Goal: Task Accomplishment & Management: Manage account settings

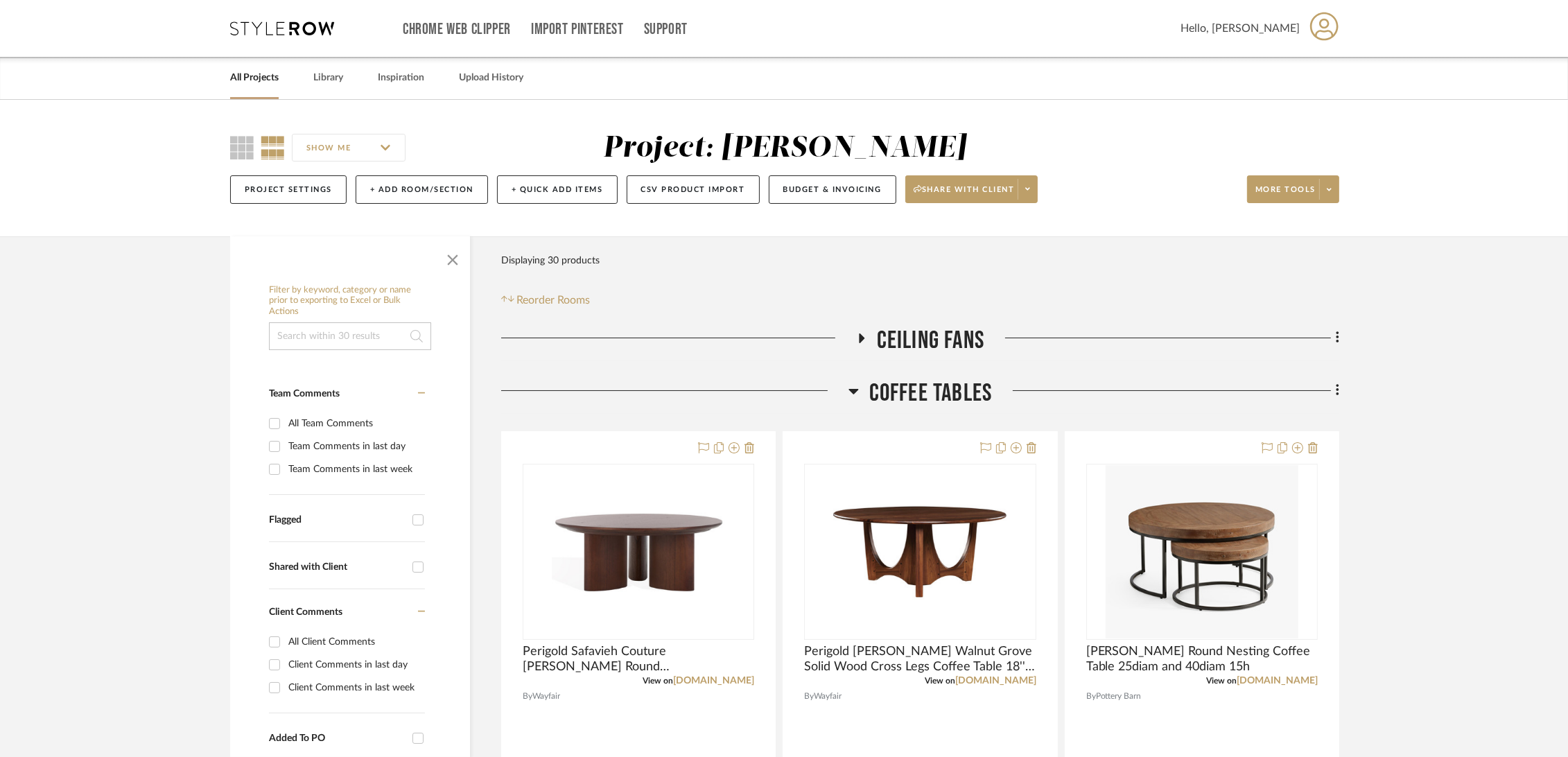
click at [247, 76] on link "All Projects" at bounding box center [255, 78] width 48 height 19
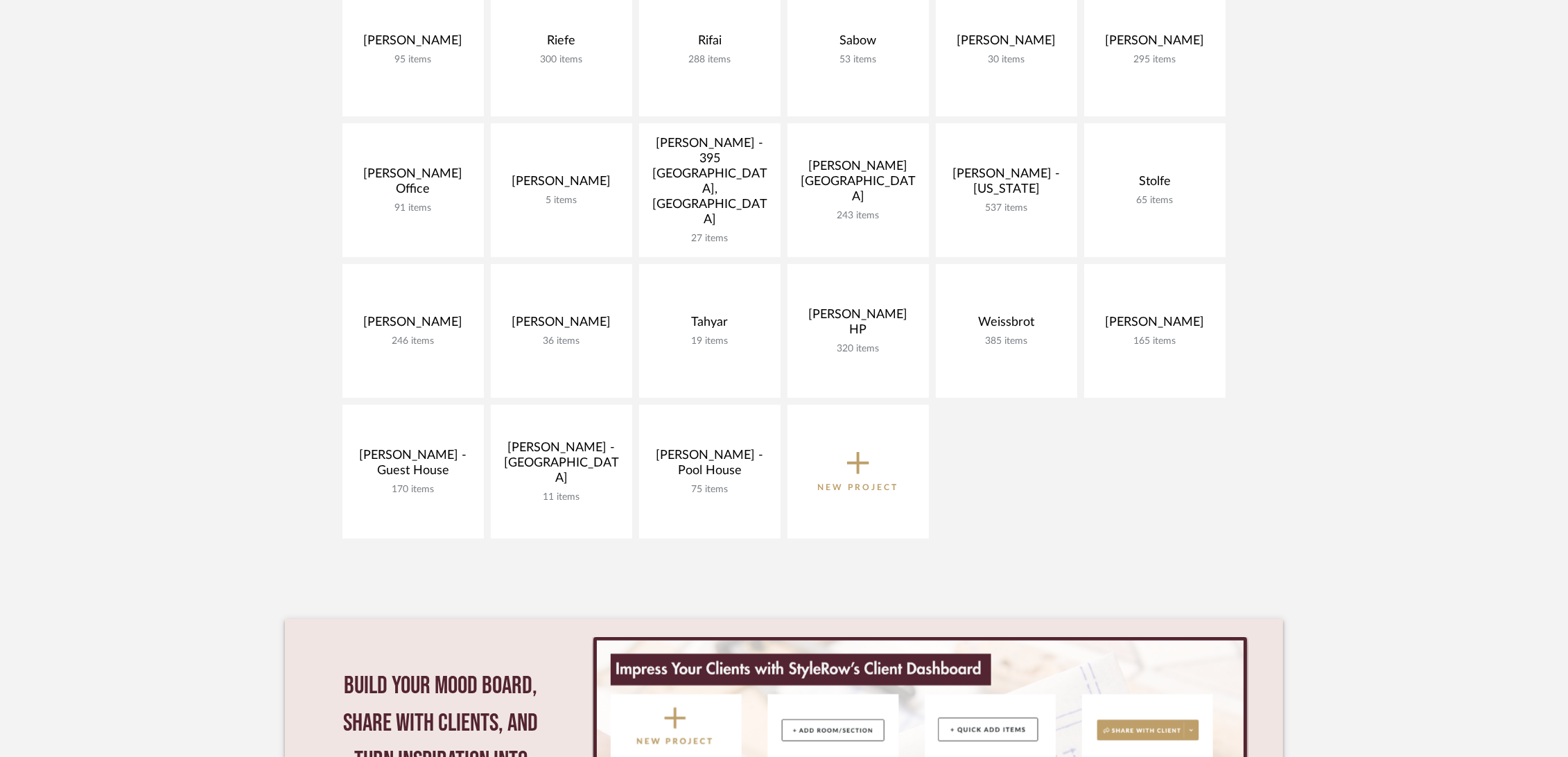
scroll to position [1001, 0]
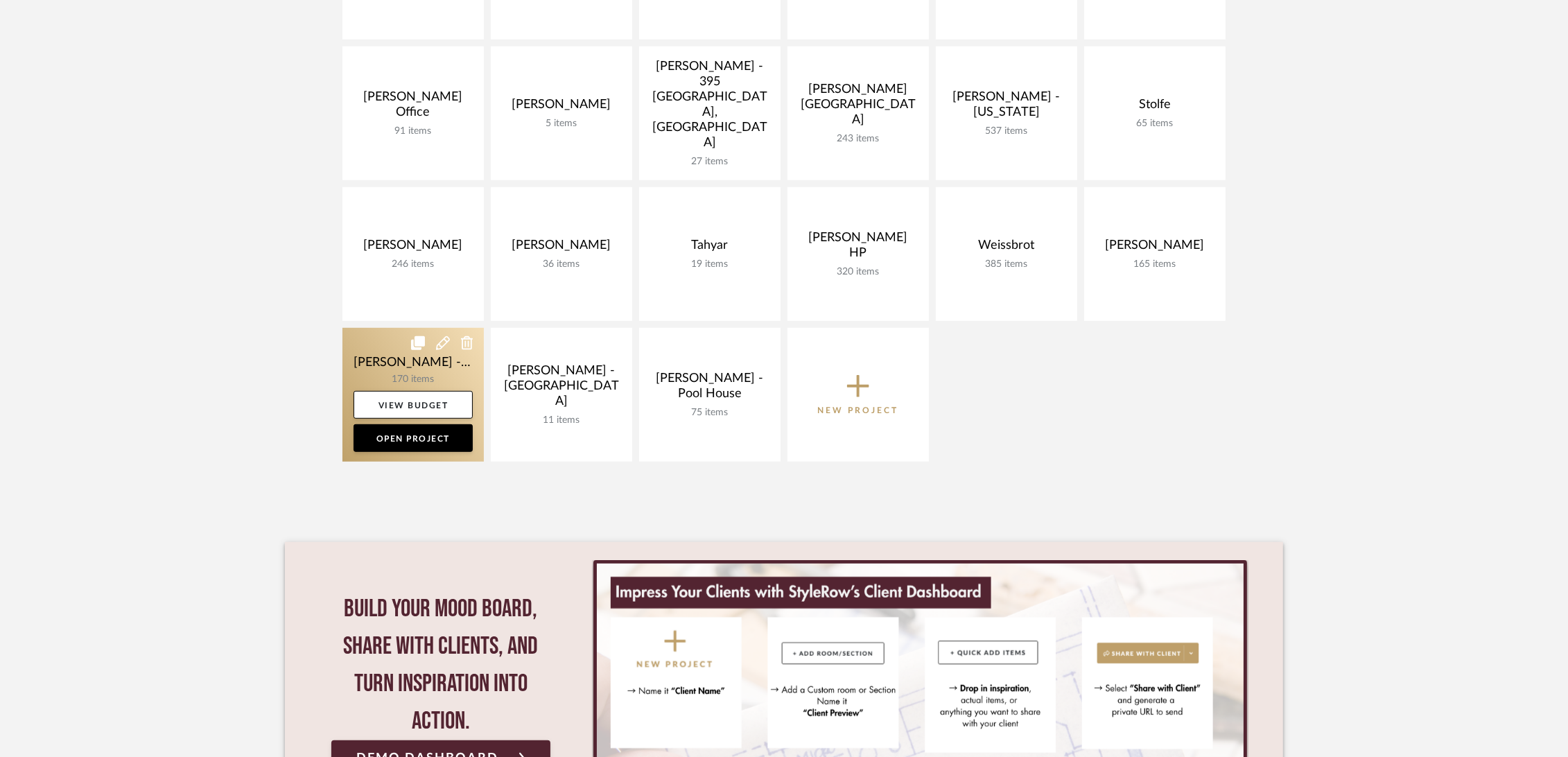
click at [381, 360] on link at bounding box center [413, 394] width 142 height 134
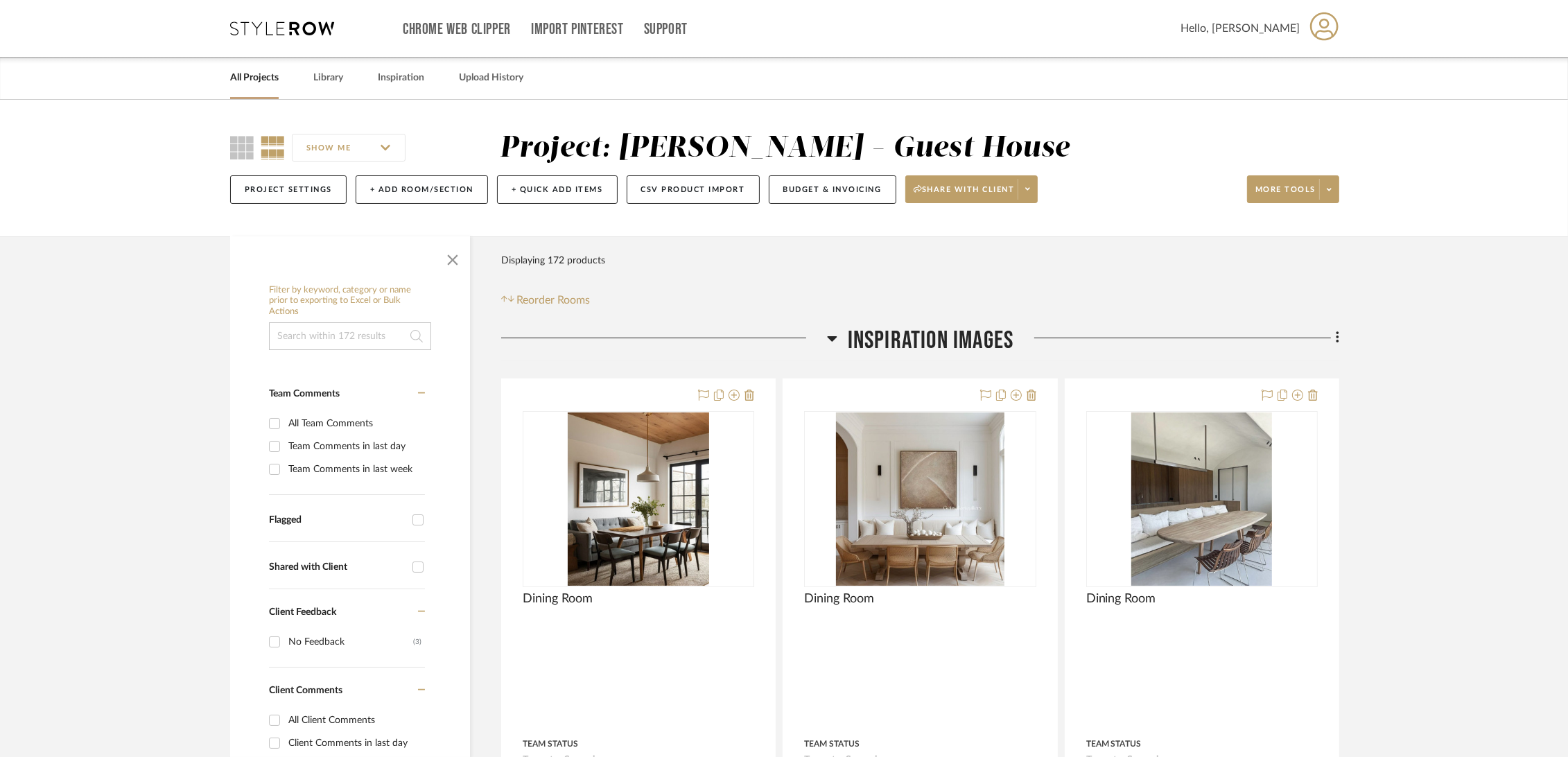
click at [914, 337] on span "Inspiration Images" at bounding box center [931, 341] width 167 height 30
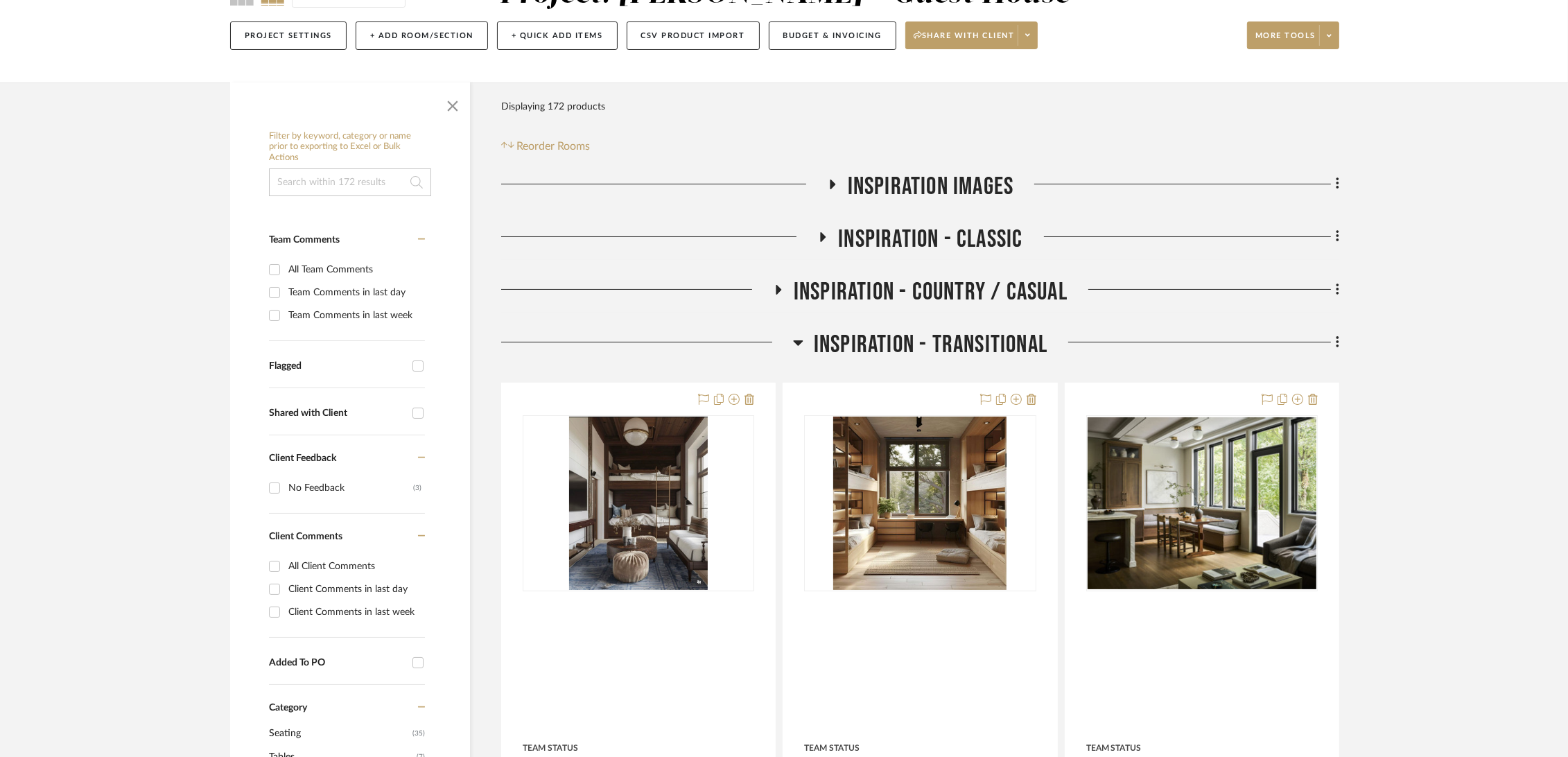
scroll to position [230, 0]
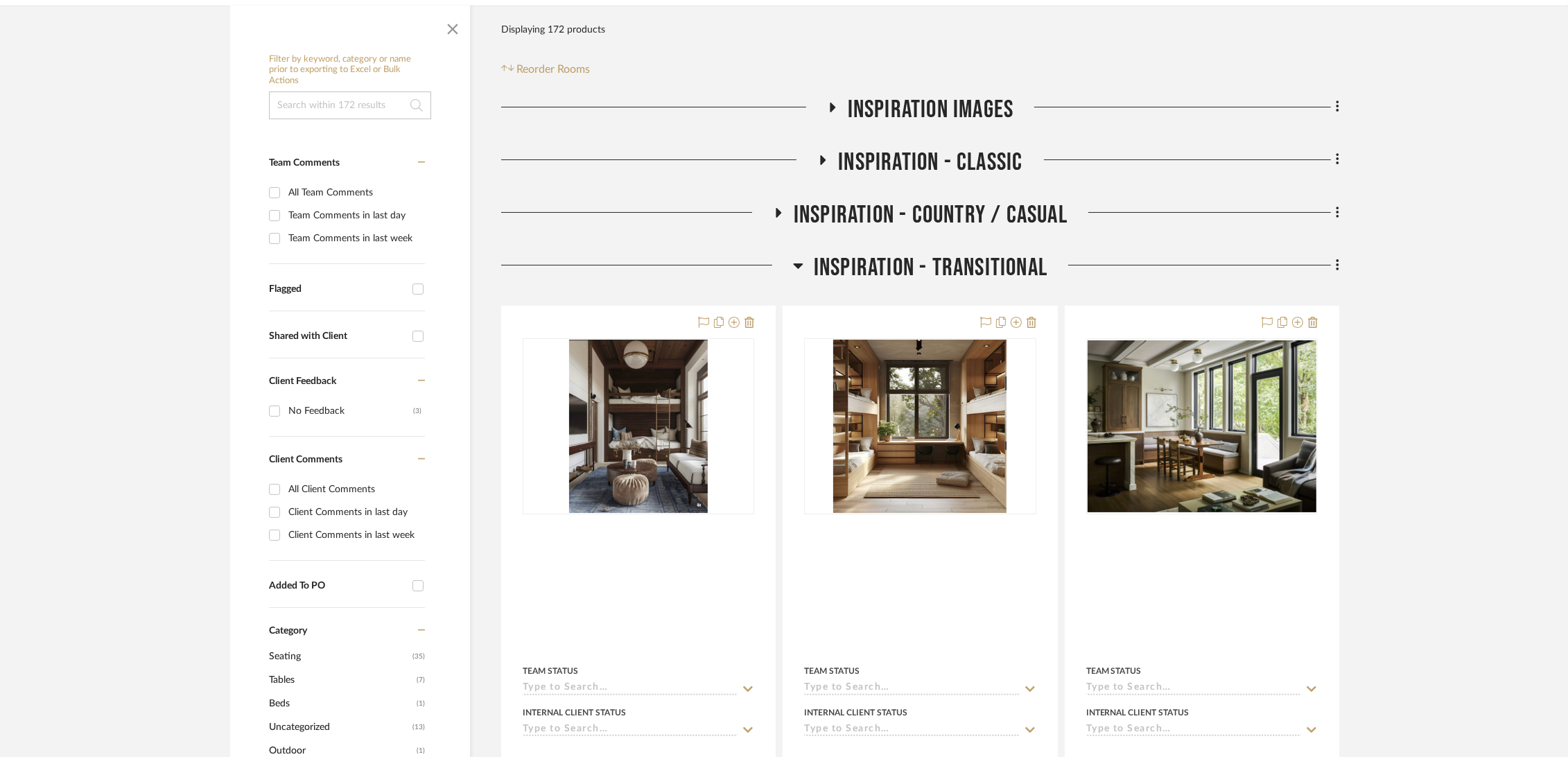
click at [952, 268] on span "Inspiration - Transitional" at bounding box center [930, 267] width 233 height 30
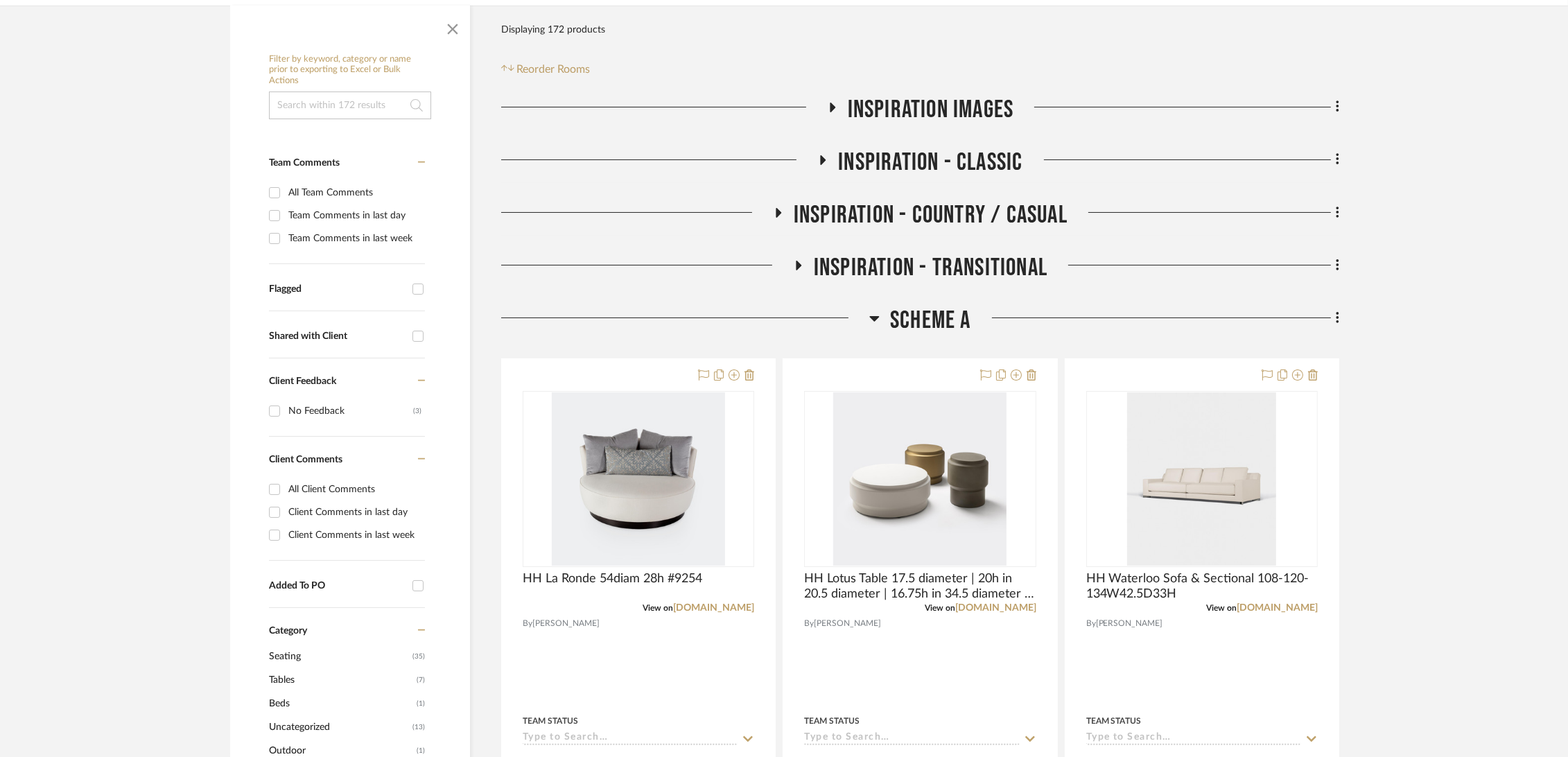
scroll to position [385, 0]
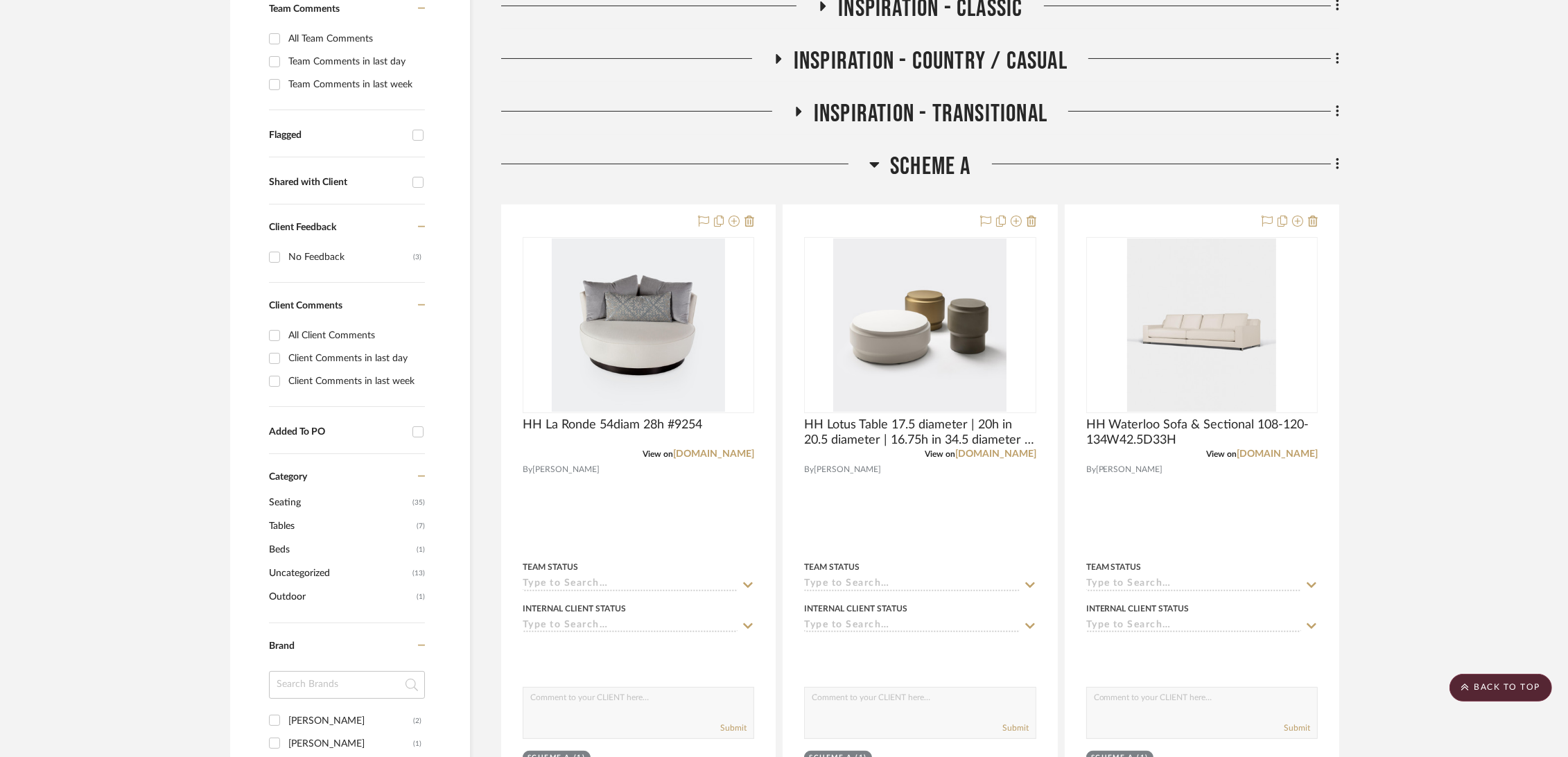
click at [918, 168] on span "Scheme A" at bounding box center [931, 167] width 81 height 30
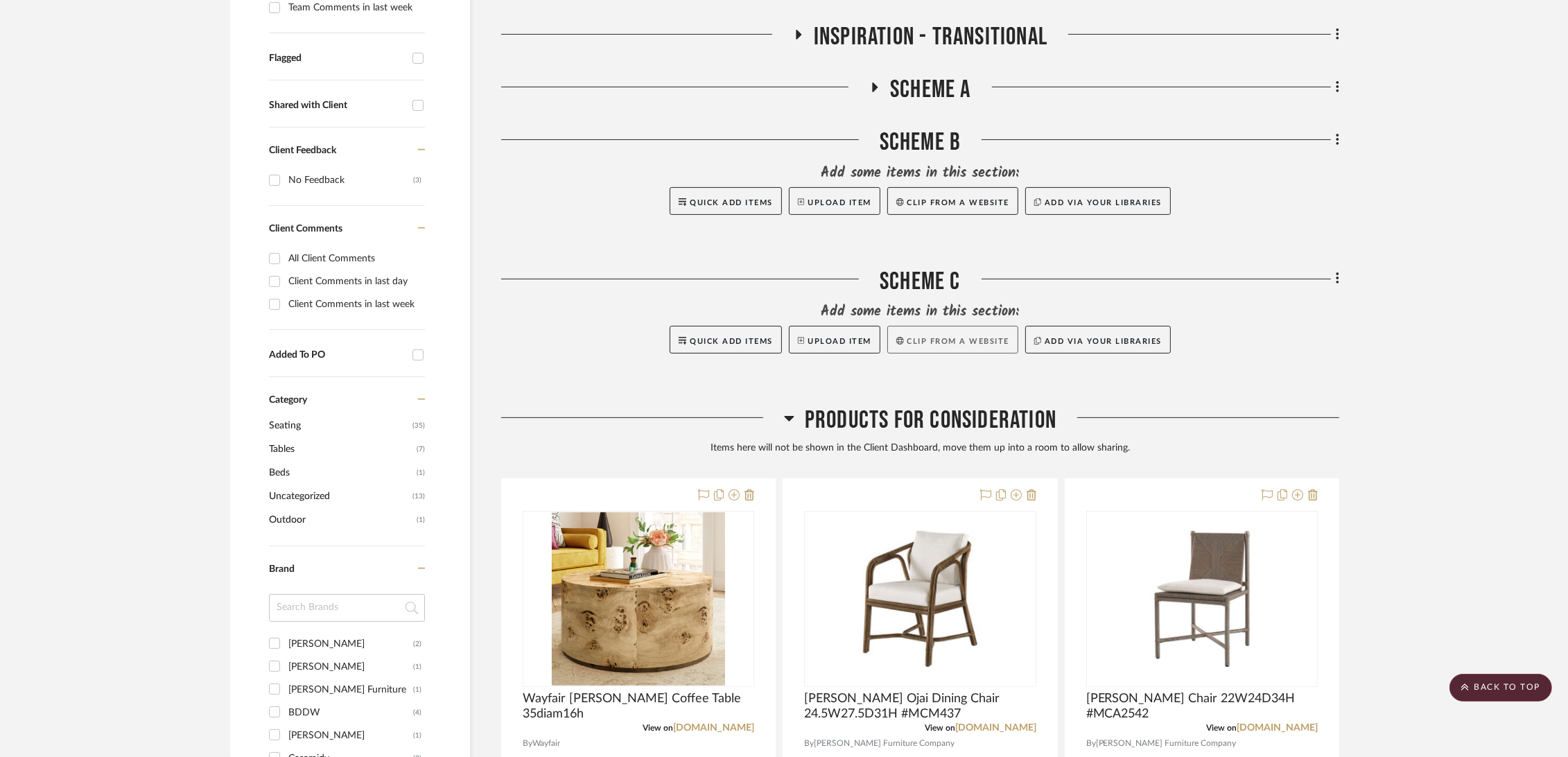
scroll to position [770, 0]
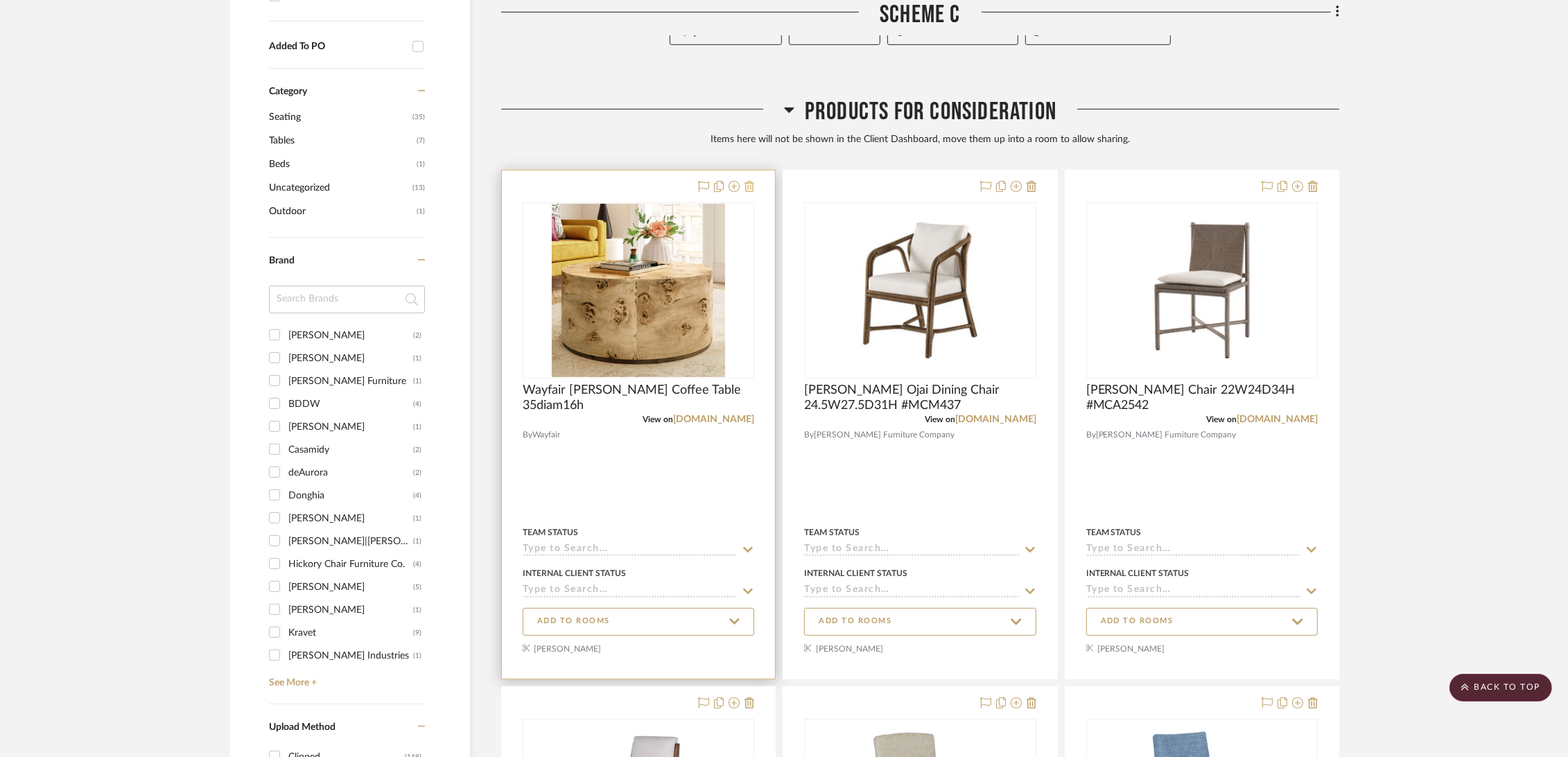
click at [750, 184] on icon at bounding box center [749, 186] width 9 height 11
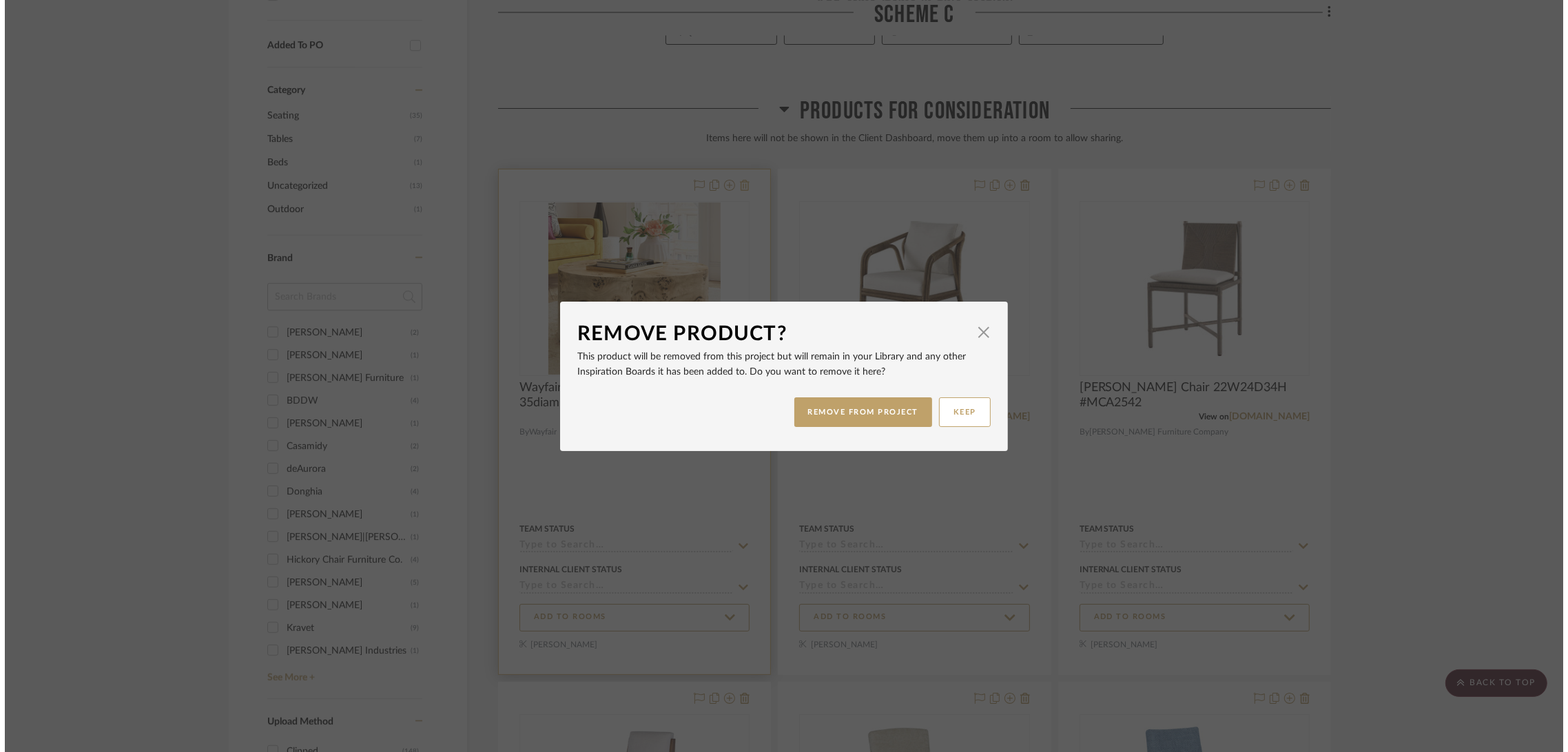
scroll to position [0, 0]
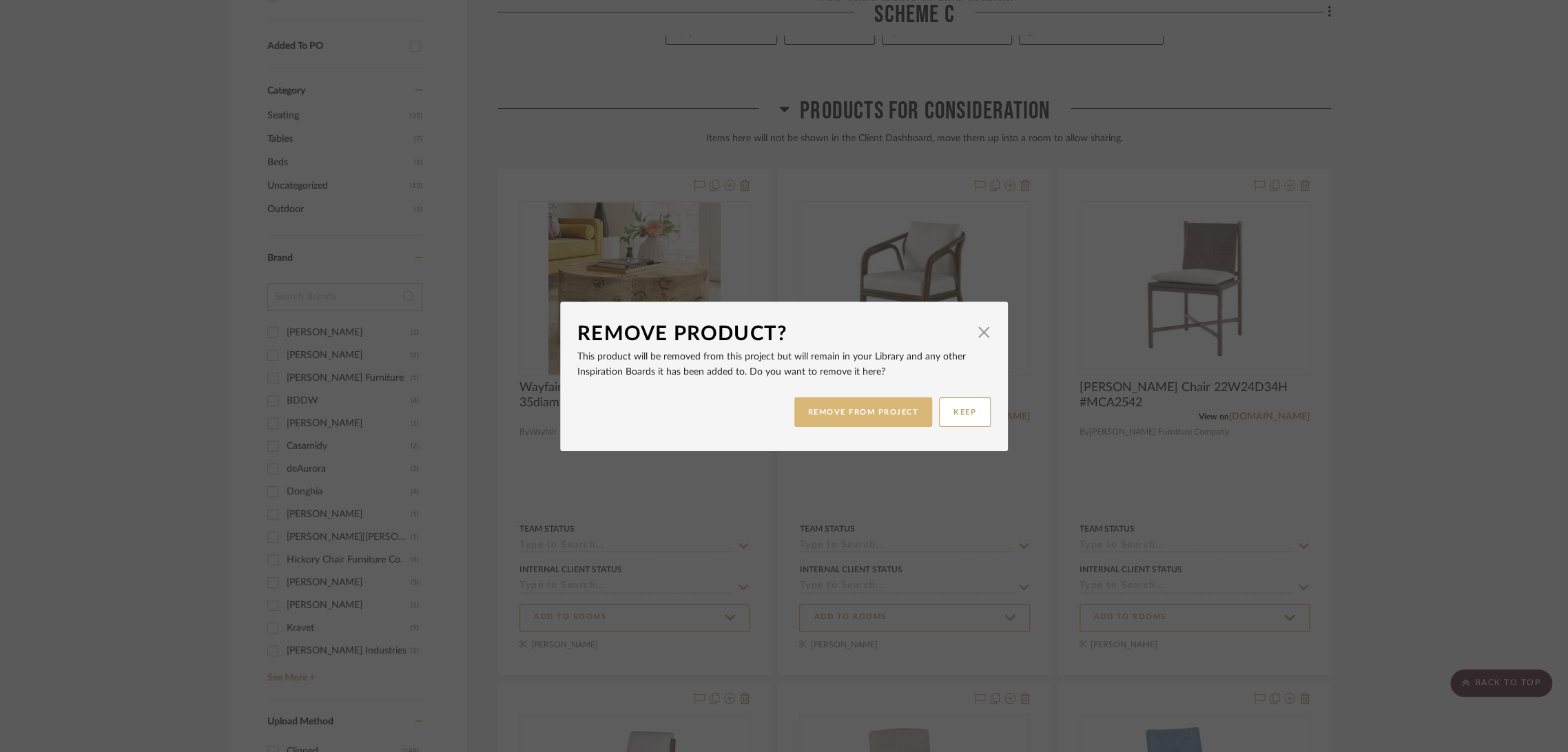
click at [887, 409] on button "REMOVE FROM PROJECT" at bounding box center [864, 412] width 139 height 29
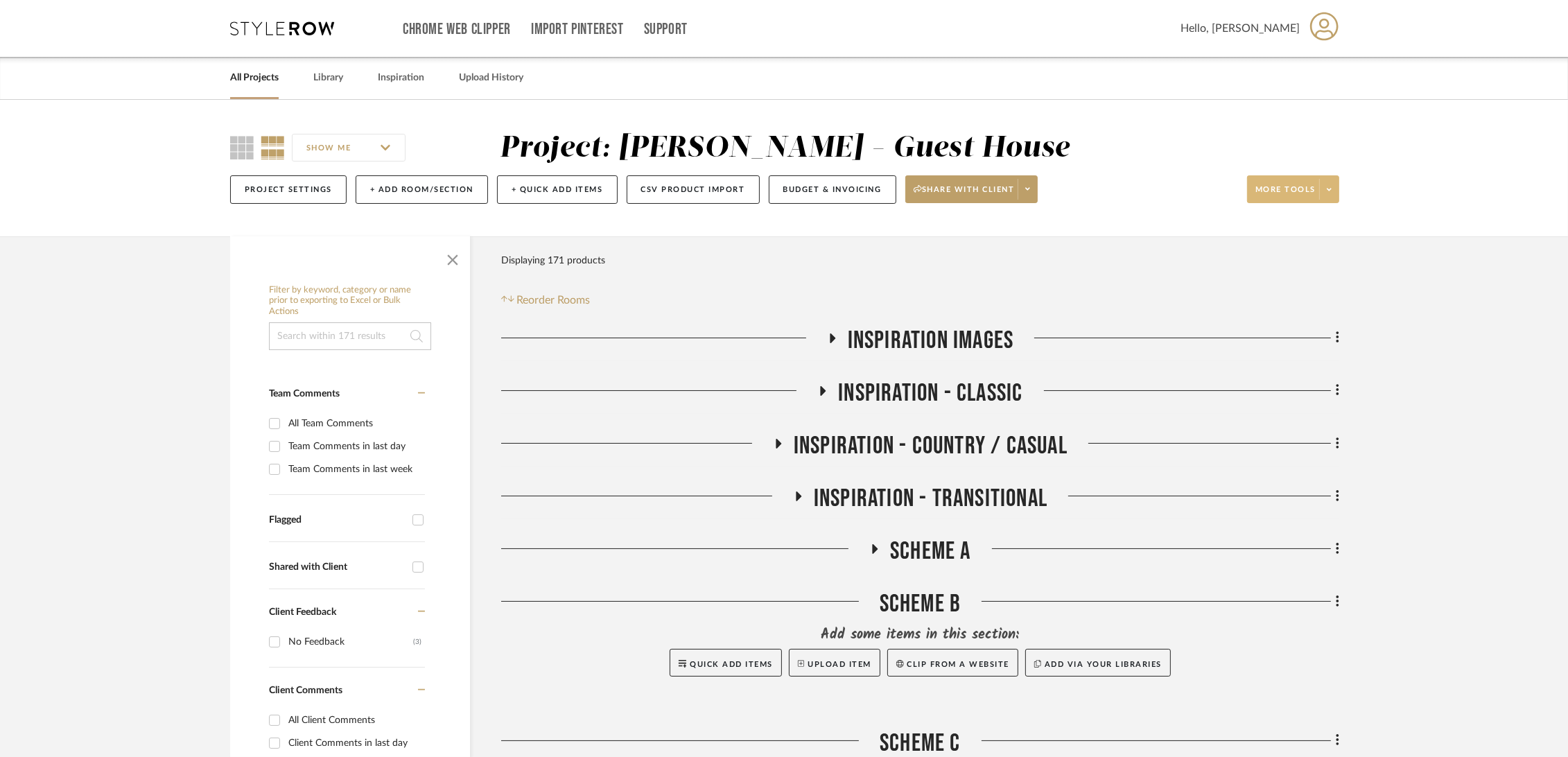
click at [1282, 201] on span "More tools" at bounding box center [1285, 194] width 60 height 20
click at [1072, 288] on div at bounding box center [784, 378] width 1568 height 757
click at [435, 194] on button "+ Add Room/Section" at bounding box center [421, 189] width 132 height 29
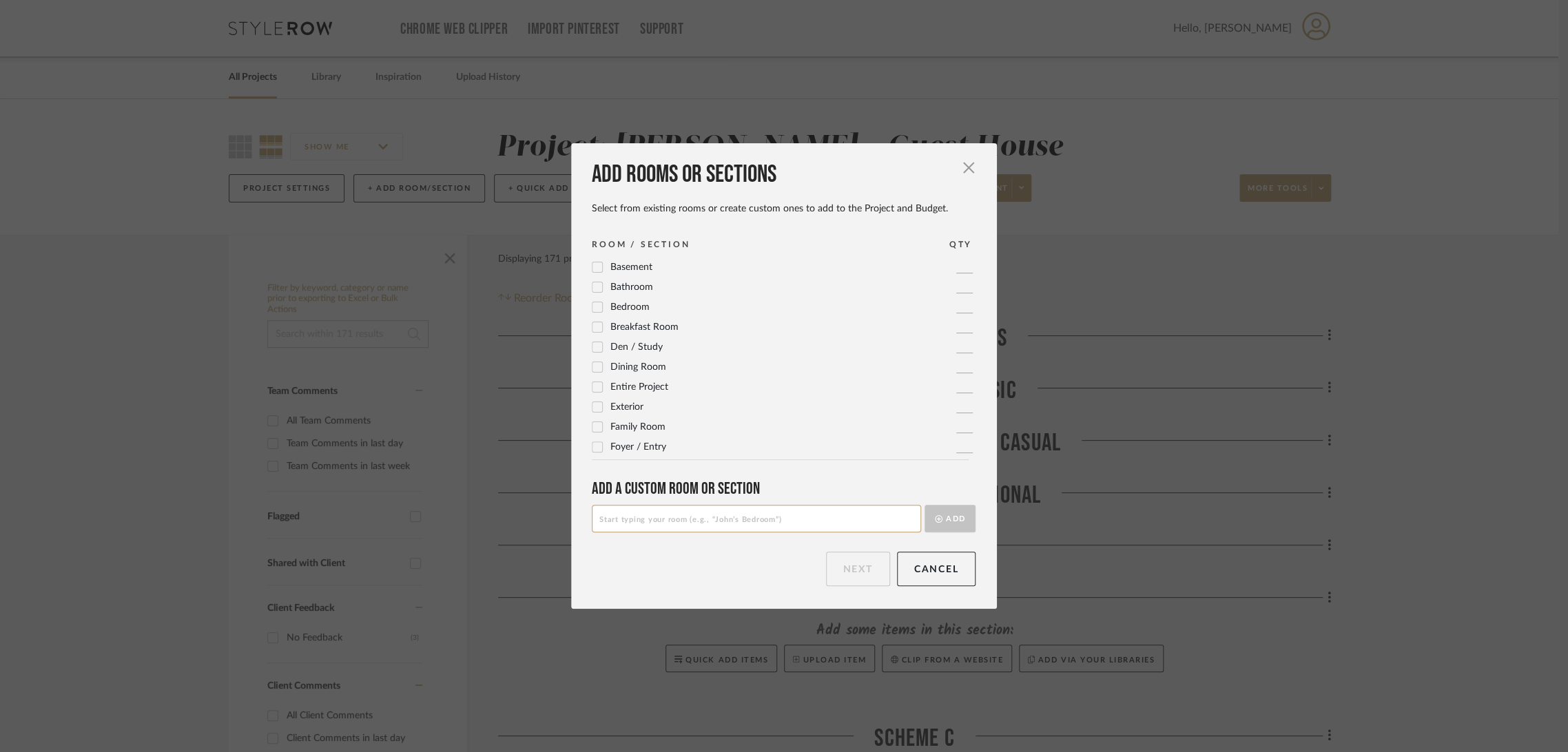
click at [681, 513] on input at bounding box center [756, 518] width 329 height 28
type input "Potential Furniture Options"
click at [943, 522] on button "Add" at bounding box center [949, 518] width 51 height 28
click at [859, 561] on button "Next" at bounding box center [858, 568] width 64 height 34
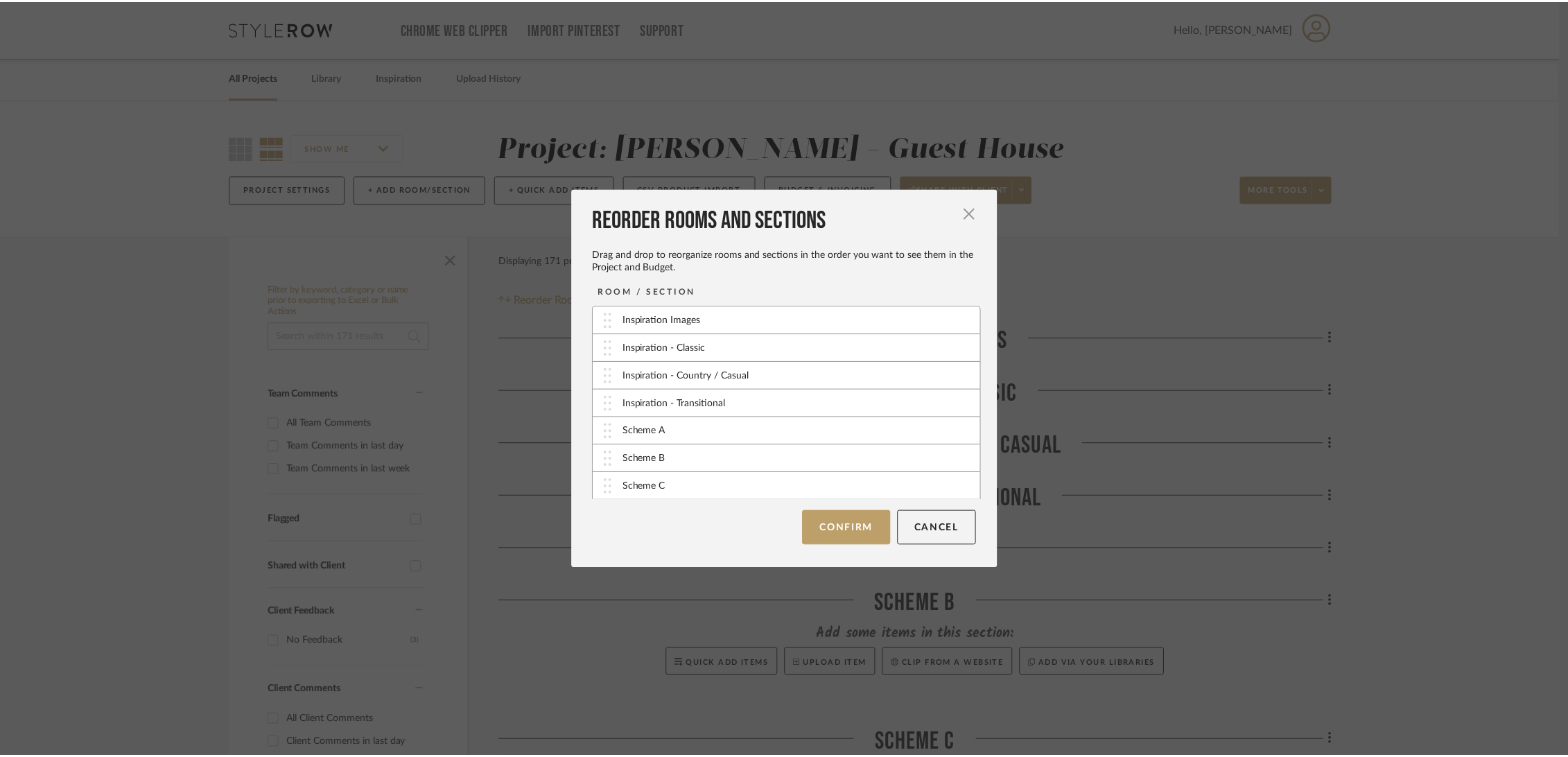
scroll to position [28, 0]
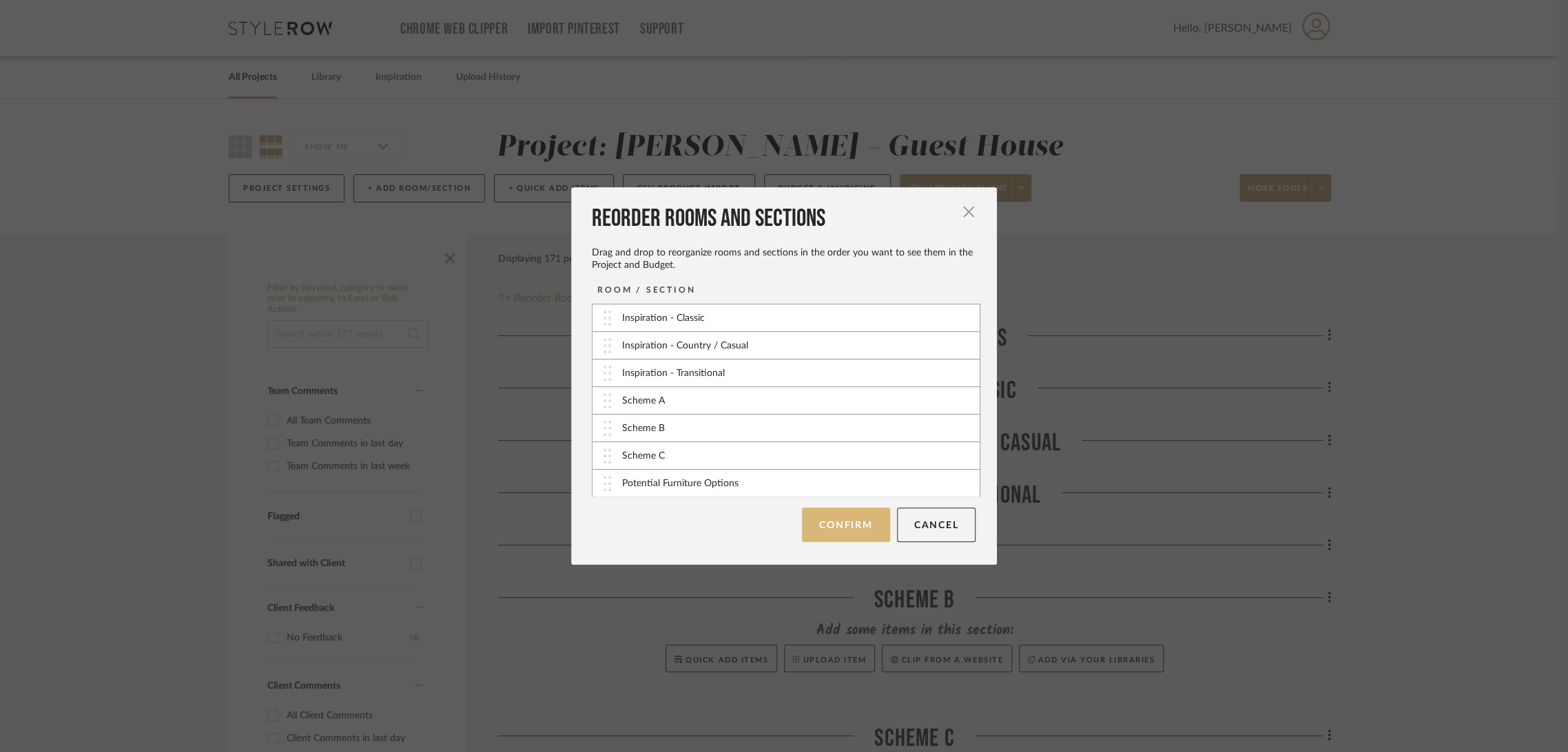
click at [832, 526] on button "Confirm" at bounding box center [845, 524] width 87 height 34
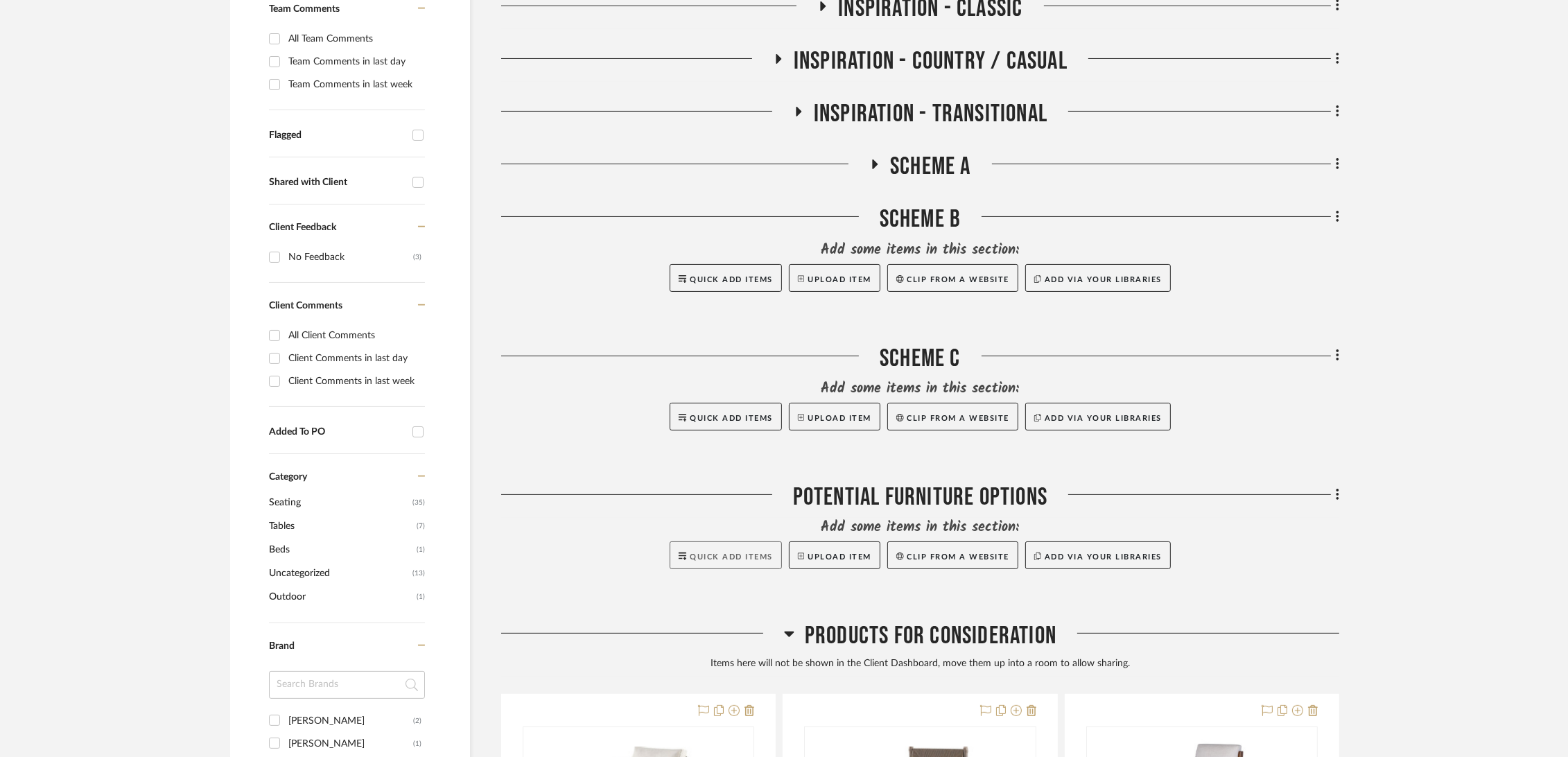
scroll to position [770, 0]
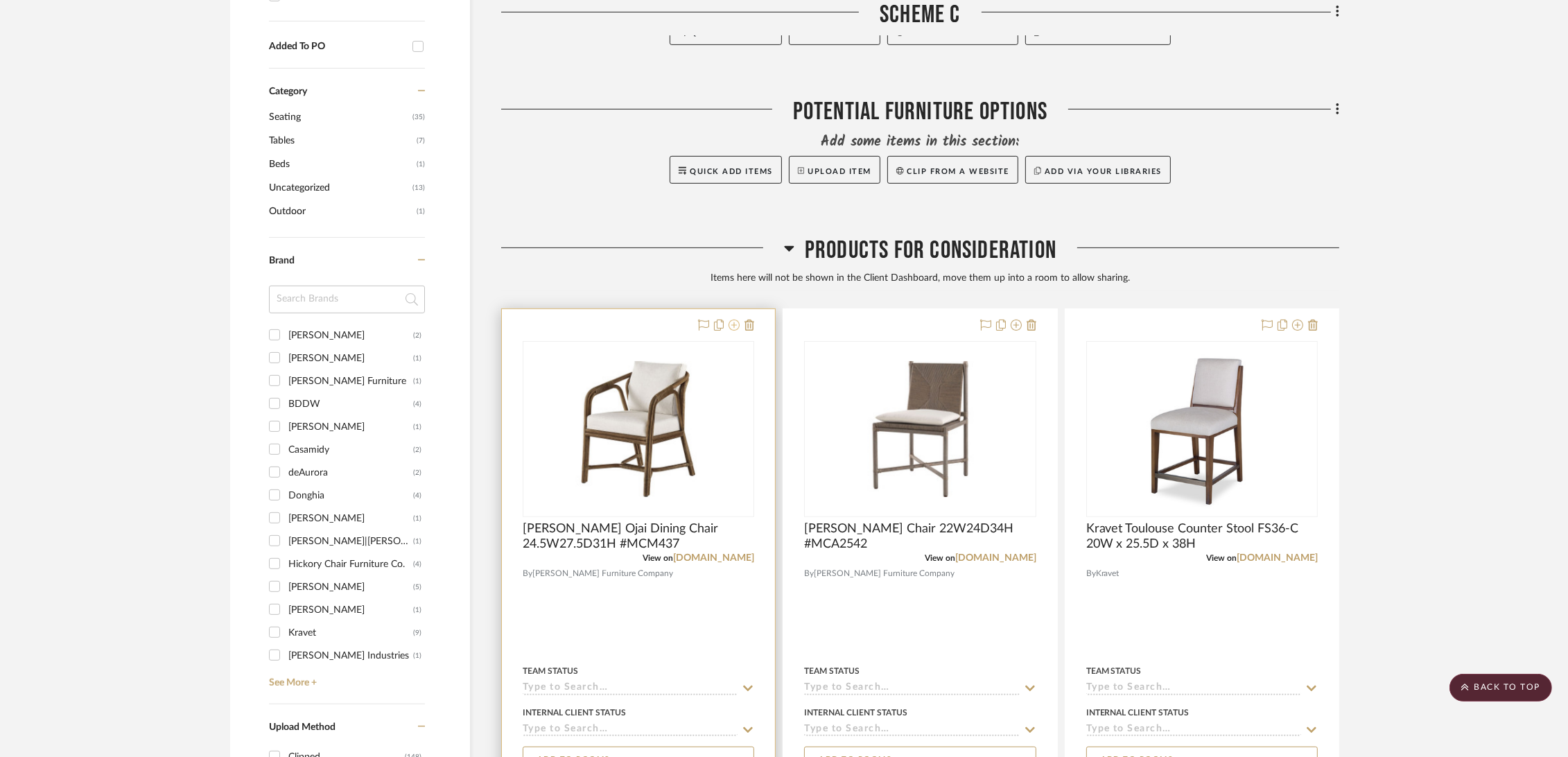
click at [733, 327] on icon at bounding box center [734, 325] width 11 height 11
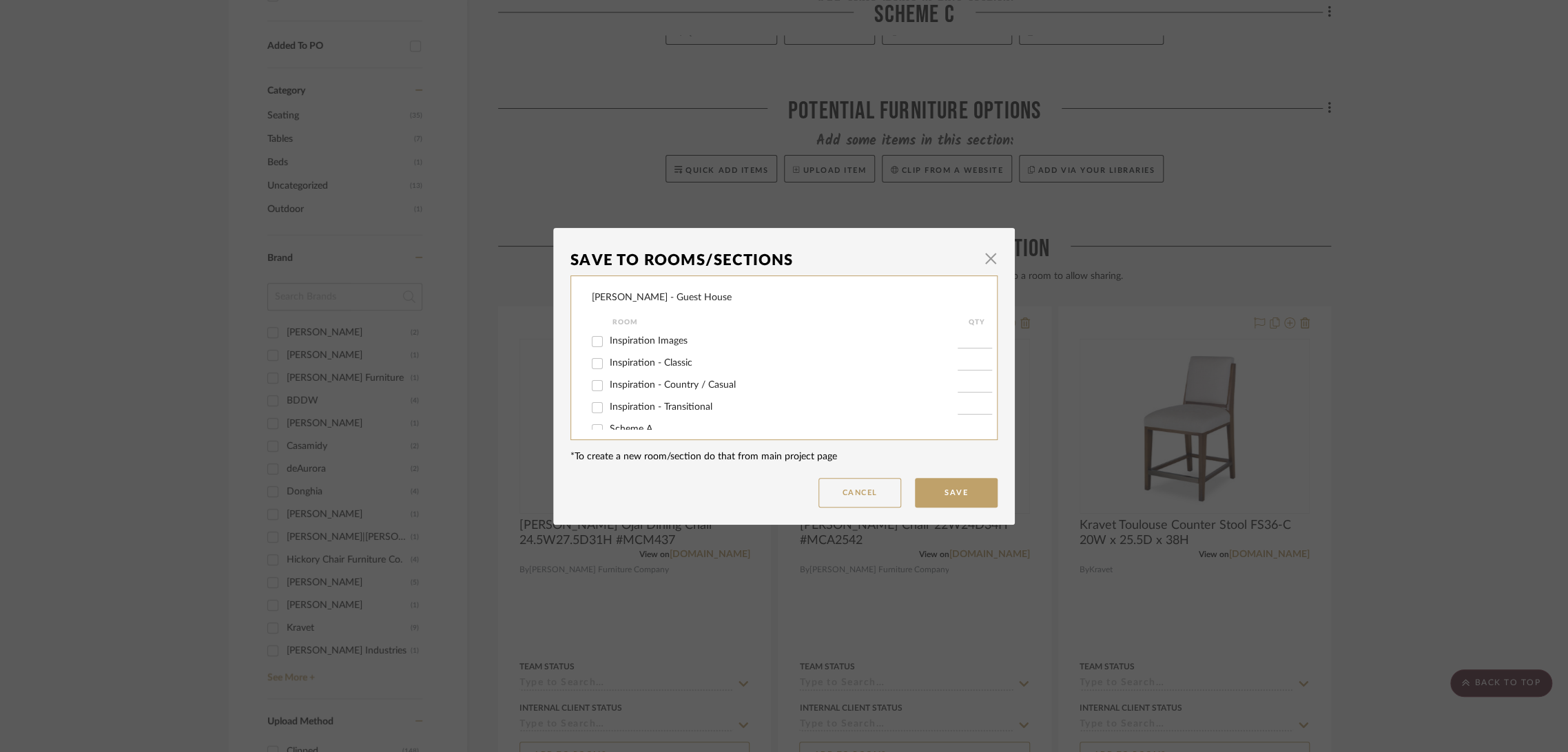
scroll to position [81, 0]
click at [645, 413] on span "Potential Furniture Options" at bounding box center [668, 414] width 117 height 9
click at [608, 413] on input "Potential Furniture Options" at bounding box center [597, 415] width 22 height 22
checkbox input "true"
type input "1"
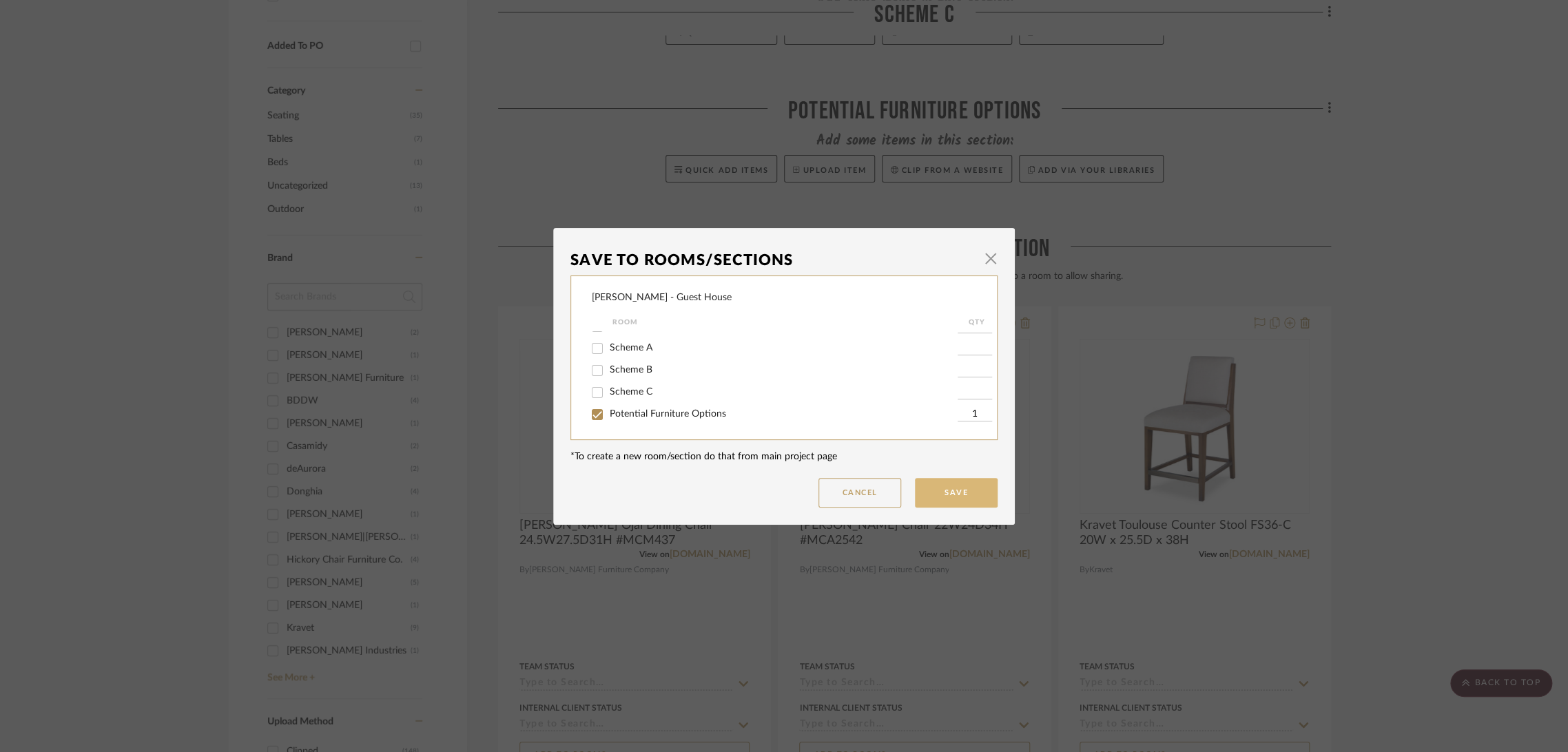
click at [963, 491] on button "Save" at bounding box center [956, 493] width 83 height 29
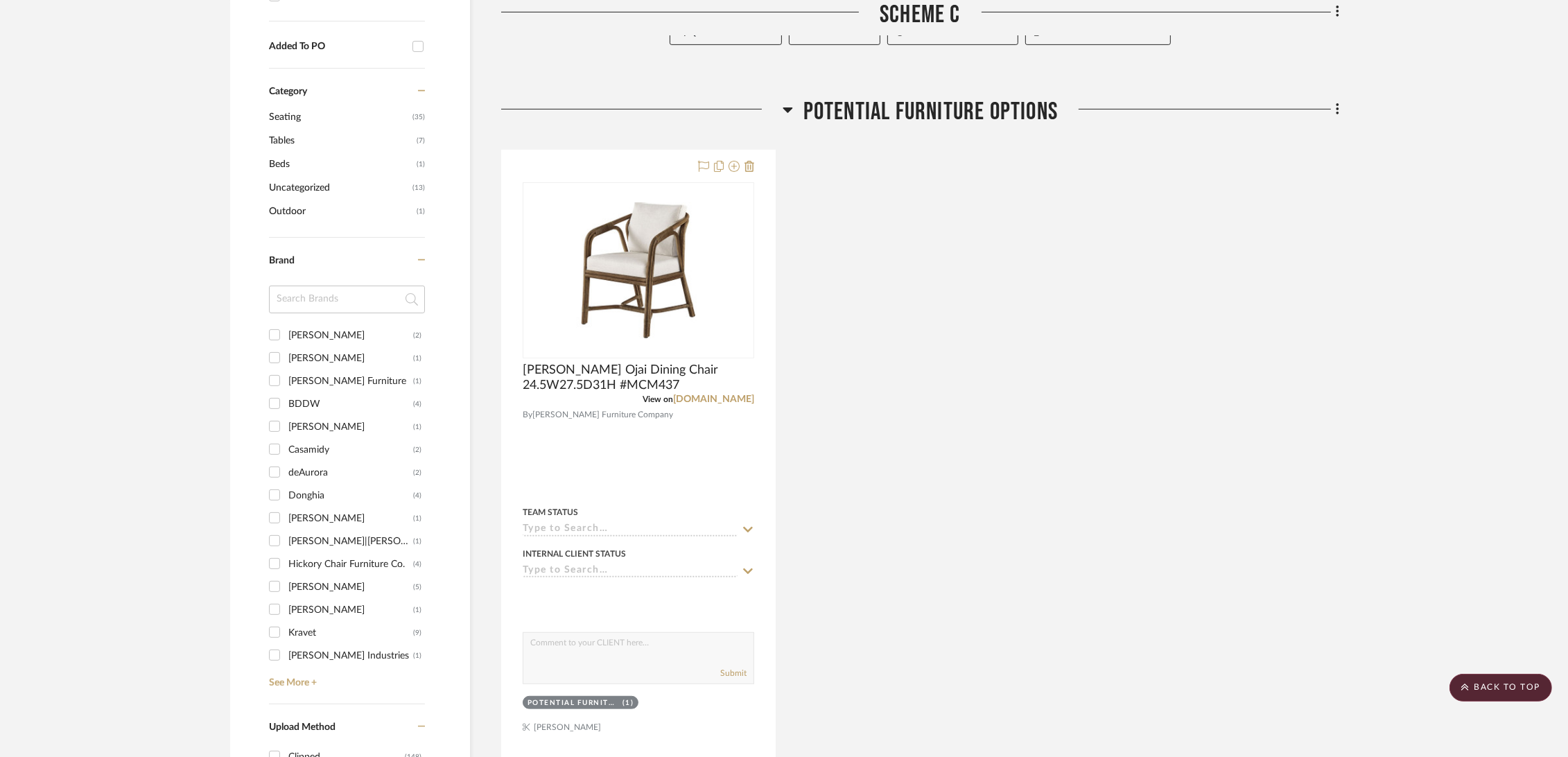
scroll to position [1232, 0]
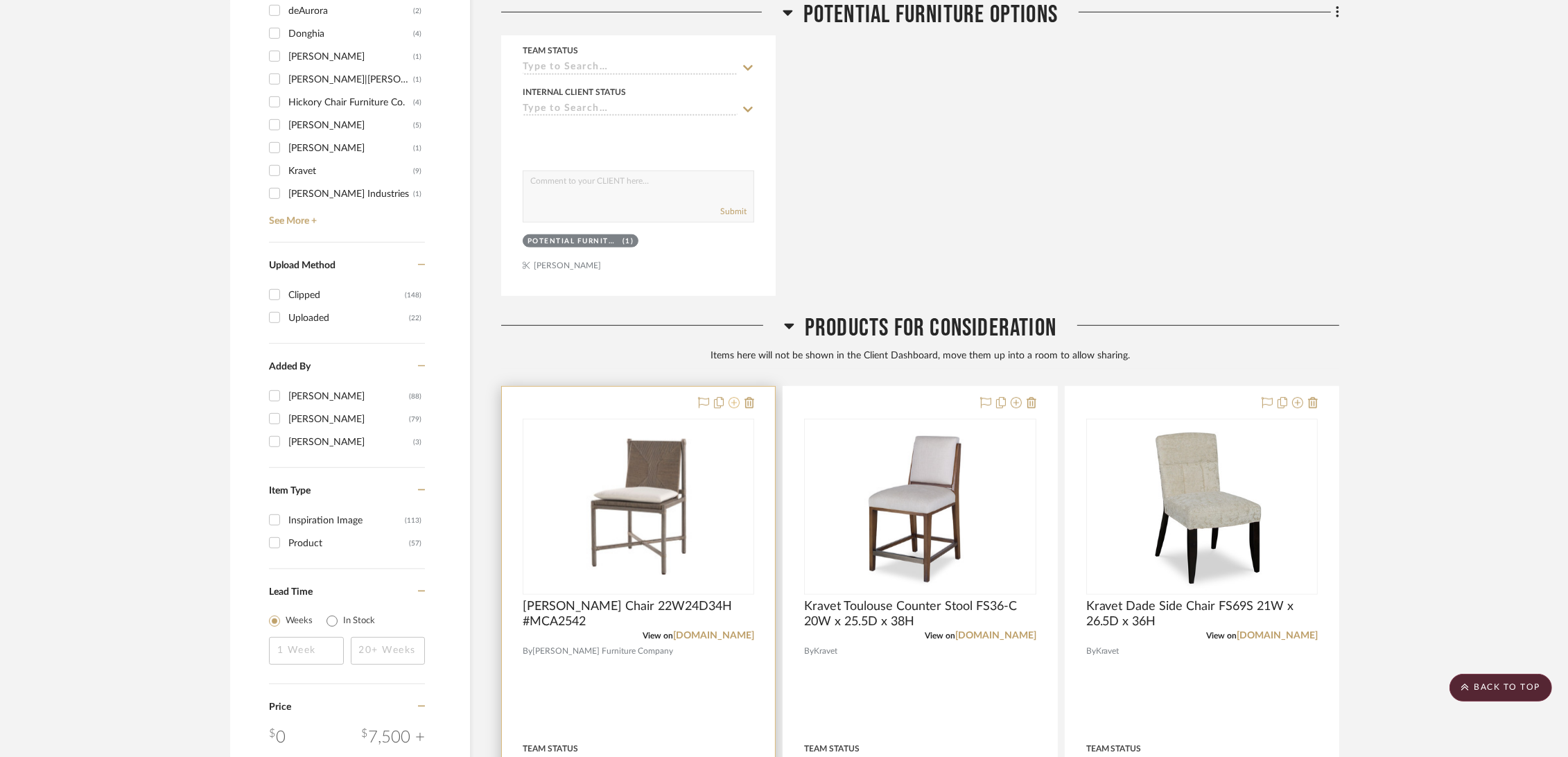
click at [733, 403] on icon at bounding box center [734, 403] width 11 height 11
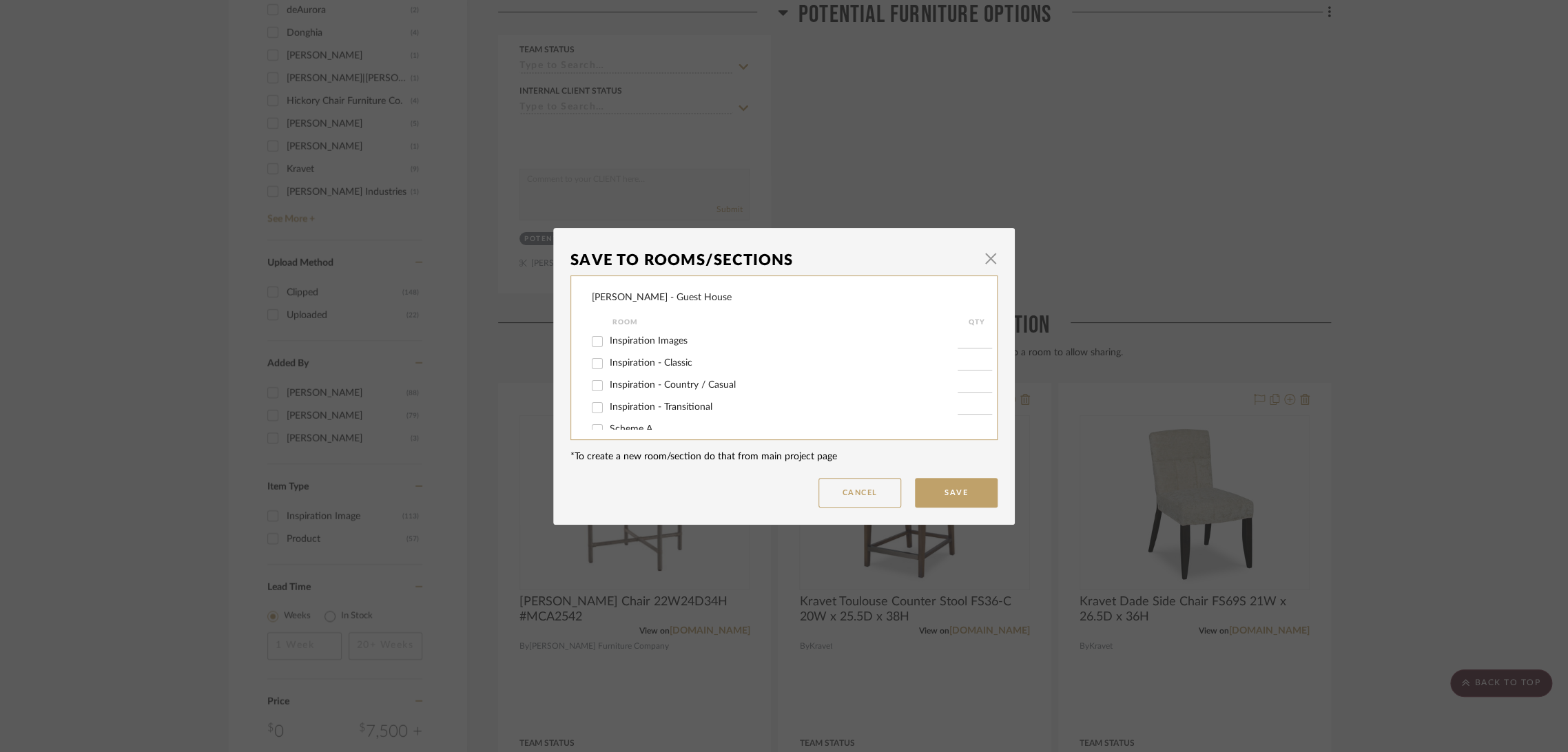
scroll to position [81, 0]
click at [676, 416] on span "Potential Furniture Options" at bounding box center [668, 414] width 117 height 9
click at [608, 416] on input "Potential Furniture Options" at bounding box center [597, 415] width 22 height 22
checkbox input "true"
type input "1"
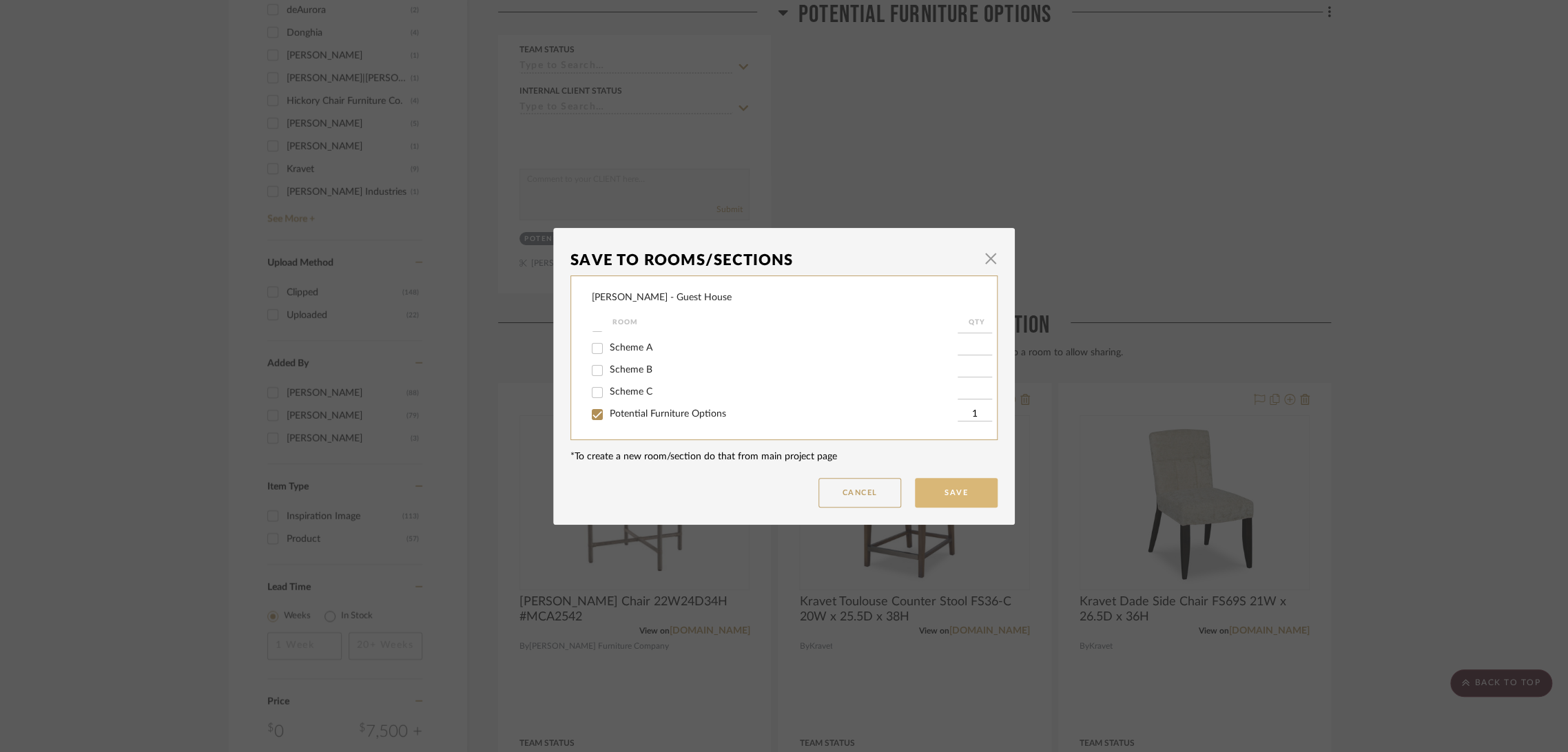
click at [940, 487] on button "Save" at bounding box center [956, 493] width 83 height 29
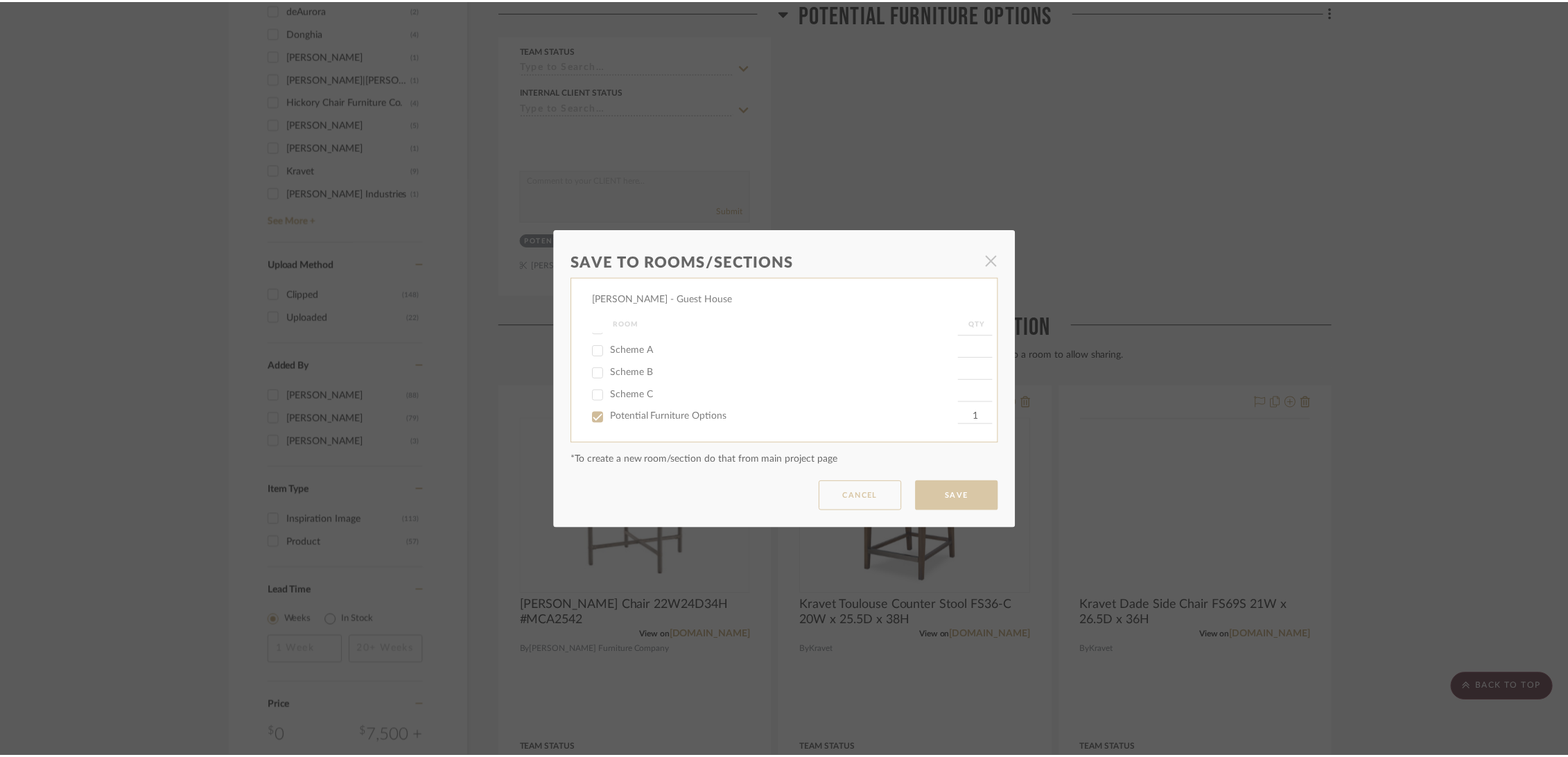
scroll to position [1232, 0]
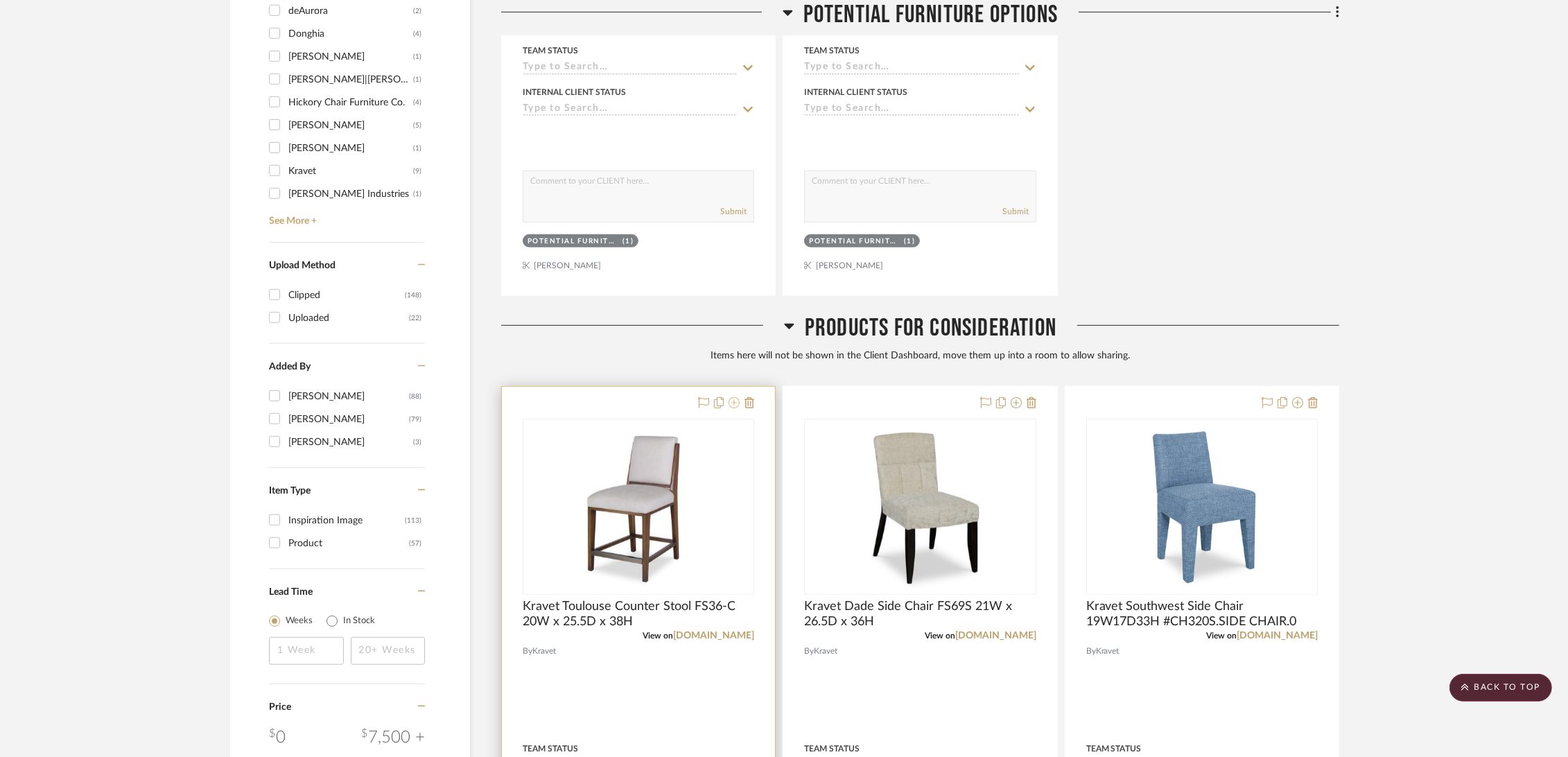
click at [737, 403] on icon at bounding box center [734, 403] width 11 height 11
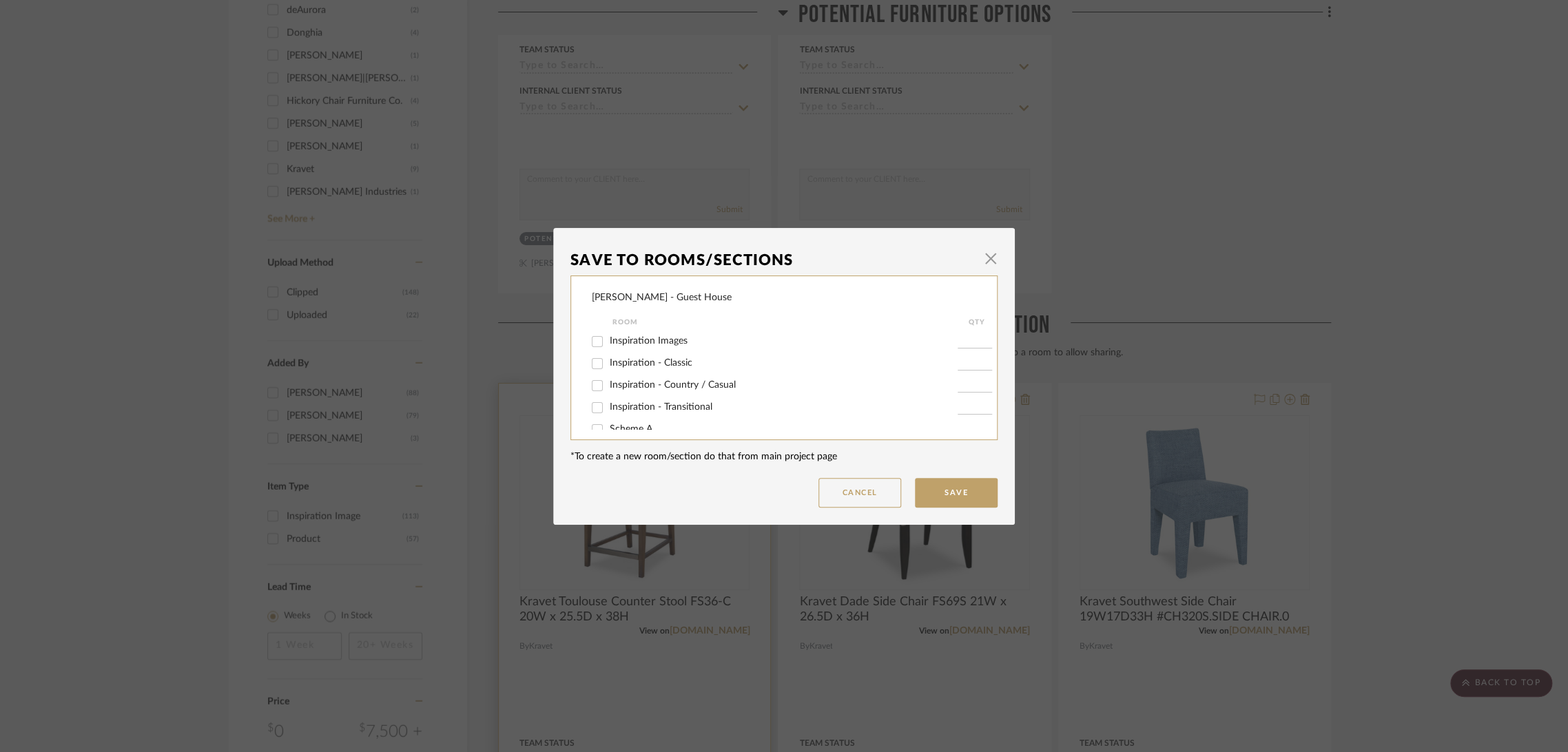
scroll to position [81, 0]
click at [687, 413] on span "Potential Furniture Options" at bounding box center [668, 414] width 117 height 9
click at [608, 413] on input "Potential Furniture Options" at bounding box center [597, 415] width 22 height 22
checkbox input "true"
type input "1"
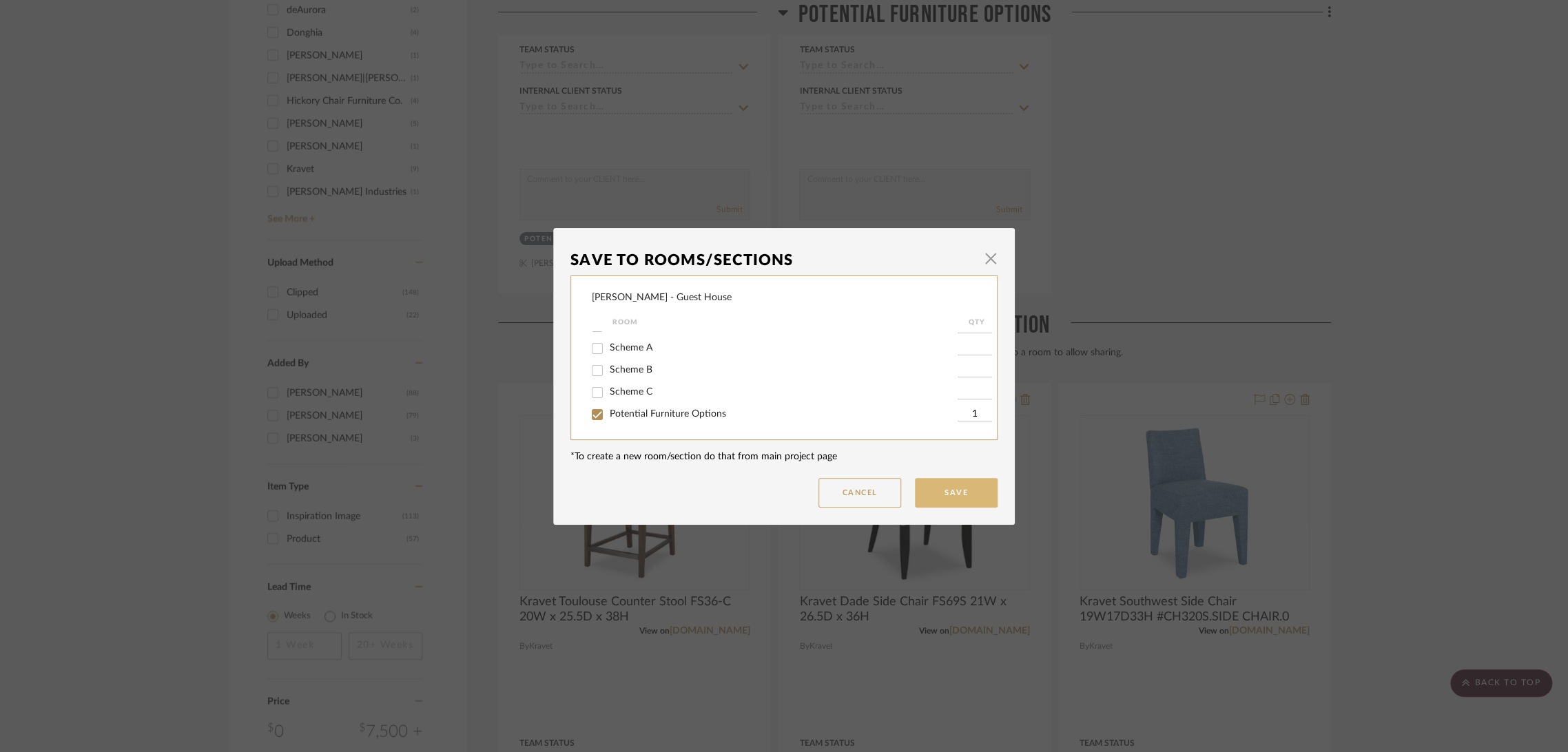
click at [974, 500] on button "Save" at bounding box center [956, 493] width 83 height 29
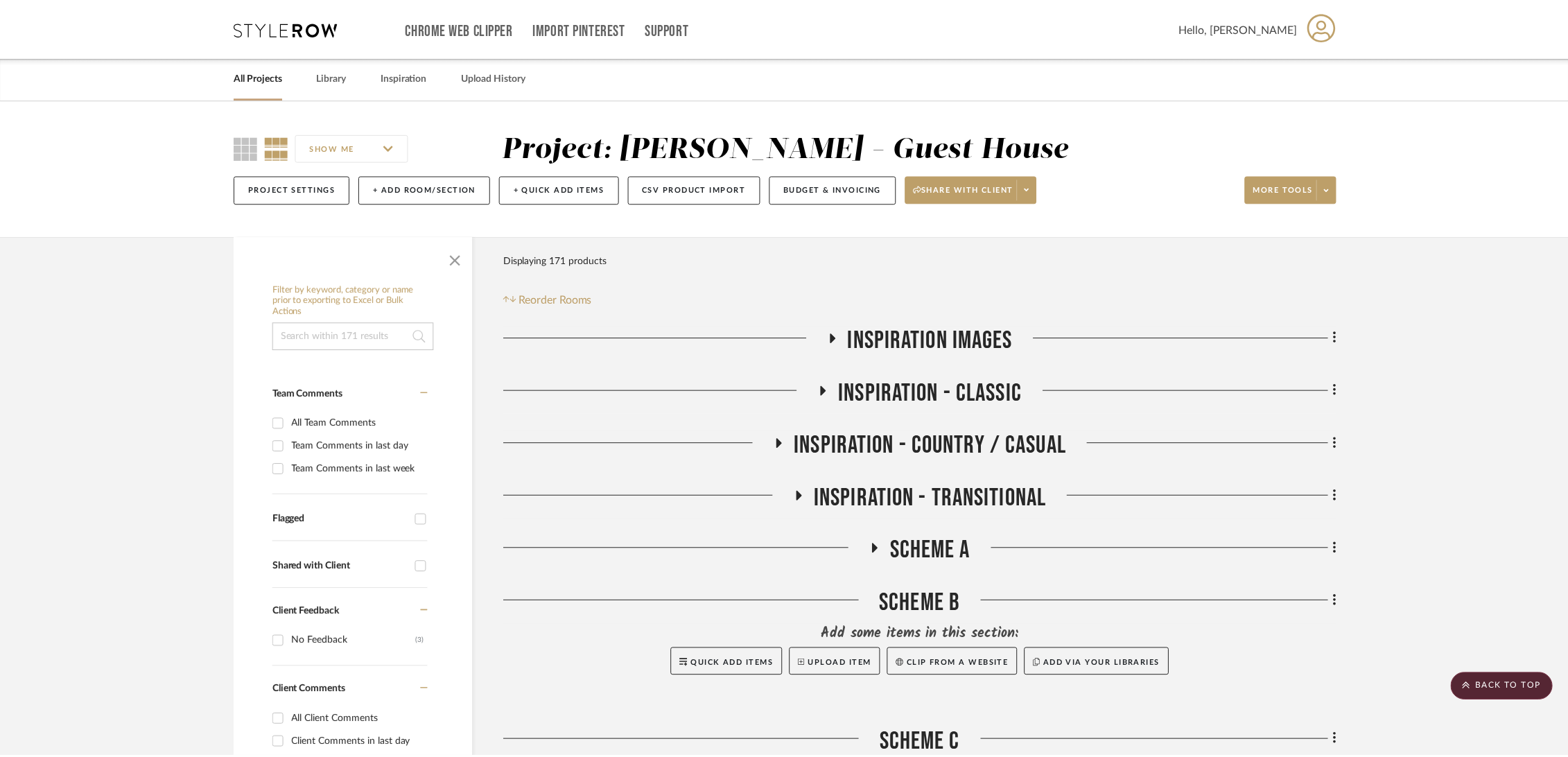
scroll to position [1232, 0]
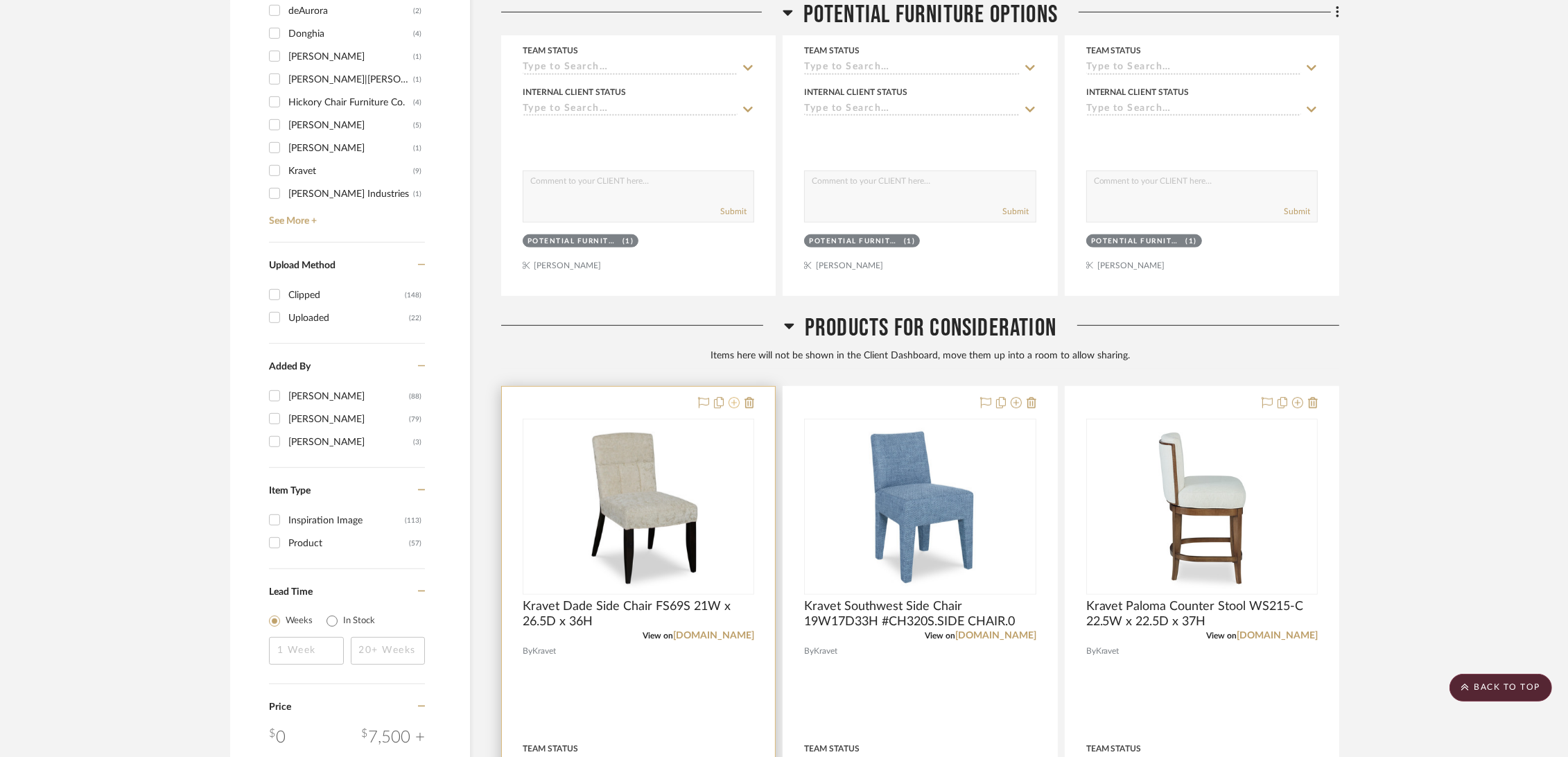
click at [731, 401] on icon at bounding box center [734, 403] width 11 height 11
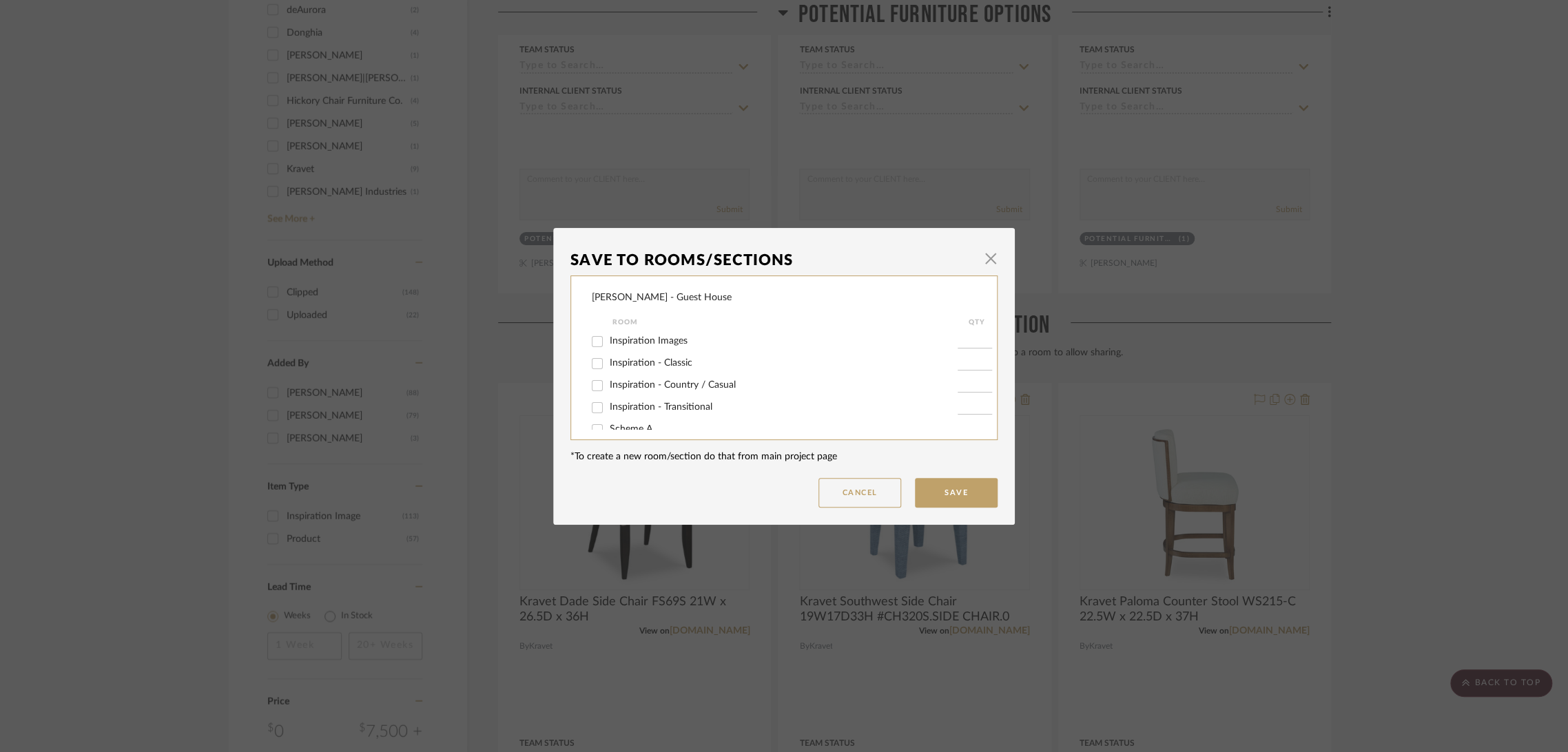
scroll to position [81, 0]
click at [679, 413] on span "Potential Furniture Options" at bounding box center [668, 414] width 117 height 9
click at [608, 413] on input "Potential Furniture Options" at bounding box center [597, 415] width 22 height 22
checkbox input "true"
type input "1"
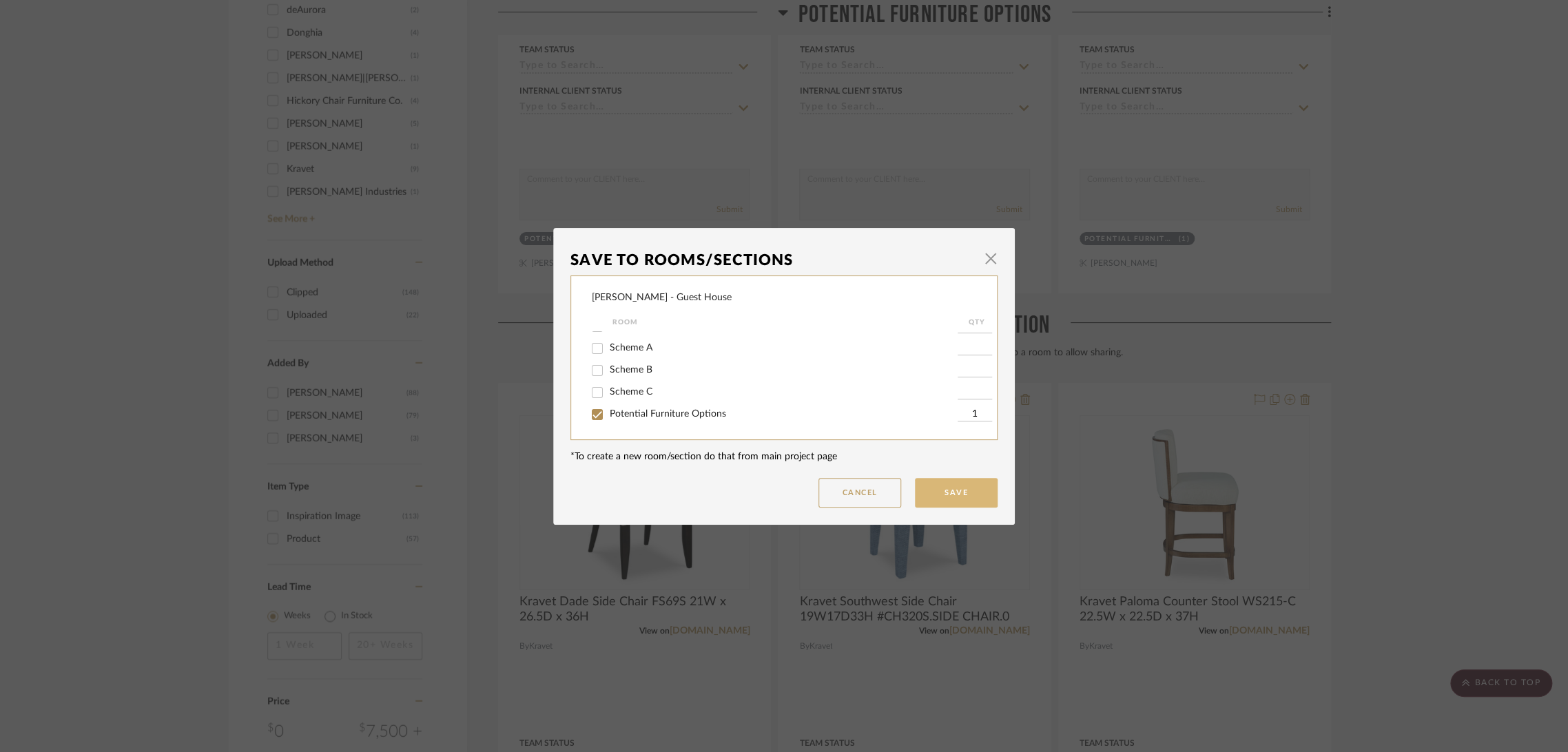
click at [965, 491] on button "Save" at bounding box center [956, 493] width 83 height 29
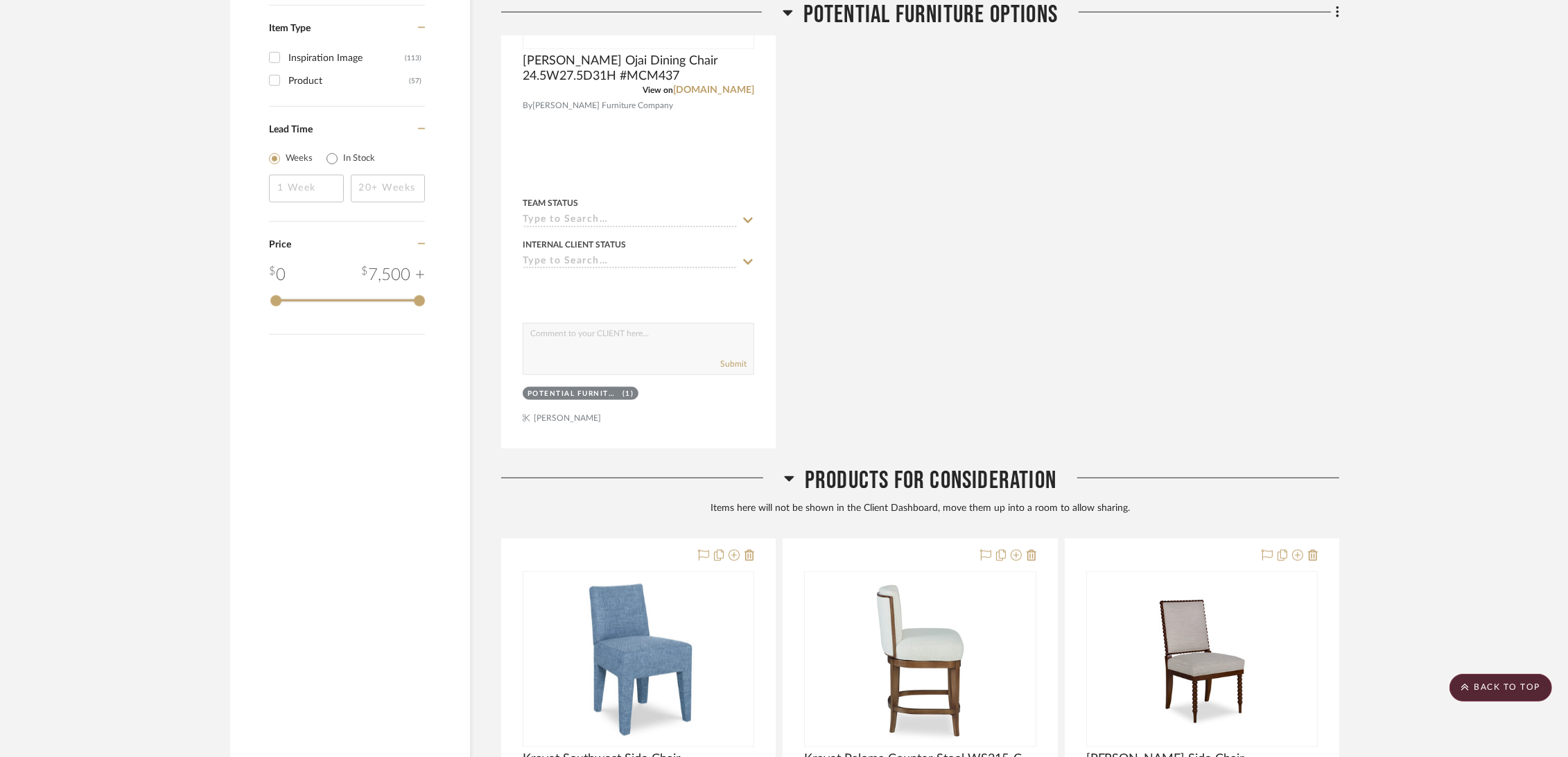
scroll to position [1925, 0]
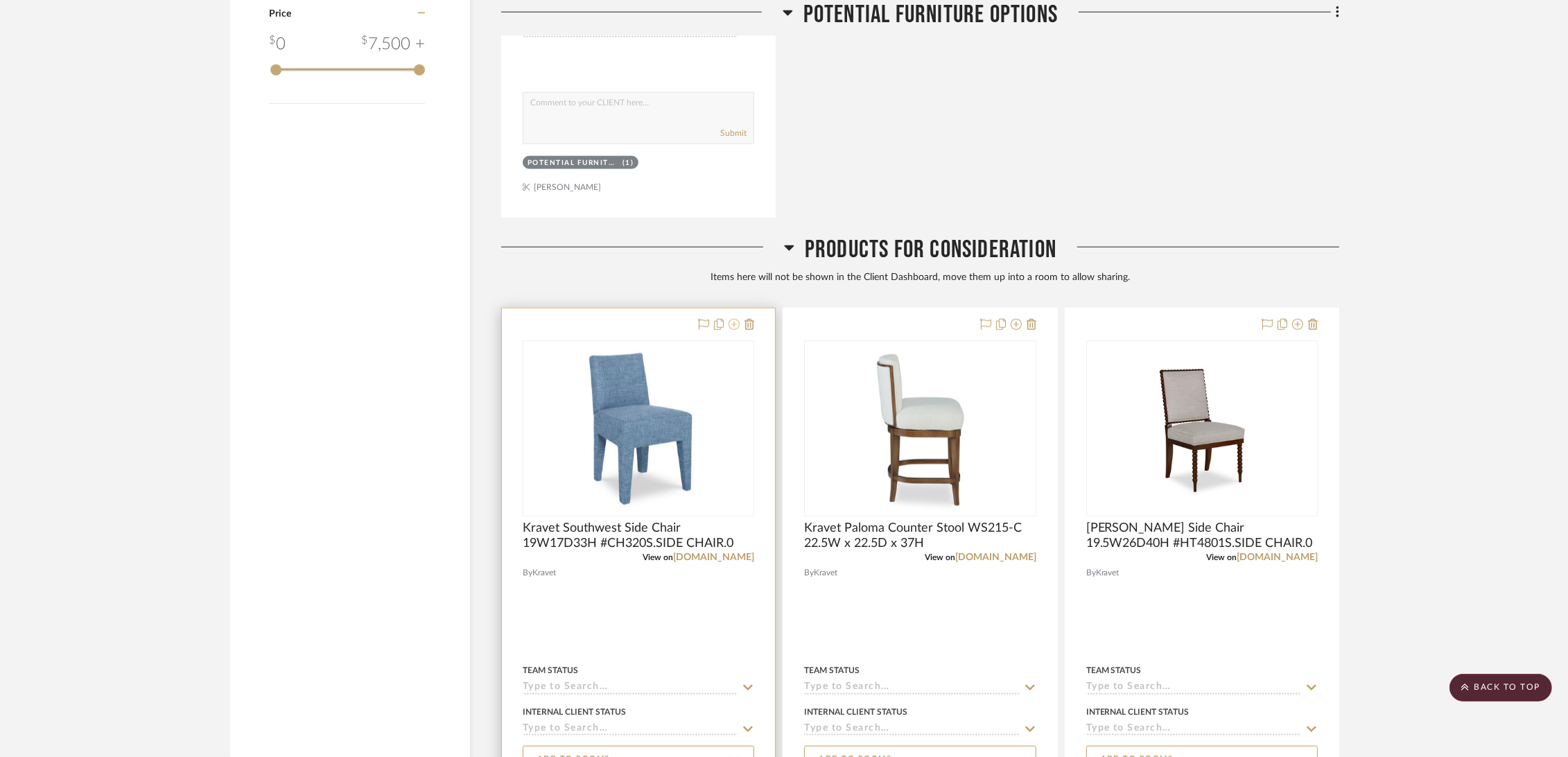
click at [734, 321] on icon at bounding box center [734, 325] width 11 height 11
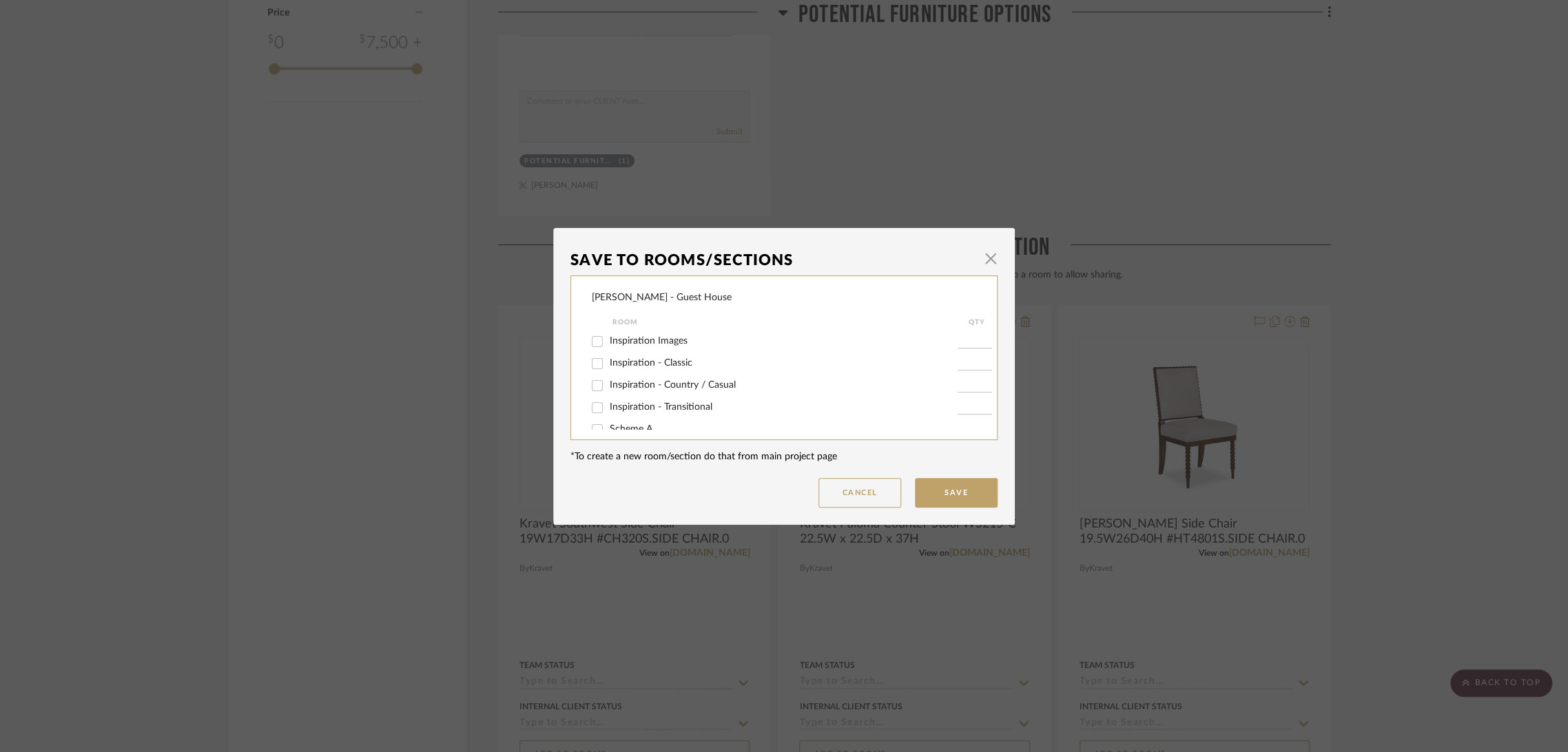
scroll to position [81, 0]
click at [684, 413] on span "Potential Furniture Options" at bounding box center [668, 414] width 117 height 9
click at [608, 413] on input "Potential Furniture Options" at bounding box center [597, 415] width 22 height 22
checkbox input "true"
type input "1"
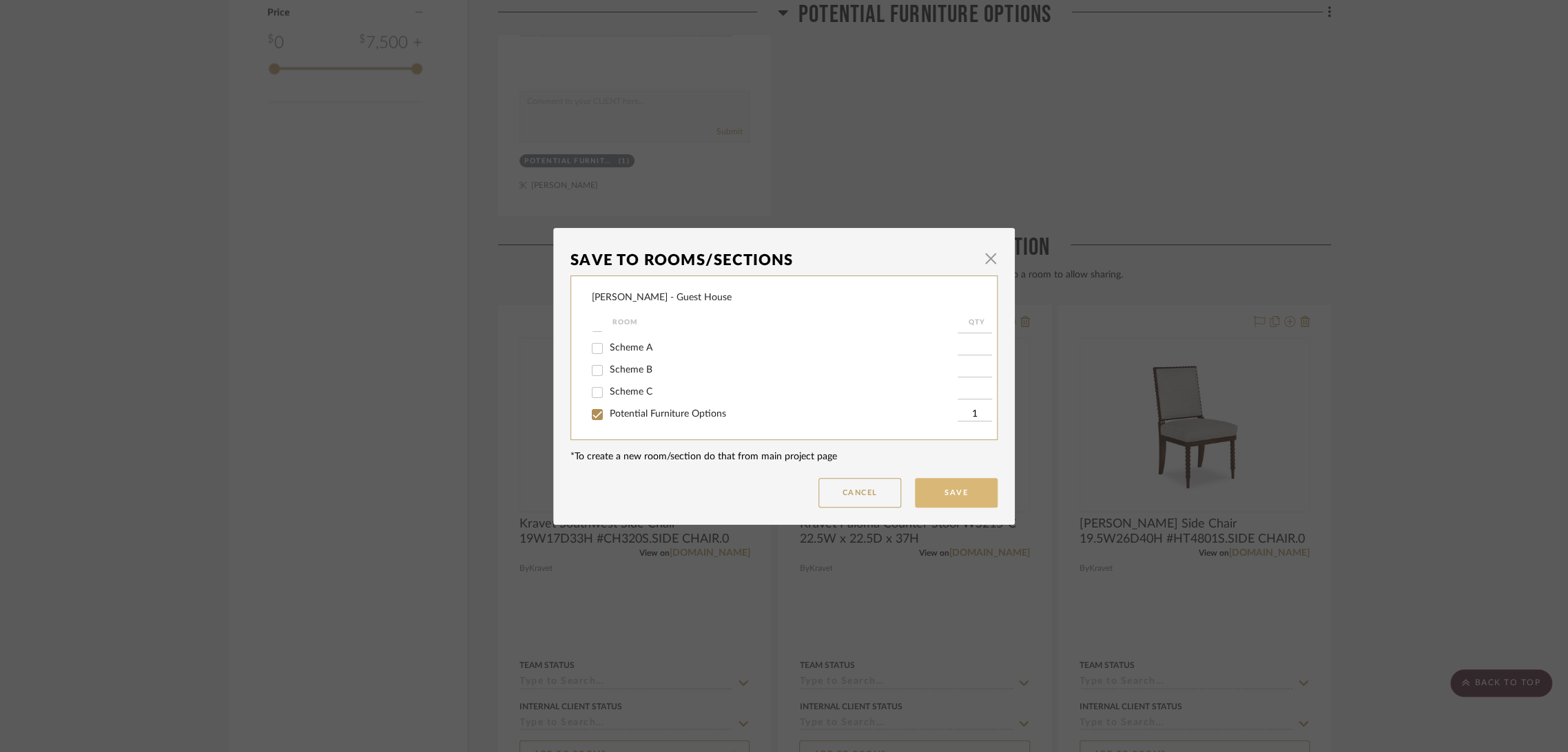
click at [952, 496] on button "Save" at bounding box center [956, 493] width 83 height 29
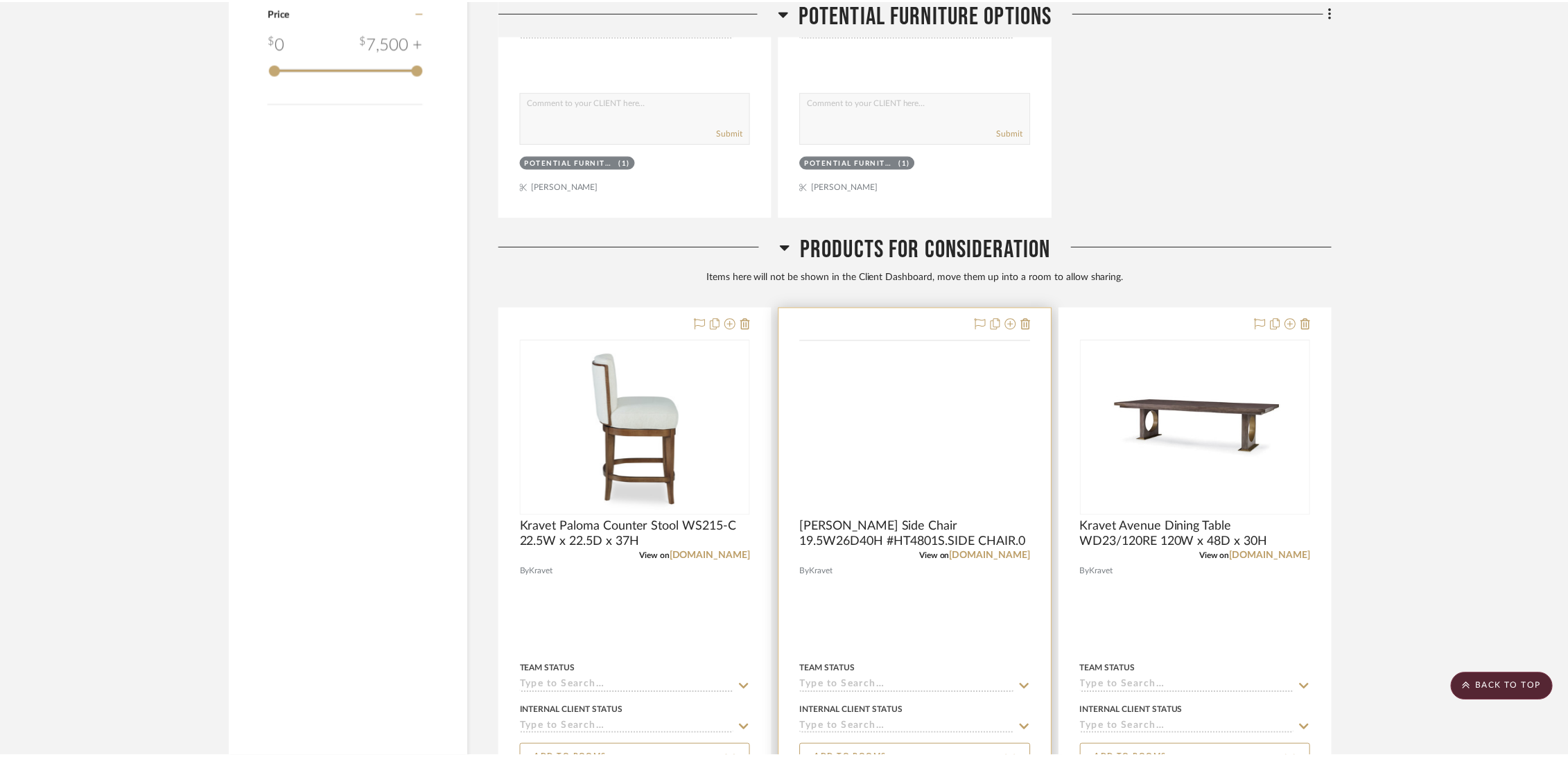
scroll to position [1925, 0]
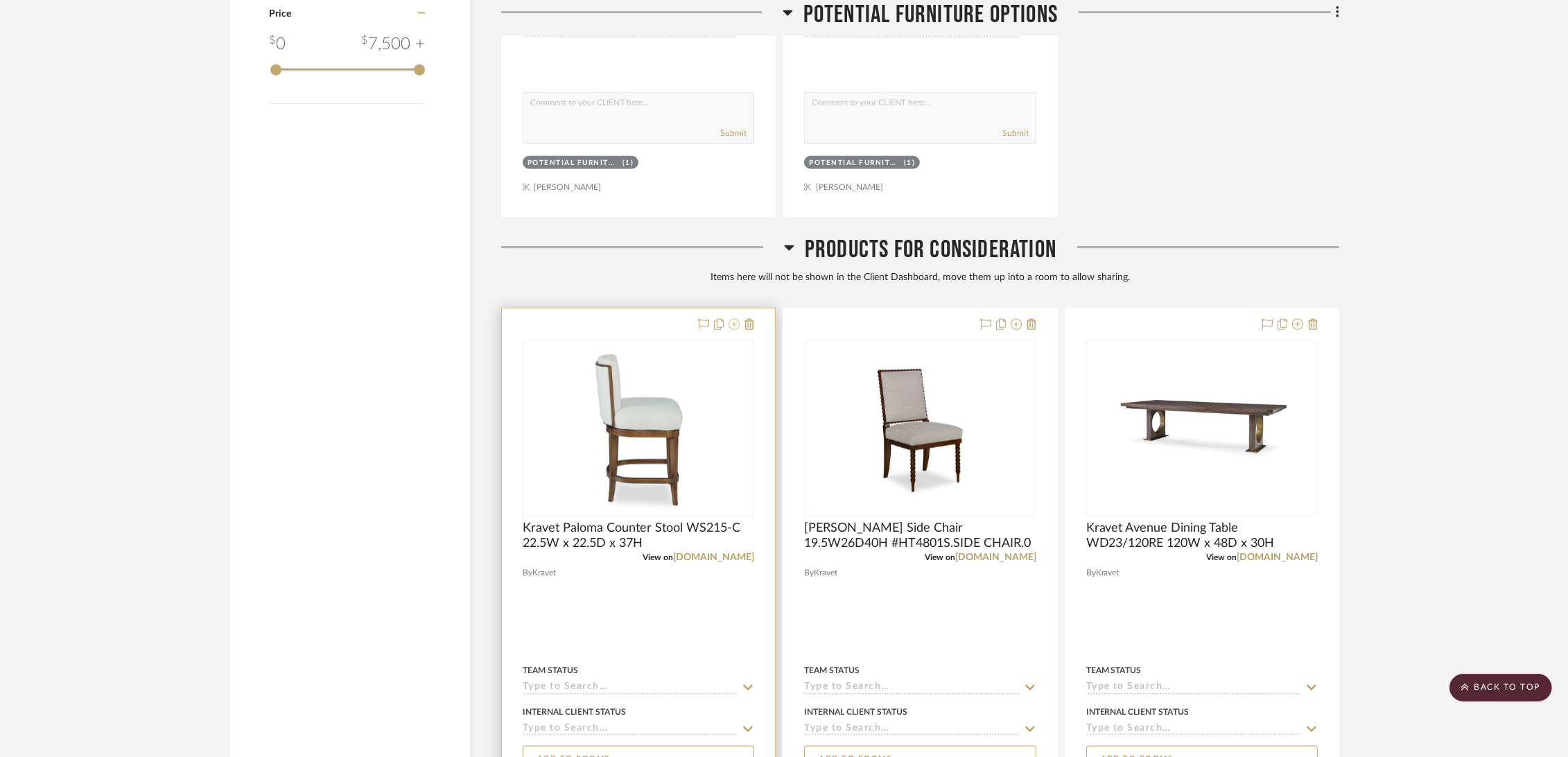
click at [733, 325] on icon at bounding box center [734, 325] width 11 height 11
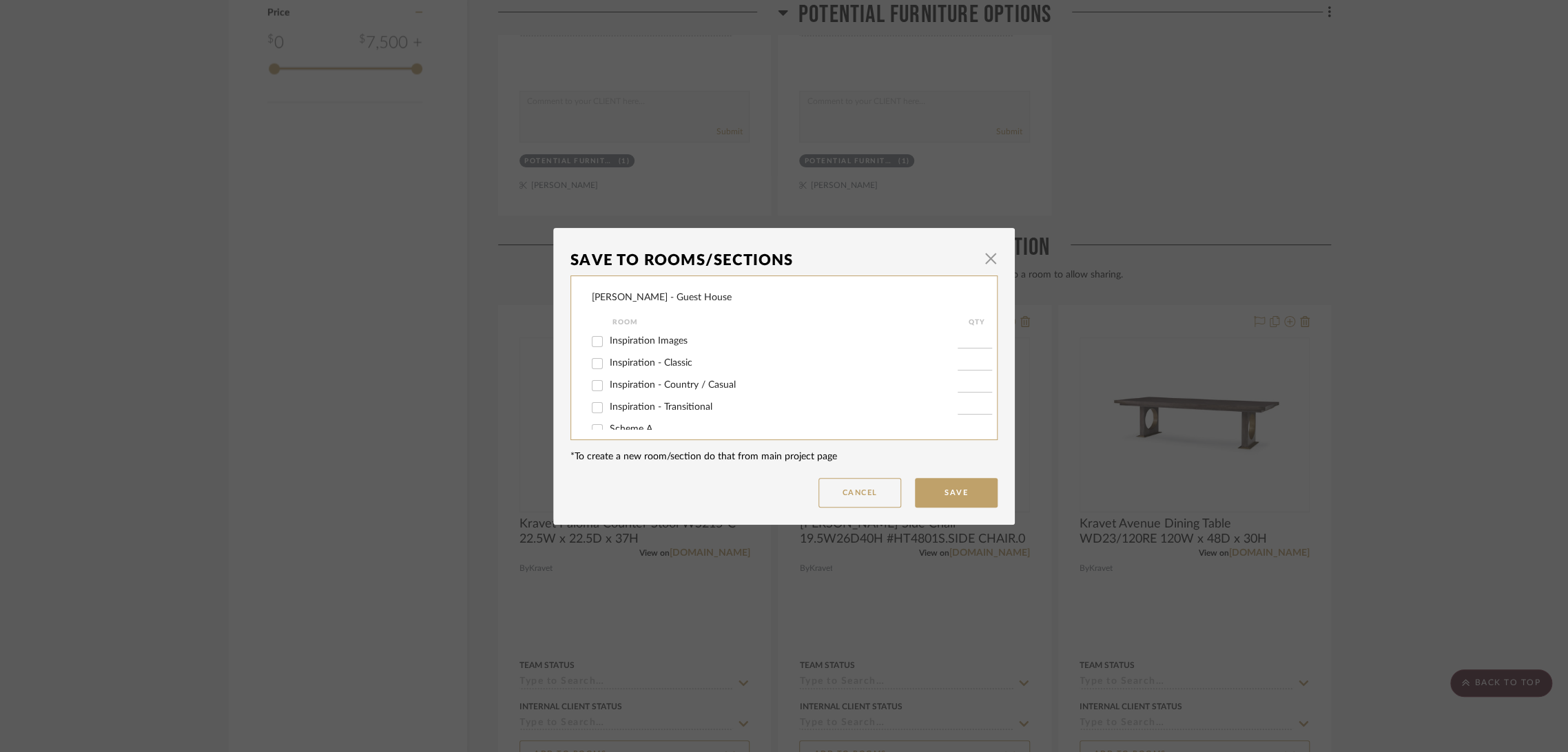
scroll to position [81, 0]
click at [697, 408] on label "Potential Furniture Options" at bounding box center [784, 414] width 348 height 12
click at [608, 407] on input "Potential Furniture Options" at bounding box center [597, 415] width 22 height 22
checkbox input "true"
type input "1"
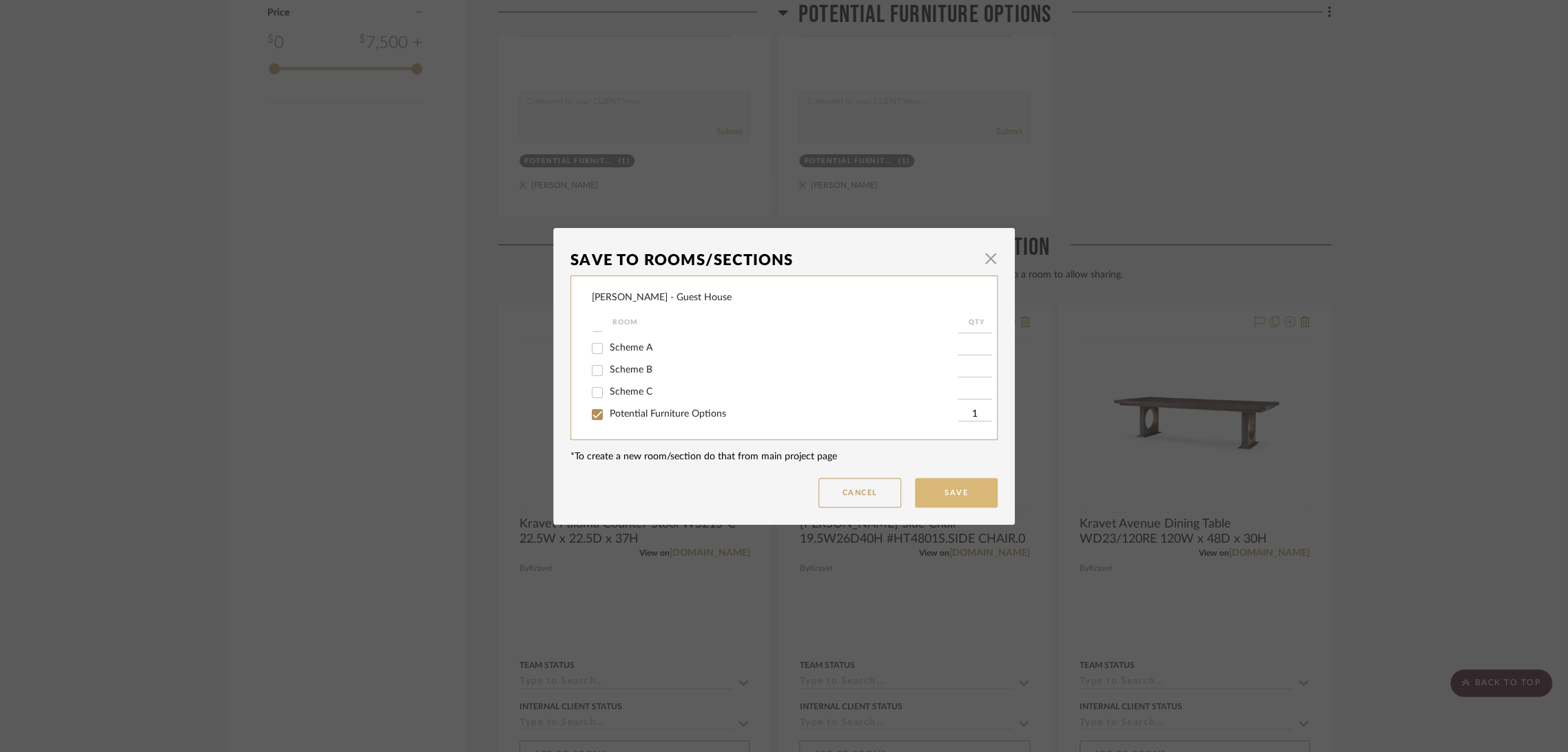
click at [939, 485] on button "Save" at bounding box center [956, 493] width 83 height 29
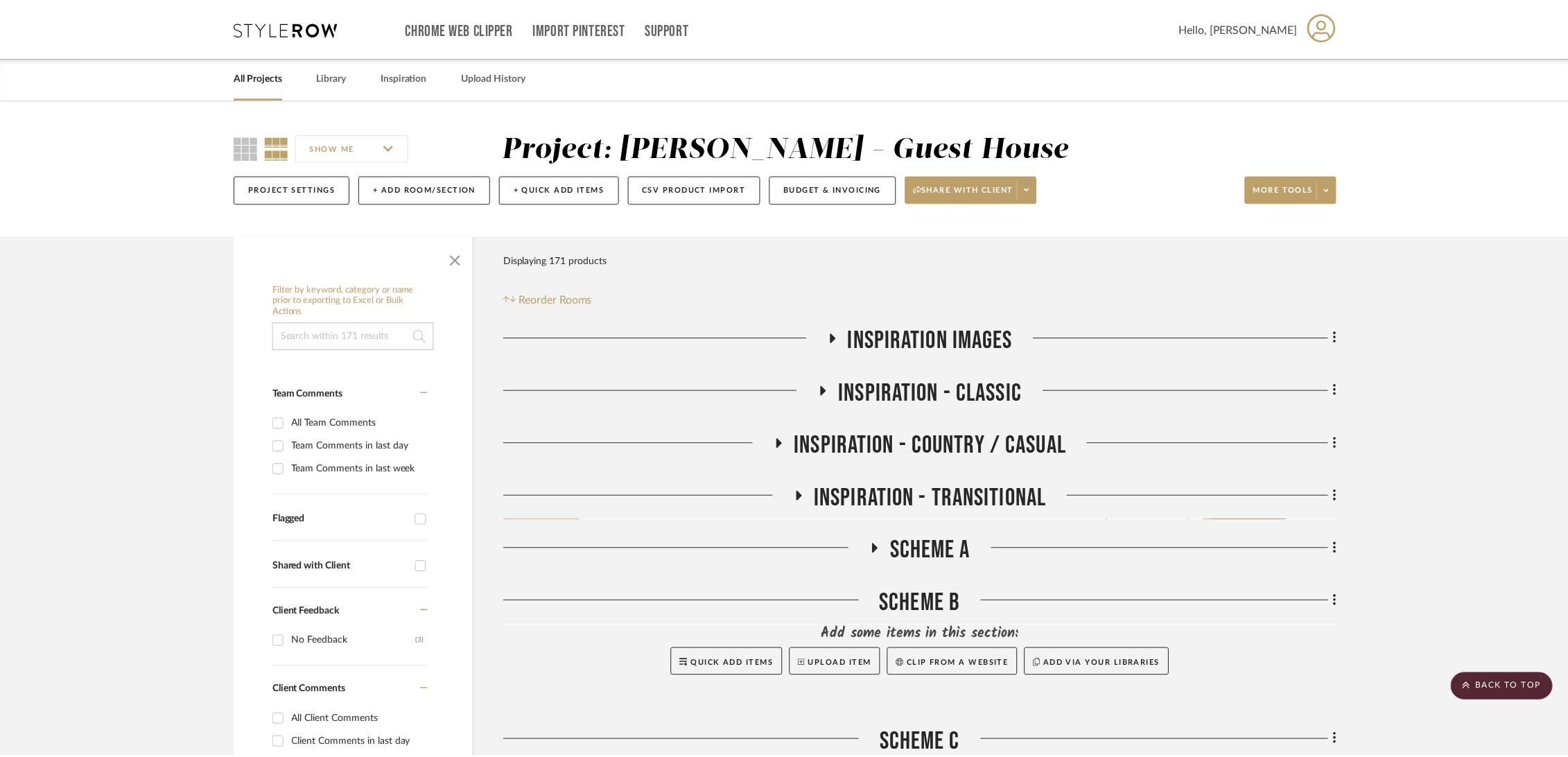
scroll to position [1925, 0]
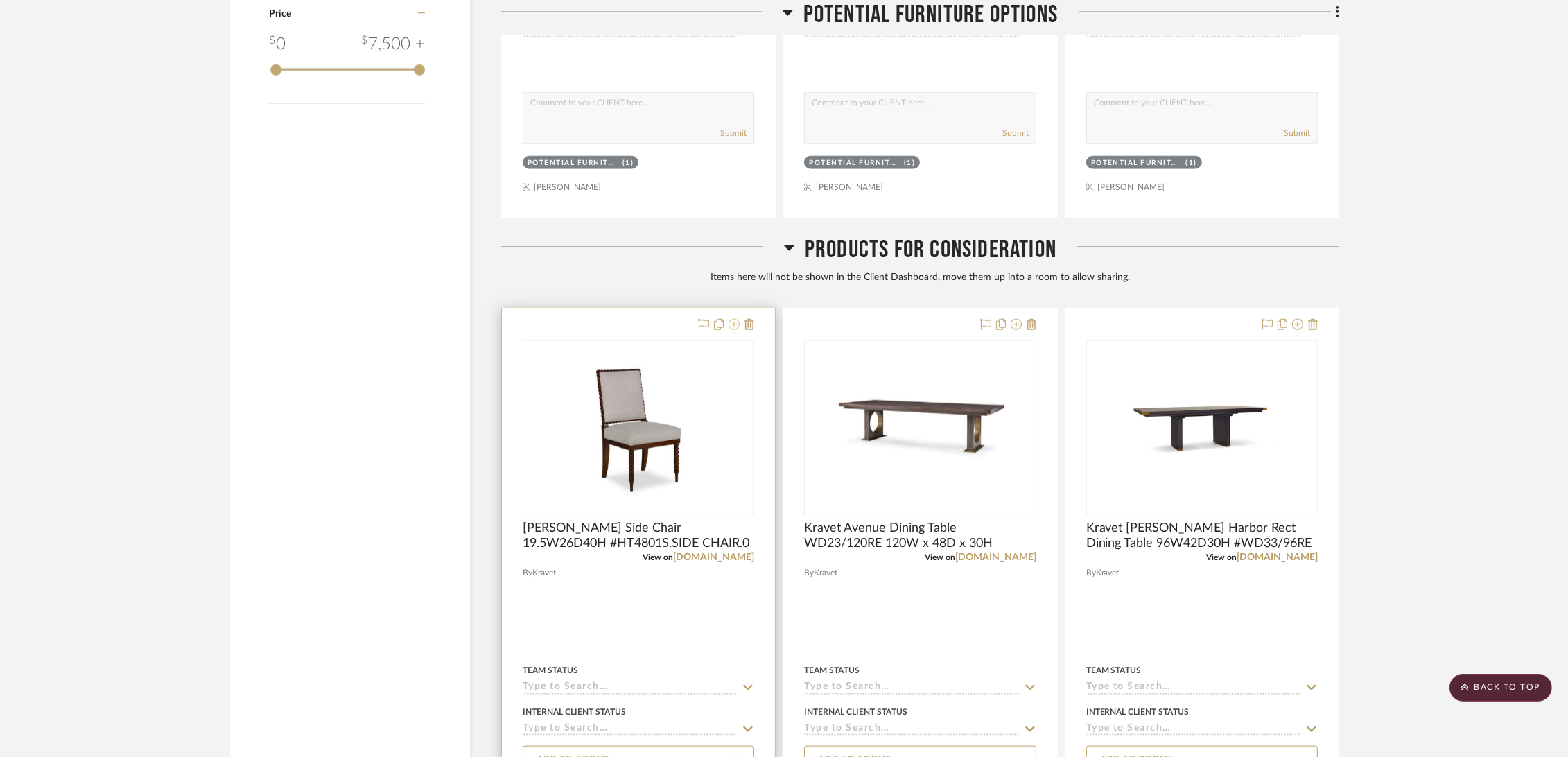
click at [729, 326] on icon at bounding box center [734, 325] width 11 height 11
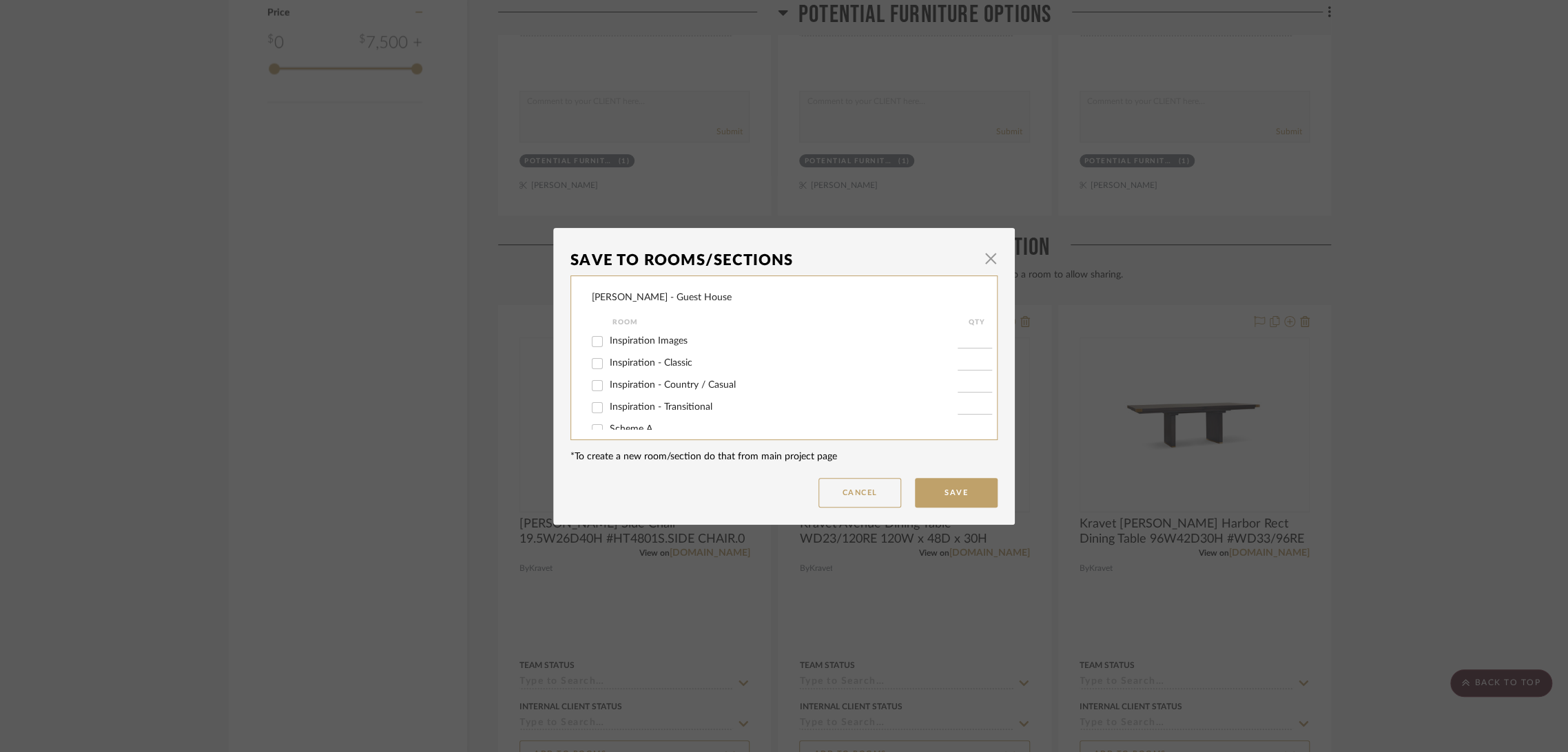
scroll to position [81, 0]
click at [694, 413] on span "Potential Furniture Options" at bounding box center [668, 414] width 117 height 9
click at [608, 413] on input "Potential Furniture Options" at bounding box center [597, 415] width 22 height 22
checkbox input "true"
type input "1"
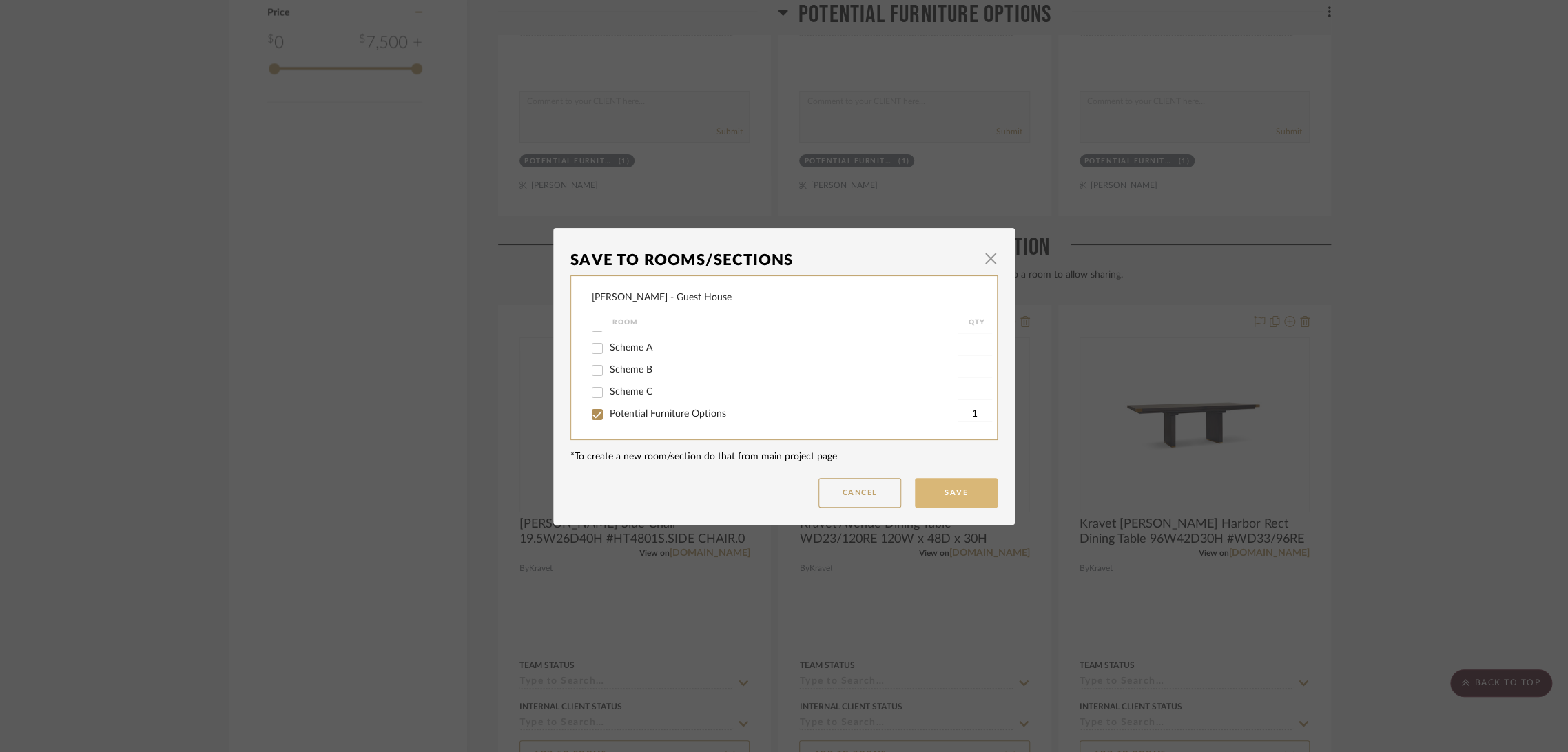
click at [970, 497] on button "Save" at bounding box center [956, 493] width 83 height 29
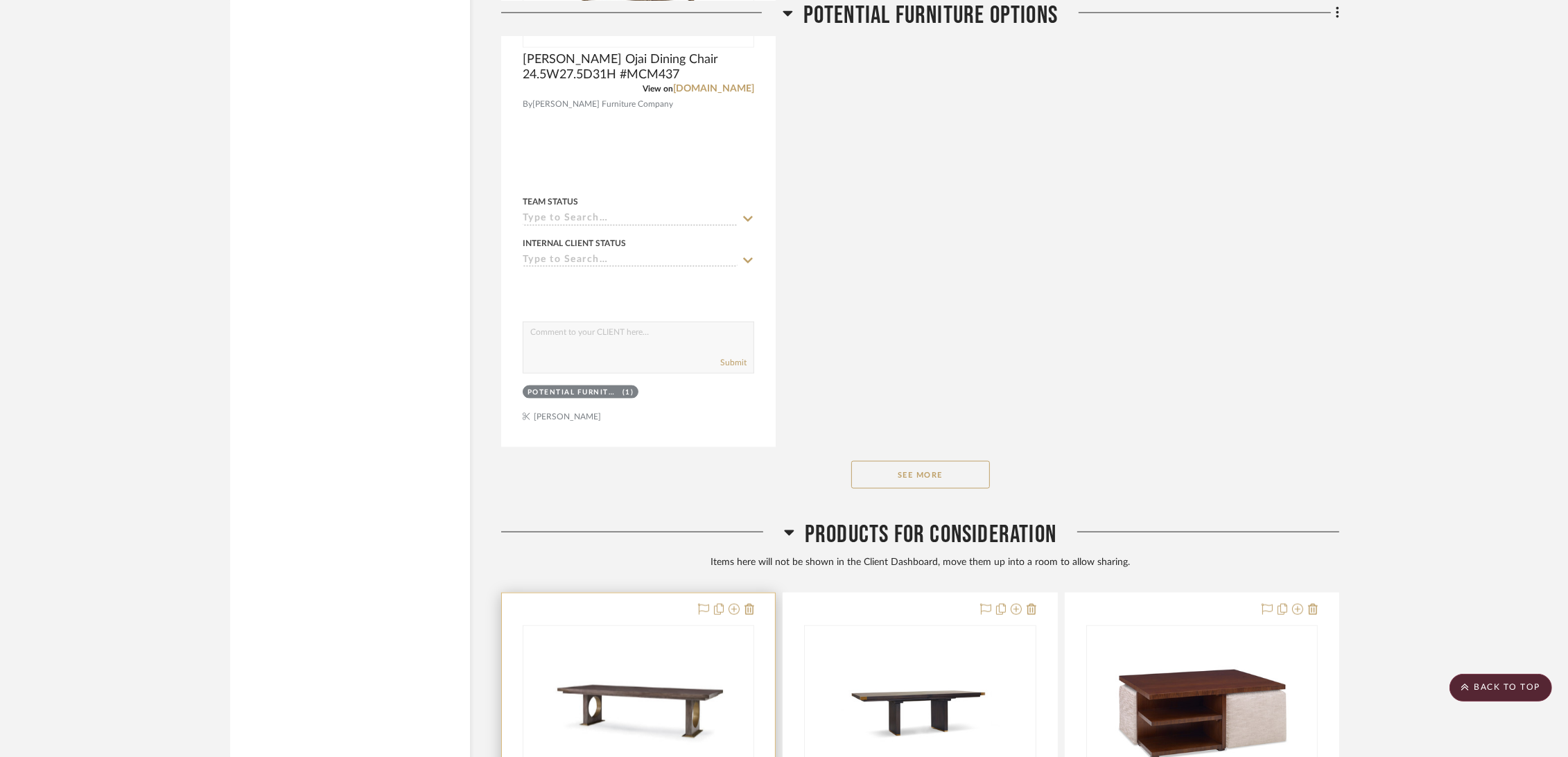
scroll to position [2773, 0]
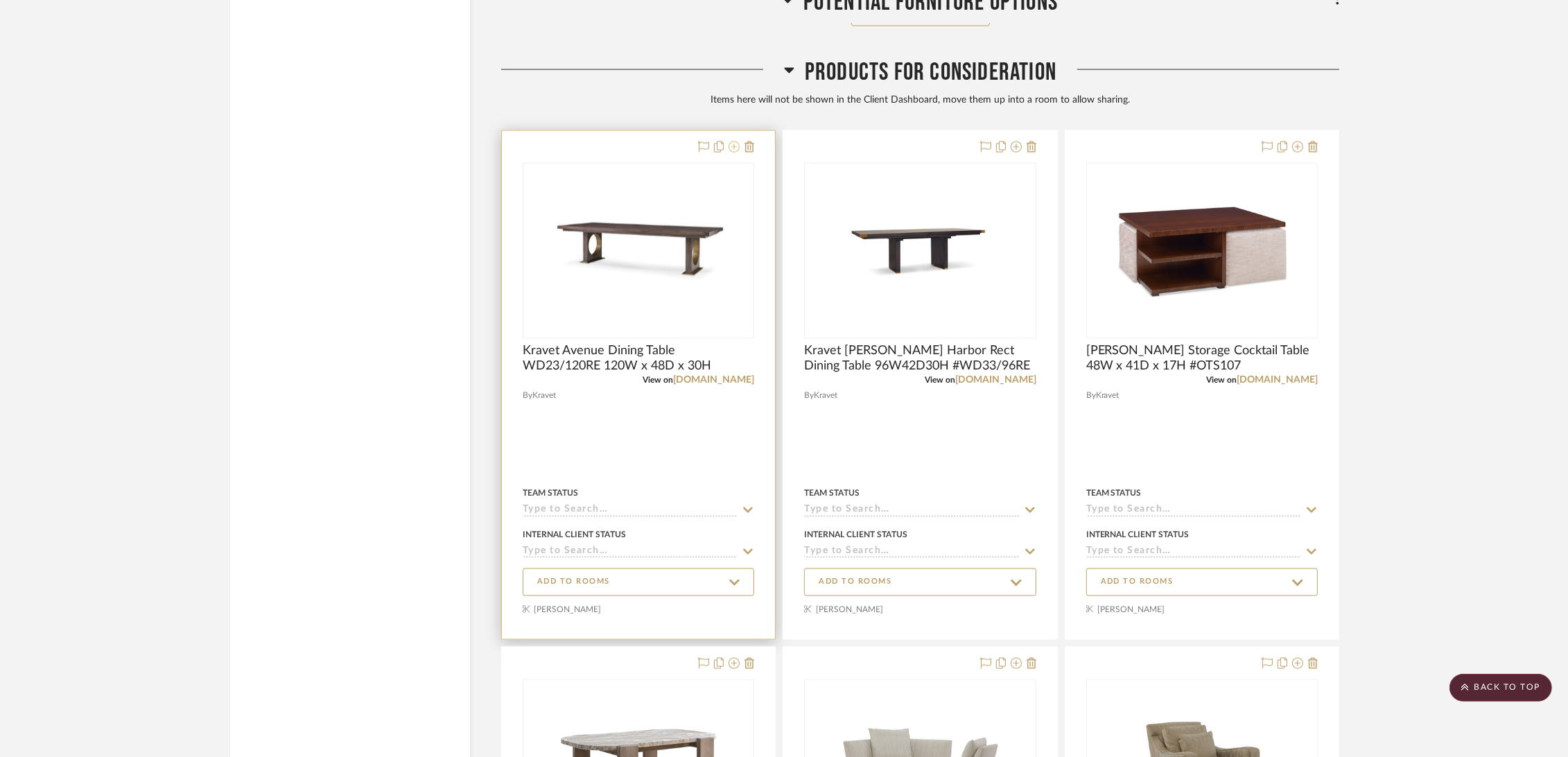
click at [732, 147] on icon at bounding box center [734, 147] width 11 height 11
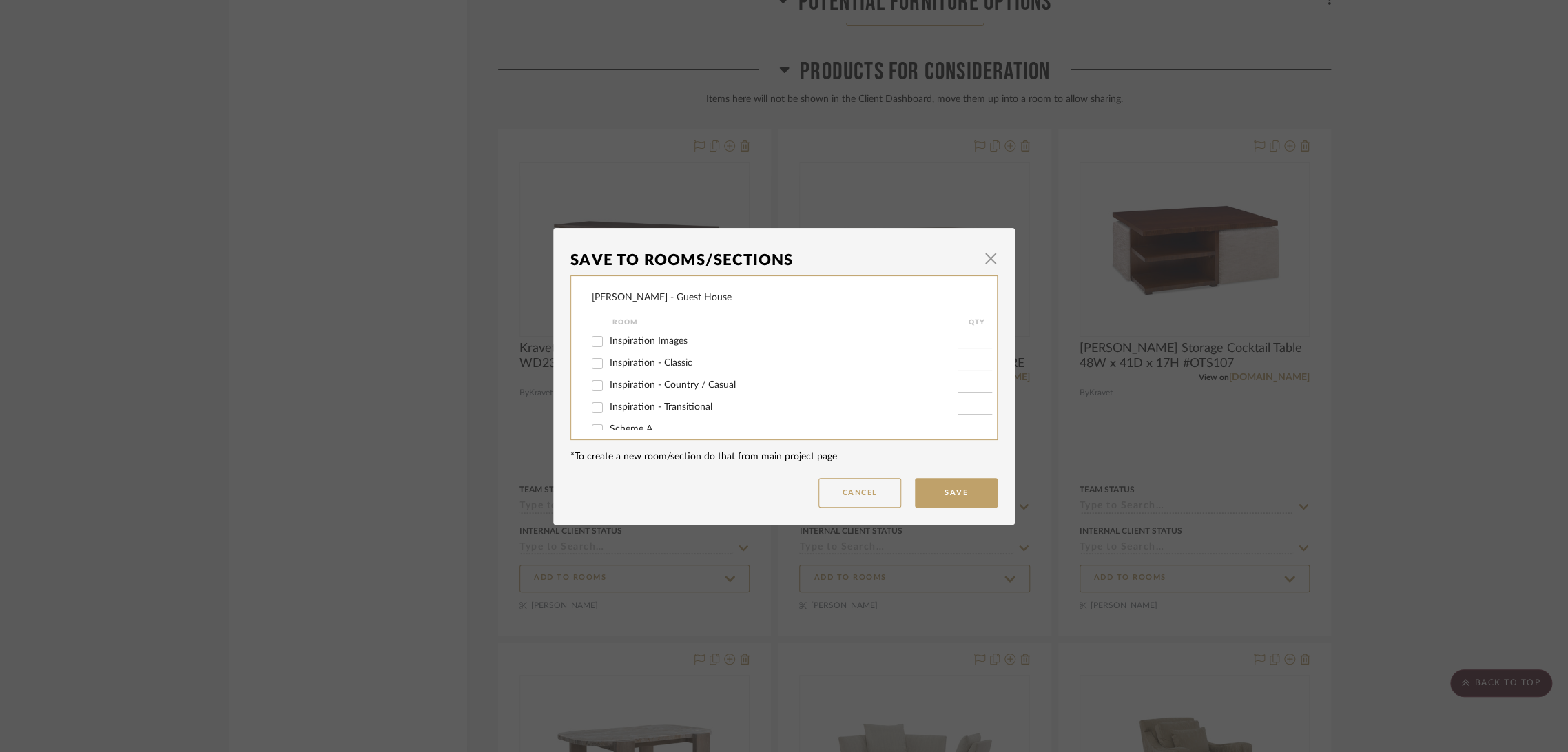
scroll to position [81, 0]
click at [683, 413] on span "Potential Furniture Options" at bounding box center [668, 414] width 117 height 9
click at [608, 413] on input "Potential Furniture Options" at bounding box center [597, 415] width 22 height 22
checkbox input "true"
type input "1"
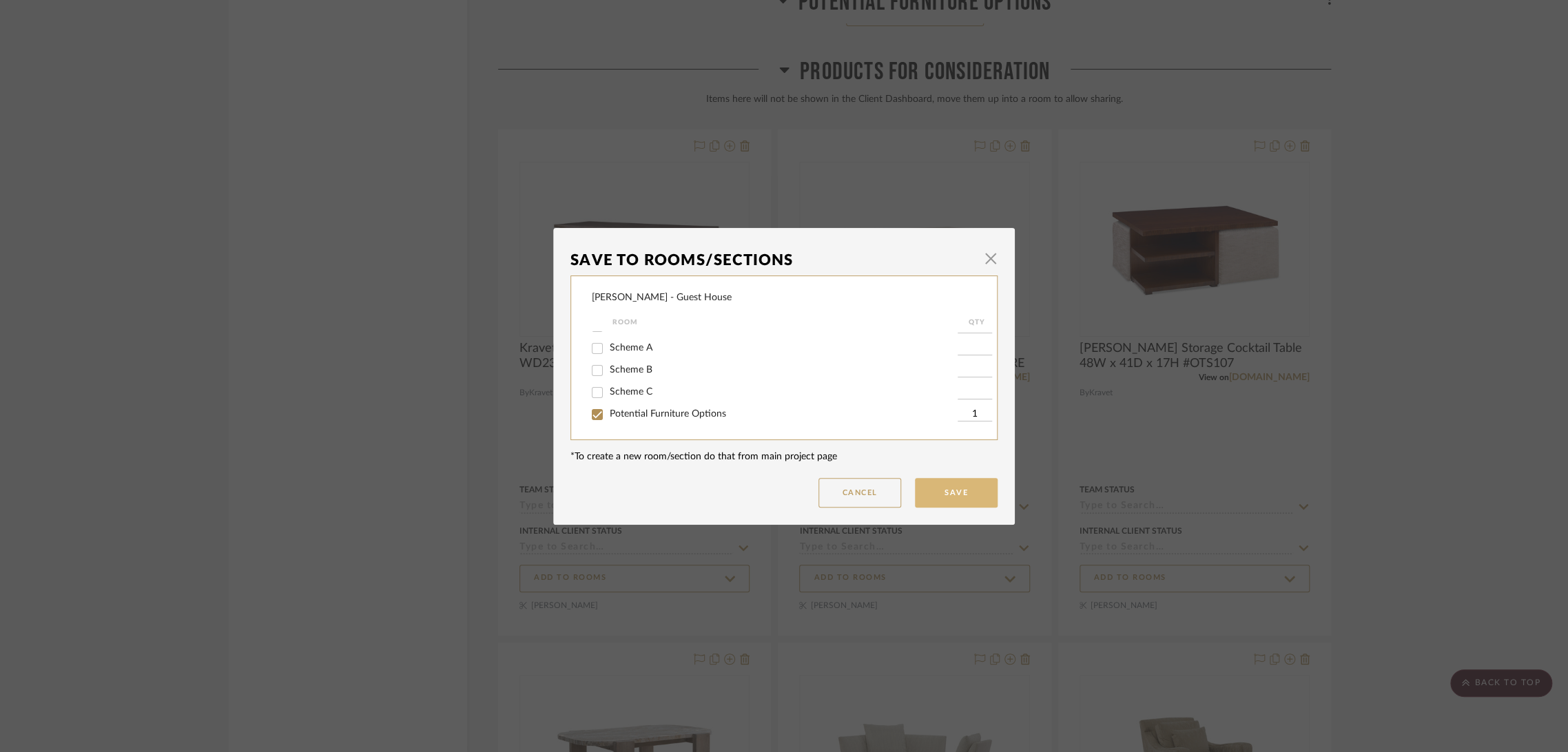
click at [945, 496] on button "Save" at bounding box center [956, 493] width 83 height 29
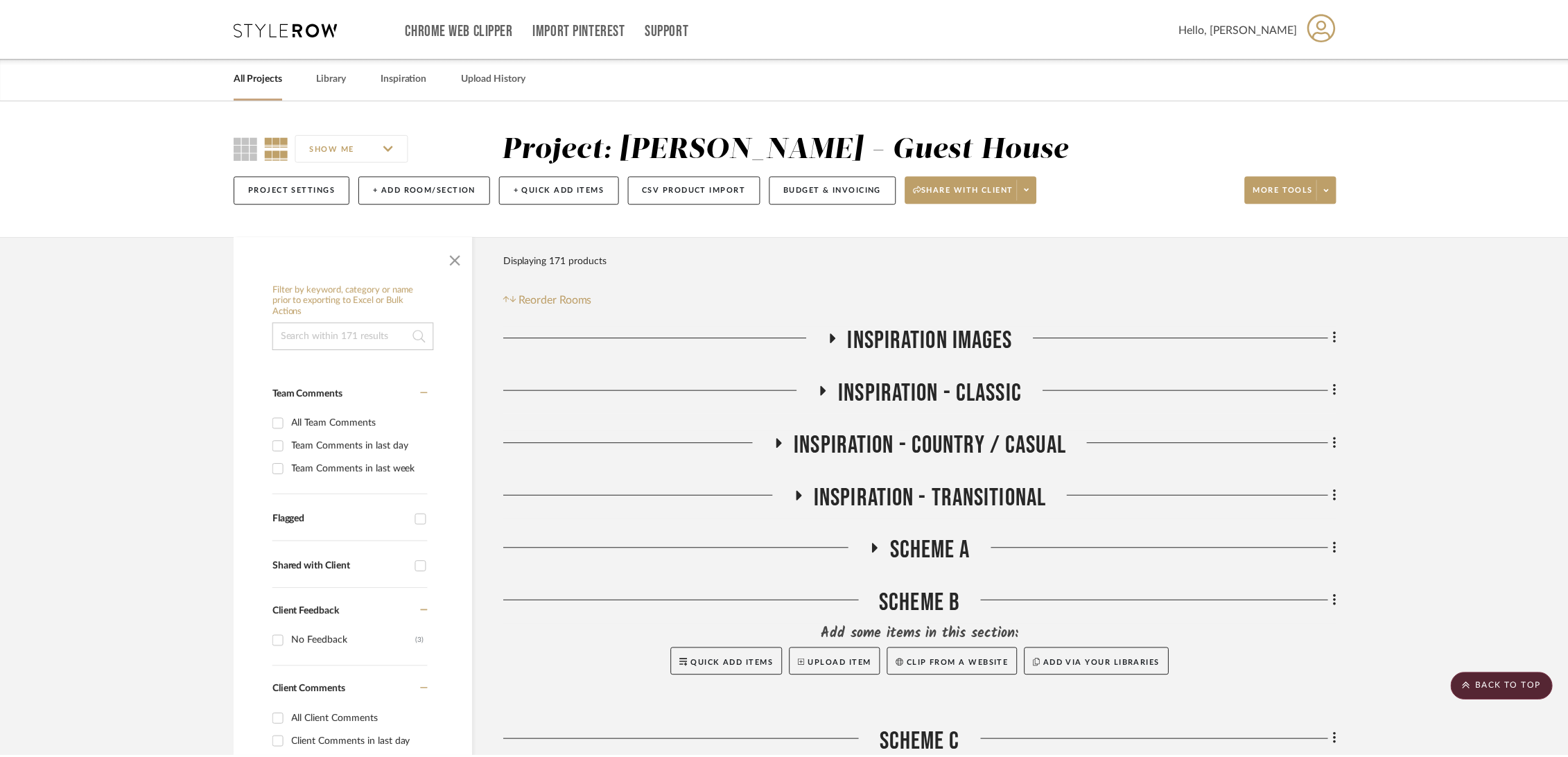
scroll to position [2773, 0]
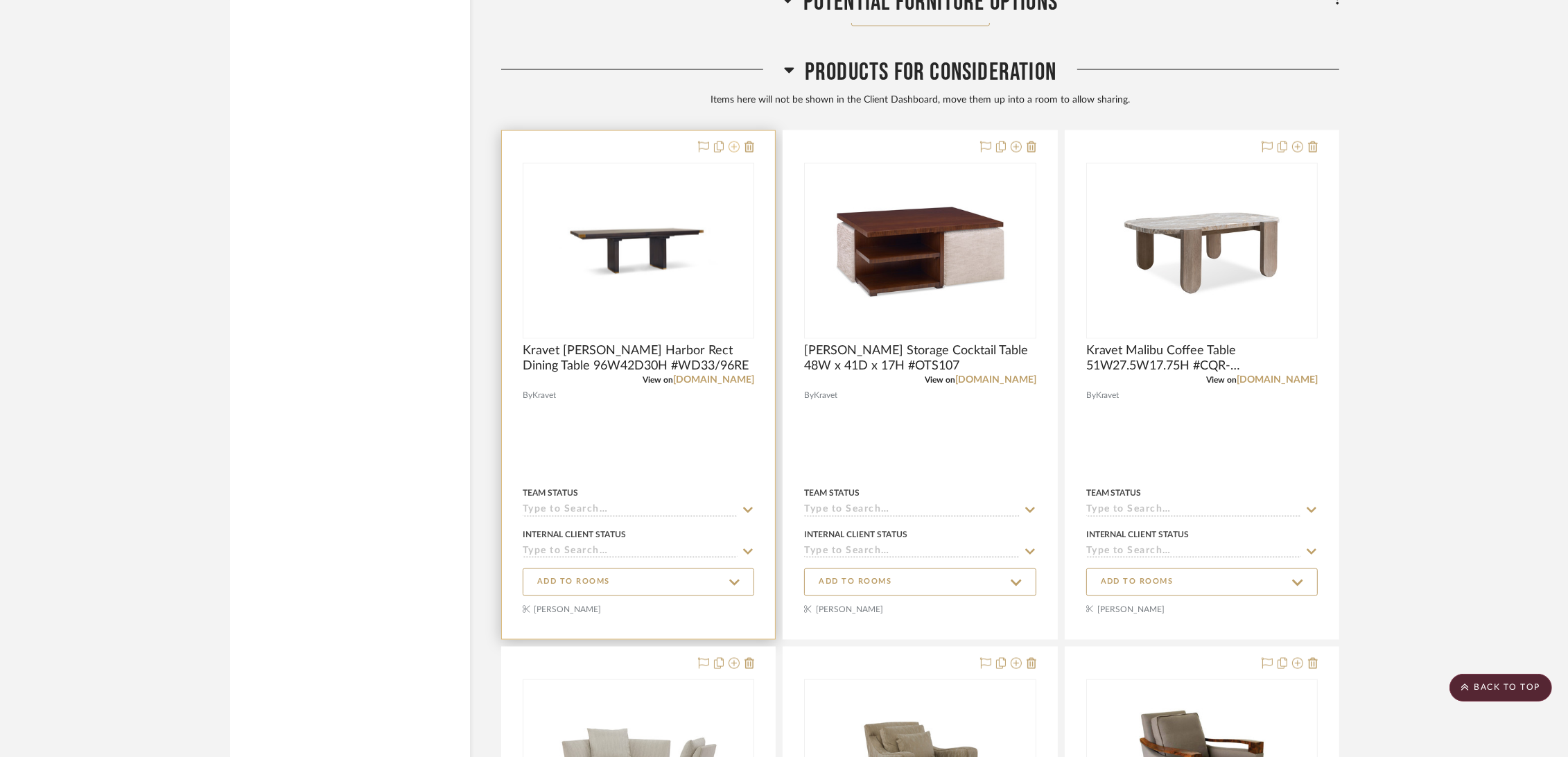
click at [735, 144] on icon at bounding box center [734, 147] width 11 height 11
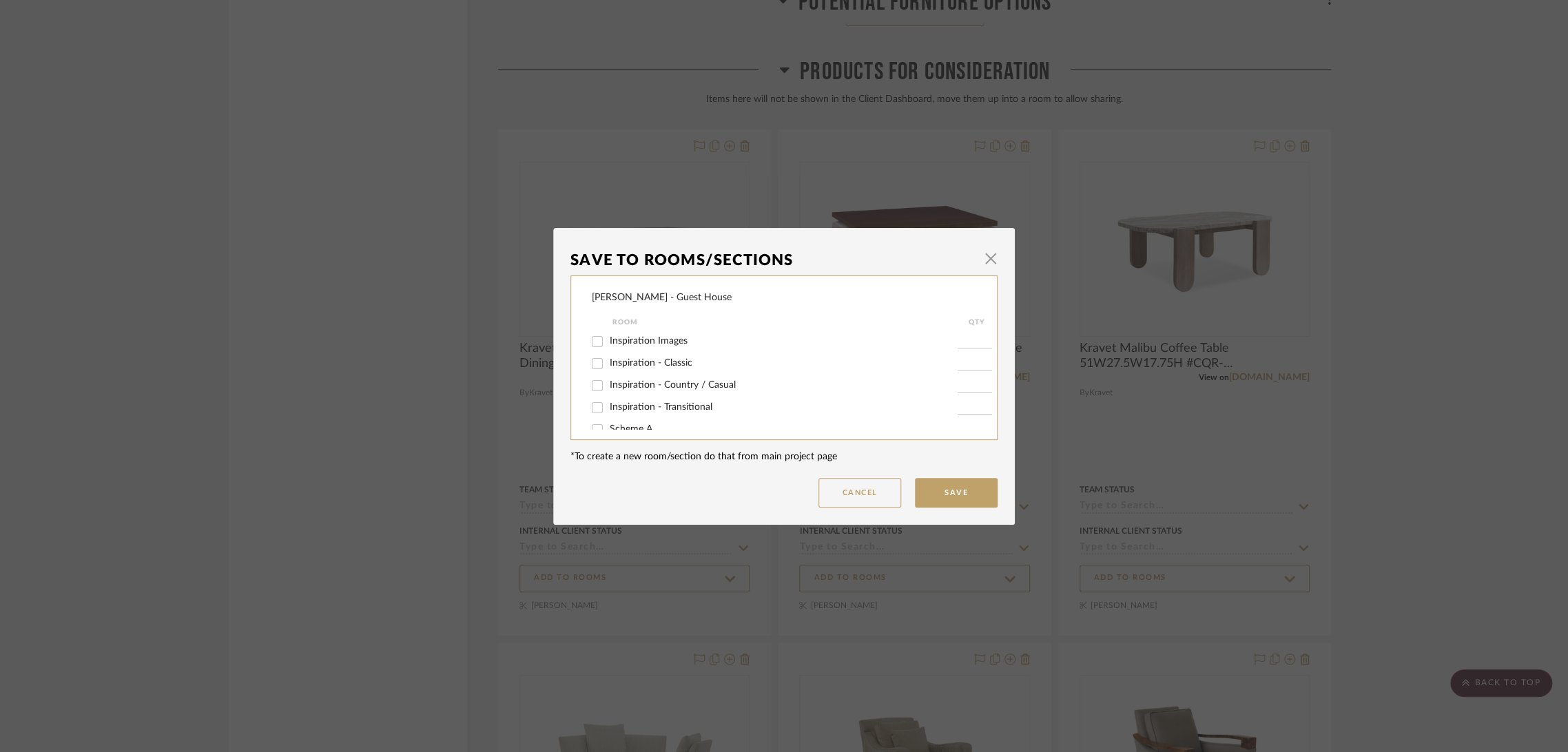
scroll to position [81, 0]
click at [670, 412] on span "Potential Furniture Options" at bounding box center [668, 414] width 117 height 9
click at [608, 412] on input "Potential Furniture Options" at bounding box center [597, 415] width 22 height 22
checkbox input "true"
type input "1"
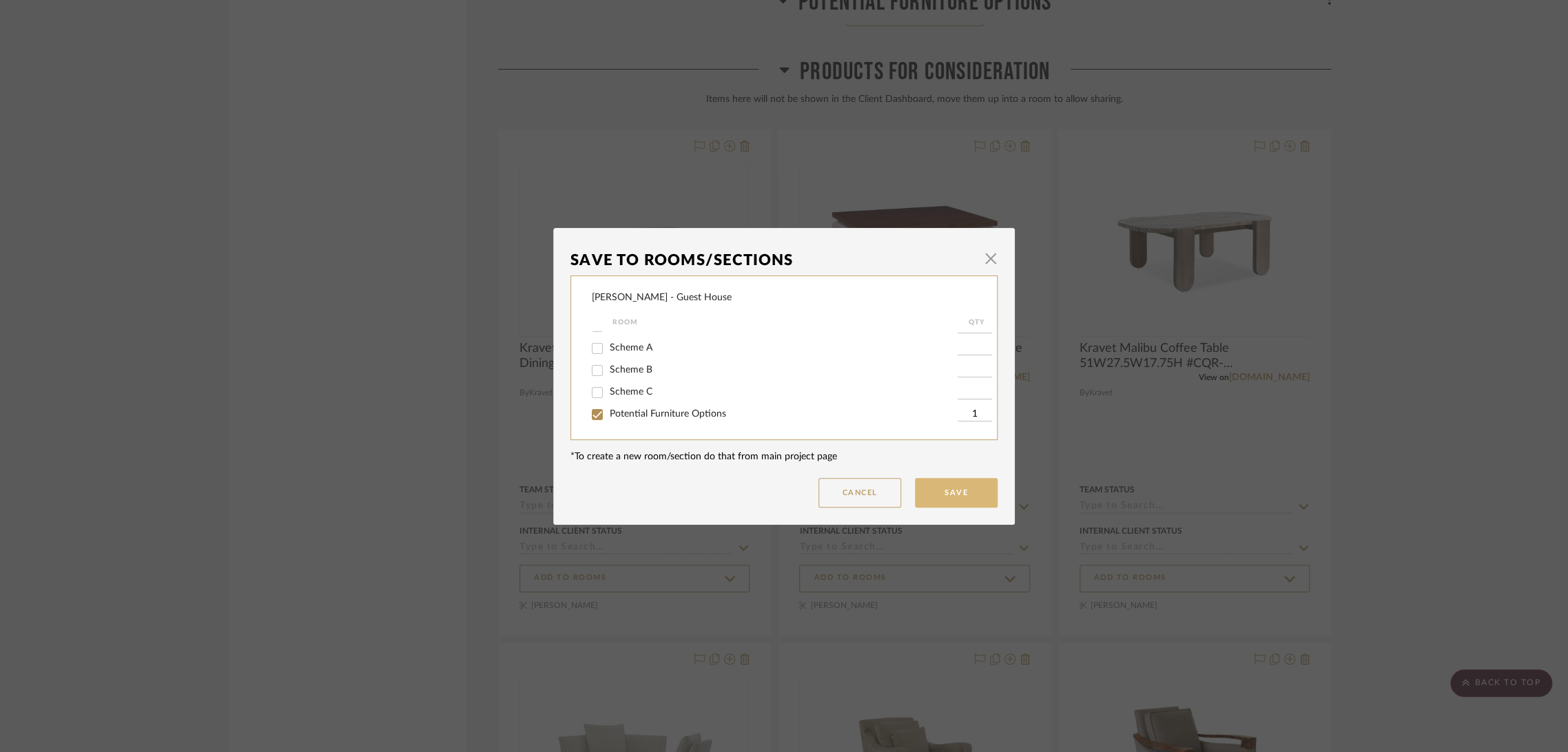
click at [932, 489] on button "Save" at bounding box center [956, 493] width 83 height 29
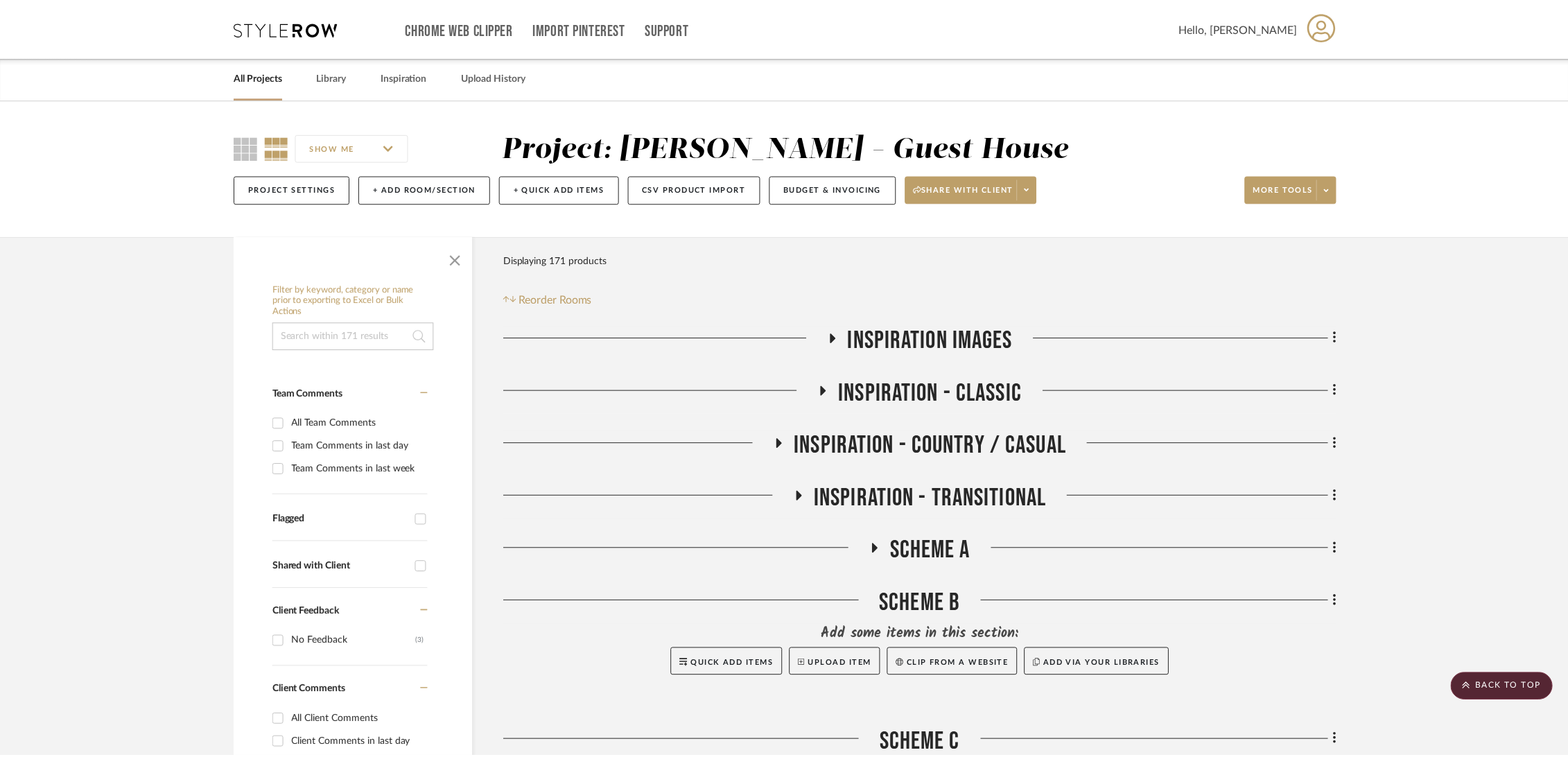
scroll to position [2773, 0]
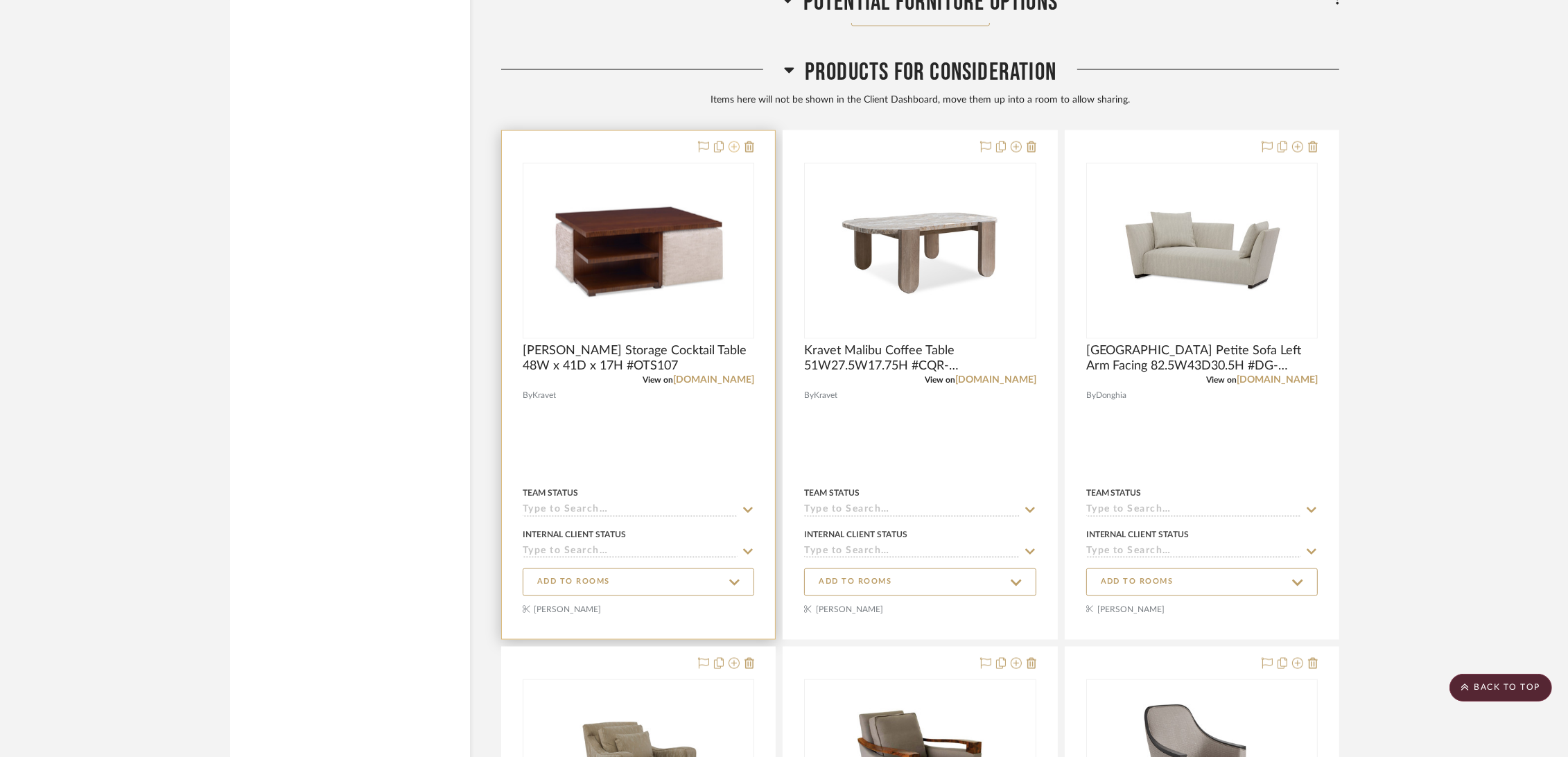
click at [736, 148] on icon at bounding box center [734, 147] width 11 height 11
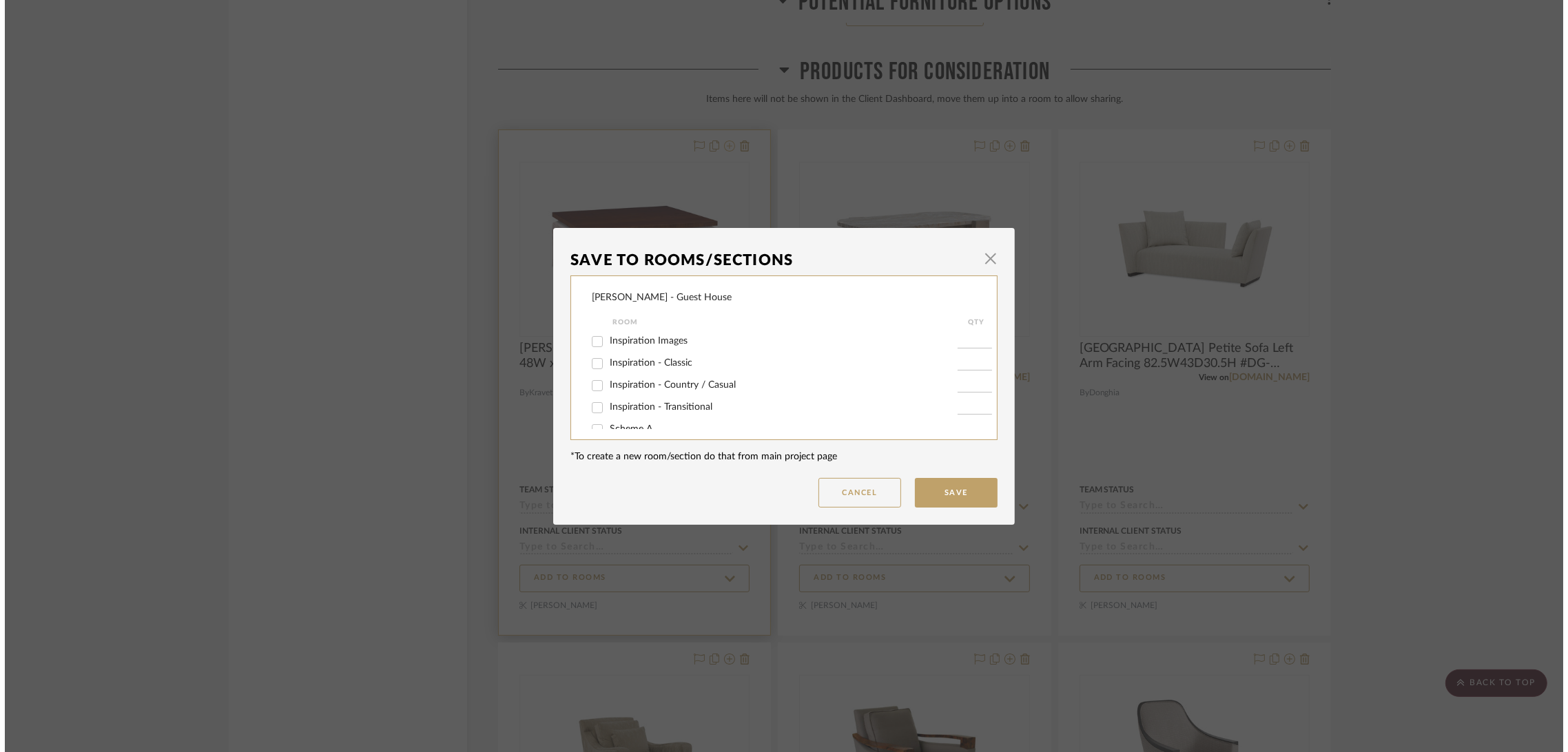
scroll to position [0, 0]
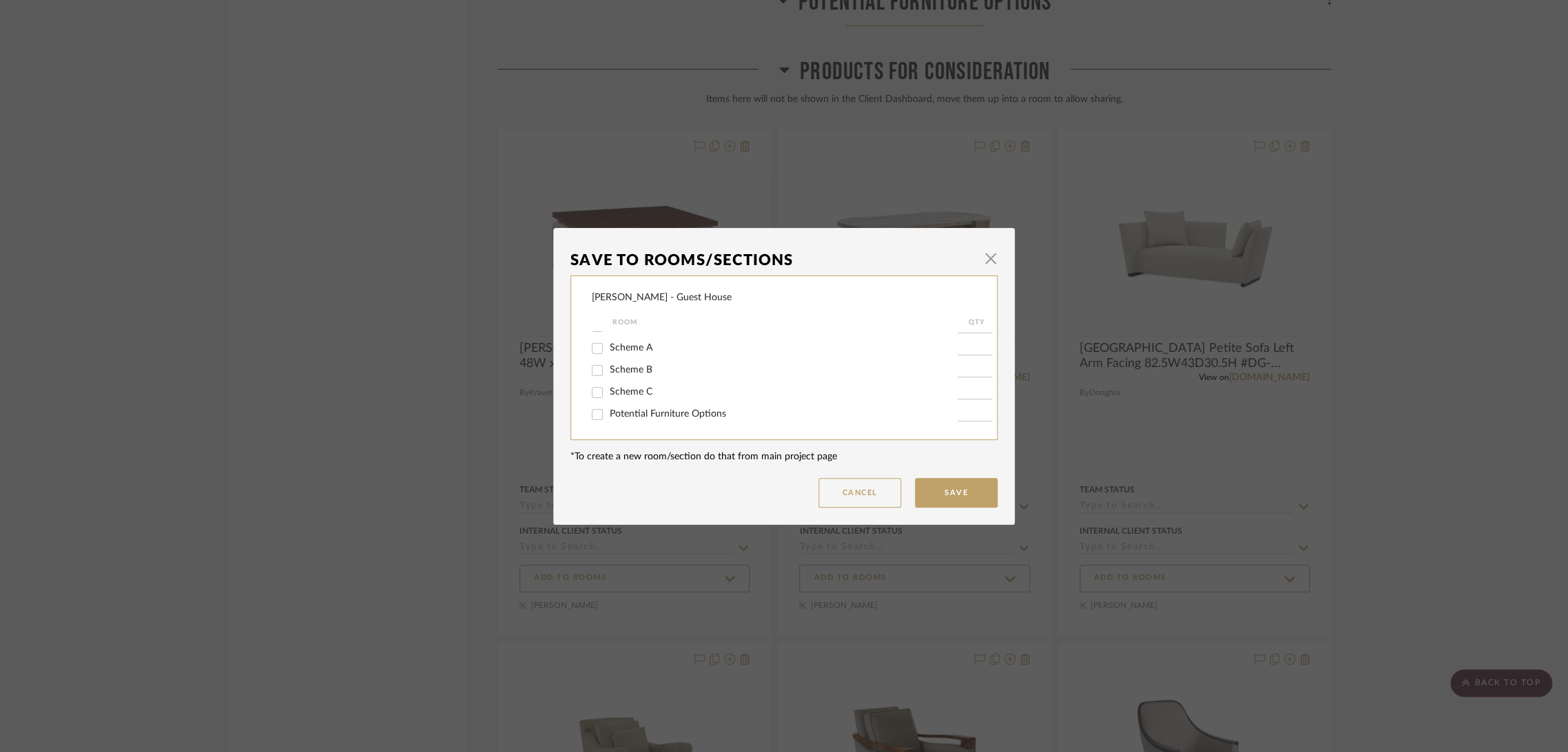
click at [694, 410] on span "Potential Furniture Options" at bounding box center [668, 414] width 117 height 9
click at [608, 410] on input "Potential Furniture Options" at bounding box center [597, 415] width 22 height 22
checkbox input "true"
type input "1"
click at [948, 493] on button "Save" at bounding box center [956, 493] width 83 height 29
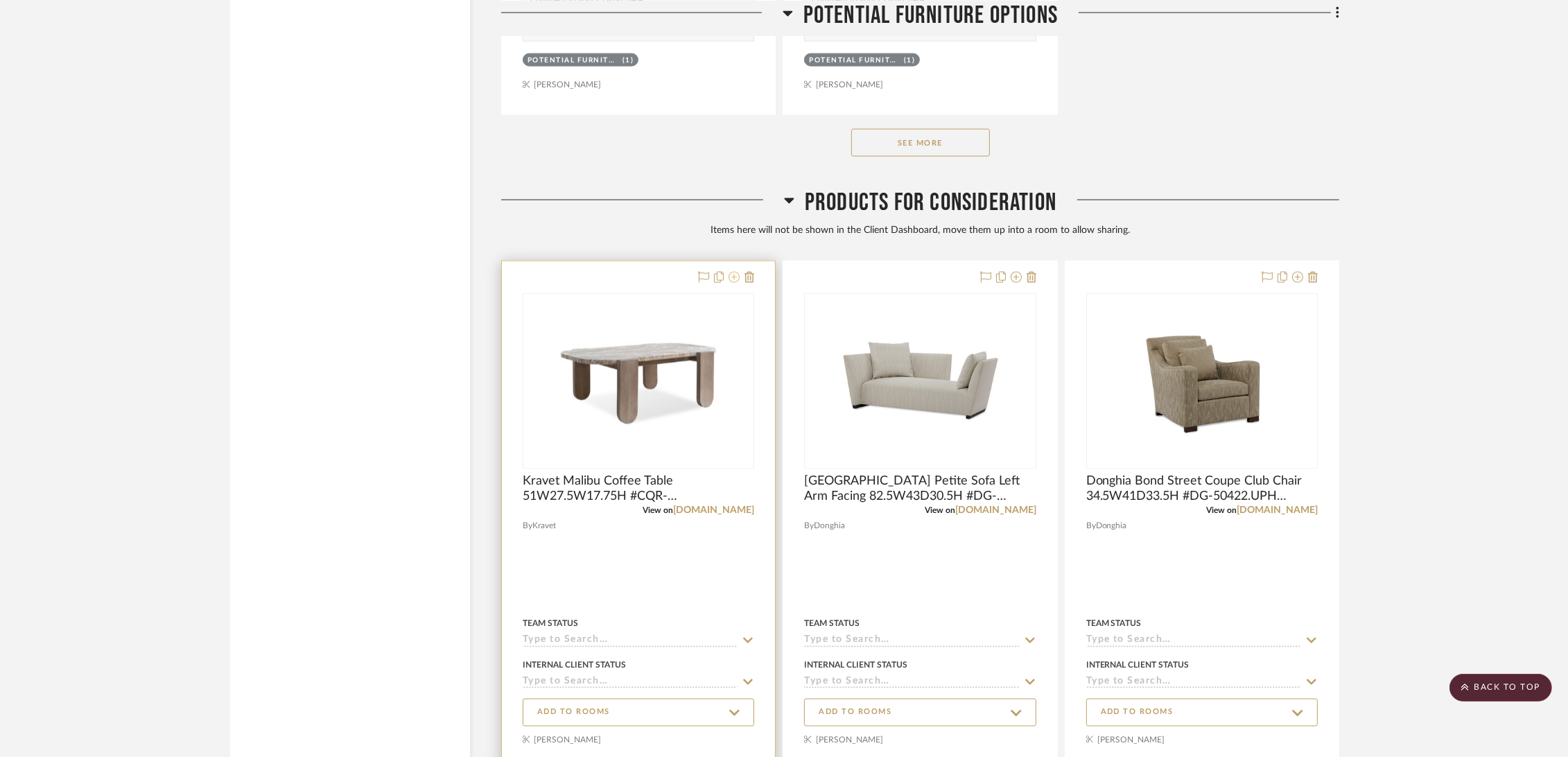
click at [734, 276] on icon at bounding box center [734, 278] width 11 height 11
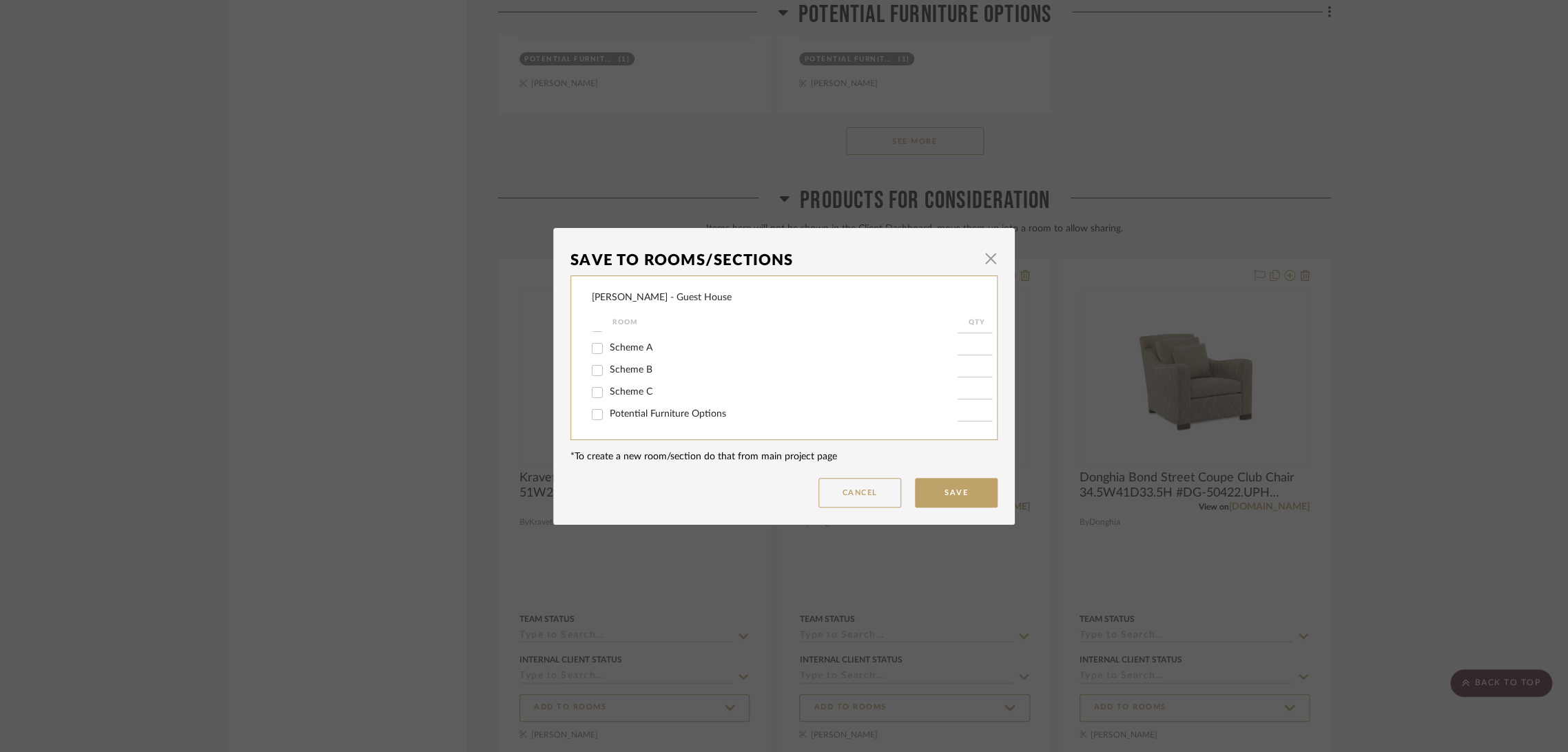
click at [694, 410] on span "Potential Furniture Options" at bounding box center [668, 414] width 117 height 9
click at [608, 410] on input "Potential Furniture Options" at bounding box center [597, 415] width 22 height 22
checkbox input "true"
type input "1"
click at [967, 496] on button "Save" at bounding box center [956, 493] width 83 height 29
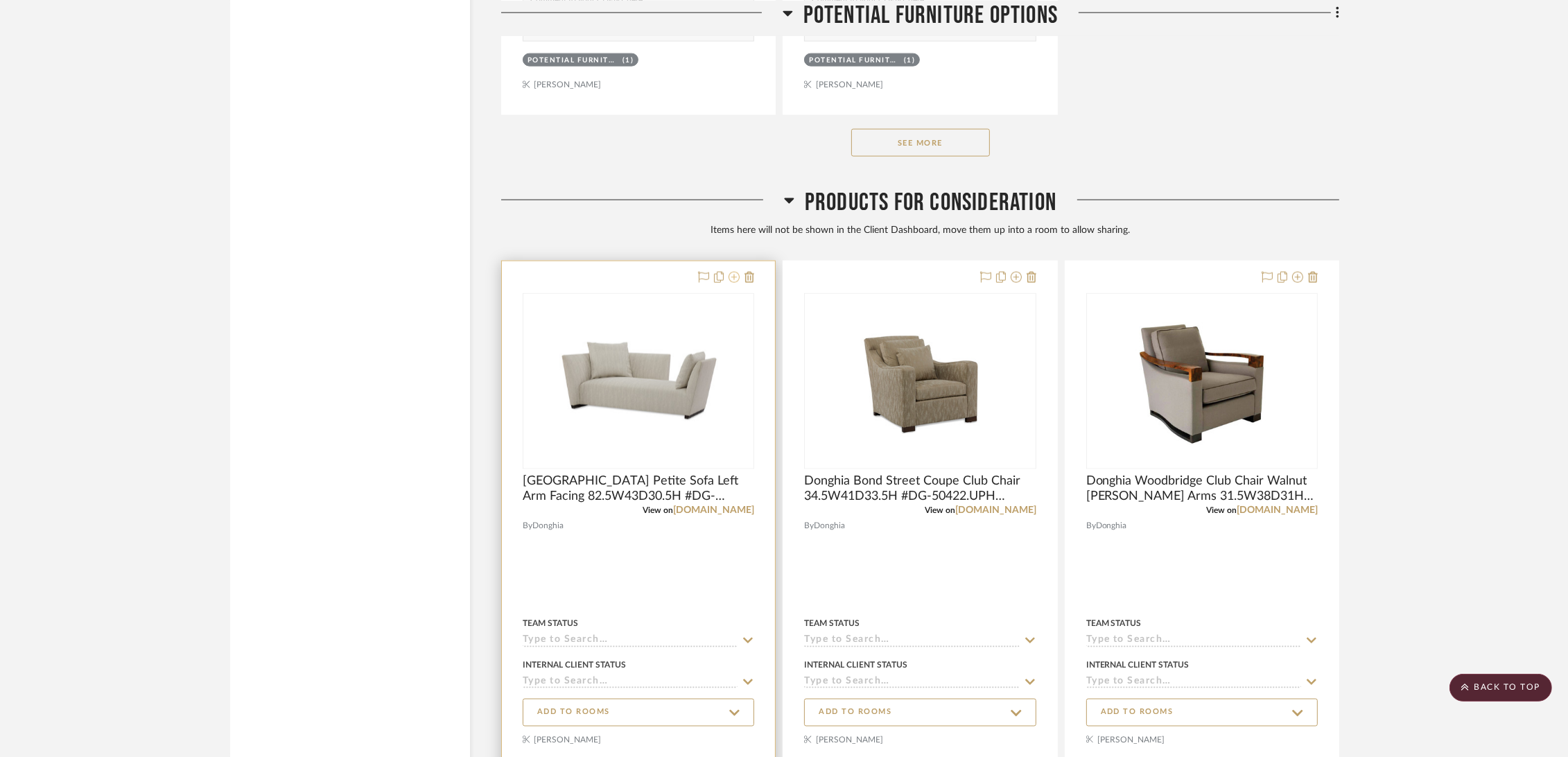
click at [733, 275] on icon at bounding box center [734, 278] width 11 height 11
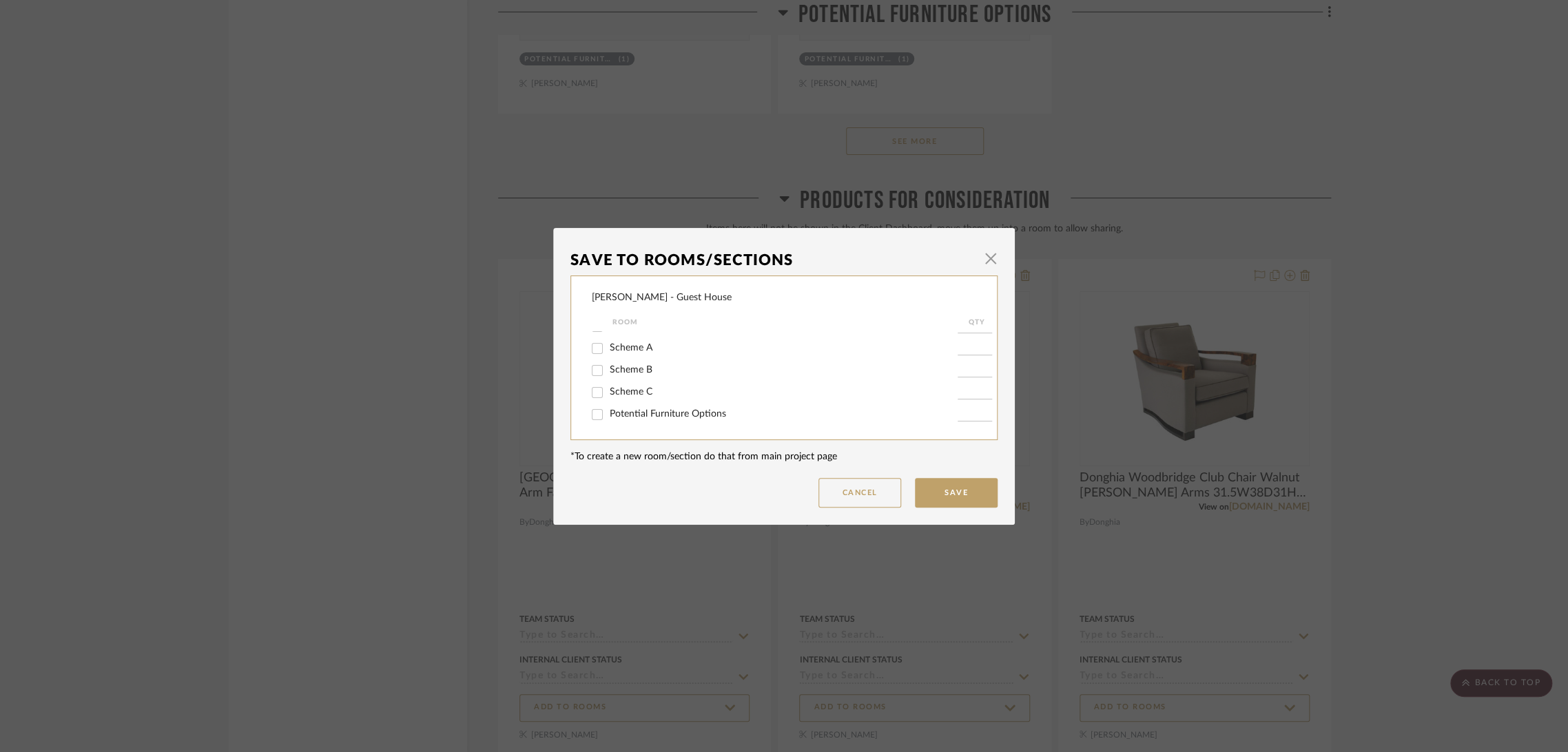
click at [693, 411] on span "Potential Furniture Options" at bounding box center [668, 414] width 117 height 9
click at [608, 411] on input "Potential Furniture Options" at bounding box center [597, 415] width 22 height 22
checkbox input "true"
type input "1"
click at [950, 484] on button "Save" at bounding box center [956, 493] width 83 height 29
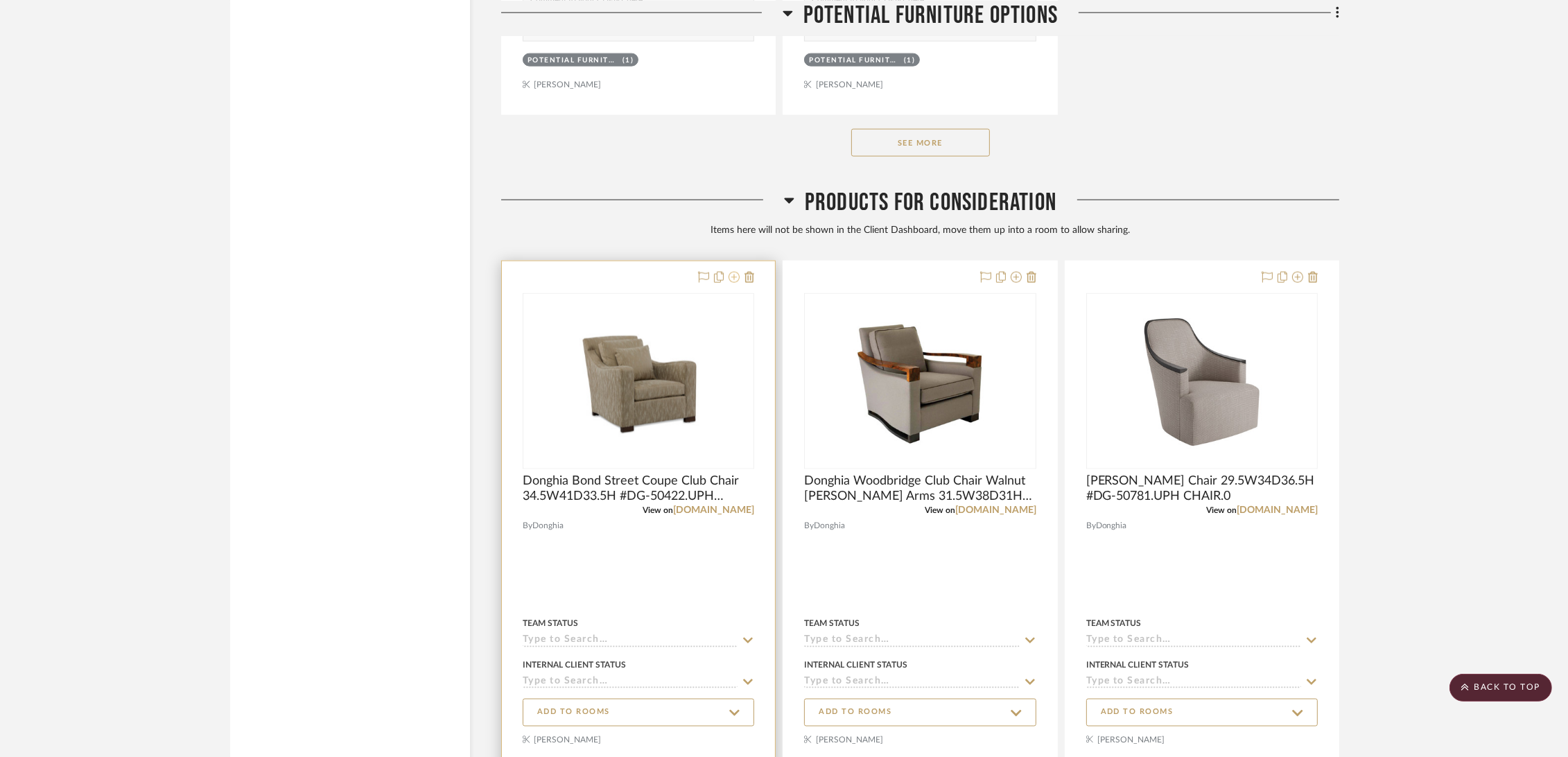
click at [738, 278] on icon at bounding box center [734, 278] width 11 height 11
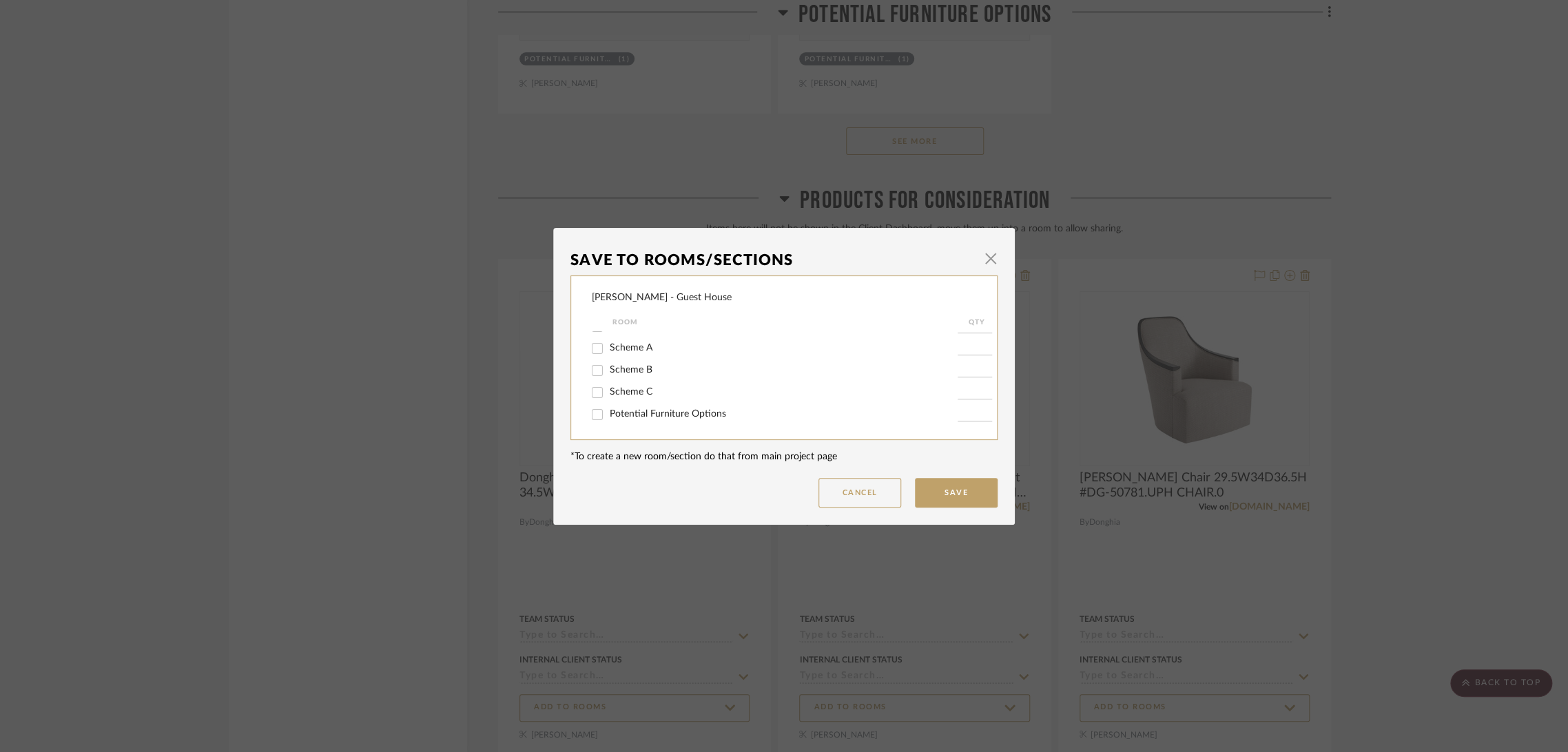
click at [677, 413] on span "Potential Furniture Options" at bounding box center [668, 414] width 117 height 9
click at [608, 413] on input "Potential Furniture Options" at bounding box center [597, 415] width 22 height 22
checkbox input "true"
type input "1"
click at [945, 485] on button "Save" at bounding box center [956, 493] width 83 height 29
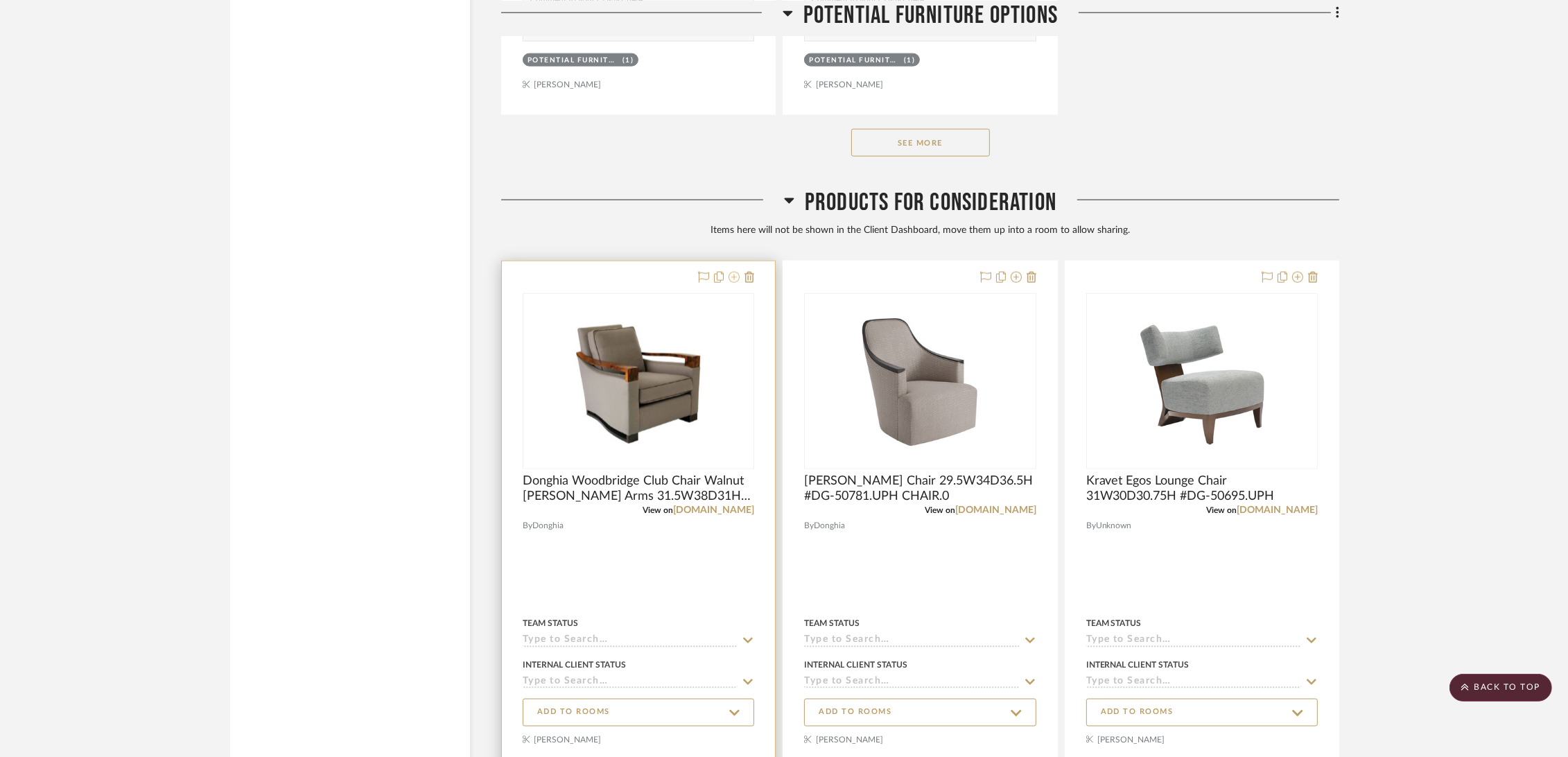
click at [735, 279] on icon at bounding box center [734, 278] width 11 height 11
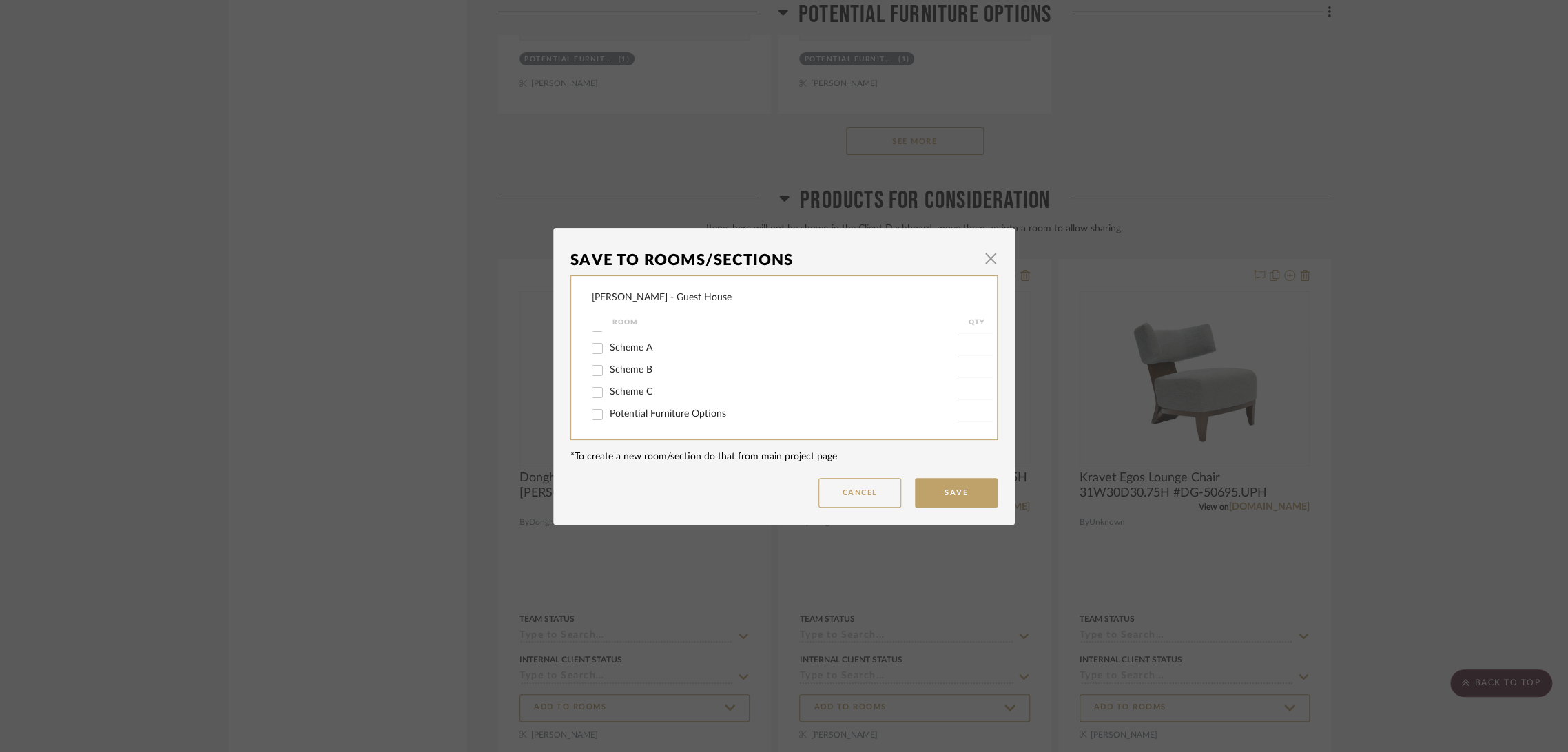
click at [680, 413] on span "Potential Furniture Options" at bounding box center [668, 414] width 117 height 9
click at [608, 413] on input "Potential Furniture Options" at bounding box center [597, 415] width 22 height 22
checkbox input "true"
type input "1"
click at [962, 492] on button "Save" at bounding box center [956, 493] width 83 height 29
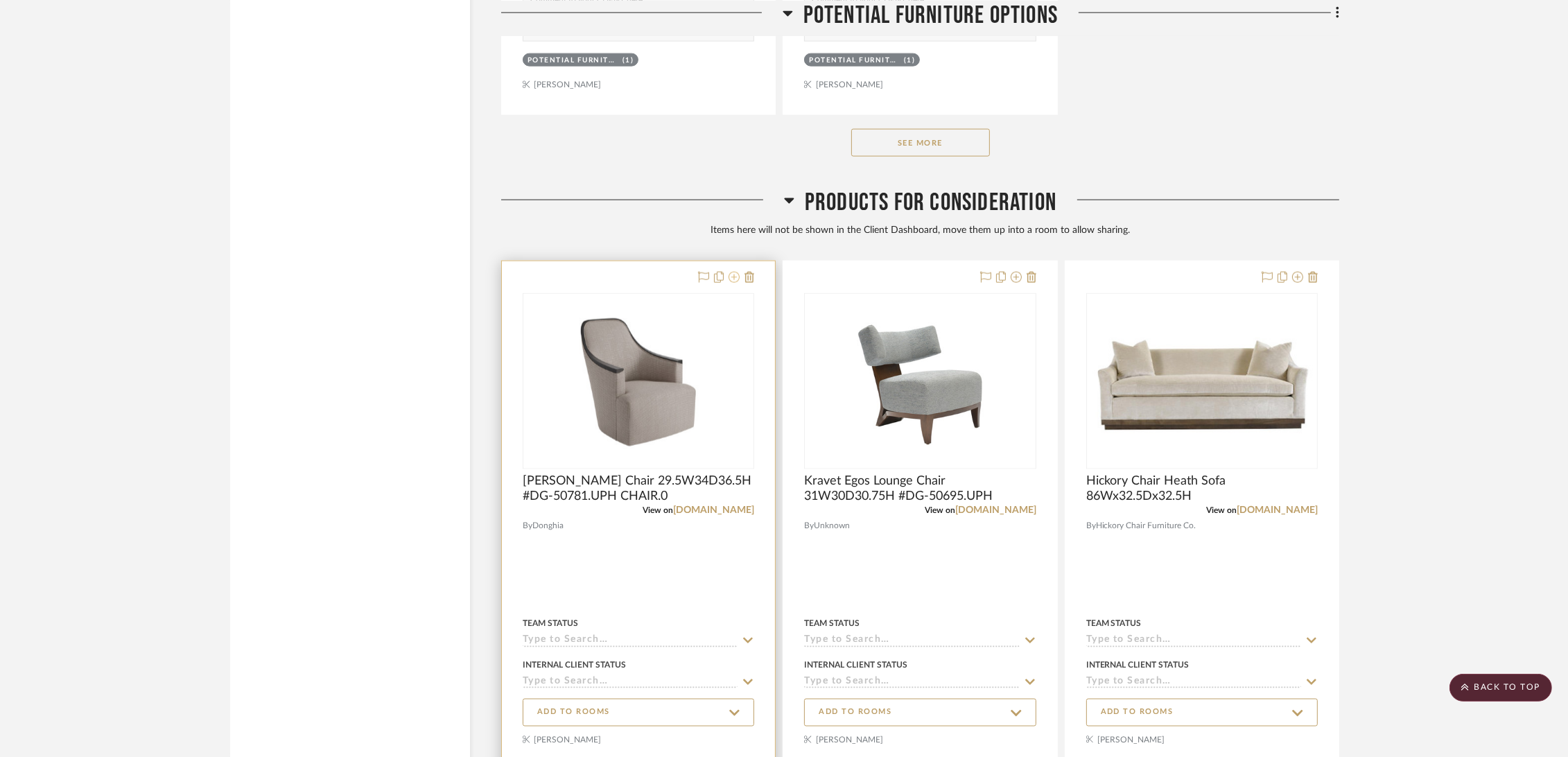
click at [734, 275] on icon at bounding box center [734, 278] width 11 height 11
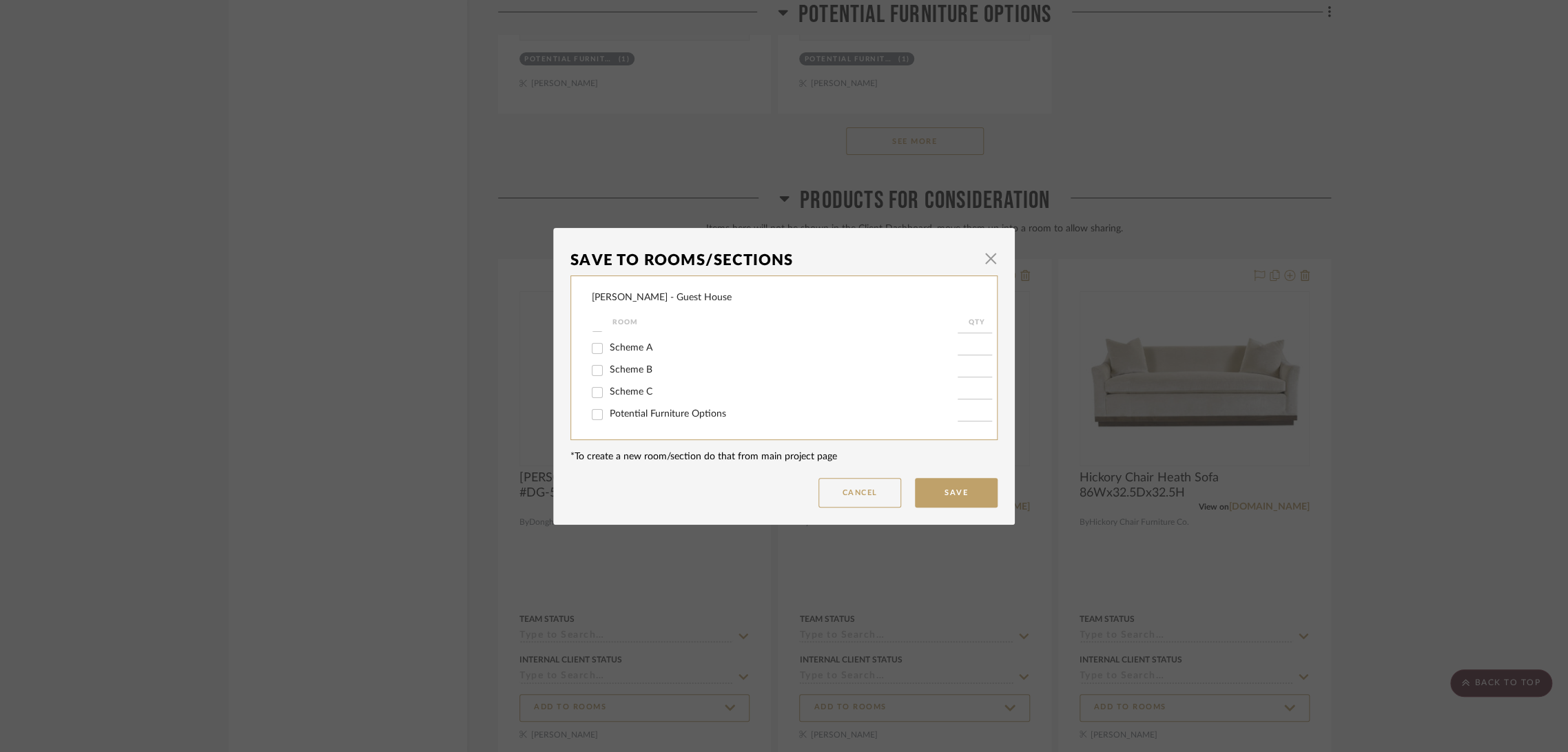
click at [672, 413] on span "Potential Furniture Options" at bounding box center [668, 414] width 117 height 9
click at [608, 413] on input "Potential Furniture Options" at bounding box center [597, 415] width 22 height 22
checkbox input "true"
type input "1"
click at [948, 496] on button "Save" at bounding box center [956, 493] width 83 height 29
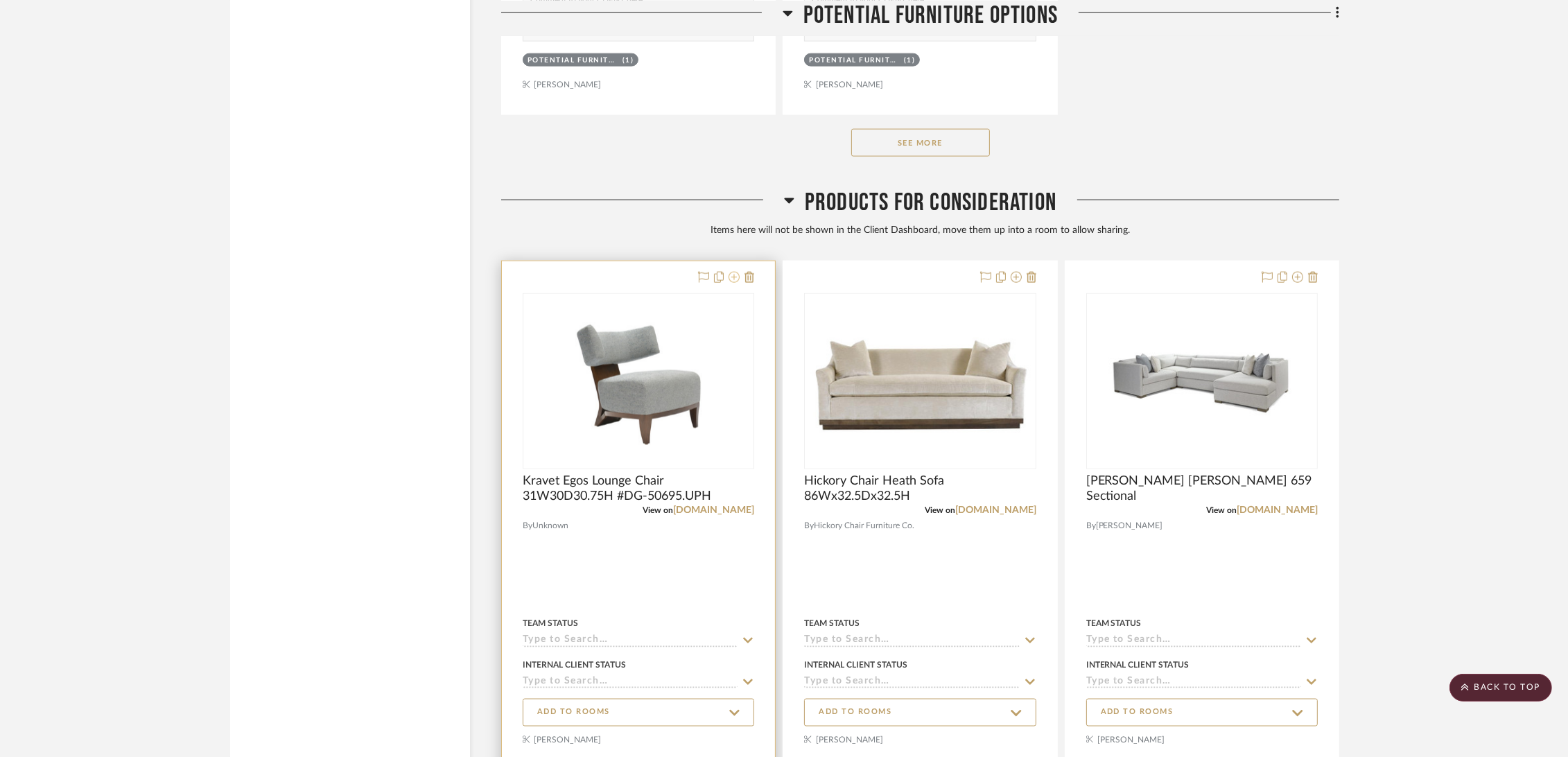
click at [730, 278] on icon at bounding box center [734, 278] width 11 height 11
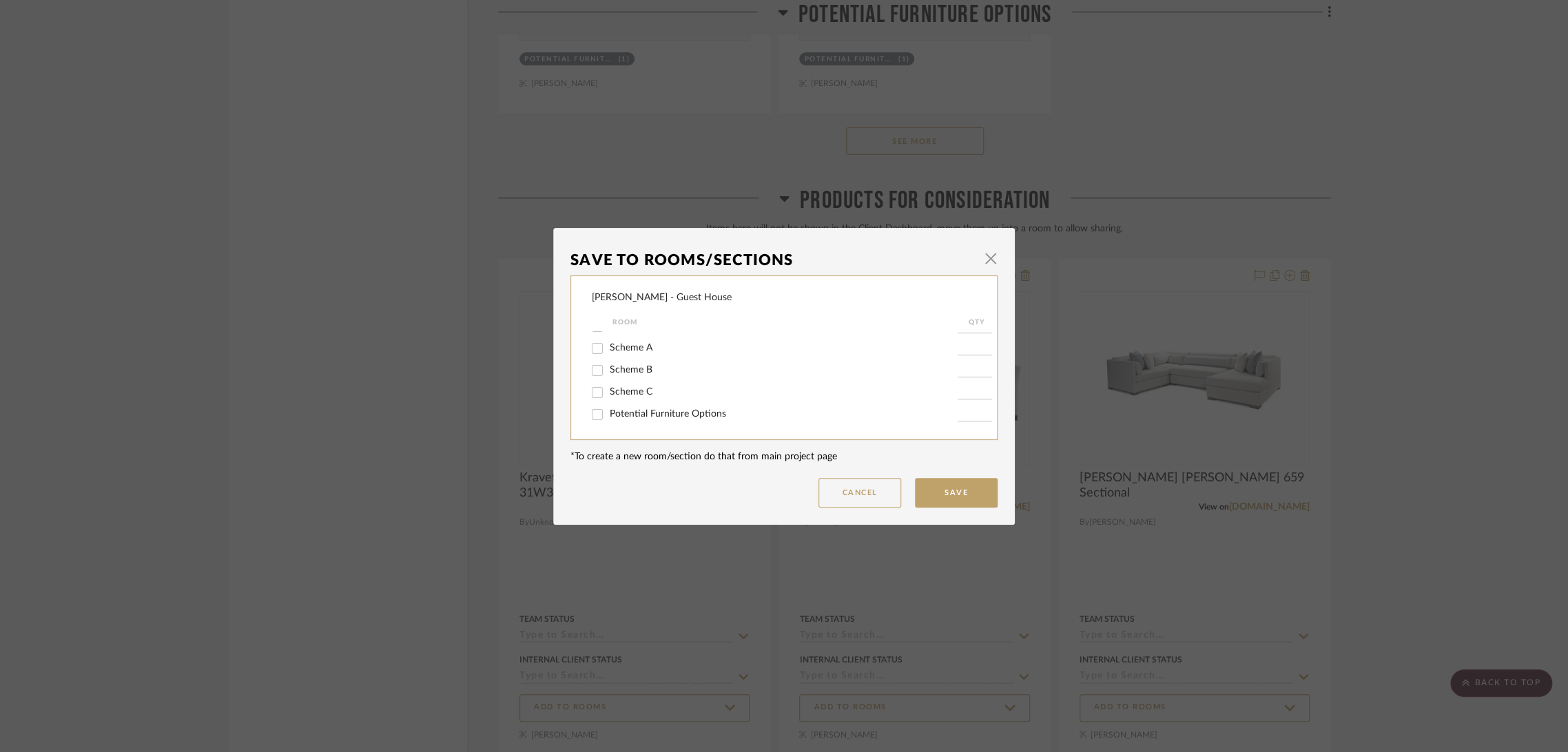
click at [658, 413] on span "Potential Furniture Options" at bounding box center [668, 414] width 117 height 9
click at [608, 413] on input "Potential Furniture Options" at bounding box center [597, 415] width 22 height 22
checkbox input "true"
type input "1"
click at [937, 484] on button "Save" at bounding box center [956, 493] width 83 height 29
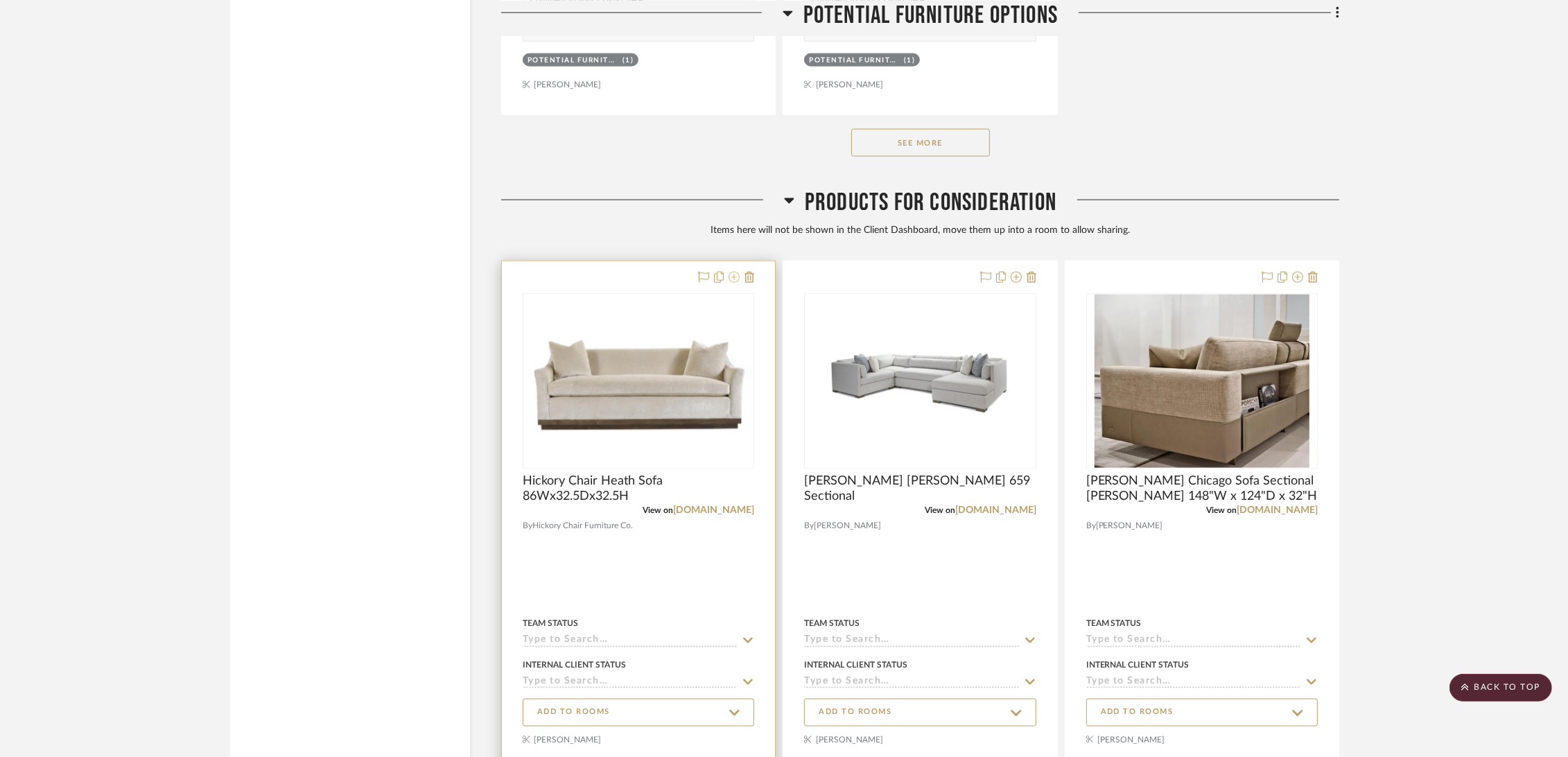
click at [733, 278] on icon at bounding box center [734, 278] width 11 height 11
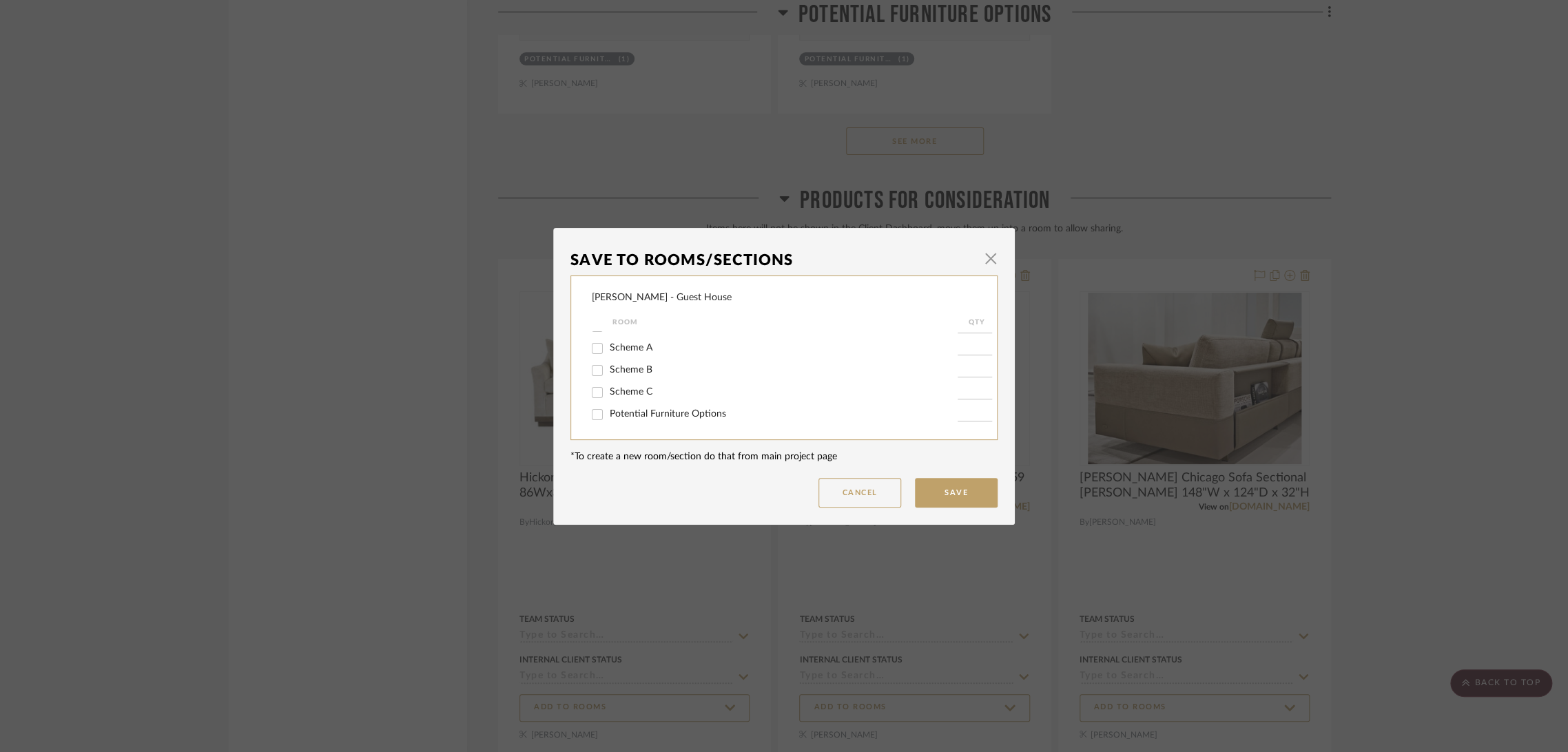
click at [682, 409] on span "Potential Furniture Options" at bounding box center [668, 414] width 117 height 9
click at [608, 409] on input "Potential Furniture Options" at bounding box center [597, 415] width 22 height 22
checkbox input "true"
type input "1"
click at [959, 495] on button "Save" at bounding box center [956, 493] width 83 height 29
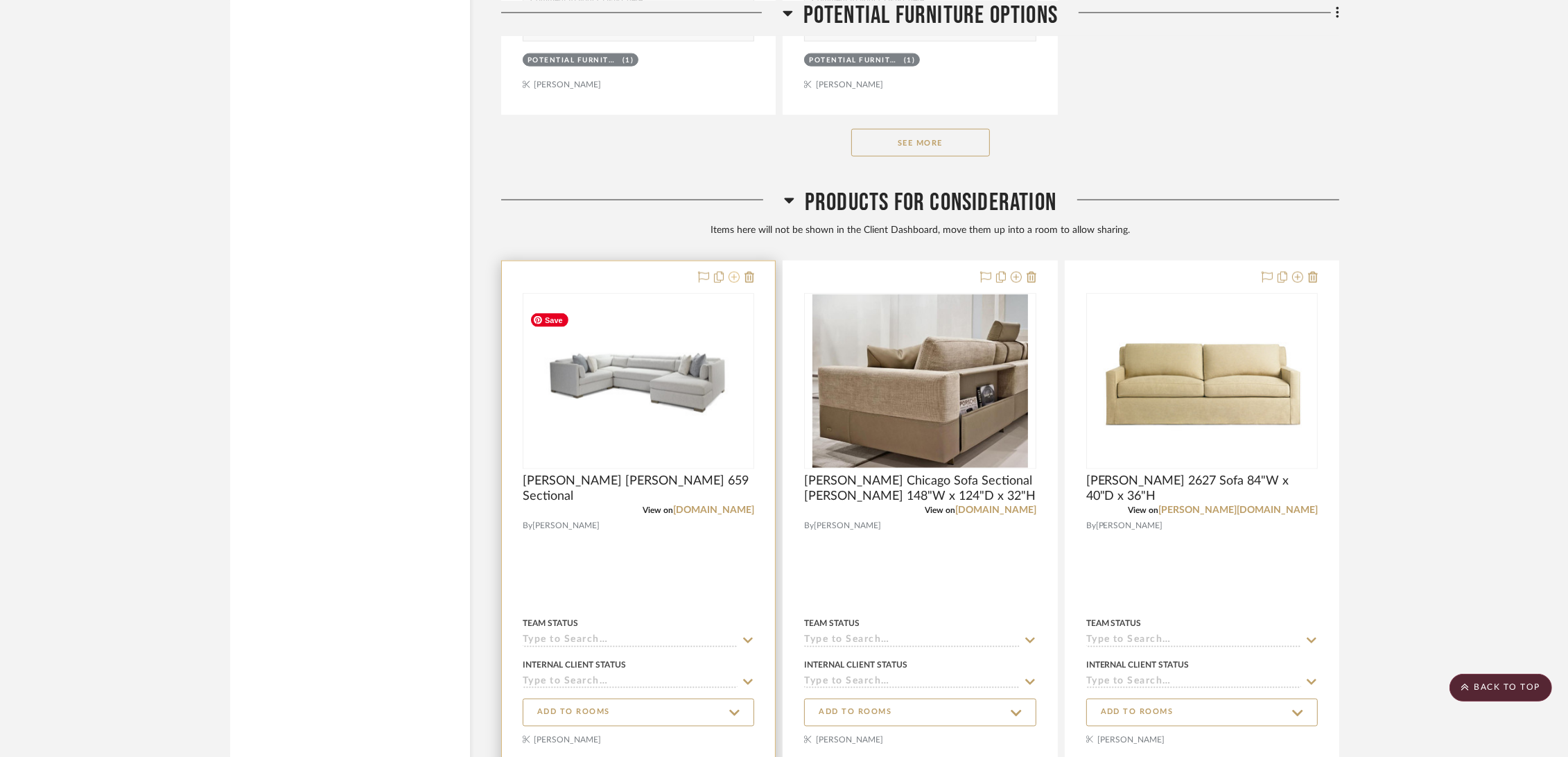
click at [738, 273] on icon at bounding box center [734, 278] width 11 height 11
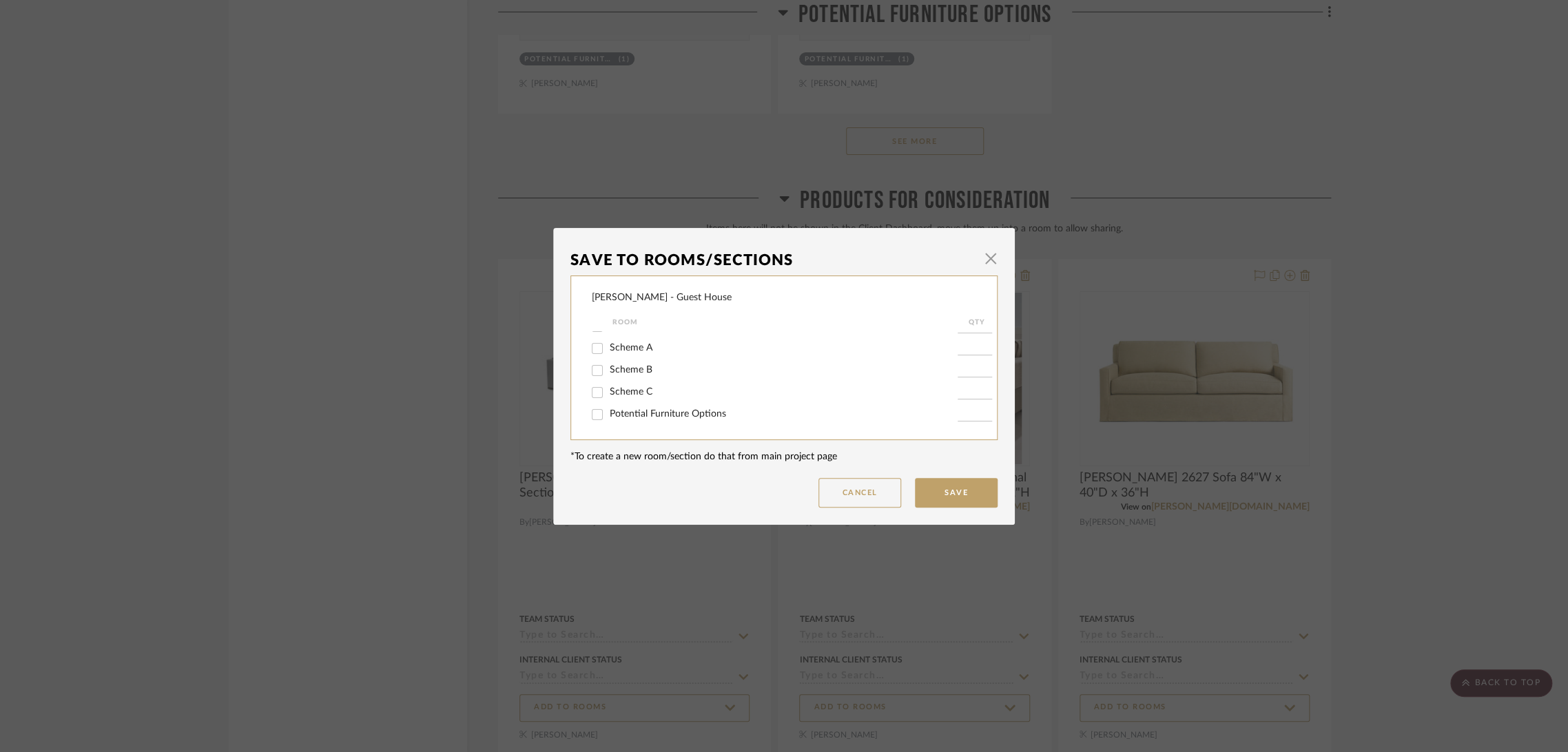
click at [683, 412] on span "Potential Furniture Options" at bounding box center [668, 414] width 117 height 9
click at [608, 412] on input "Potential Furniture Options" at bounding box center [597, 415] width 22 height 22
checkbox input "true"
type input "1"
click at [959, 497] on button "Save" at bounding box center [956, 493] width 83 height 29
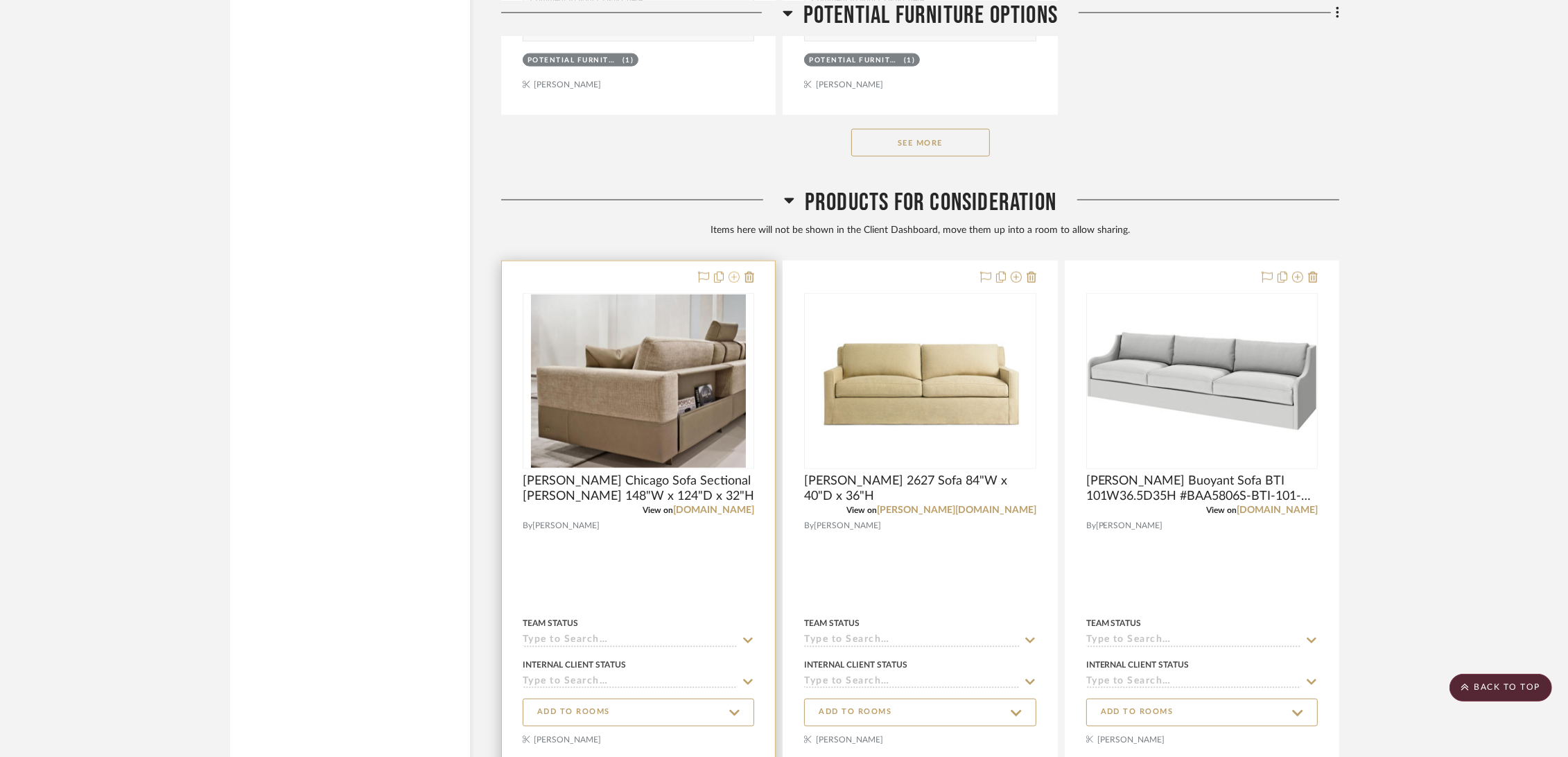
click at [730, 275] on icon at bounding box center [734, 278] width 11 height 11
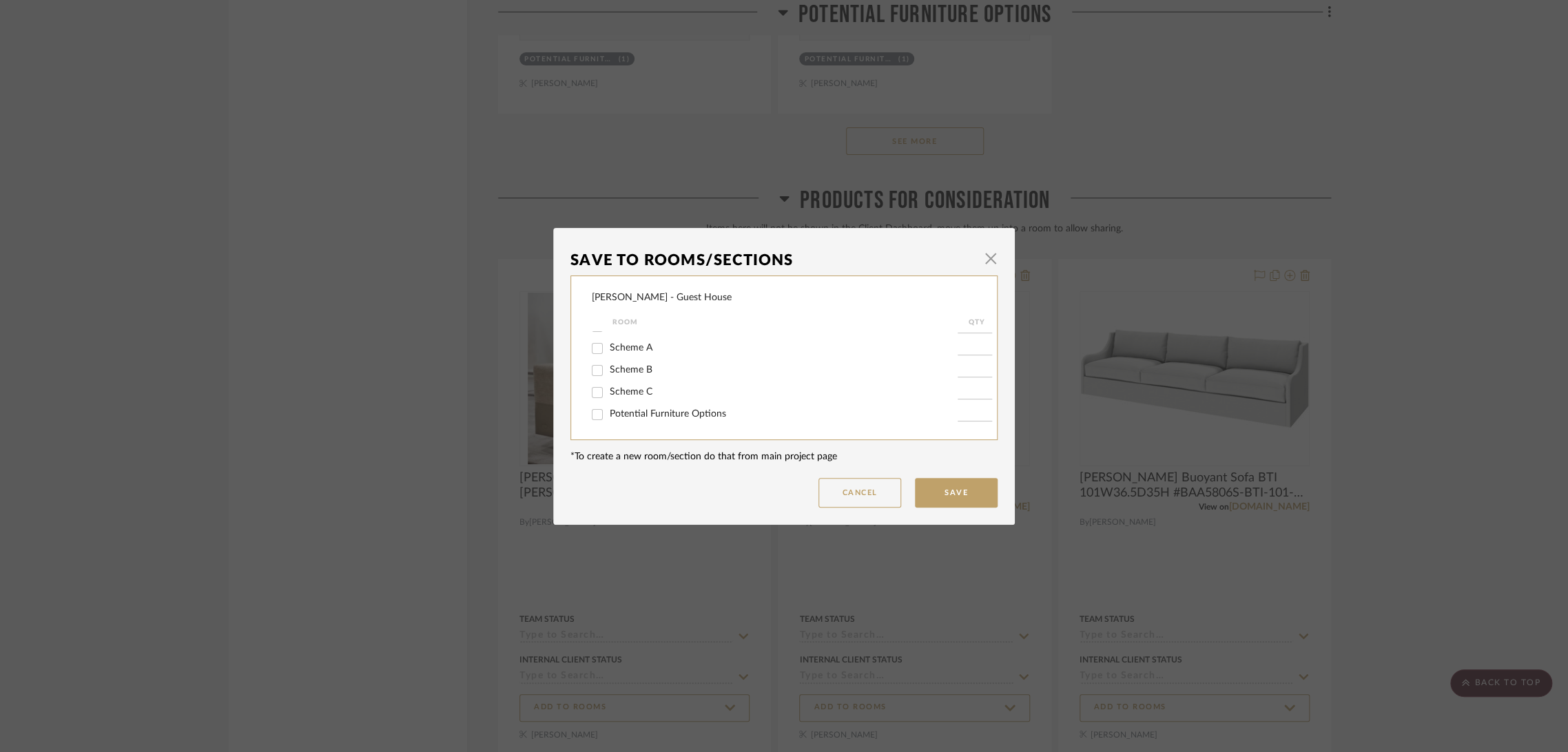
click at [691, 410] on span "Potential Furniture Options" at bounding box center [668, 414] width 117 height 9
click at [608, 410] on input "Potential Furniture Options" at bounding box center [597, 415] width 22 height 22
checkbox input "true"
type input "1"
click at [929, 487] on button "Save" at bounding box center [956, 493] width 83 height 29
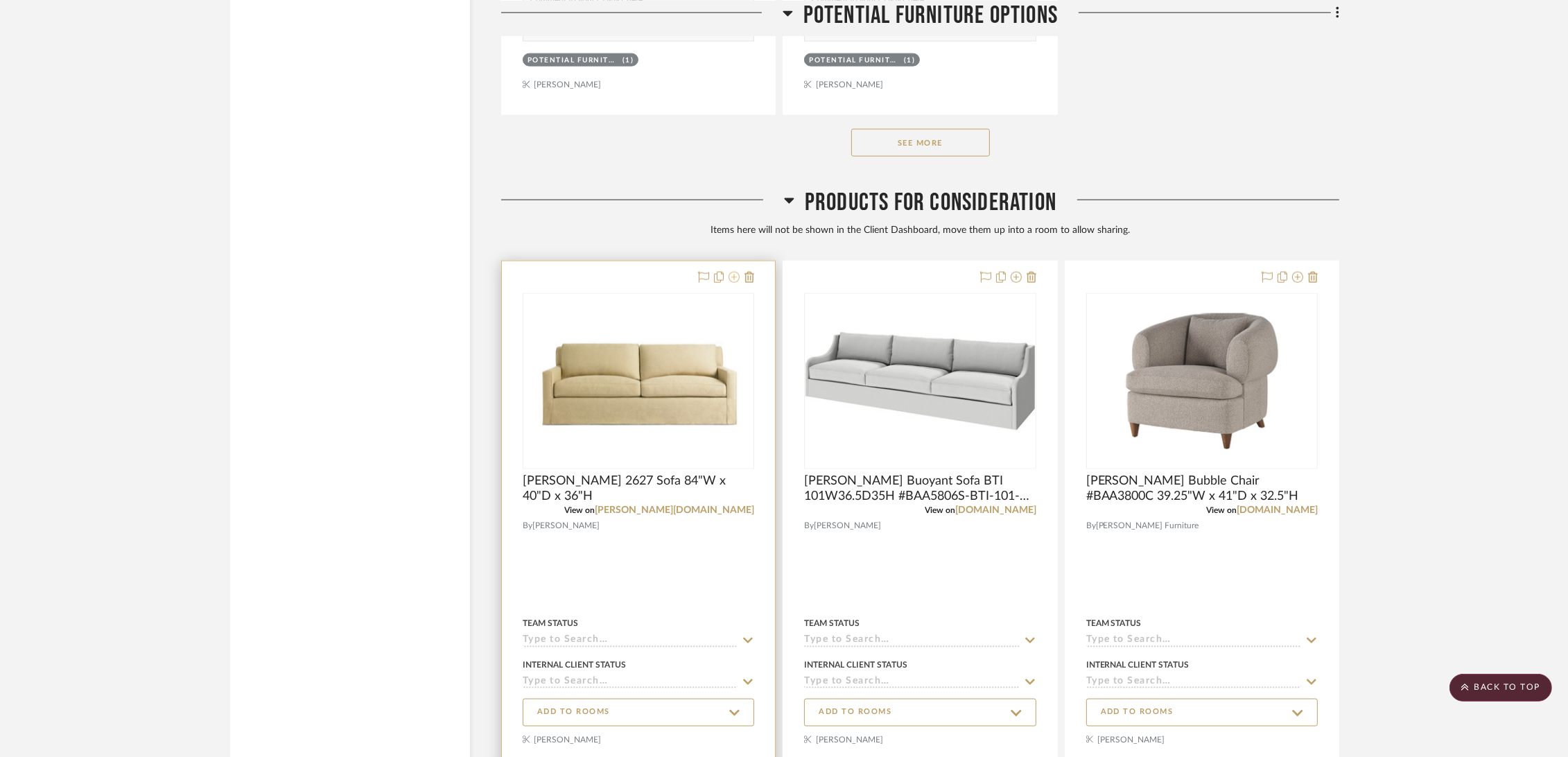
click at [733, 275] on icon at bounding box center [734, 278] width 11 height 11
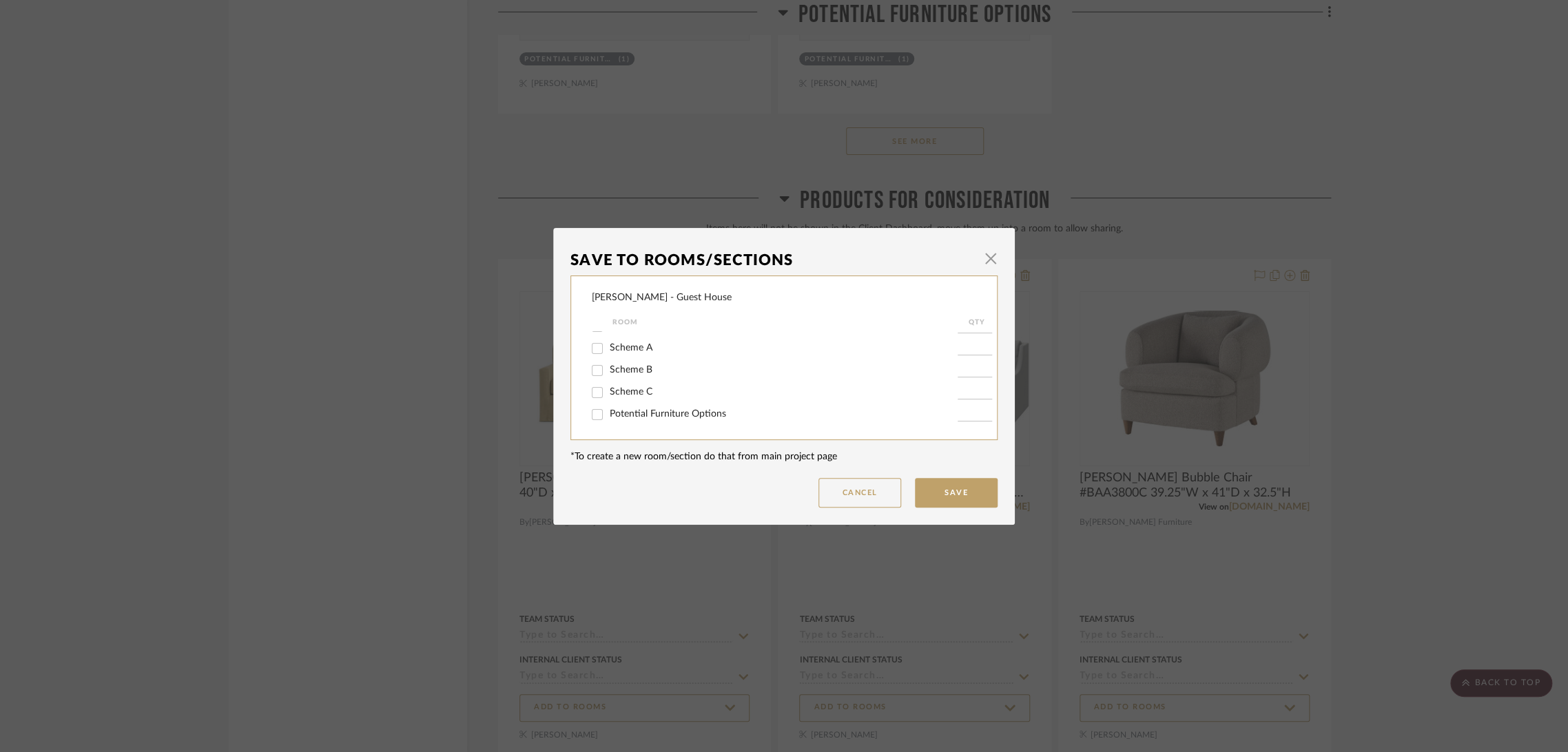
click at [687, 411] on span "Potential Furniture Options" at bounding box center [668, 414] width 117 height 9
click at [608, 411] on input "Potential Furniture Options" at bounding box center [597, 415] width 22 height 22
checkbox input "true"
type input "1"
click at [960, 496] on button "Save" at bounding box center [956, 493] width 83 height 29
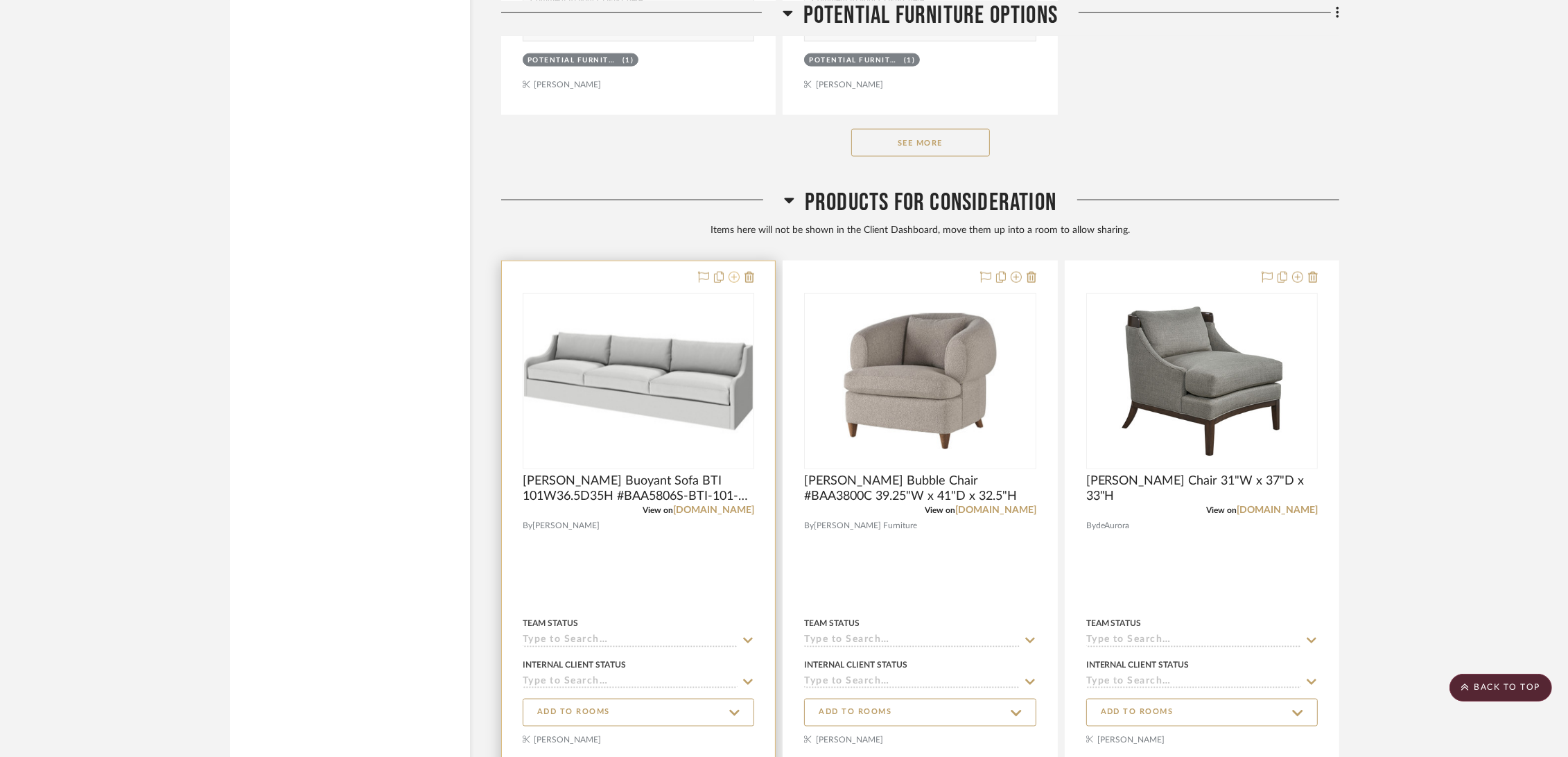
click at [736, 276] on icon at bounding box center [734, 278] width 11 height 11
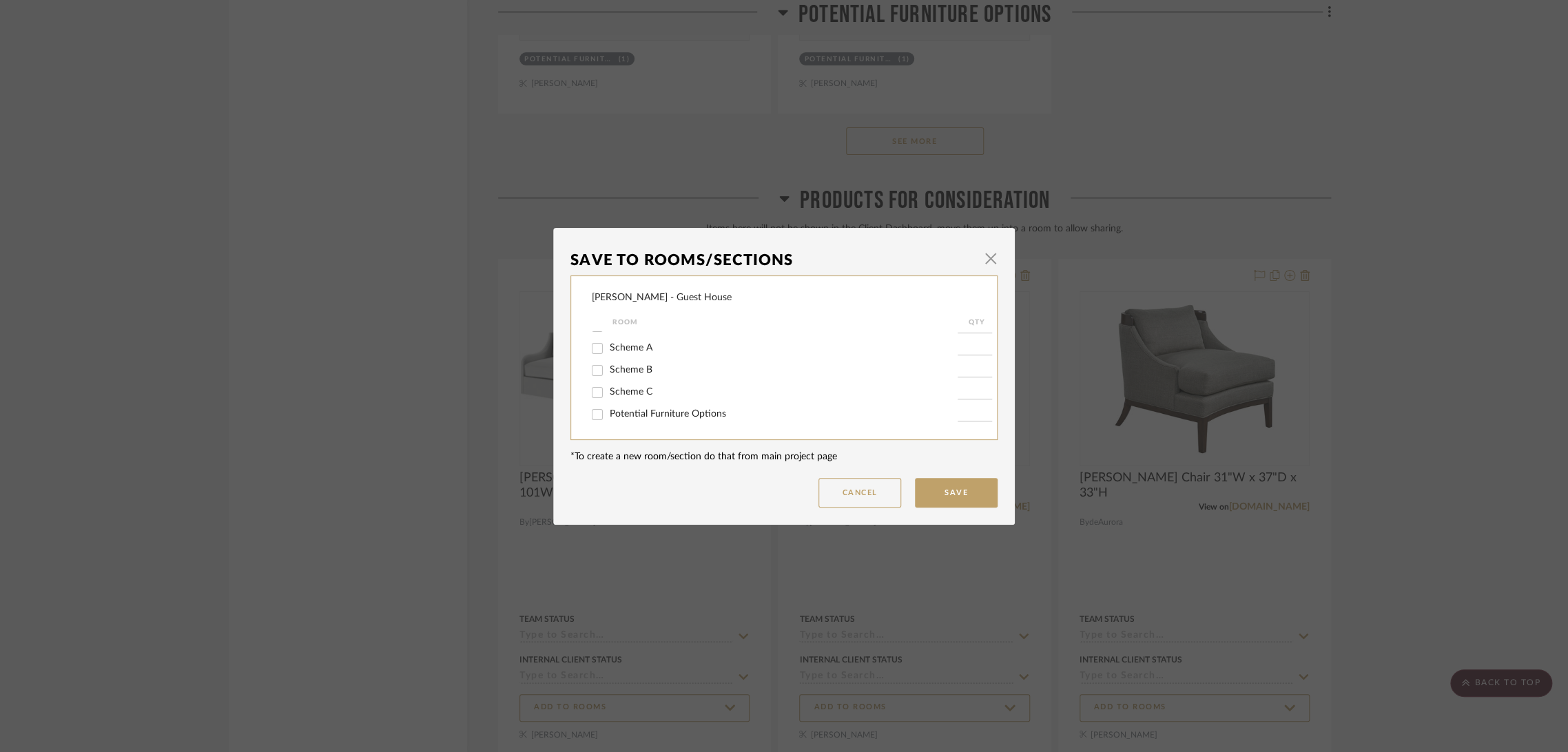
click at [676, 413] on span "Potential Furniture Options" at bounding box center [668, 414] width 117 height 9
click at [608, 413] on input "Potential Furniture Options" at bounding box center [597, 415] width 22 height 22
checkbox input "true"
type input "1"
click at [929, 489] on button "Save" at bounding box center [956, 493] width 83 height 29
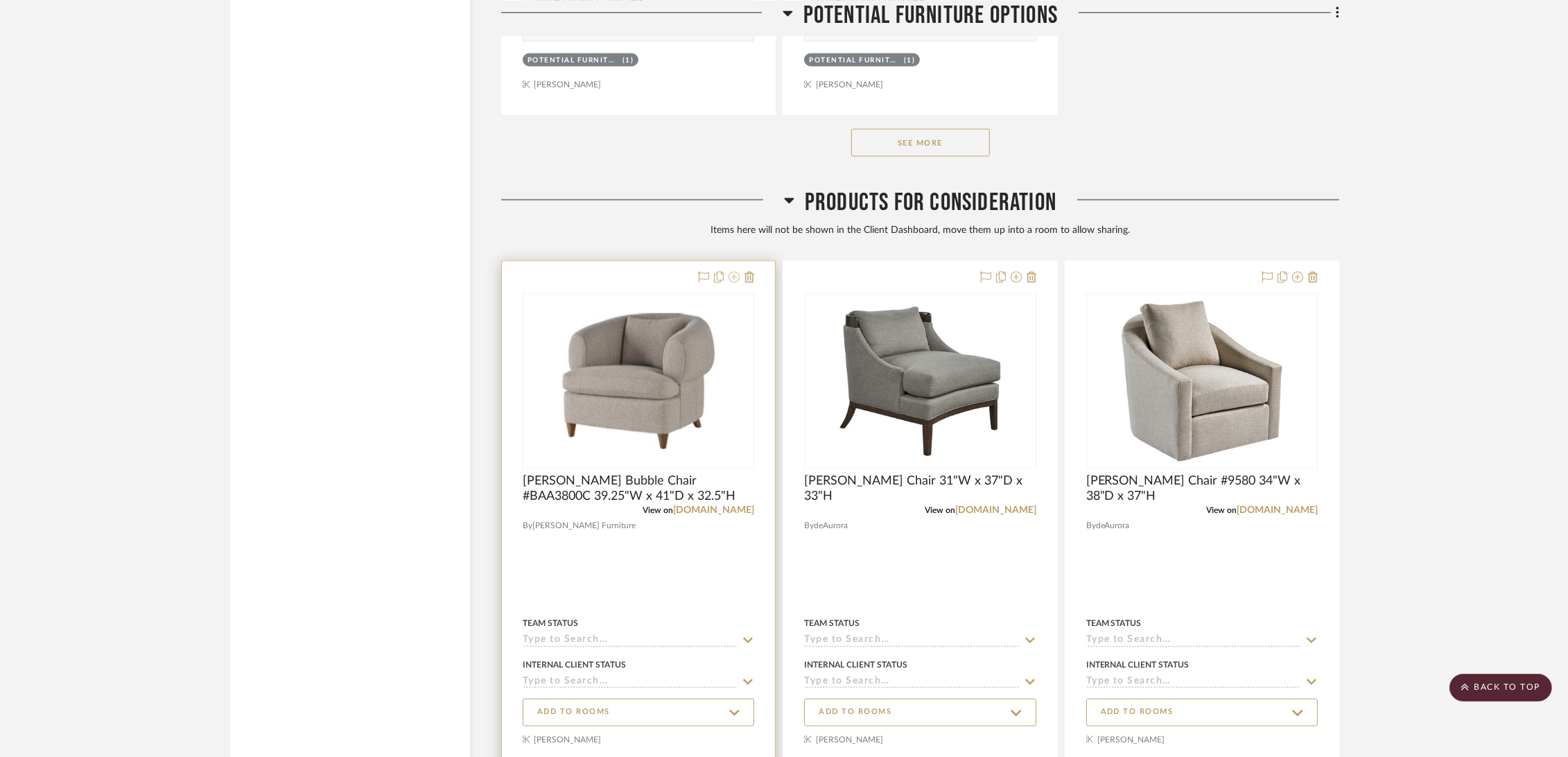
click at [734, 275] on icon at bounding box center [734, 278] width 11 height 11
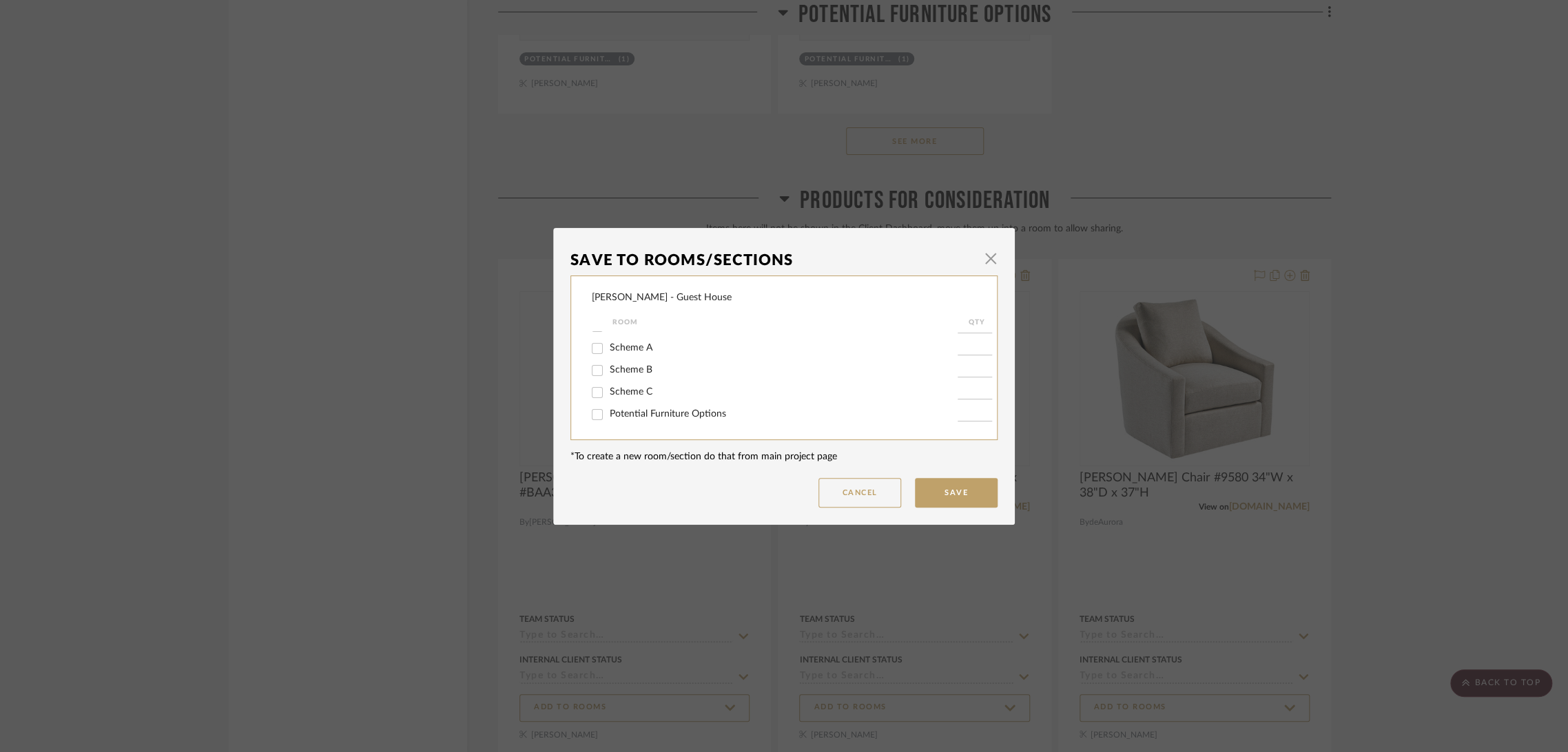
click at [671, 411] on span "Potential Furniture Options" at bounding box center [668, 414] width 117 height 9
click at [608, 411] on input "Potential Furniture Options" at bounding box center [597, 415] width 22 height 22
checkbox input "true"
type input "1"
click at [946, 489] on button "Save" at bounding box center [956, 493] width 83 height 29
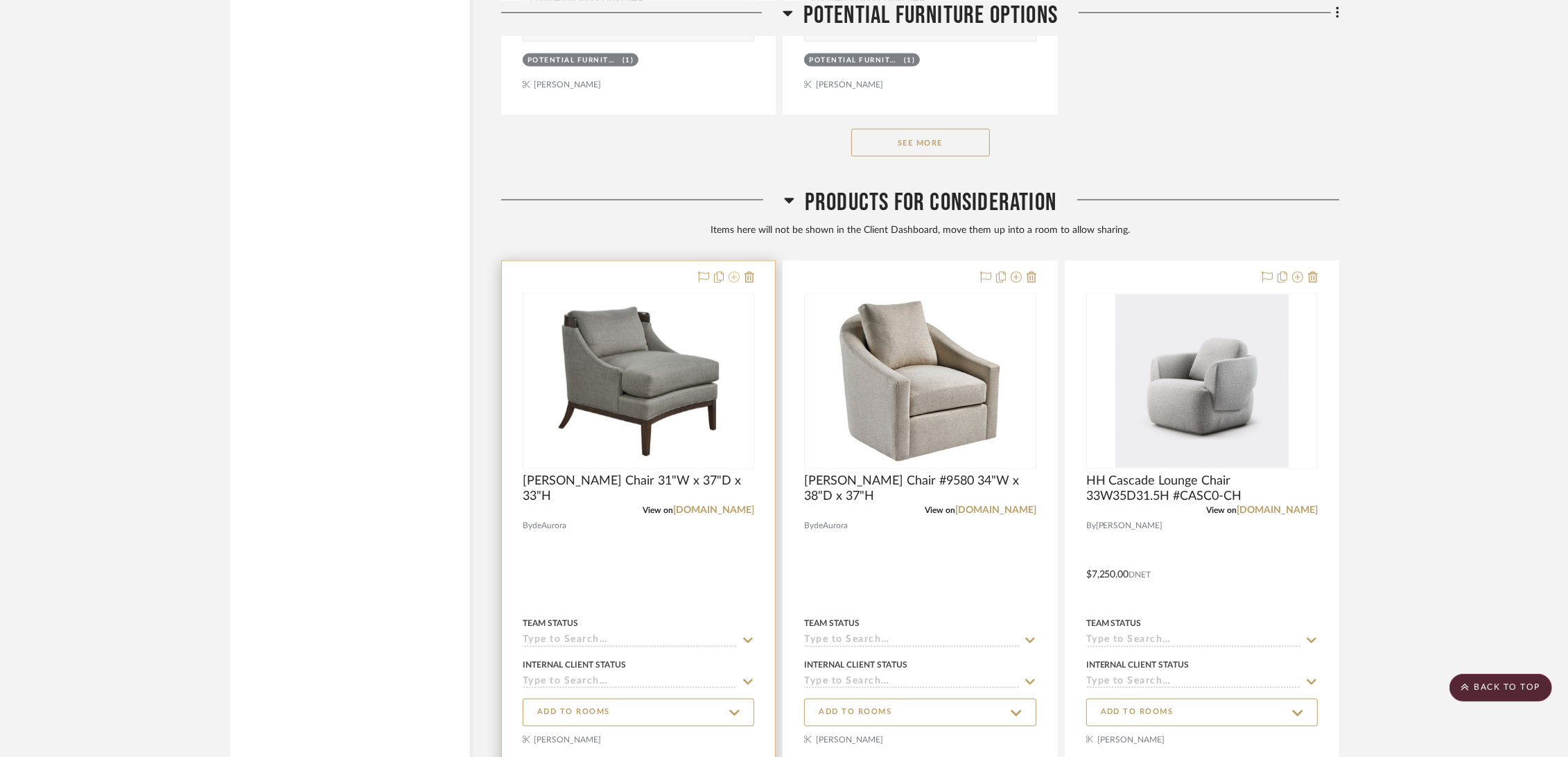
click at [733, 275] on icon at bounding box center [734, 278] width 11 height 11
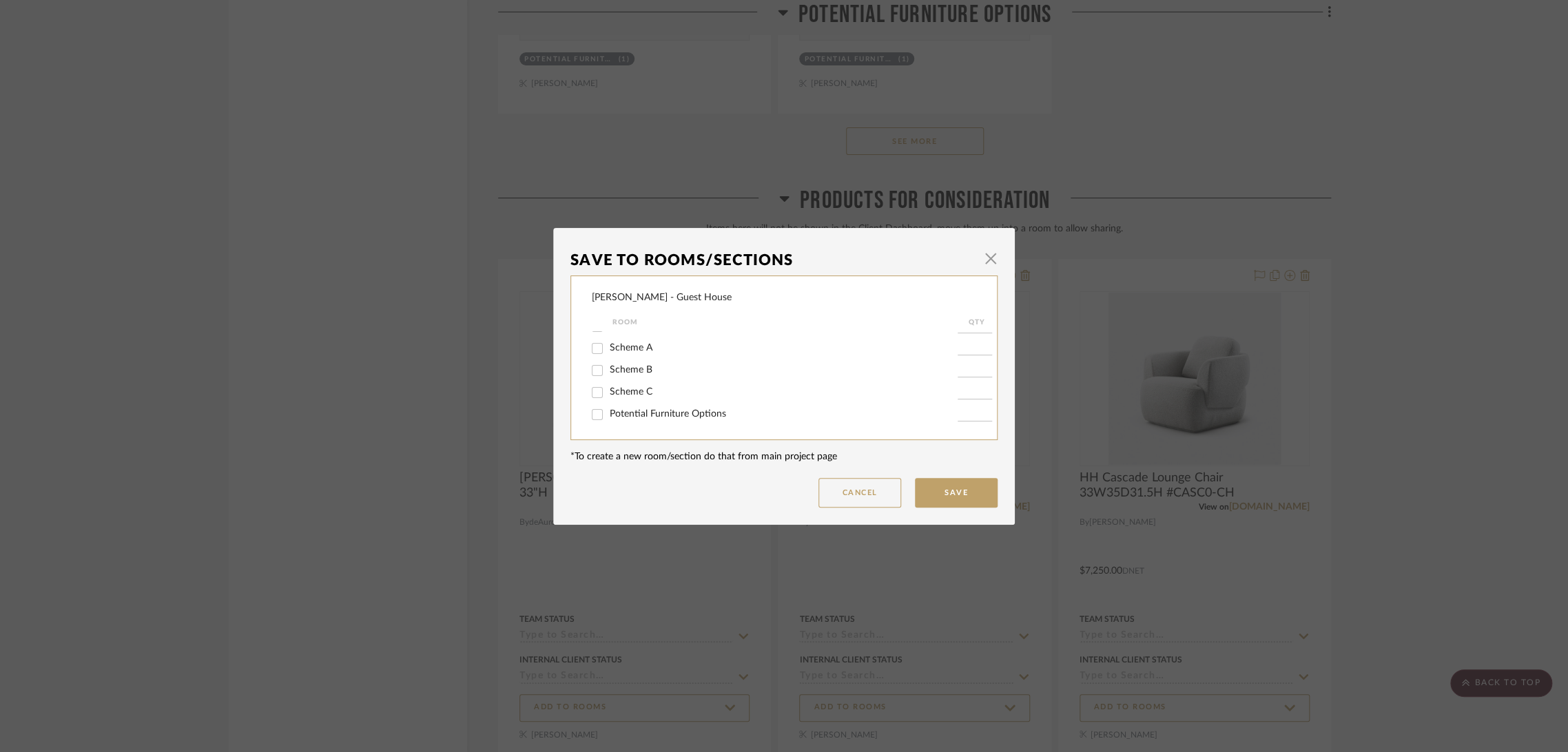
click at [711, 413] on span "Potential Furniture Options" at bounding box center [668, 414] width 117 height 9
click at [608, 413] on input "Potential Furniture Options" at bounding box center [597, 415] width 22 height 22
checkbox input "true"
type input "1"
click at [921, 489] on button "Save" at bounding box center [956, 493] width 83 height 29
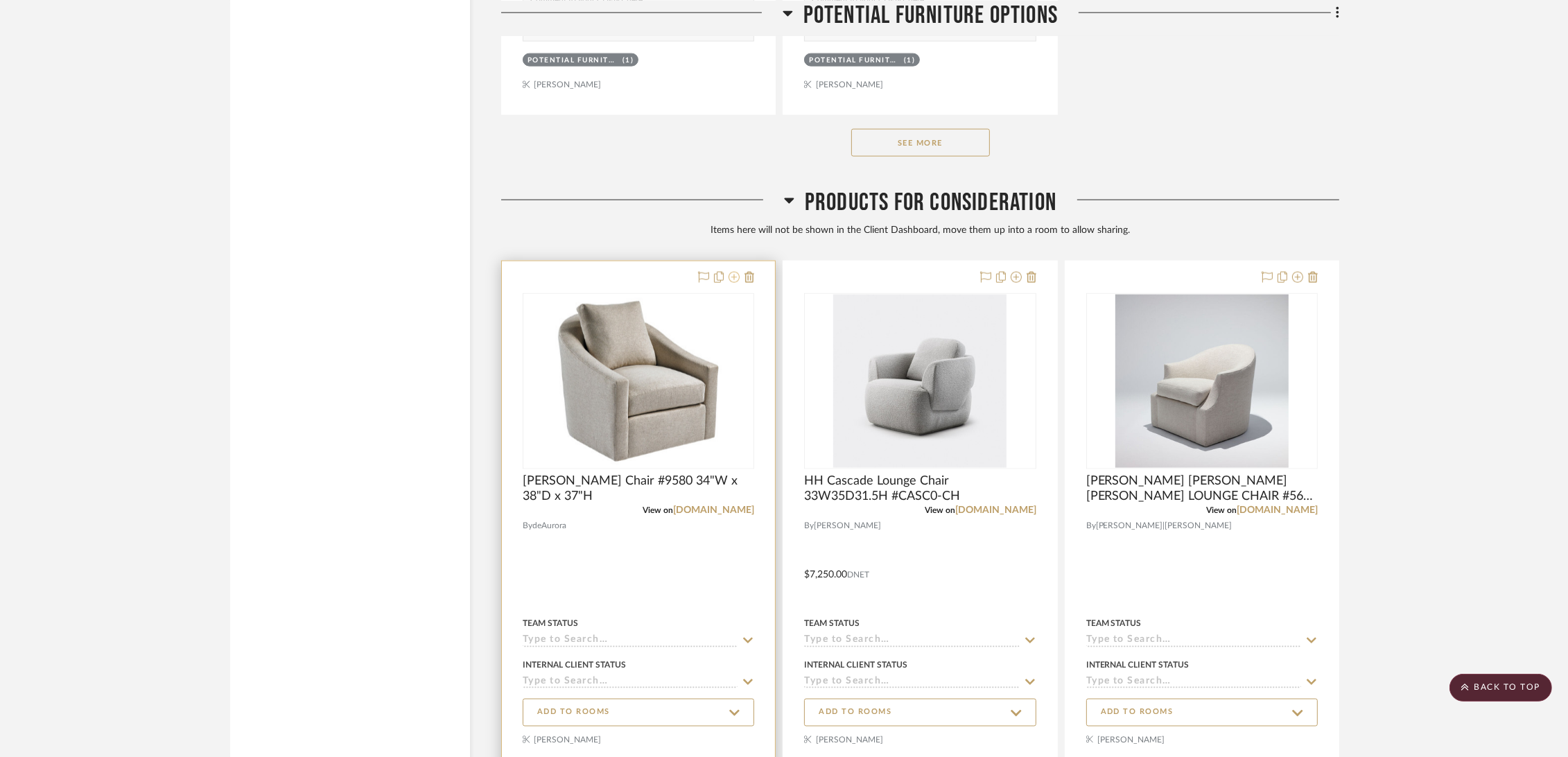
click at [736, 276] on icon at bounding box center [734, 278] width 11 height 11
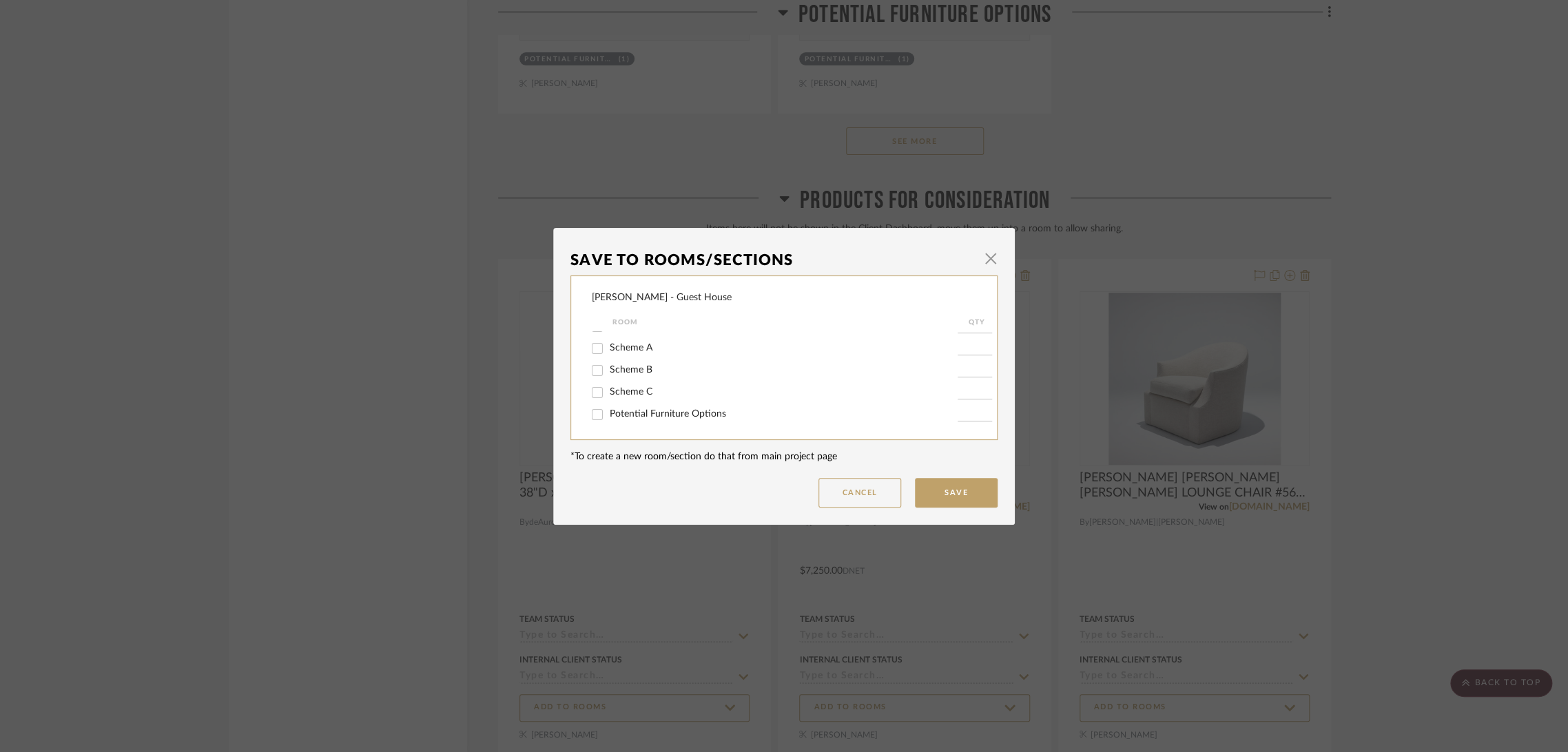
click at [693, 416] on span "Potential Furniture Options" at bounding box center [668, 414] width 117 height 9
click at [608, 416] on input "Potential Furniture Options" at bounding box center [597, 415] width 22 height 22
checkbox input "true"
type input "1"
click at [944, 489] on button "Save" at bounding box center [956, 493] width 83 height 29
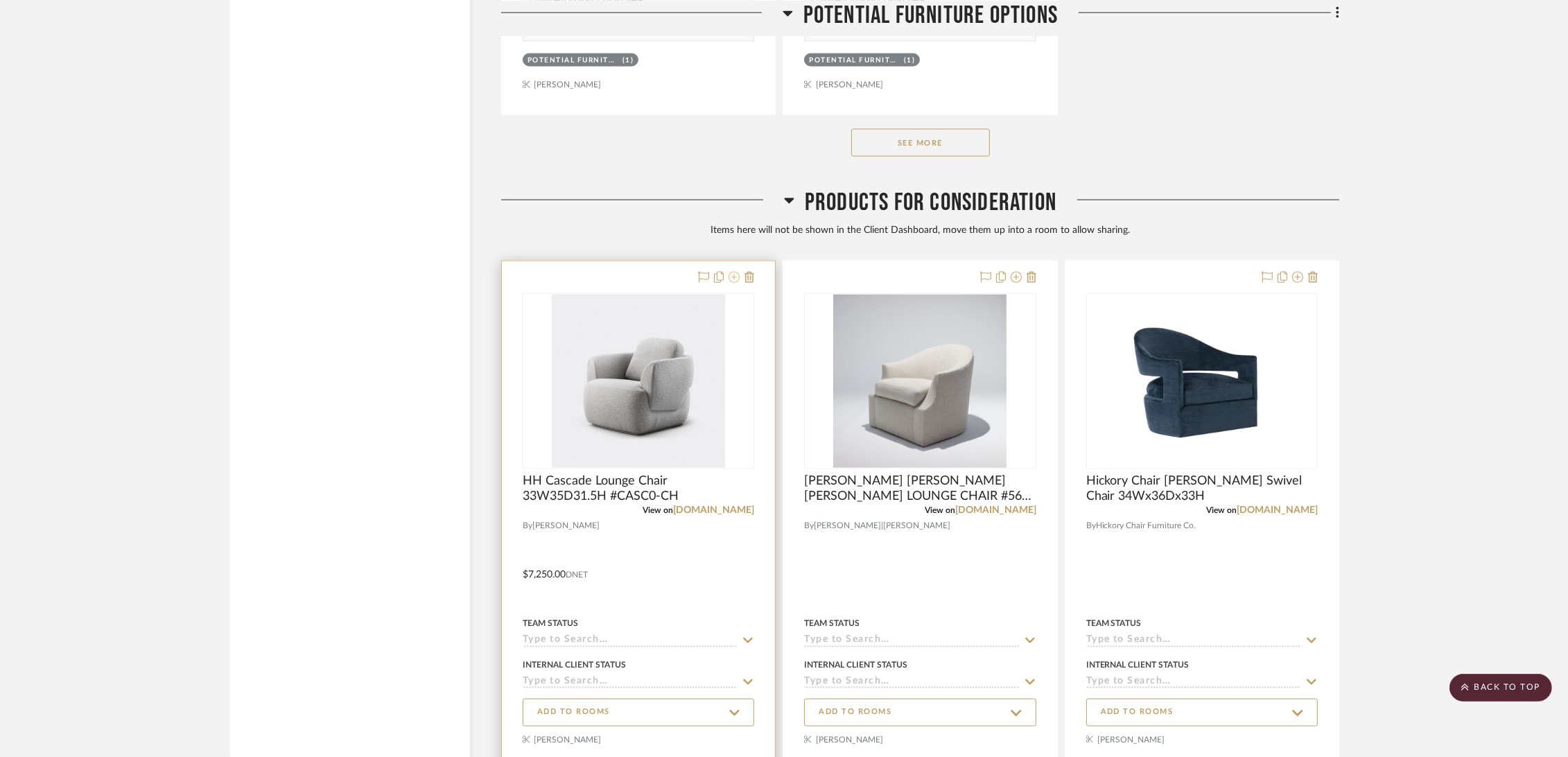
click at [730, 278] on icon at bounding box center [734, 278] width 11 height 11
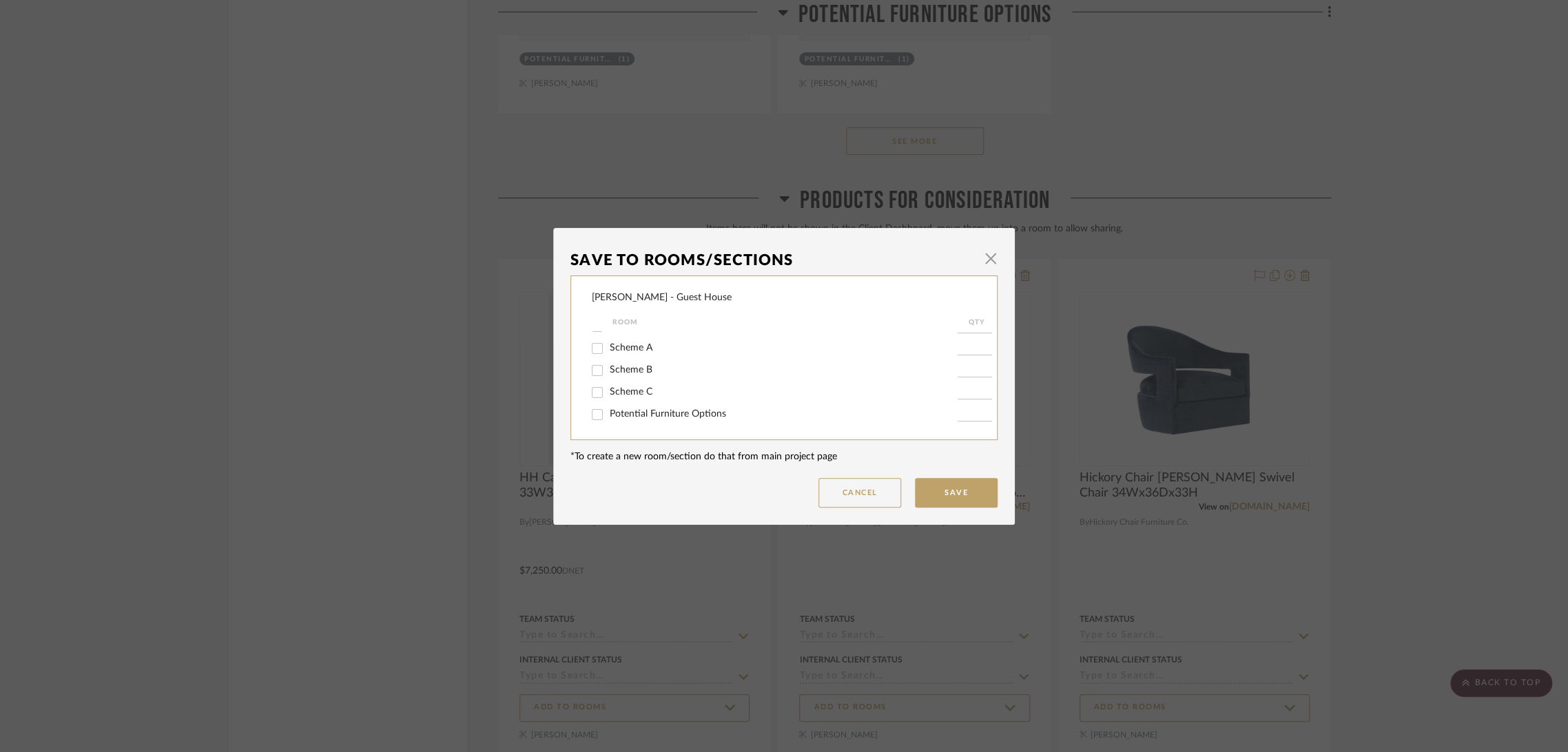
click at [670, 413] on span "Potential Furniture Options" at bounding box center [668, 414] width 117 height 9
click at [608, 413] on input "Potential Furniture Options" at bounding box center [597, 415] width 22 height 22
checkbox input "true"
type input "1"
click at [965, 492] on button "Save" at bounding box center [956, 493] width 83 height 29
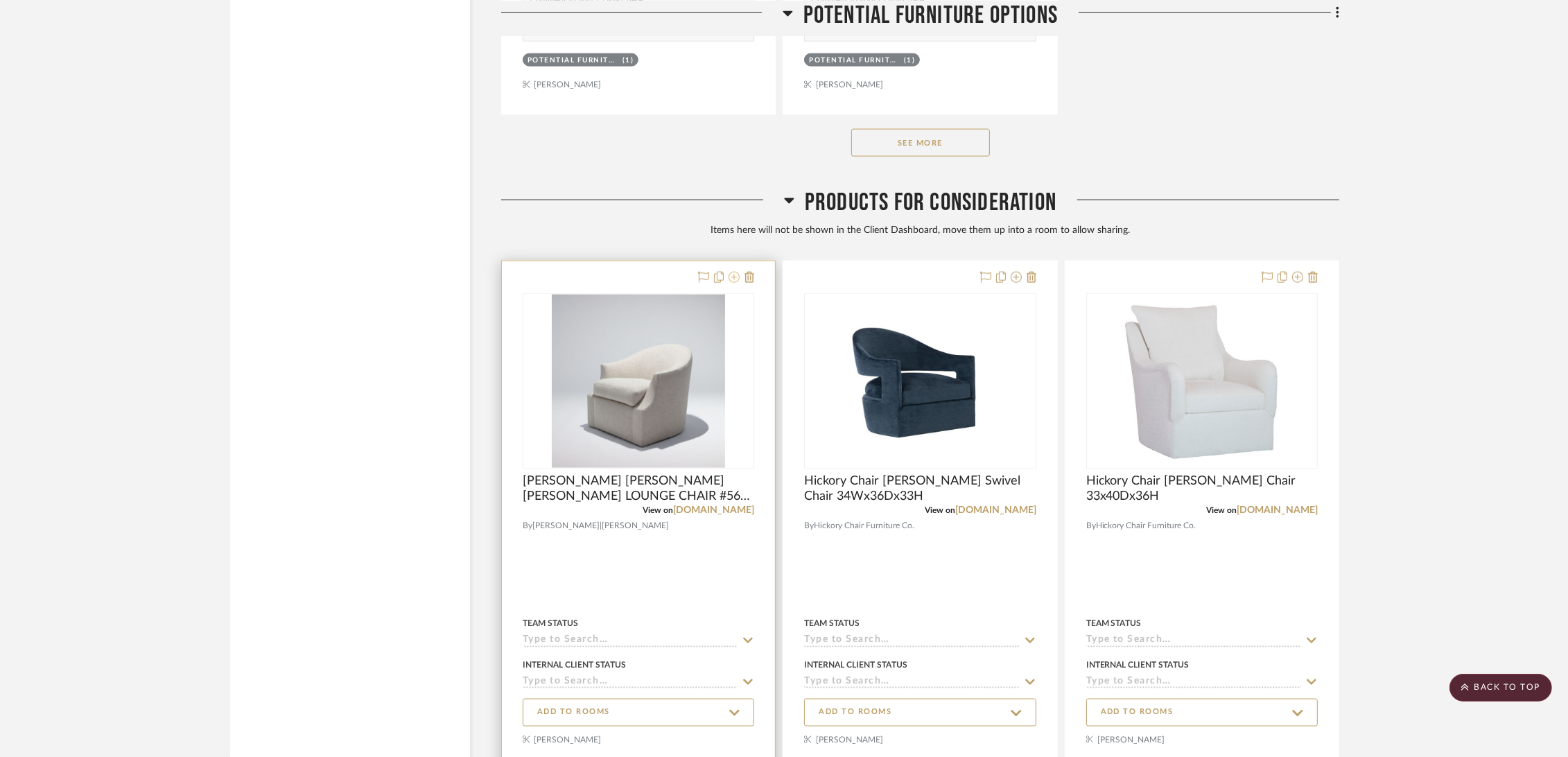
click at [735, 276] on icon at bounding box center [734, 278] width 11 height 11
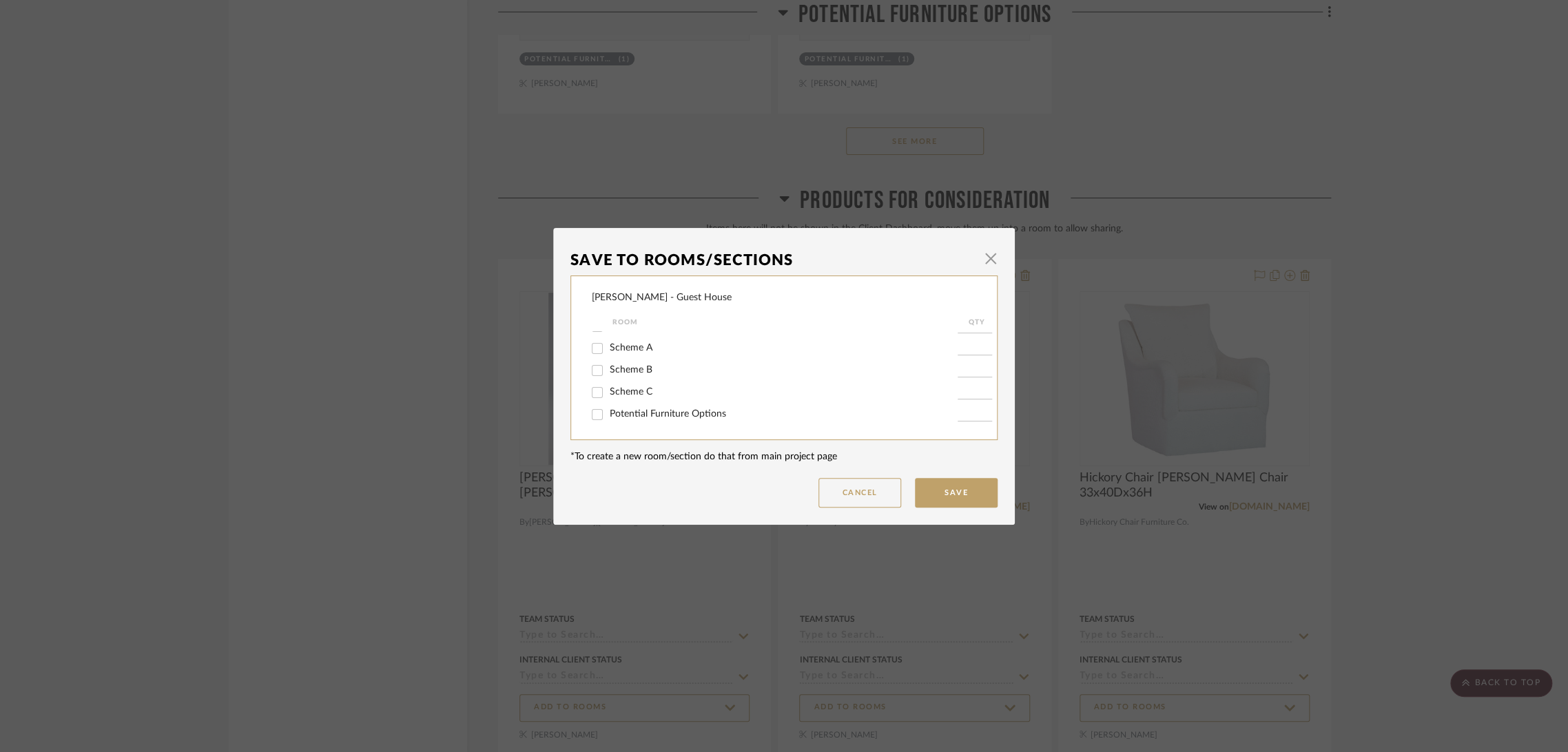
click at [678, 415] on span "Potential Furniture Options" at bounding box center [668, 414] width 117 height 9
click at [608, 415] on input "Potential Furniture Options" at bounding box center [597, 415] width 22 height 22
checkbox input "true"
type input "1"
click at [954, 498] on button "Save" at bounding box center [956, 493] width 83 height 29
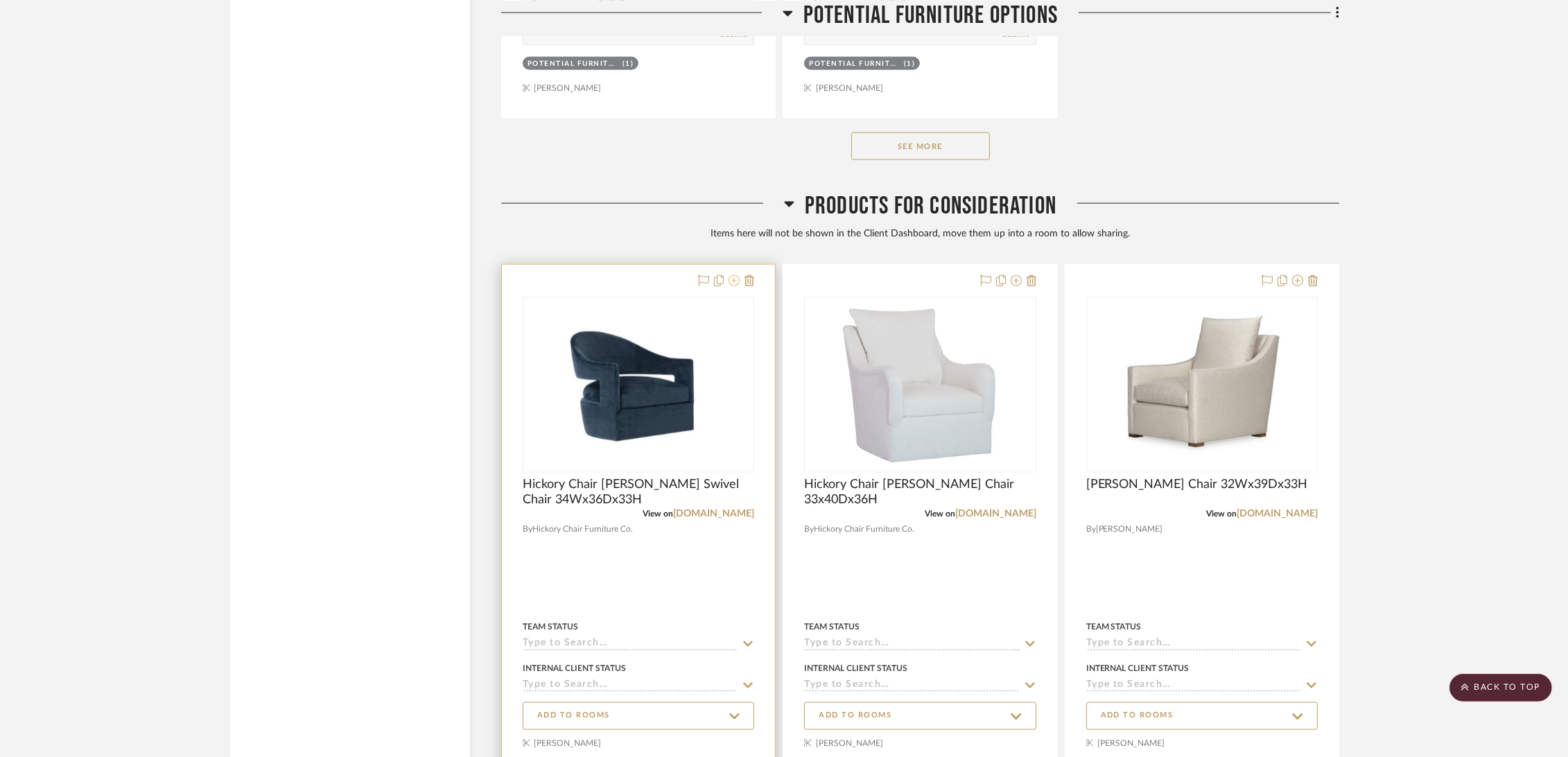
click at [736, 279] on icon at bounding box center [734, 280] width 11 height 11
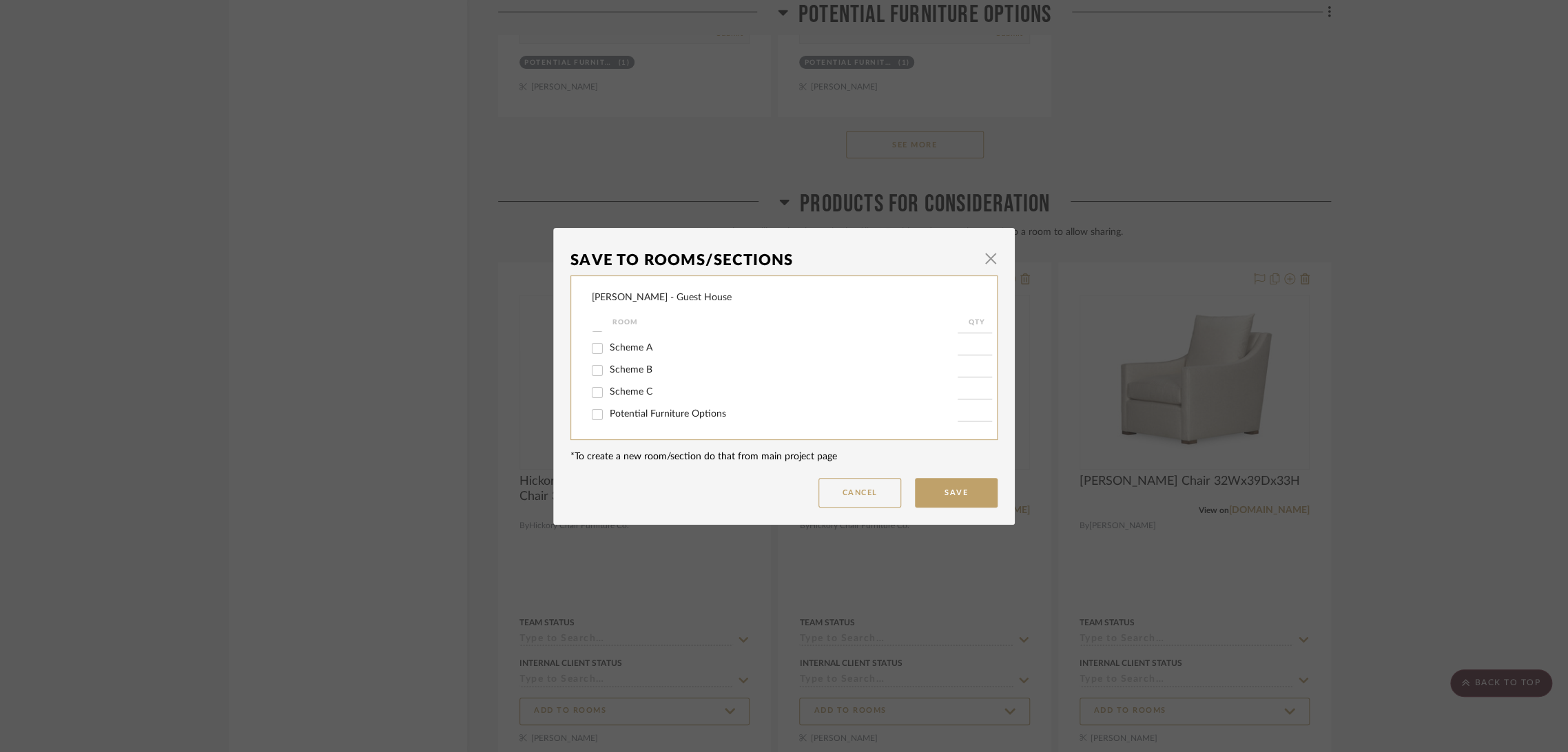
click at [679, 413] on span "Potential Furniture Options" at bounding box center [668, 414] width 117 height 9
click at [608, 413] on input "Potential Furniture Options" at bounding box center [597, 415] width 22 height 22
checkbox input "true"
type input "1"
click at [956, 488] on button "Save" at bounding box center [956, 493] width 83 height 29
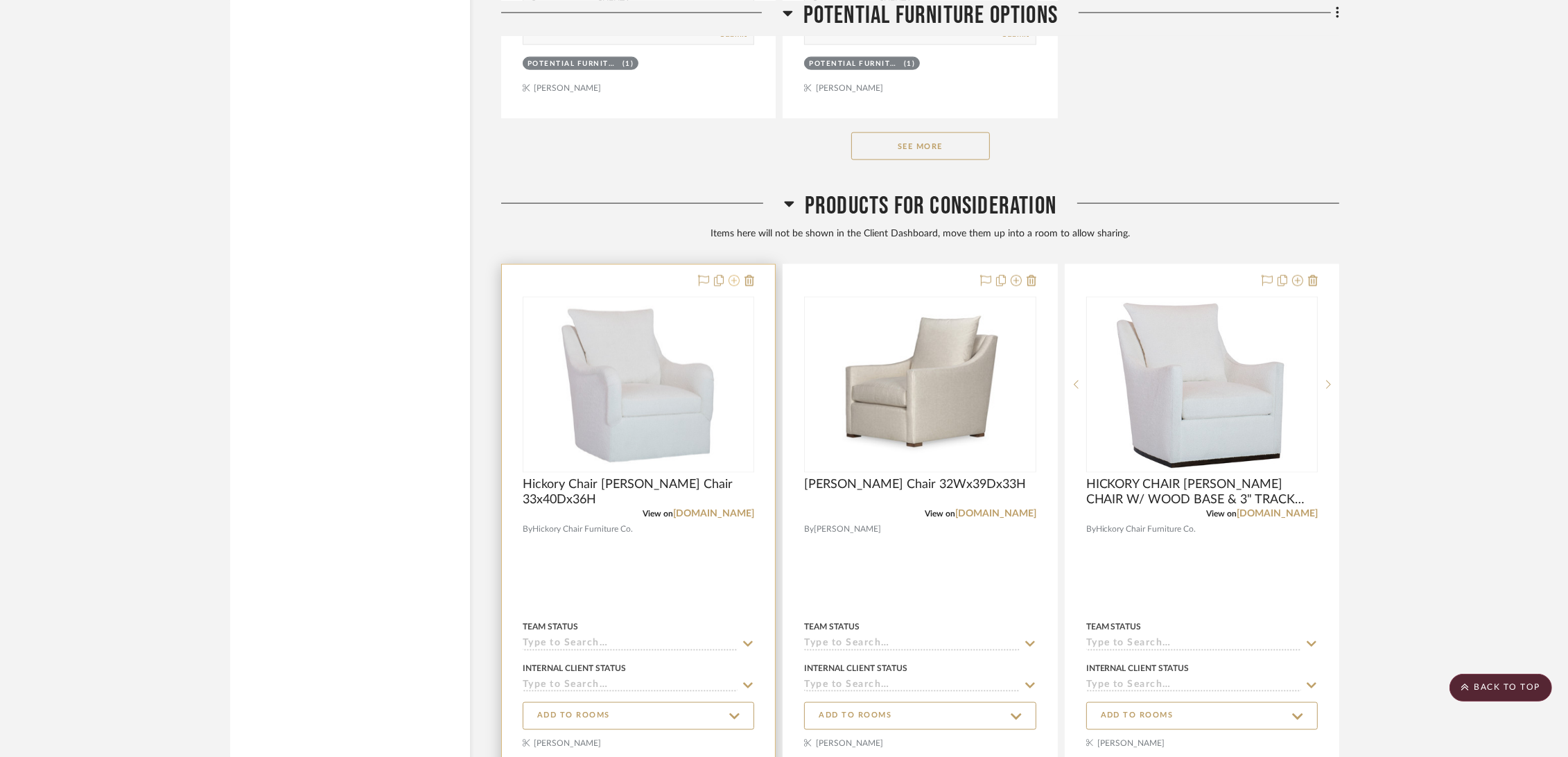
click at [732, 277] on icon at bounding box center [734, 280] width 11 height 11
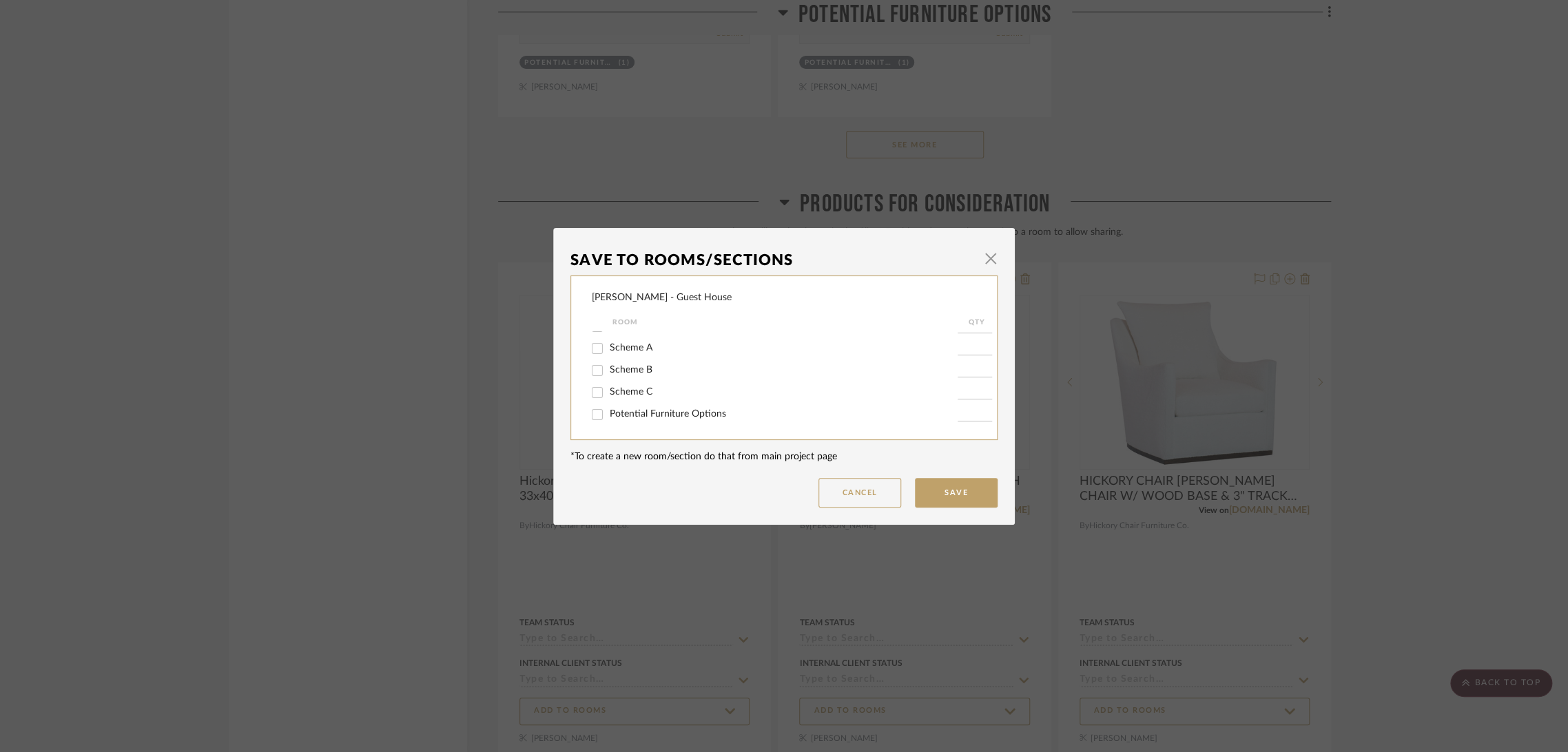
click at [666, 416] on span "Potential Furniture Options" at bounding box center [668, 414] width 117 height 9
click at [608, 416] on input "Potential Furniture Options" at bounding box center [597, 415] width 22 height 22
checkbox input "true"
type input "1"
click at [929, 487] on button "Save" at bounding box center [956, 493] width 83 height 29
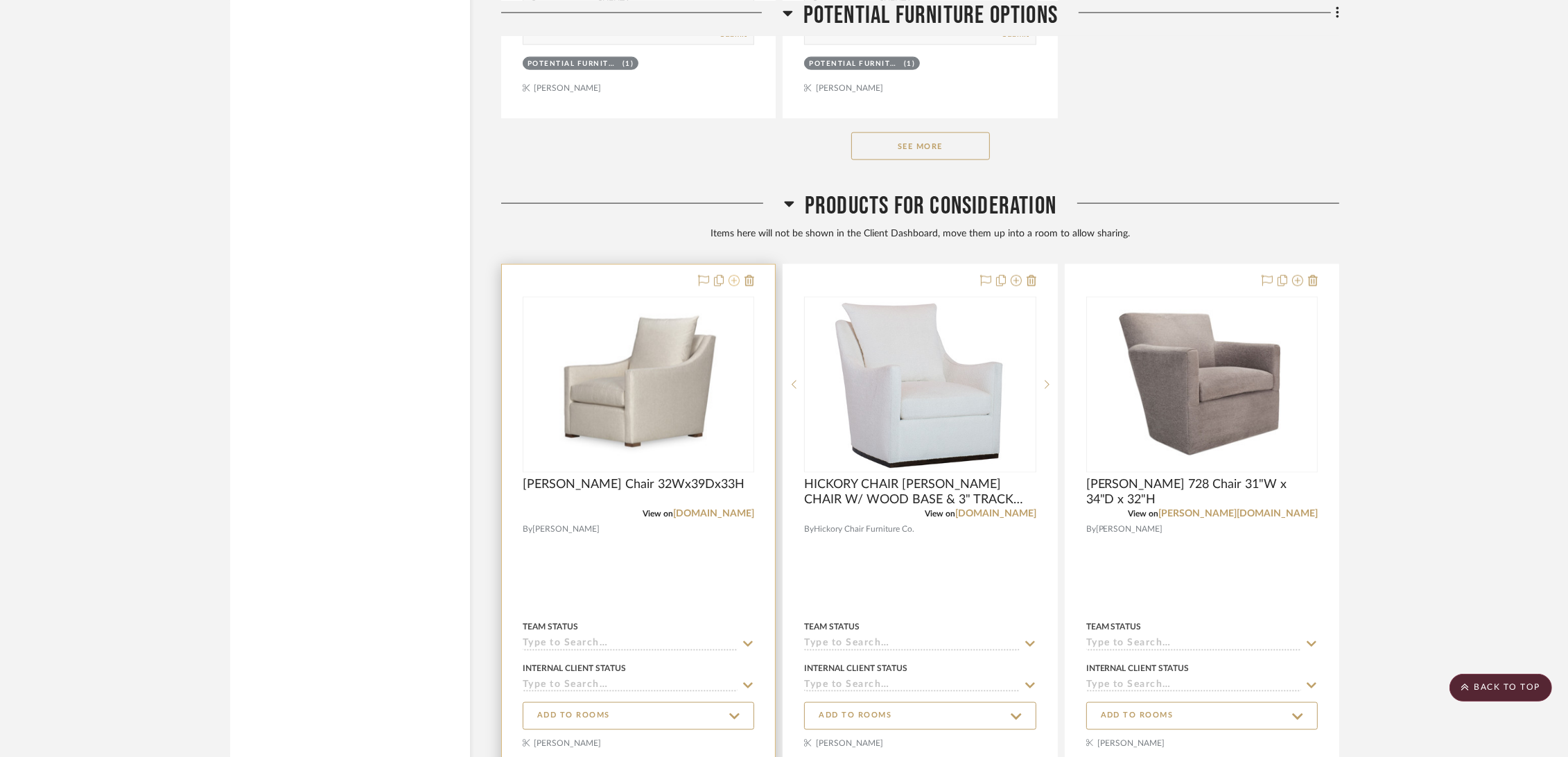
click at [735, 279] on icon at bounding box center [734, 280] width 11 height 11
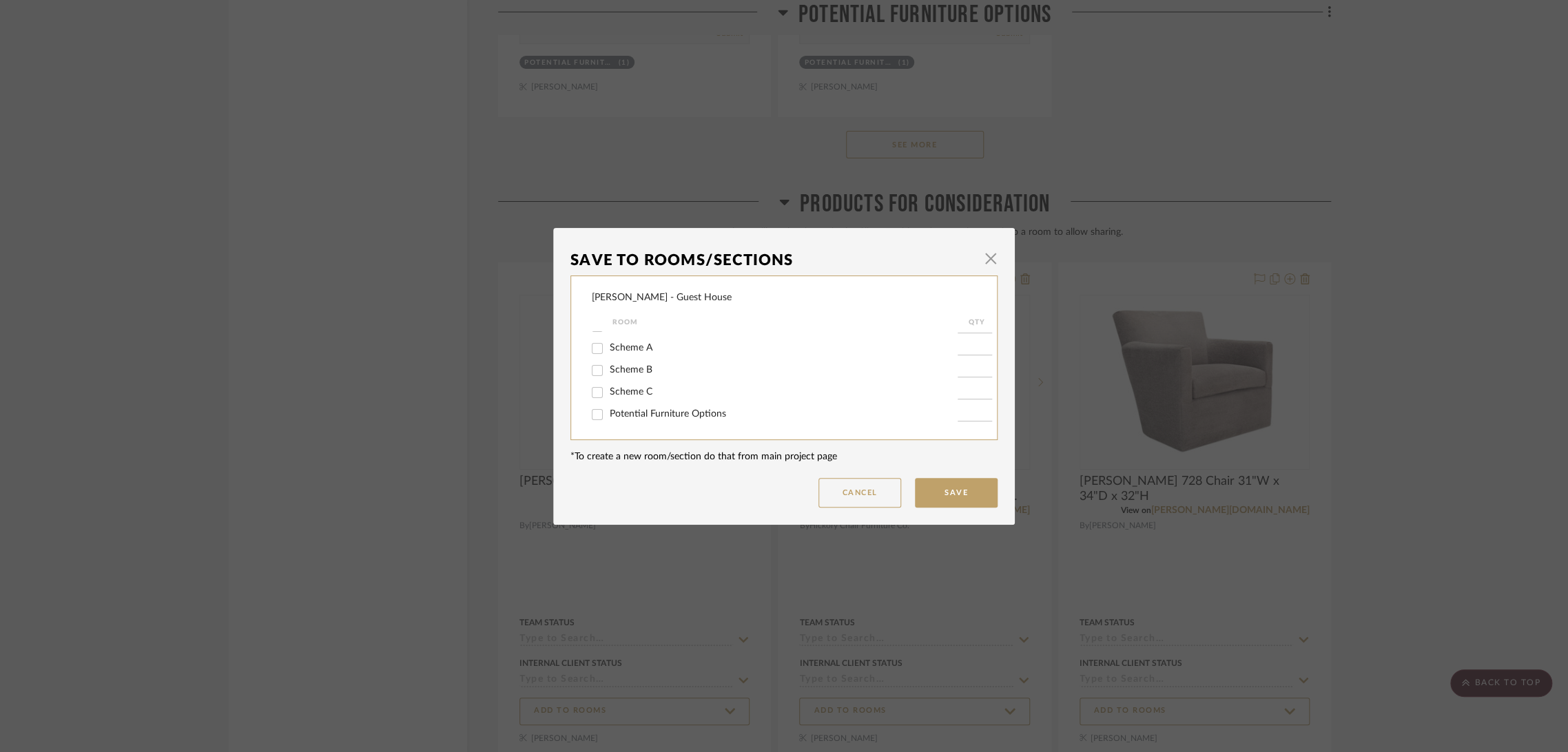
click at [676, 412] on span "Potential Furniture Options" at bounding box center [668, 414] width 117 height 9
click at [608, 412] on input "Potential Furniture Options" at bounding box center [597, 415] width 22 height 22
checkbox input "true"
type input "1"
click at [973, 499] on button "Save" at bounding box center [956, 493] width 83 height 29
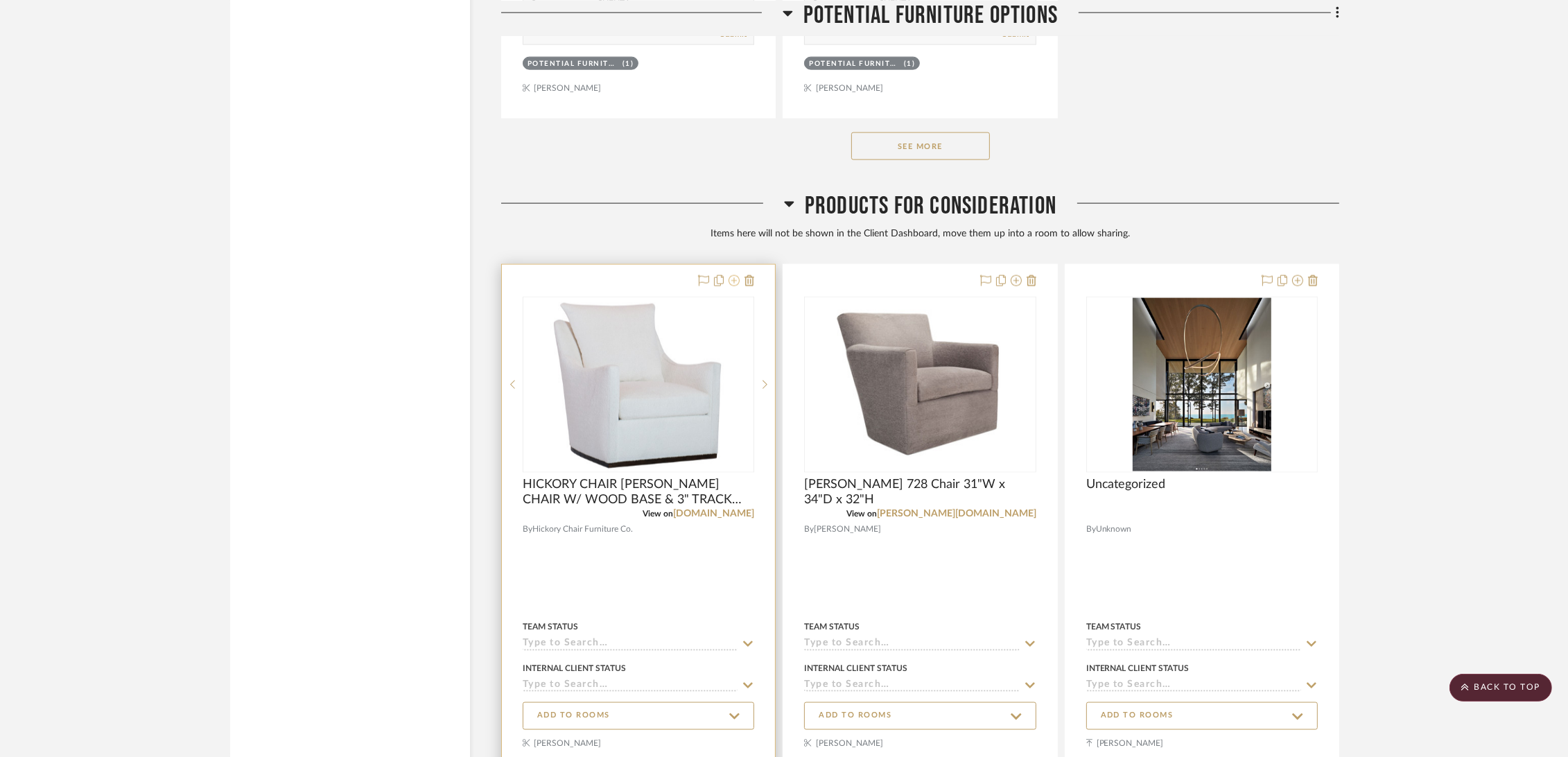
click at [734, 279] on icon at bounding box center [734, 280] width 11 height 11
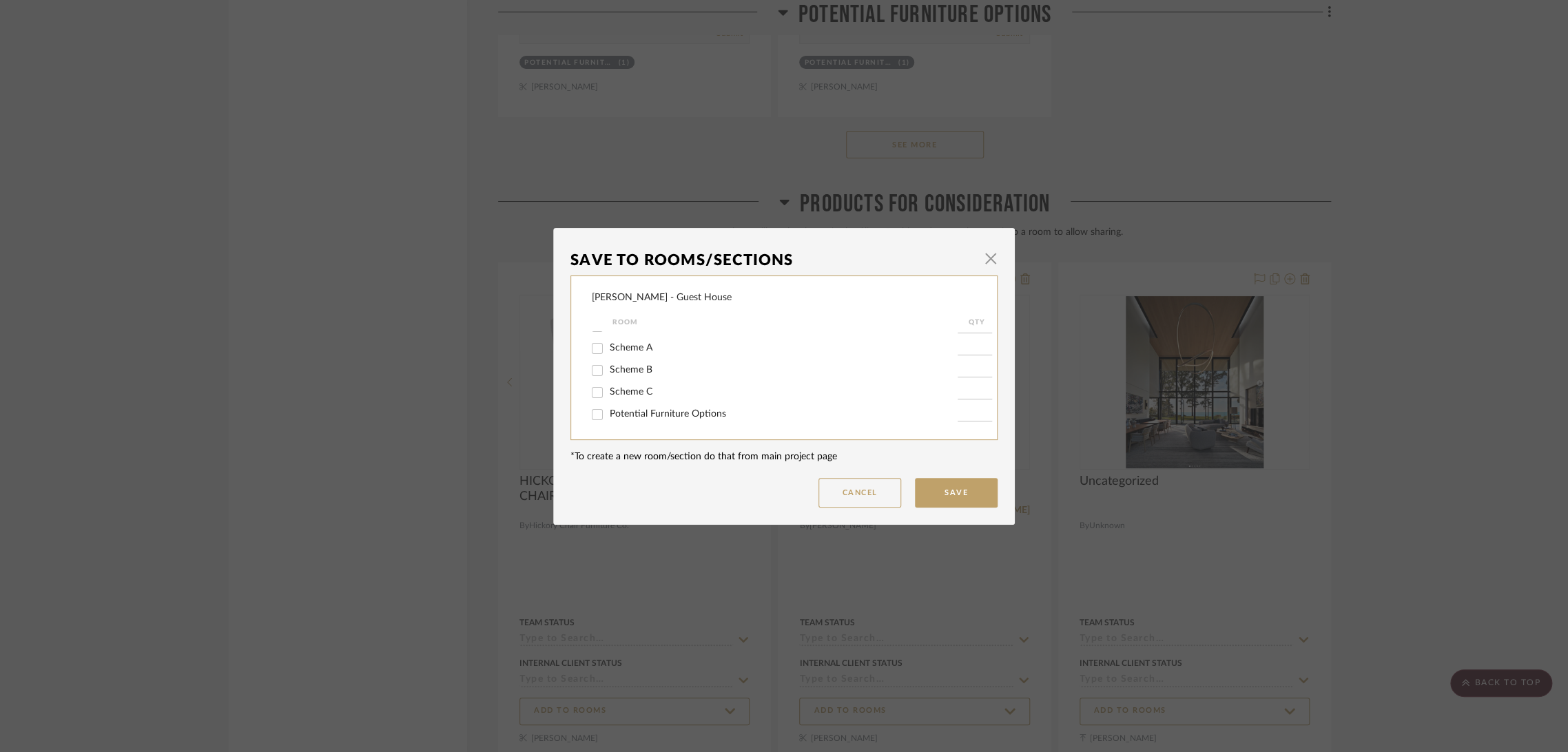
click at [676, 414] on span "Potential Furniture Options" at bounding box center [668, 414] width 117 height 9
click at [608, 414] on input "Potential Furniture Options" at bounding box center [597, 415] width 22 height 22
checkbox input "true"
type input "1"
click at [965, 493] on button "Save" at bounding box center [956, 493] width 83 height 29
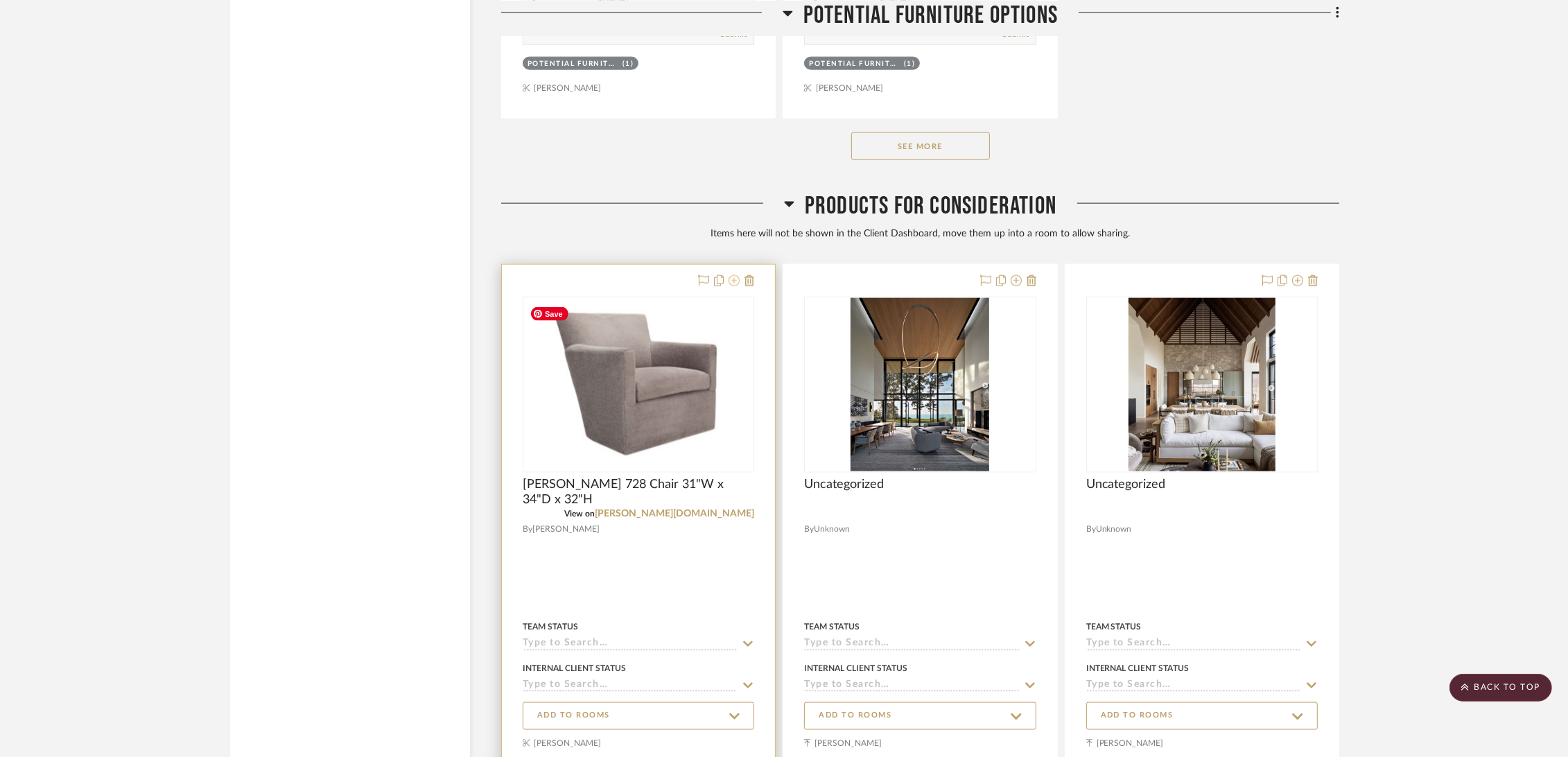
click at [735, 279] on icon at bounding box center [734, 280] width 11 height 11
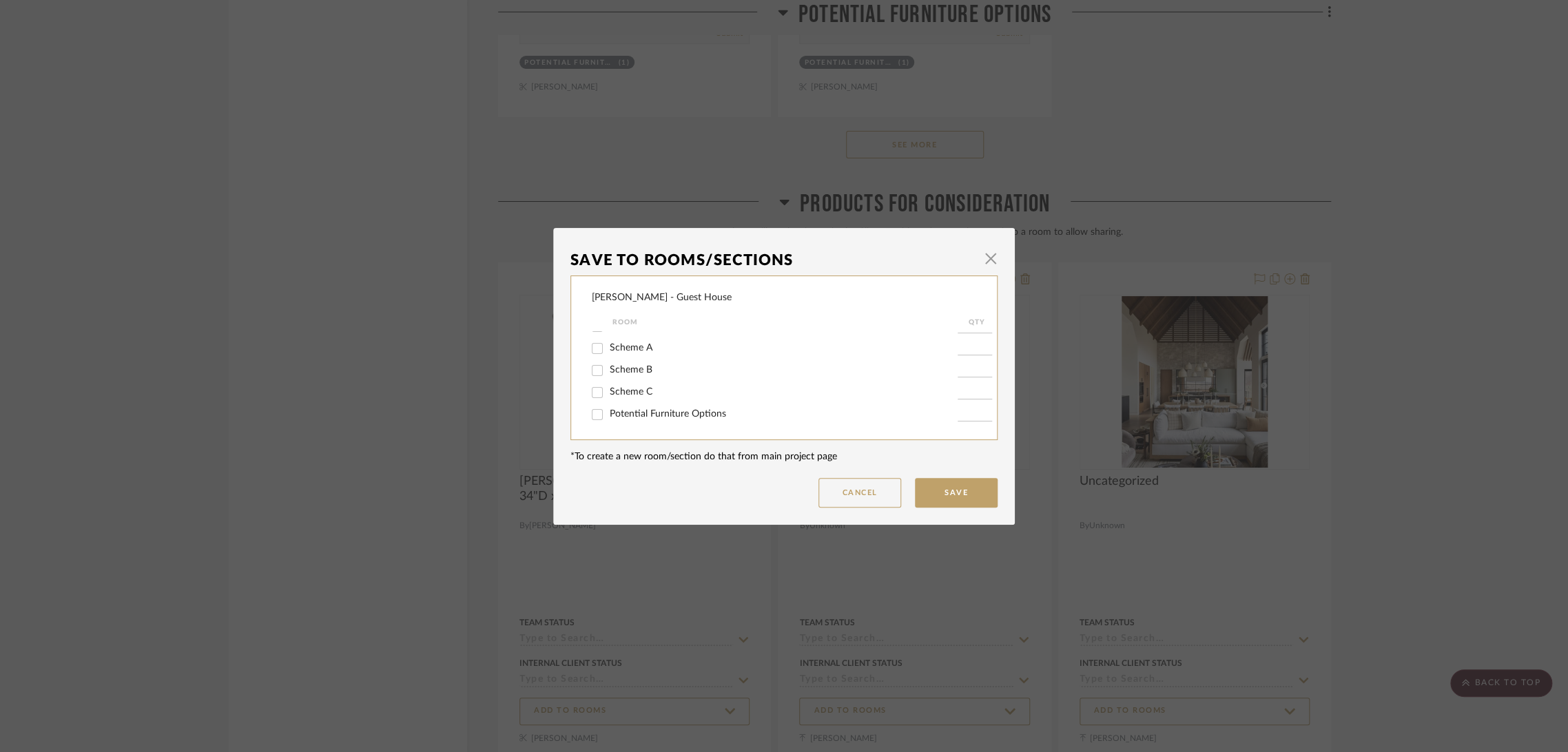
click at [676, 410] on span "Potential Furniture Options" at bounding box center [668, 414] width 117 height 9
click at [608, 410] on input "Potential Furniture Options" at bounding box center [597, 415] width 22 height 22
checkbox input "true"
type input "1"
click at [967, 496] on button "Save" at bounding box center [956, 493] width 83 height 29
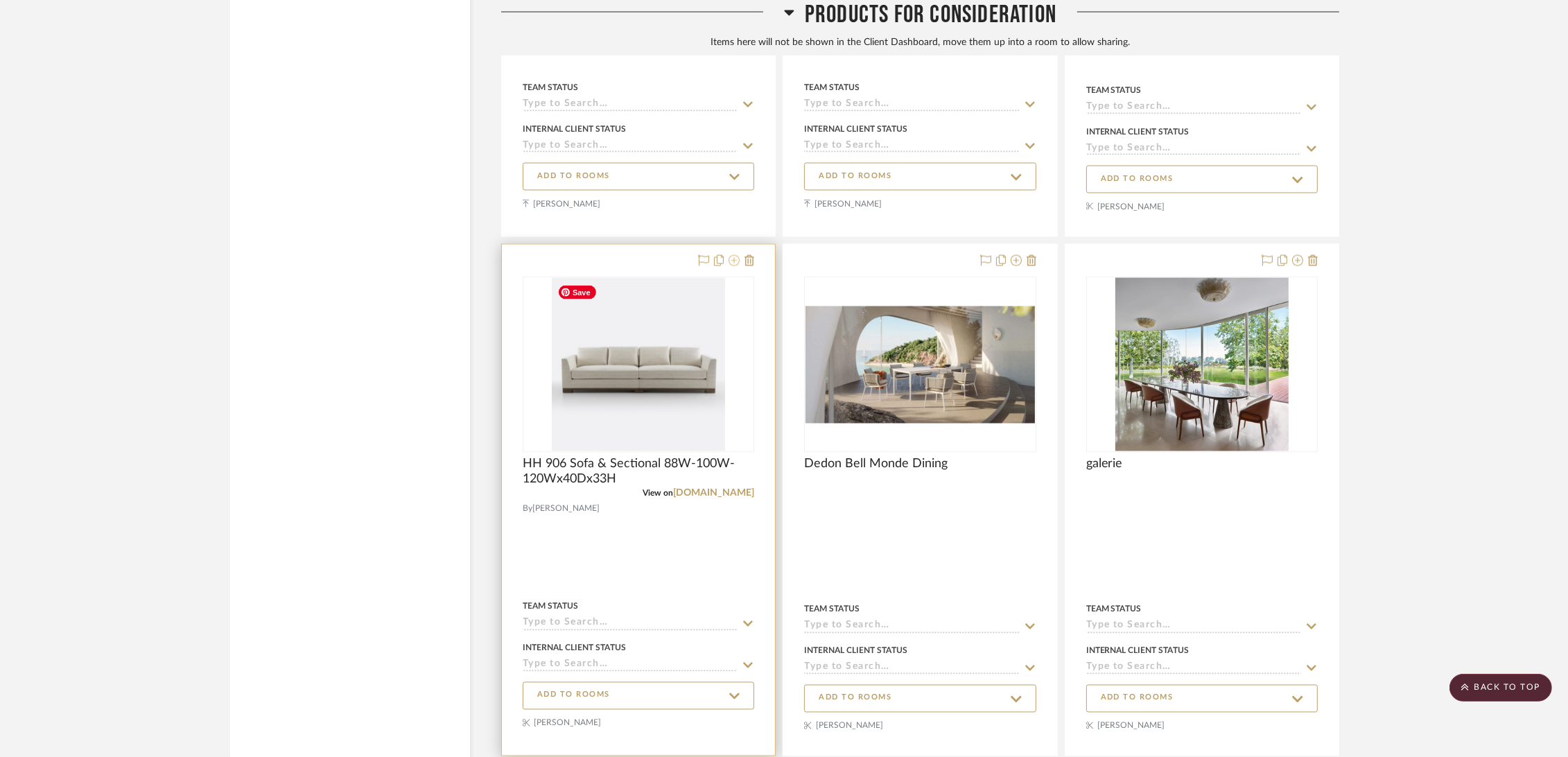
click at [734, 259] on icon at bounding box center [734, 261] width 11 height 11
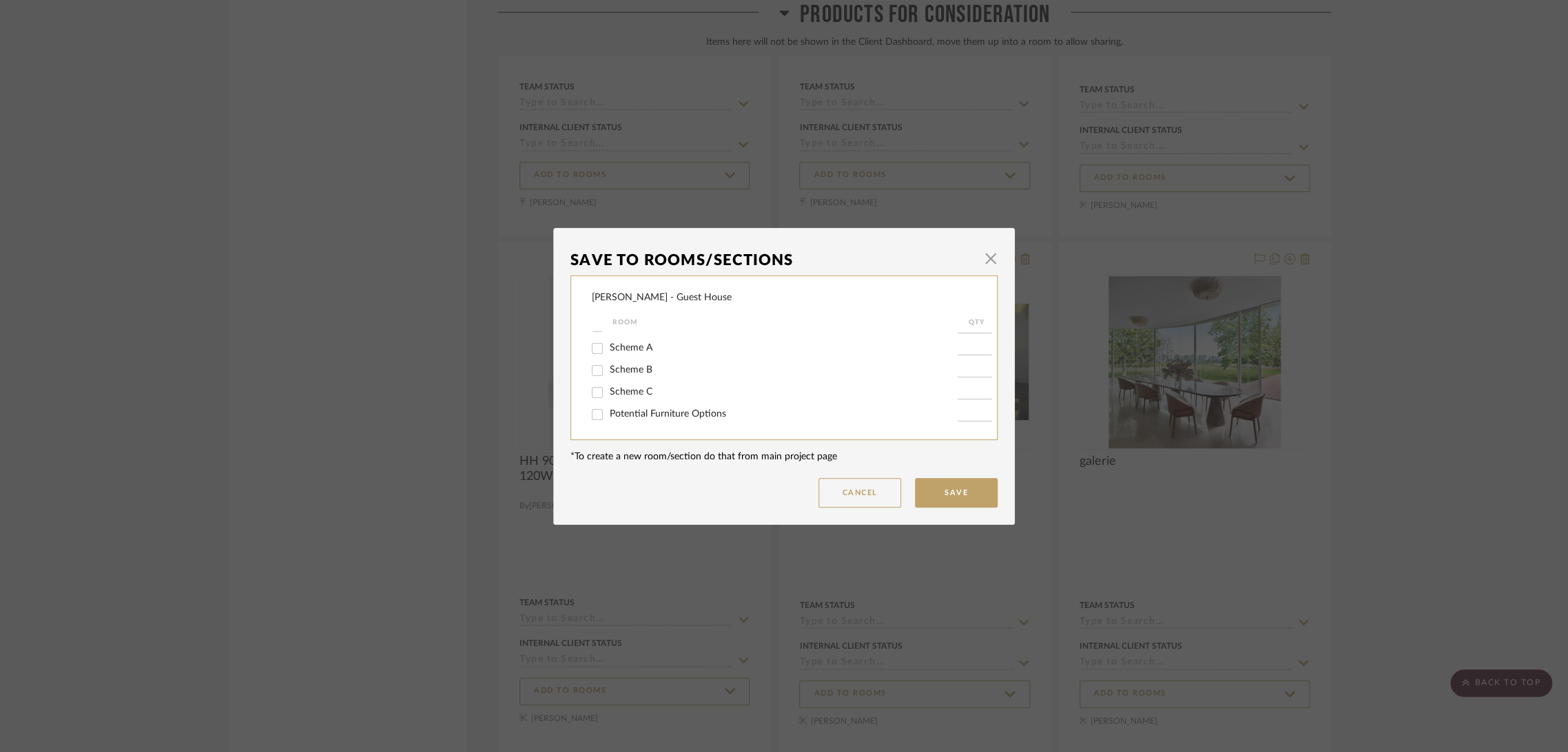
click at [685, 409] on span "Potential Furniture Options" at bounding box center [668, 414] width 117 height 9
click at [608, 408] on input "Potential Furniture Options" at bounding box center [597, 415] width 22 height 22
checkbox input "true"
type input "1"
click at [921, 485] on button "Save" at bounding box center [956, 493] width 83 height 29
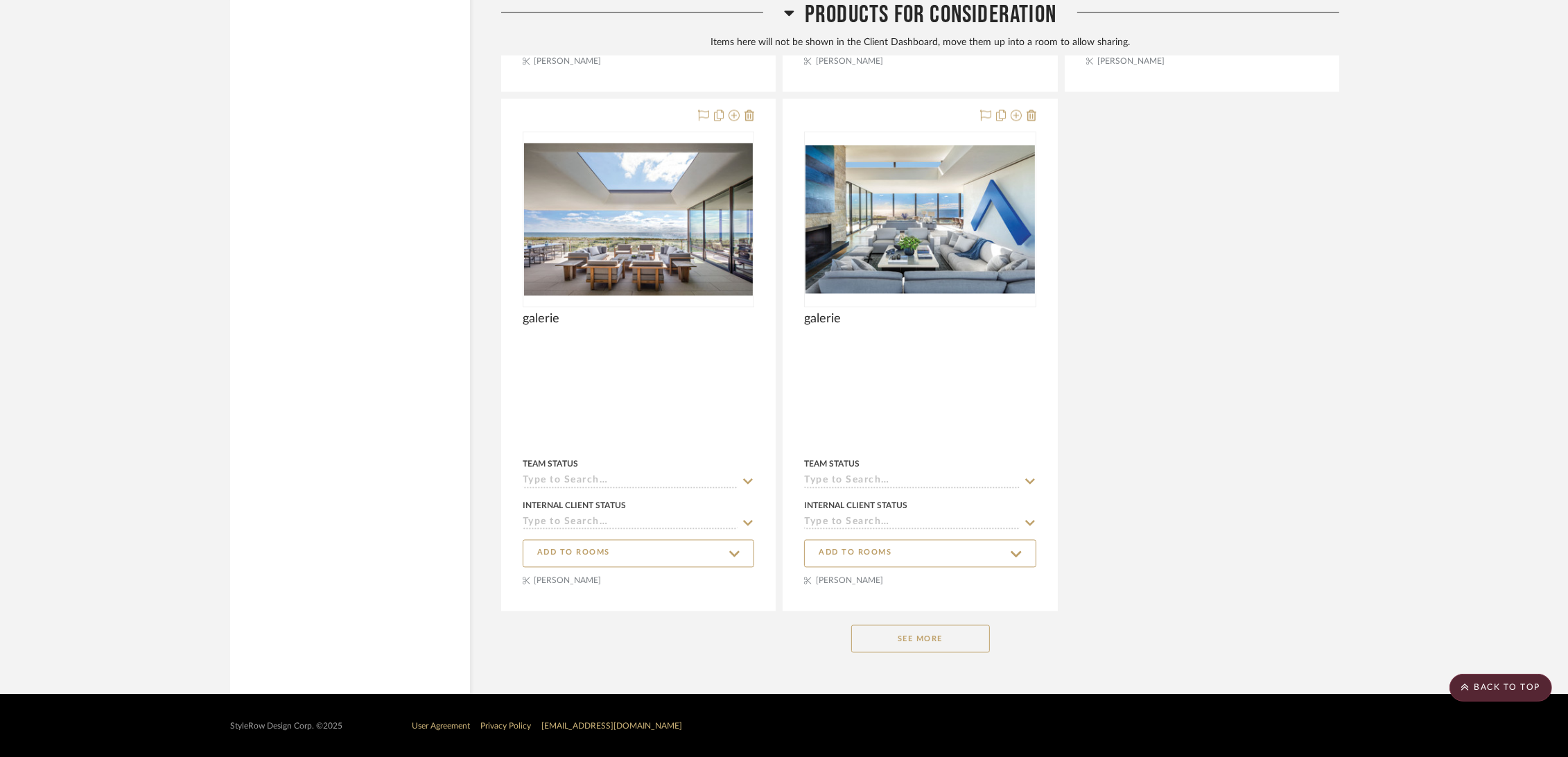
click at [894, 637] on button "See More" at bounding box center [921, 639] width 139 height 28
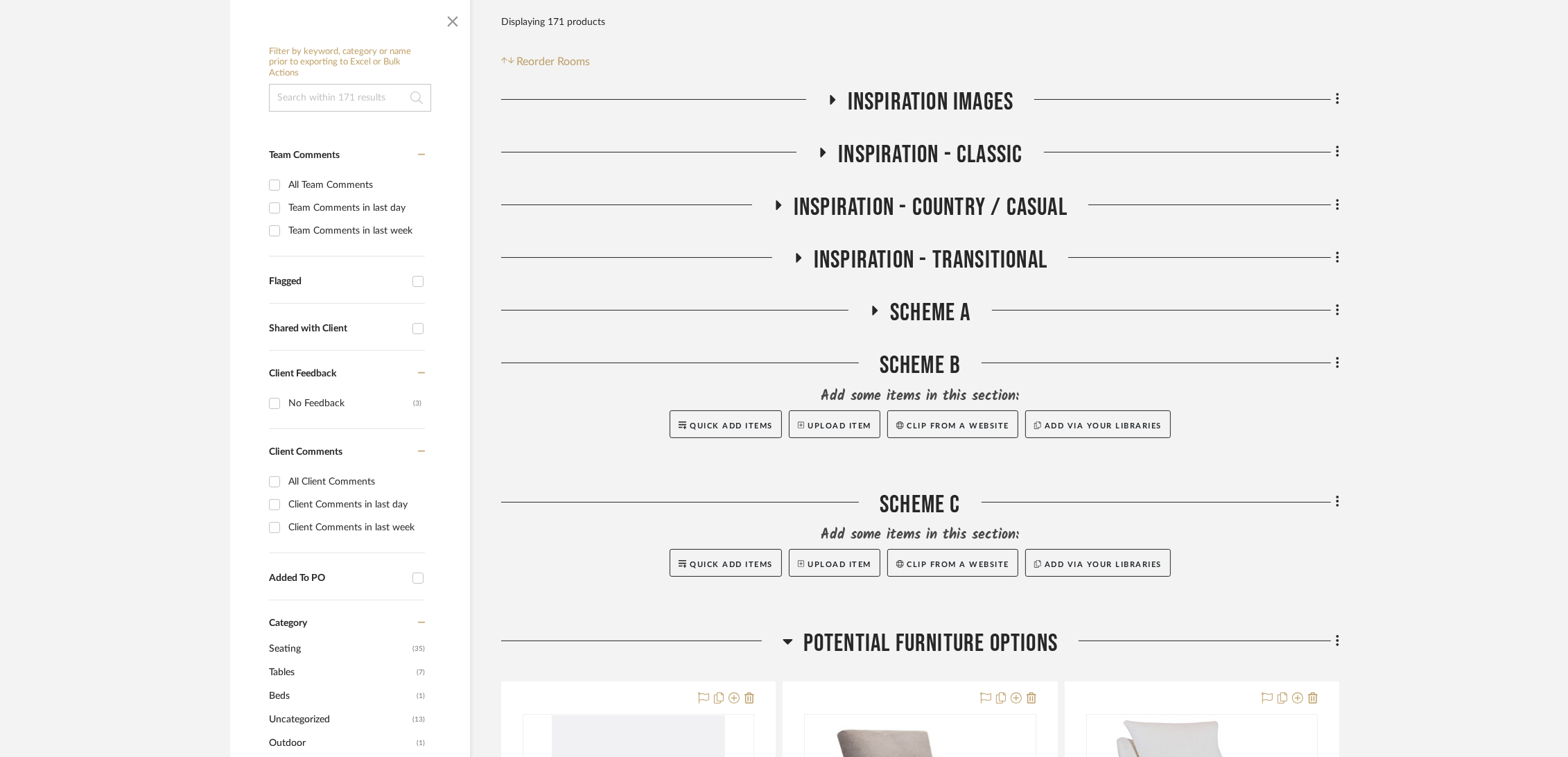
scroll to position [316, 0]
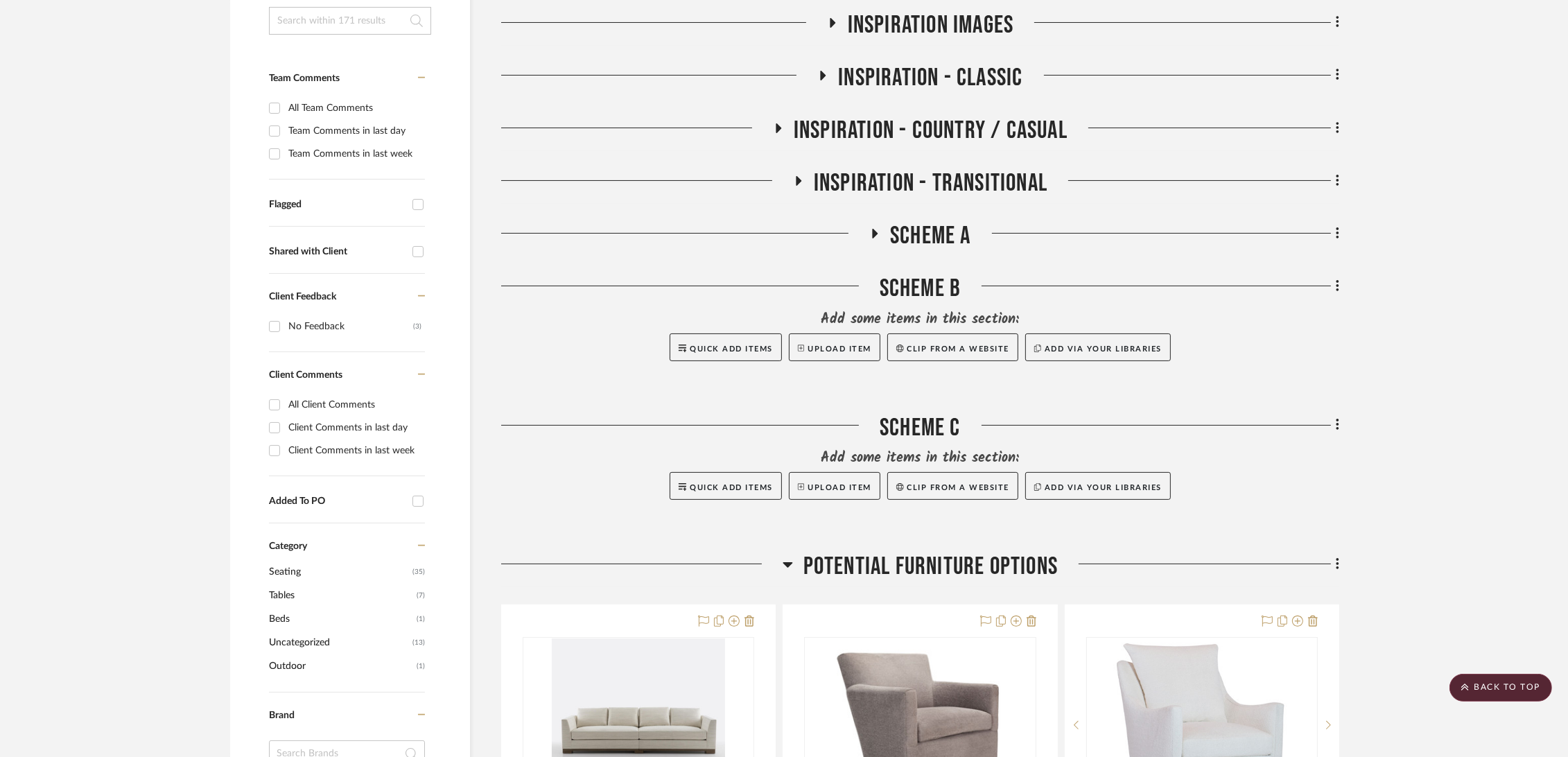
click at [937, 227] on span "Scheme A" at bounding box center [931, 236] width 81 height 30
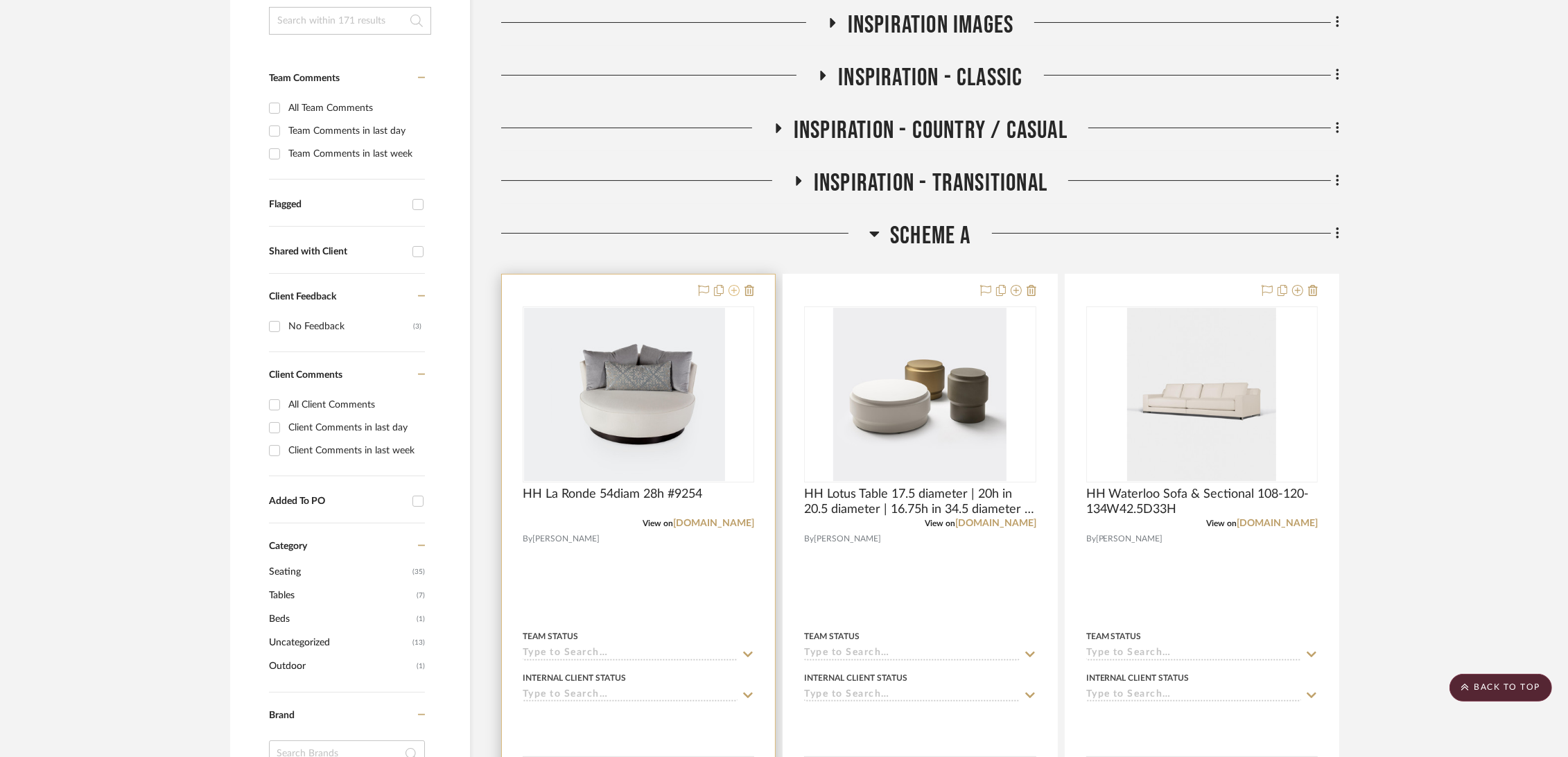
click at [732, 289] on icon at bounding box center [734, 291] width 11 height 11
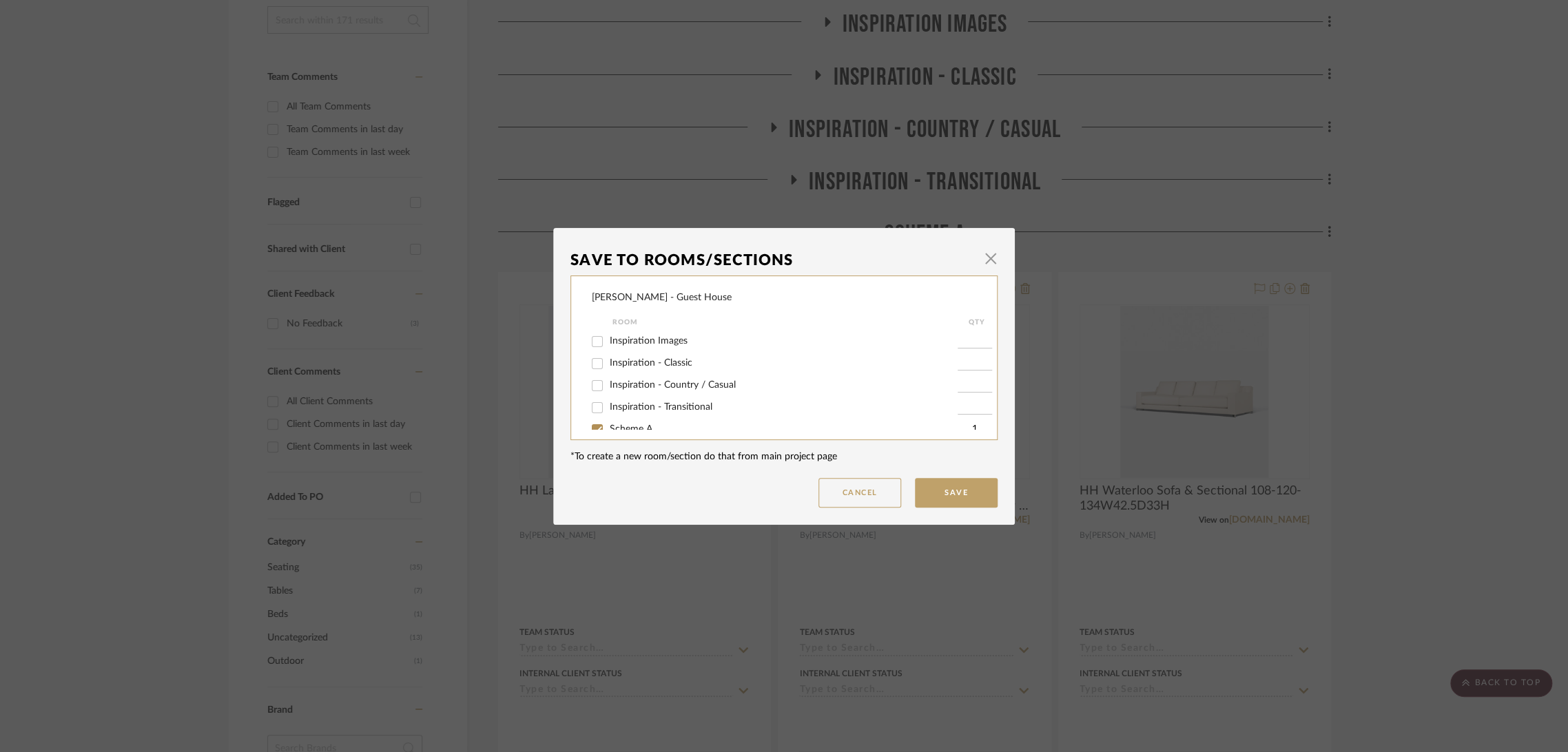
scroll to position [81, 0]
click at [631, 345] on span "Scheme A" at bounding box center [631, 348] width 42 height 9
click at [608, 345] on input "Scheme A" at bounding box center [597, 348] width 22 height 22
checkbox input "false"
click at [648, 413] on span "Potential Furniture Options" at bounding box center [668, 414] width 117 height 9
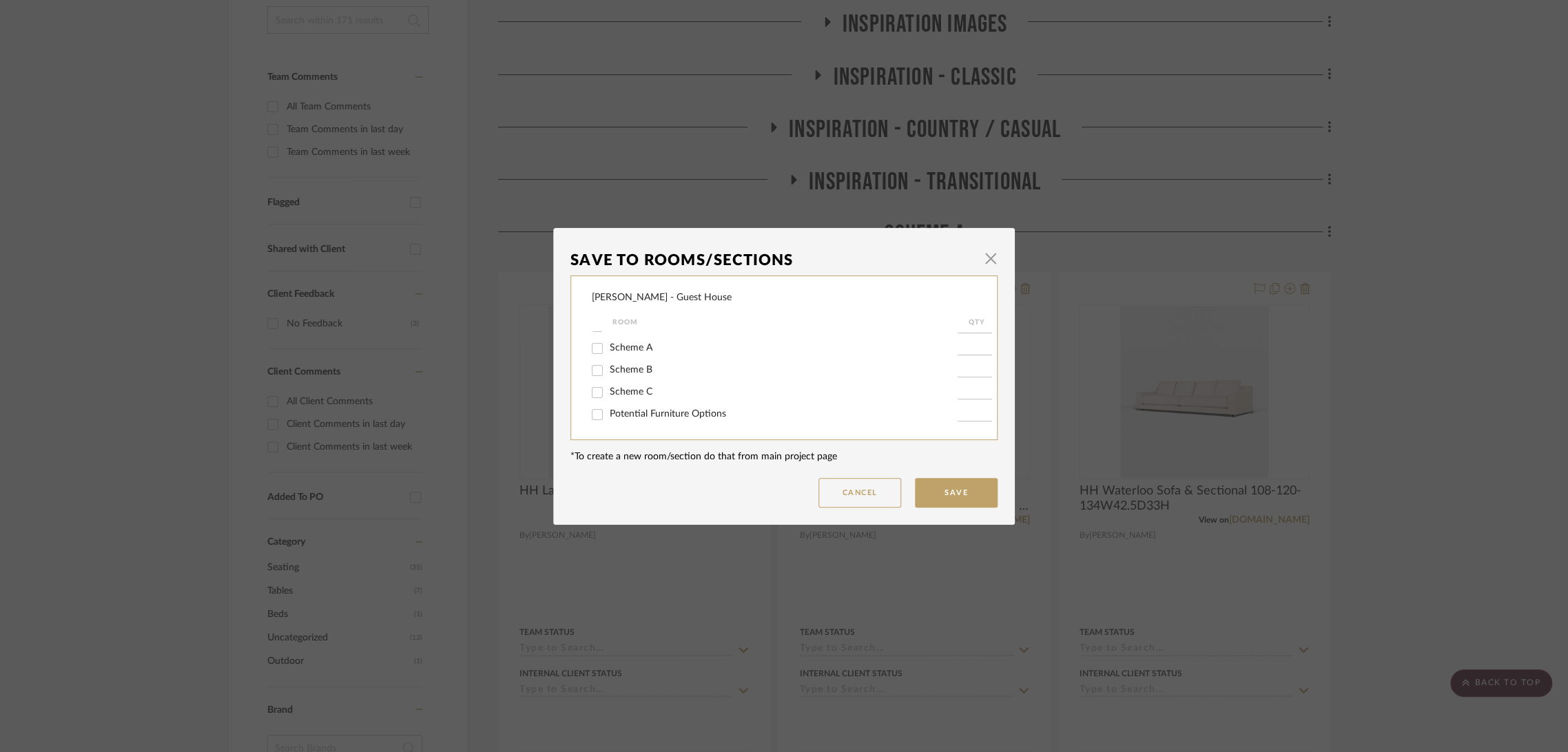
click at [608, 413] on input "Potential Furniture Options" at bounding box center [597, 415] width 22 height 22
checkbox input "true"
type input "1"
click at [932, 495] on button "Save" at bounding box center [956, 493] width 83 height 29
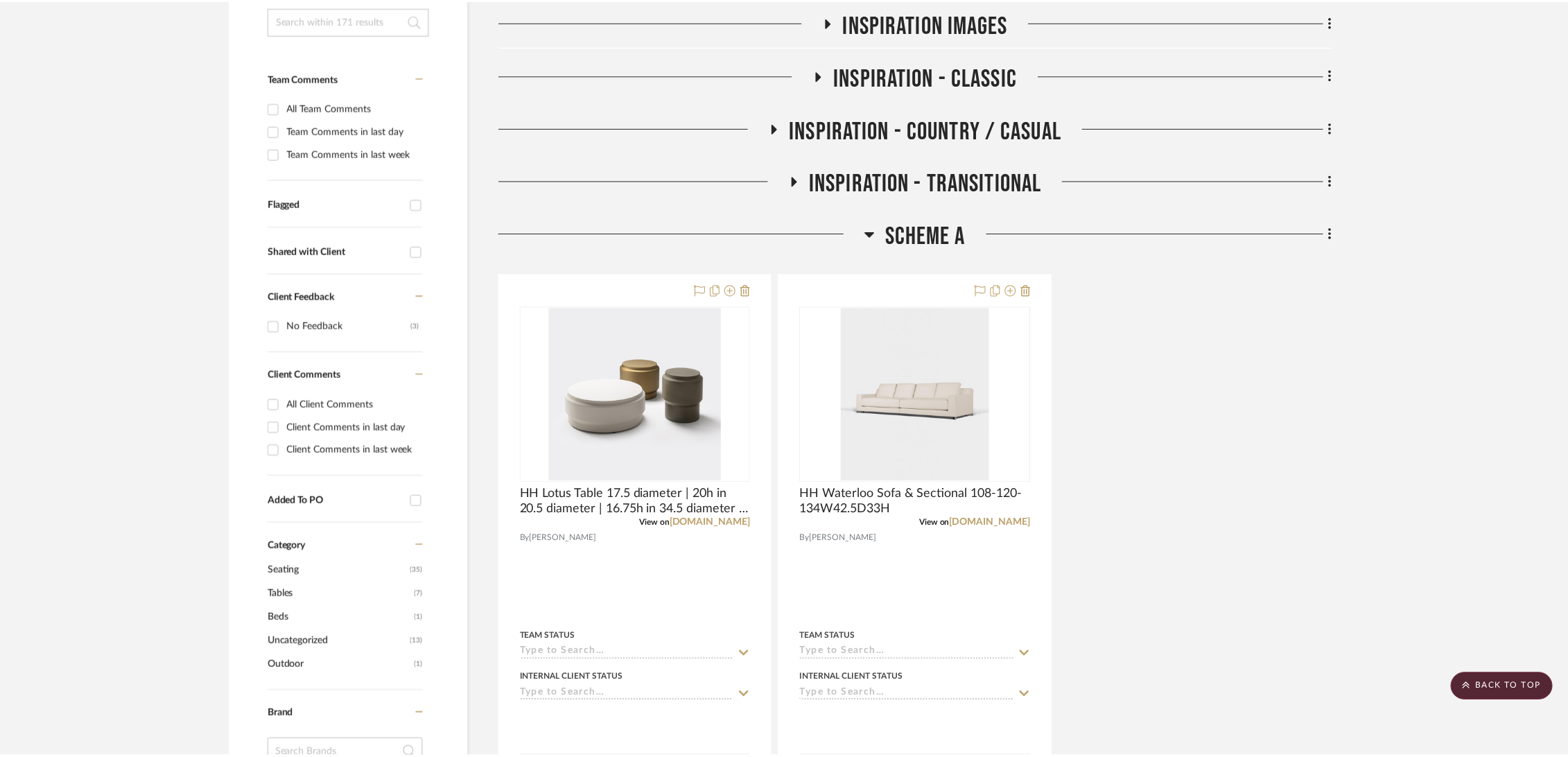
scroll to position [316, 0]
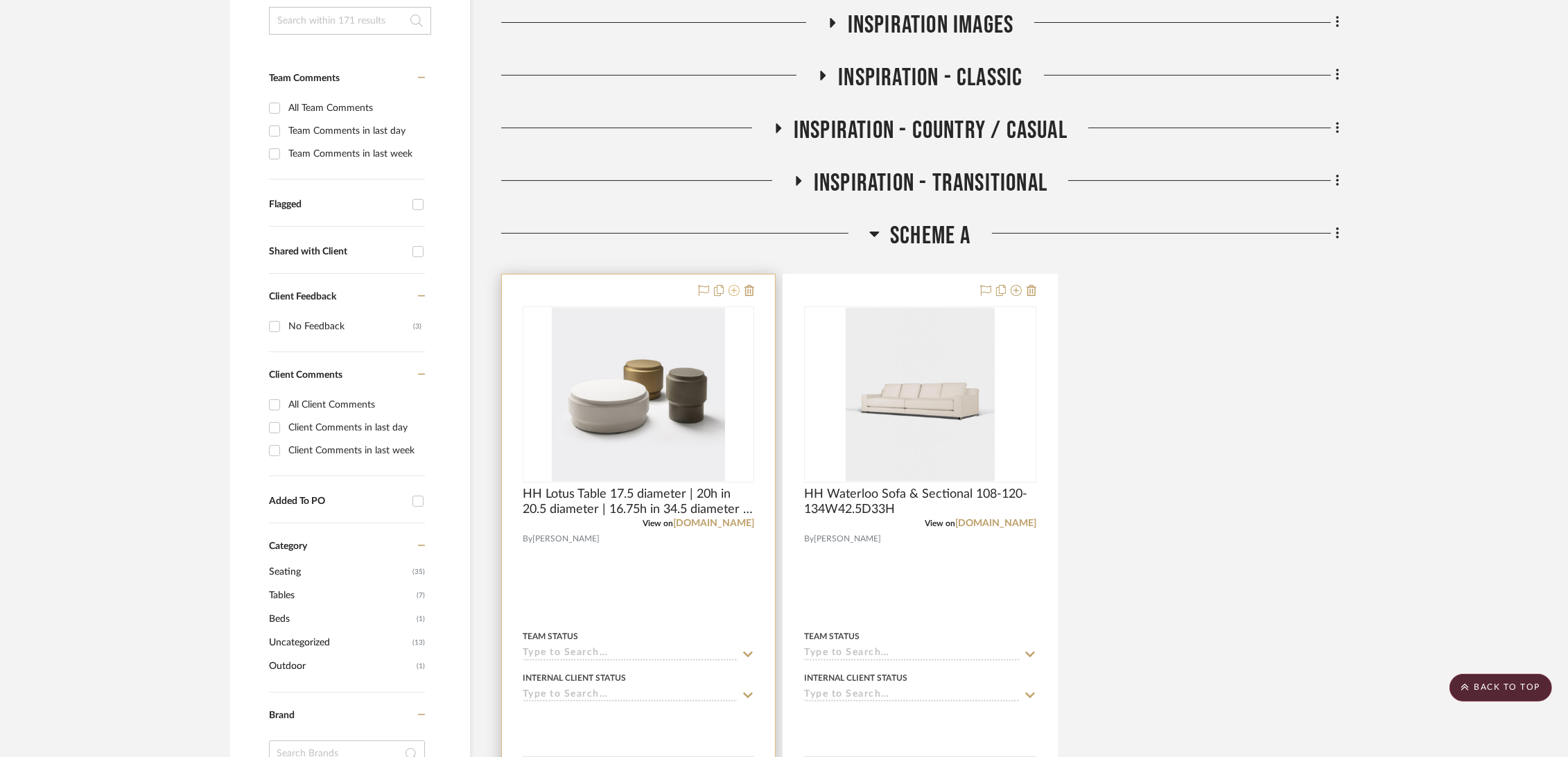
click at [733, 291] on icon at bounding box center [734, 291] width 11 height 11
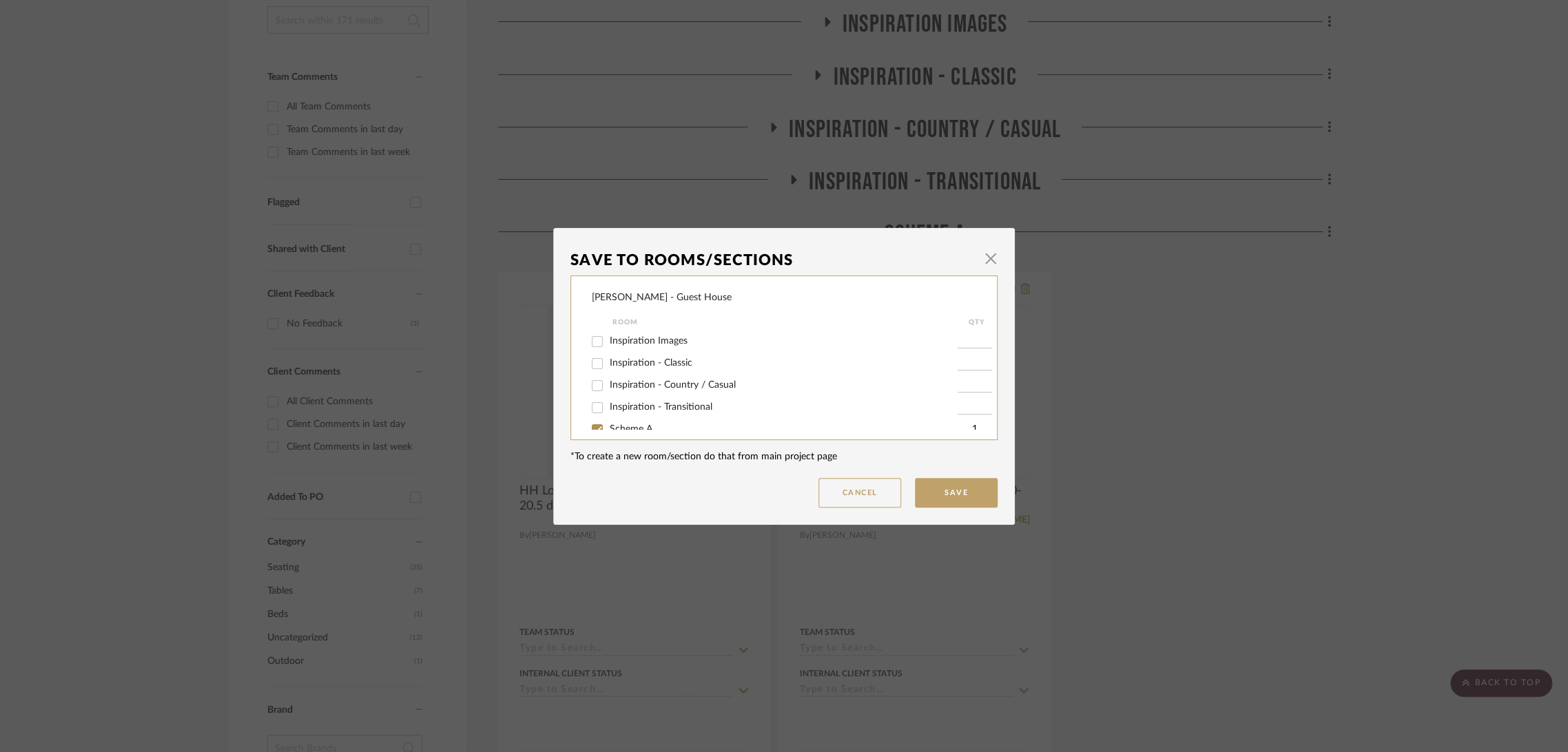
scroll to position [81, 0]
click at [635, 346] on span "Scheme A" at bounding box center [631, 348] width 42 height 9
click at [608, 346] on input "Scheme A" at bounding box center [597, 348] width 22 height 22
checkbox input "false"
click at [641, 413] on span "Potential Furniture Options" at bounding box center [668, 414] width 117 height 9
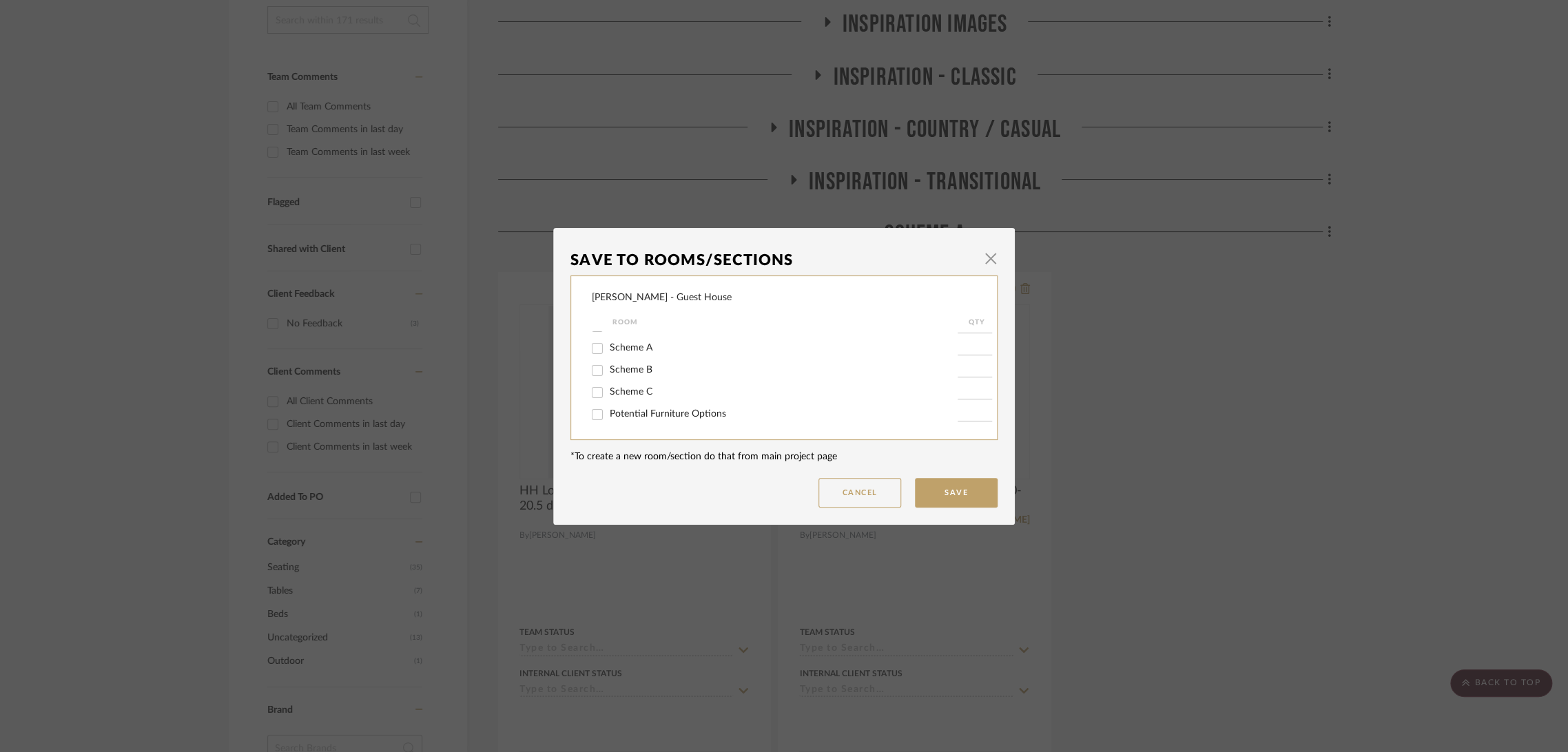
click at [608, 413] on input "Potential Furniture Options" at bounding box center [597, 415] width 22 height 22
checkbox input "true"
type input "1"
click at [945, 499] on button "Save" at bounding box center [956, 493] width 83 height 29
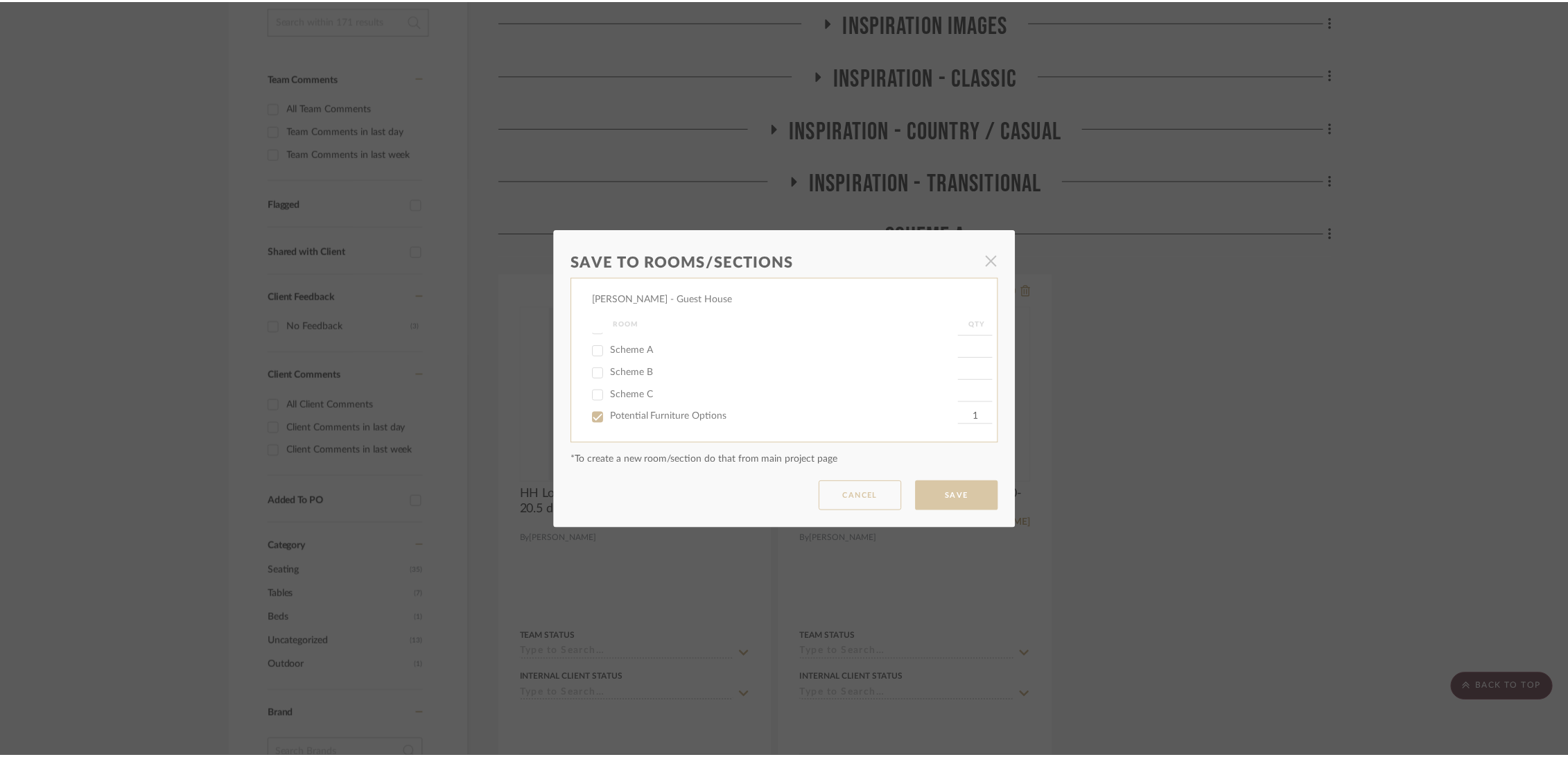
scroll to position [316, 0]
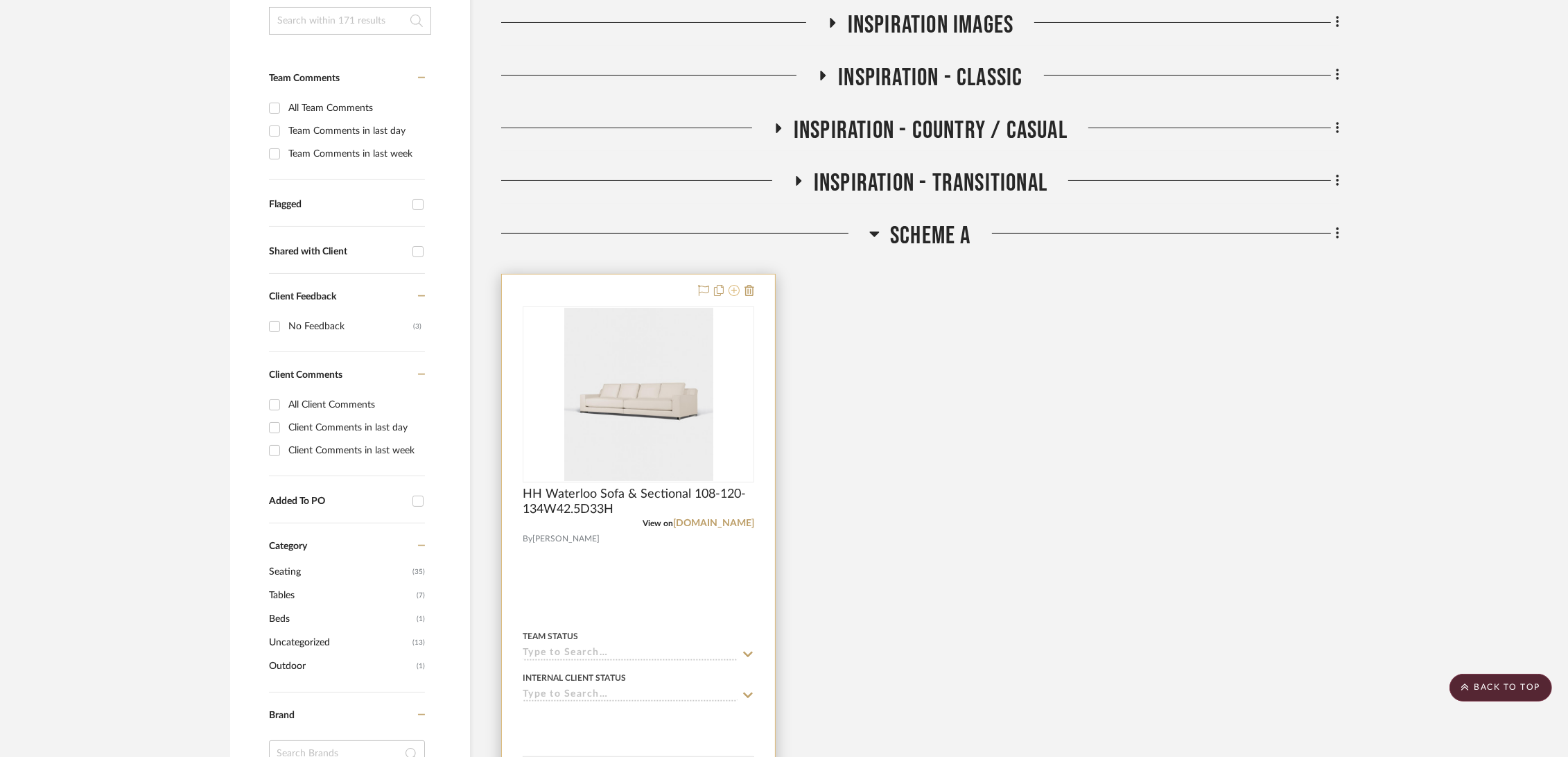
click at [732, 286] on icon at bounding box center [734, 291] width 11 height 11
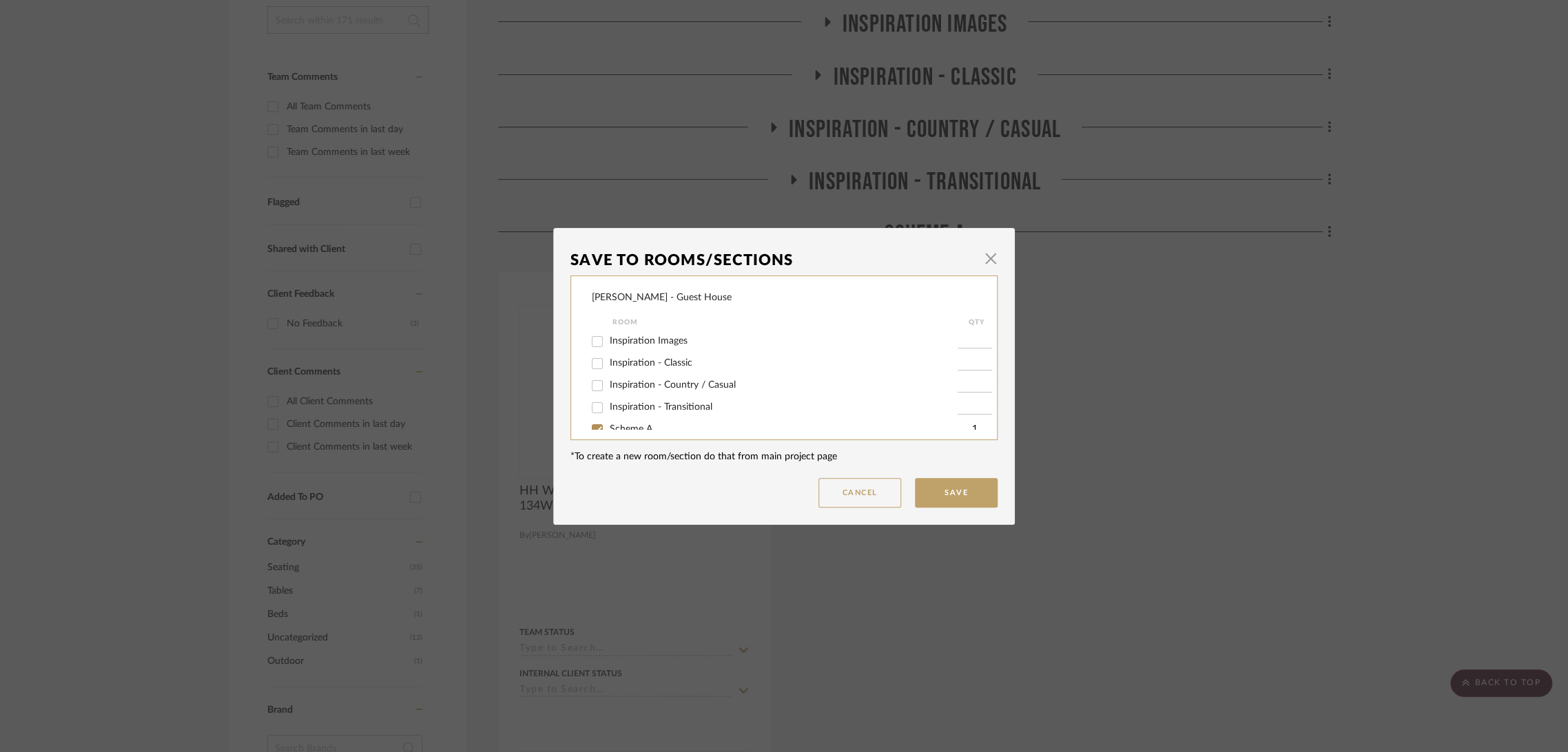
scroll to position [81, 0]
click at [620, 346] on span "Scheme A" at bounding box center [631, 348] width 42 height 9
click at [608, 346] on input "Scheme A" at bounding box center [597, 348] width 22 height 22
checkbox input "false"
click at [639, 419] on label "Potential Furniture Options" at bounding box center [784, 414] width 348 height 12
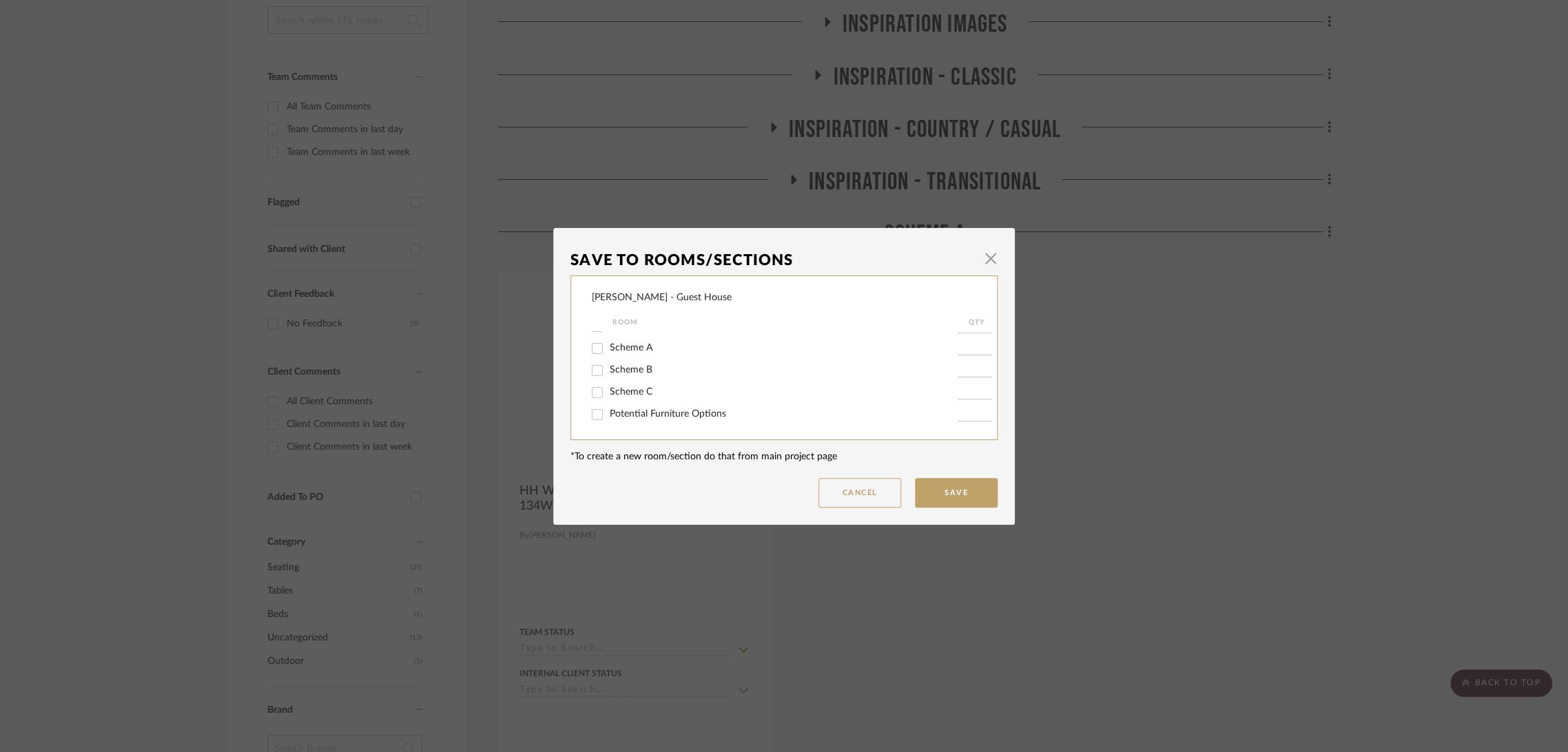
click at [608, 419] on input "Potential Furniture Options" at bounding box center [597, 415] width 22 height 22
checkbox input "true"
type input "1"
click at [979, 506] on button "Save" at bounding box center [956, 493] width 83 height 29
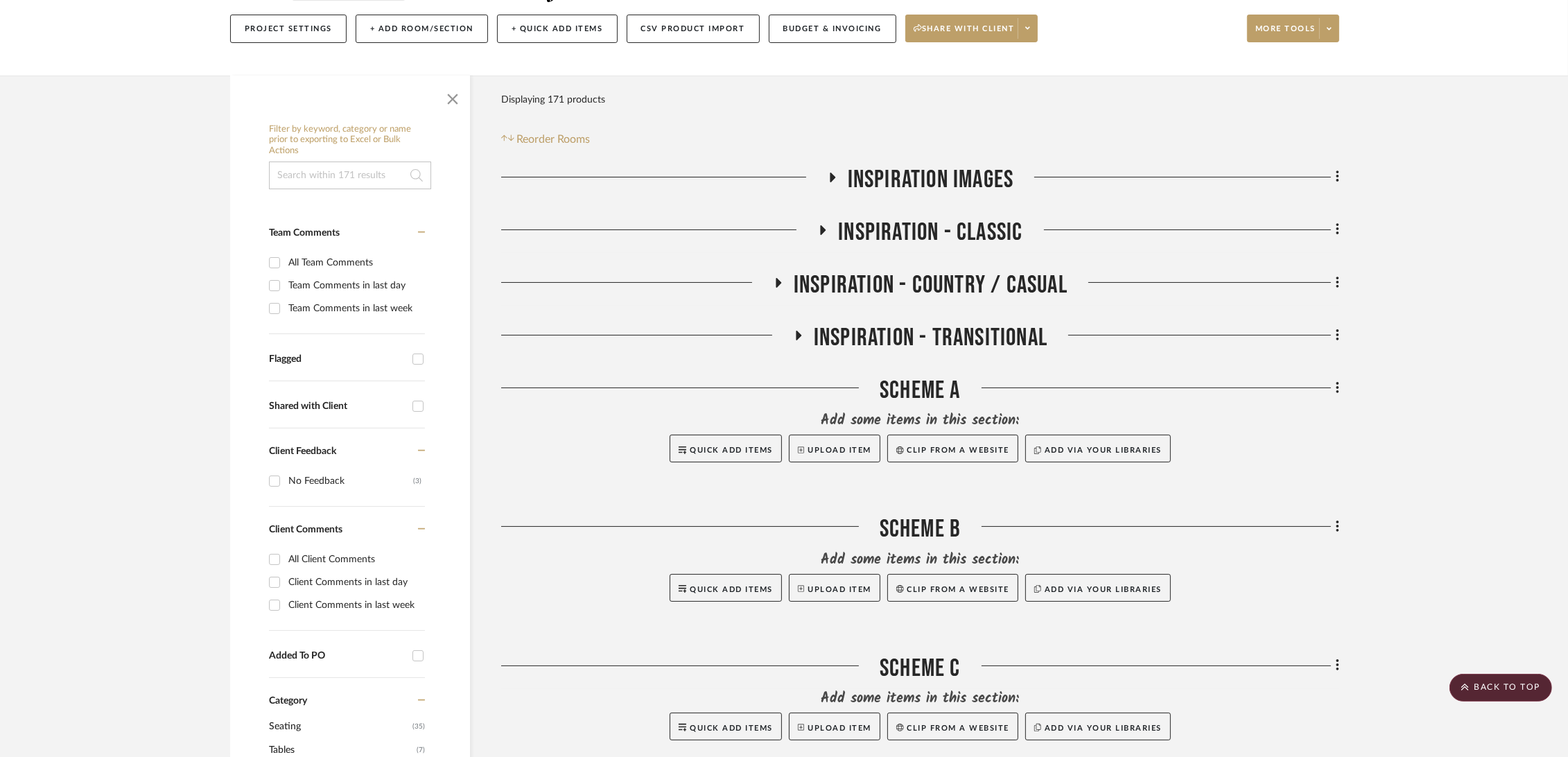
scroll to position [0, 0]
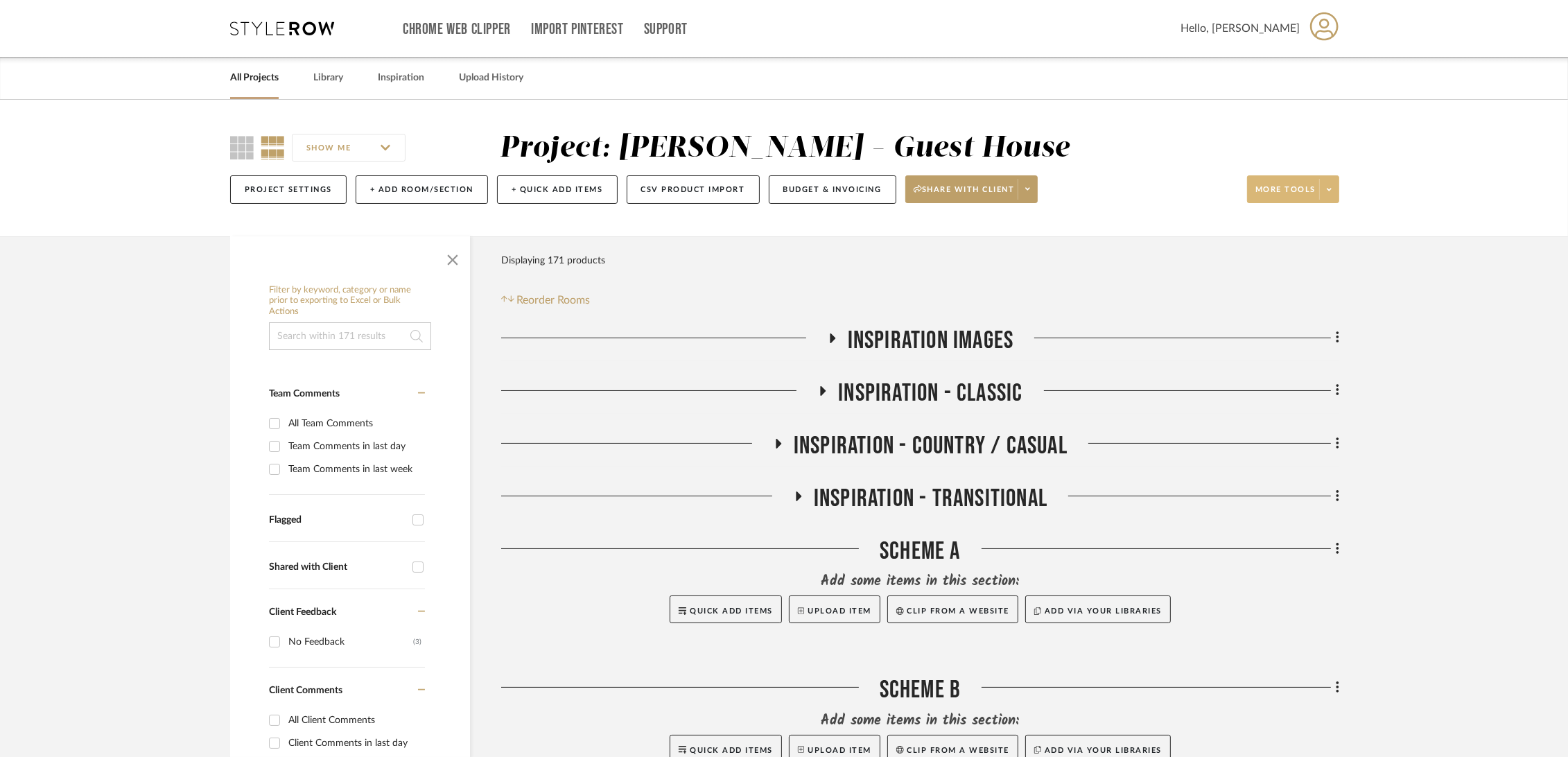
click at [1292, 195] on span "More tools" at bounding box center [1285, 194] width 60 height 20
click at [1290, 357] on span "Export Presentation" at bounding box center [1307, 362] width 90 height 12
click at [239, 70] on link "All Projects" at bounding box center [255, 78] width 48 height 19
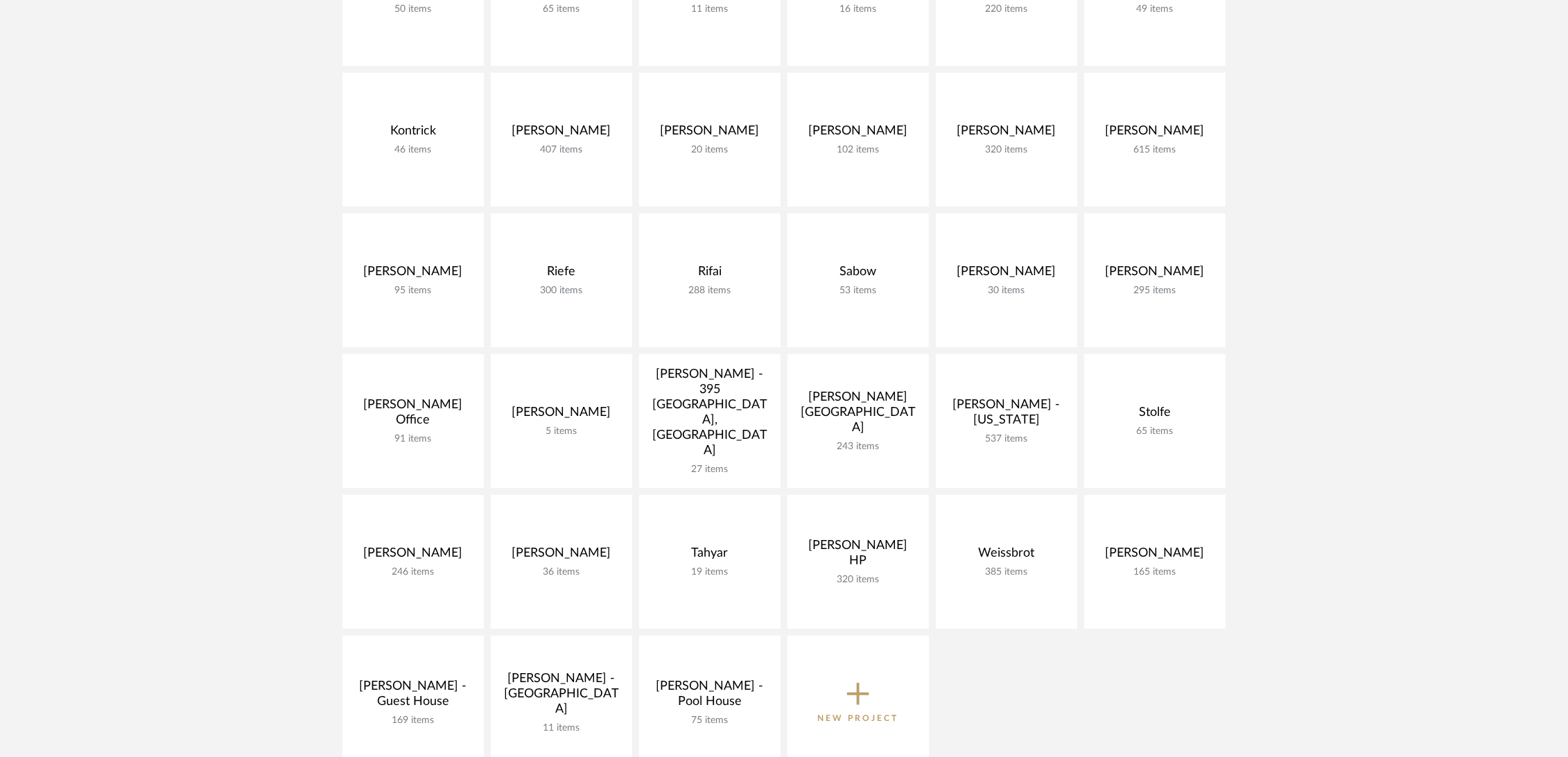
scroll to position [1001, 0]
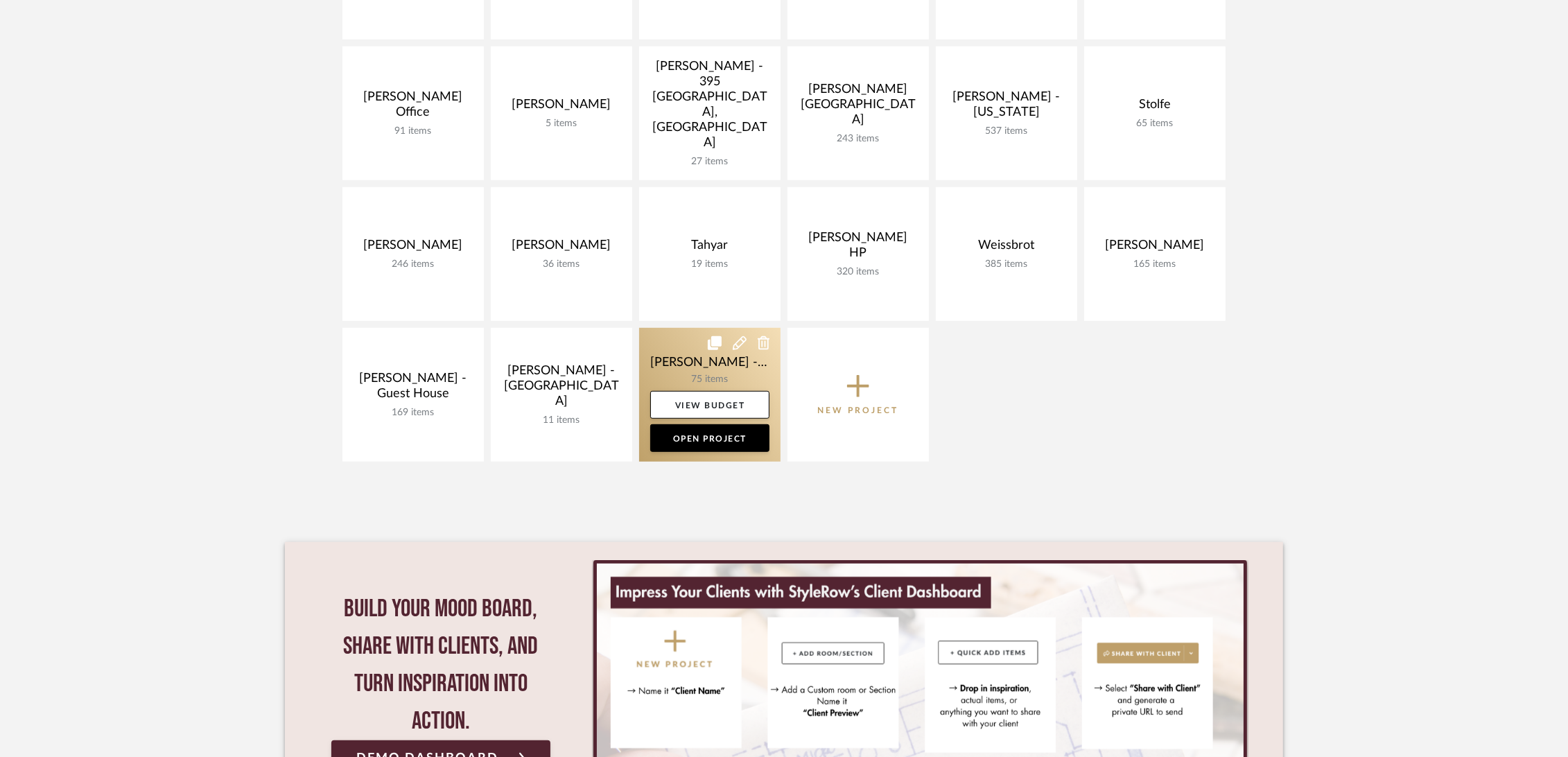
click at [663, 357] on link at bounding box center [710, 394] width 142 height 134
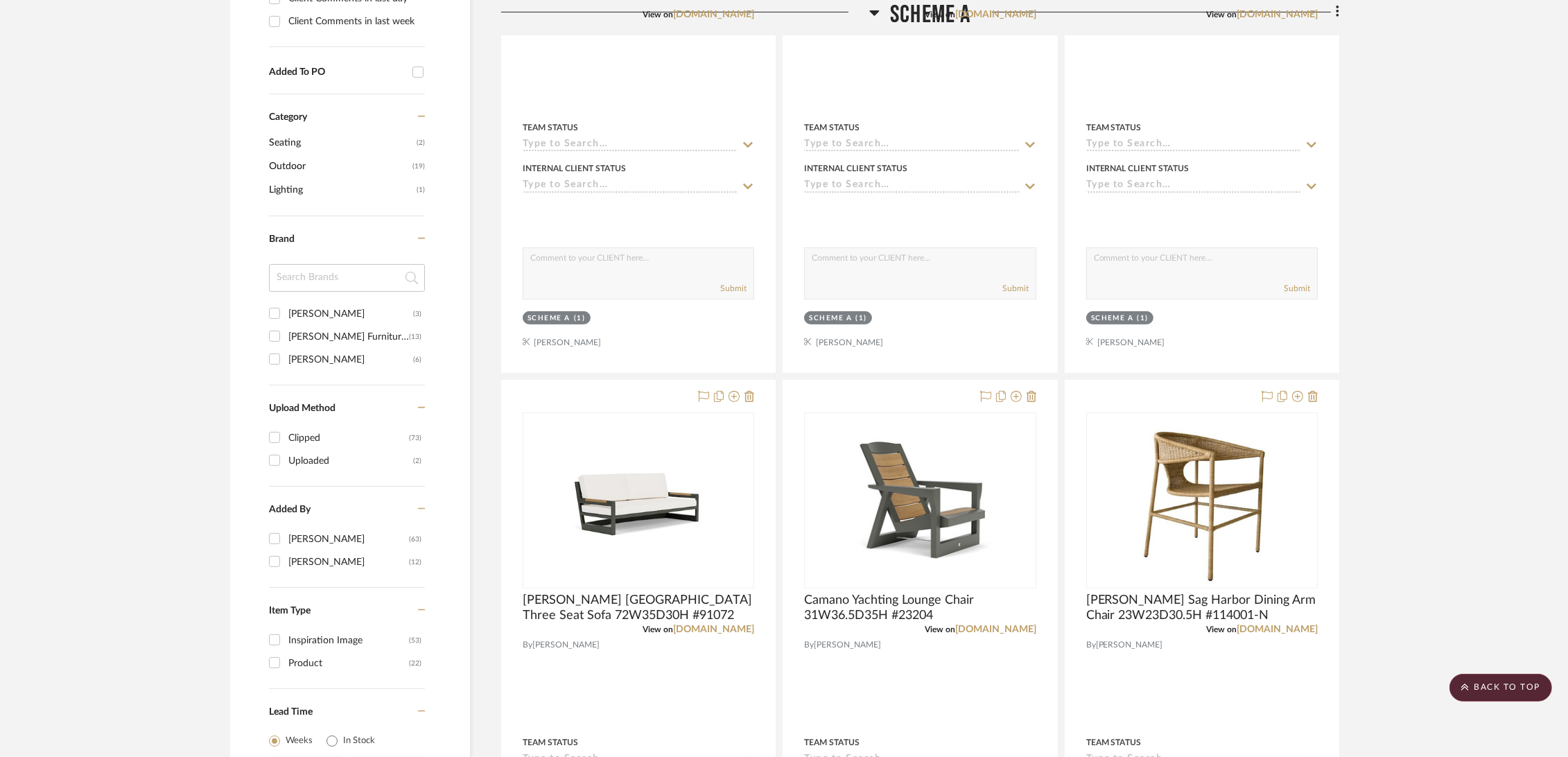
scroll to position [281, 0]
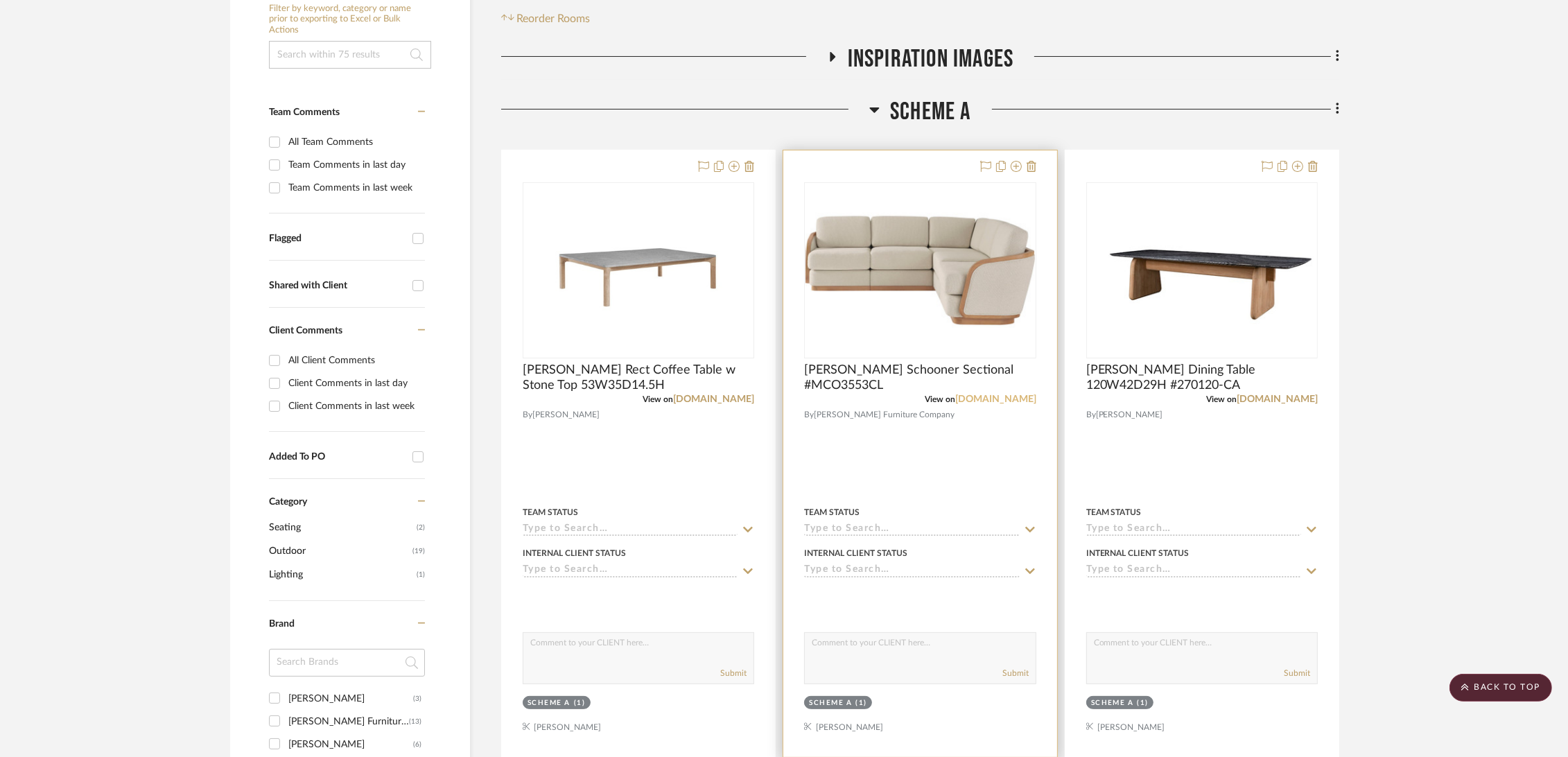
click at [987, 397] on link "[DOMAIN_NAME]" at bounding box center [996, 399] width 81 height 9
